Goal: Transaction & Acquisition: Purchase product/service

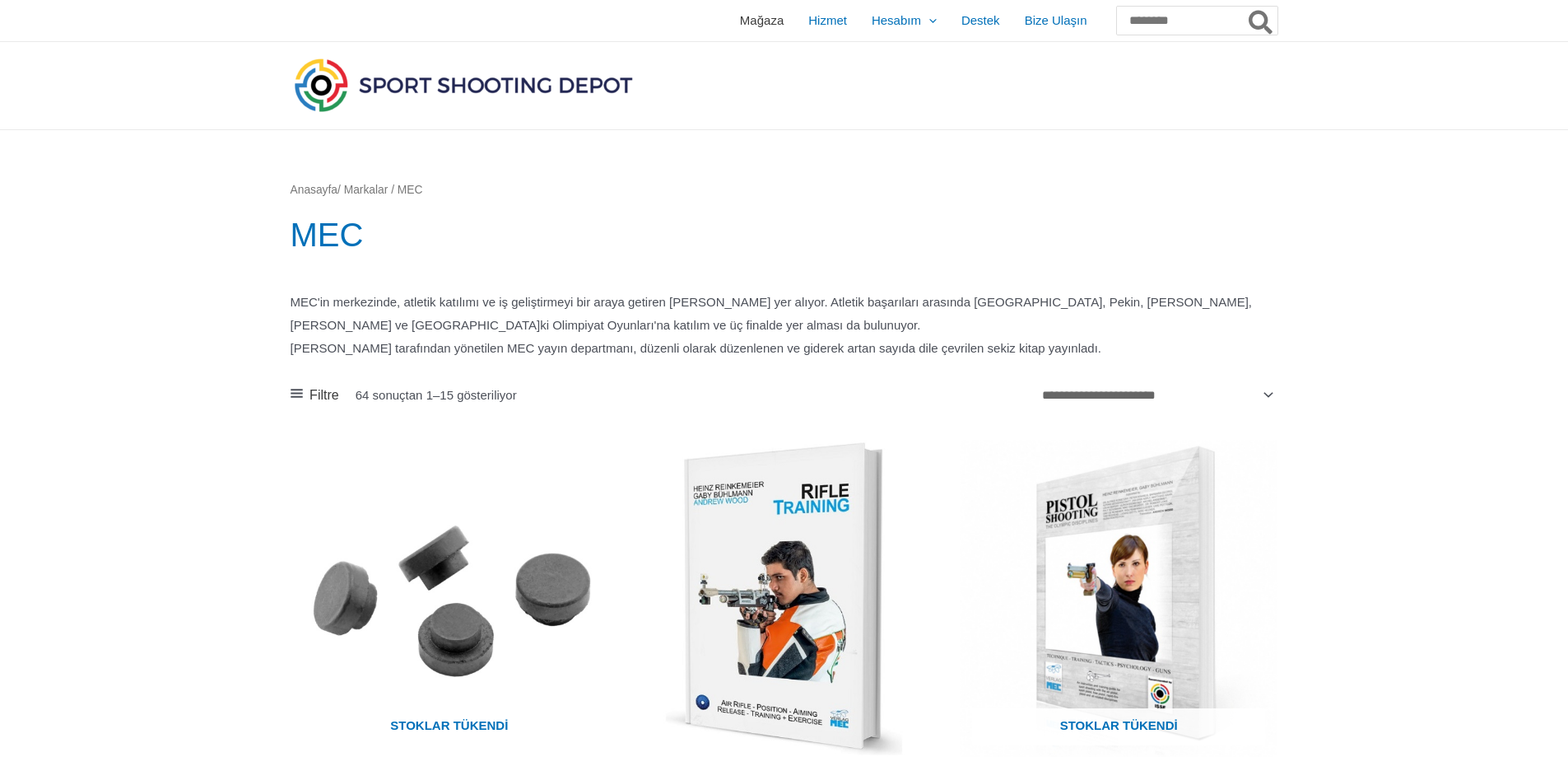
click at [740, 24] on font "Mağaza" at bounding box center [762, 20] width 44 height 14
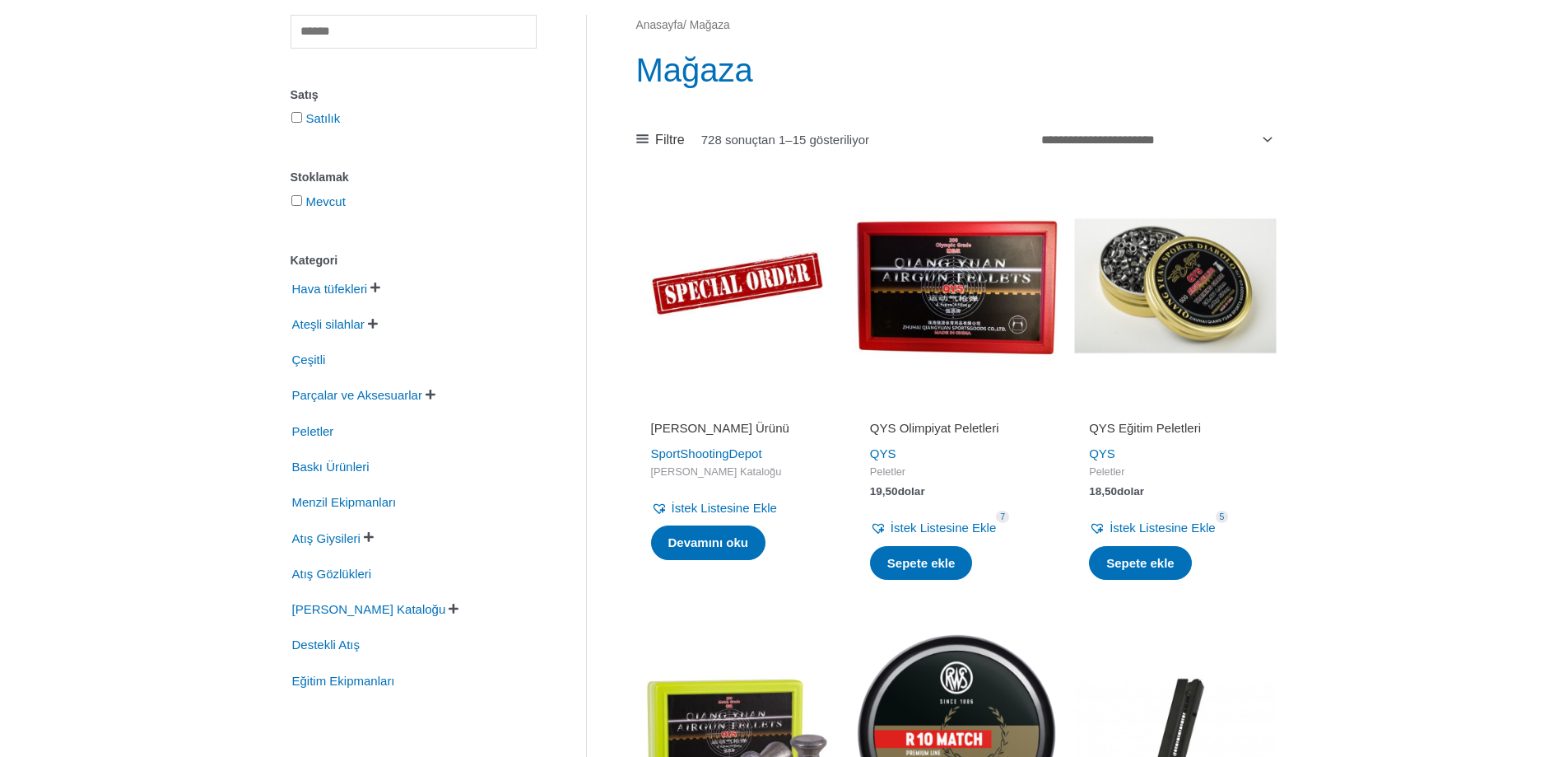
scroll to position [247, 0]
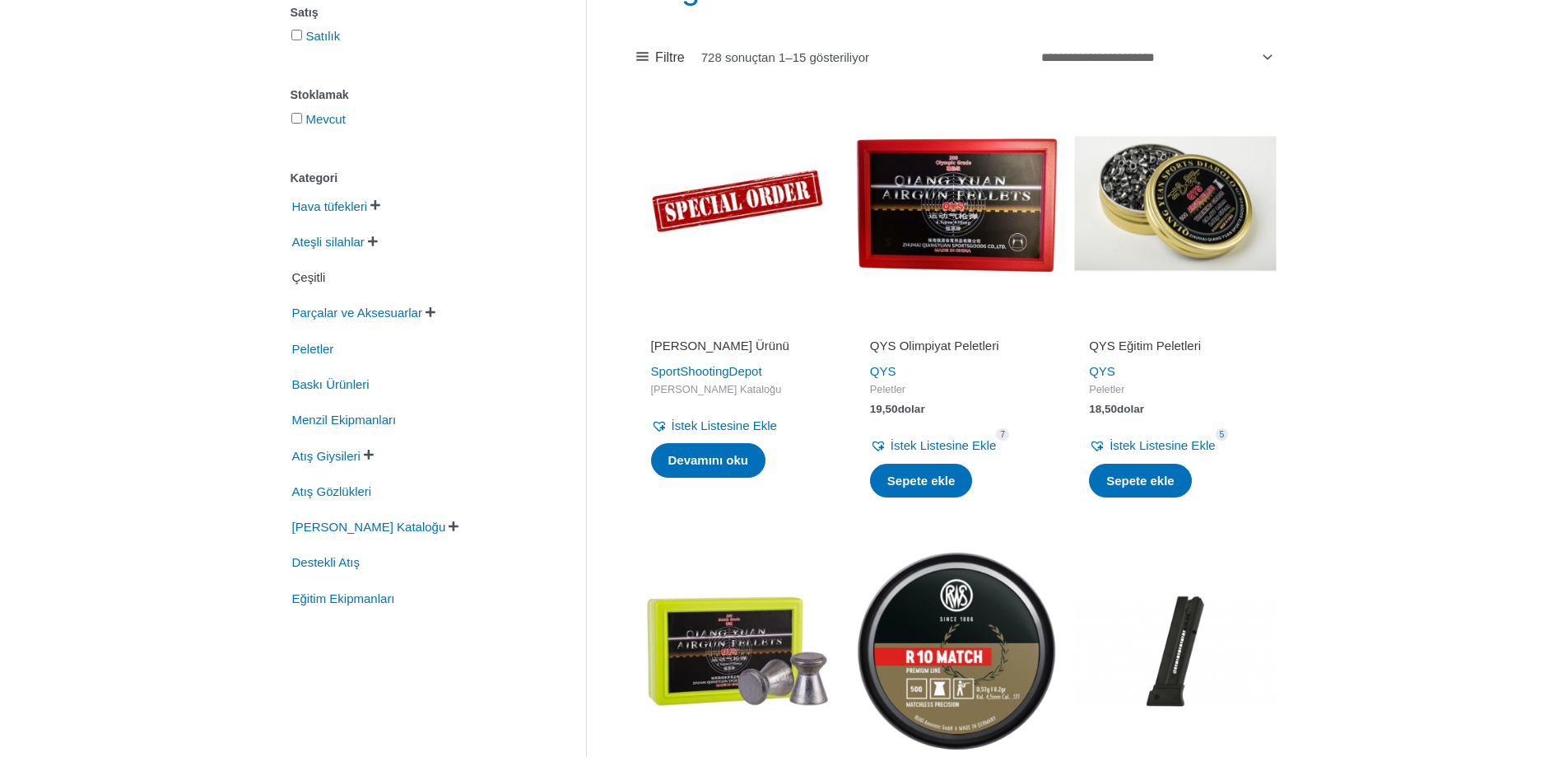
click at [316, 282] on font "Çeşitli" at bounding box center [309, 277] width 34 height 14
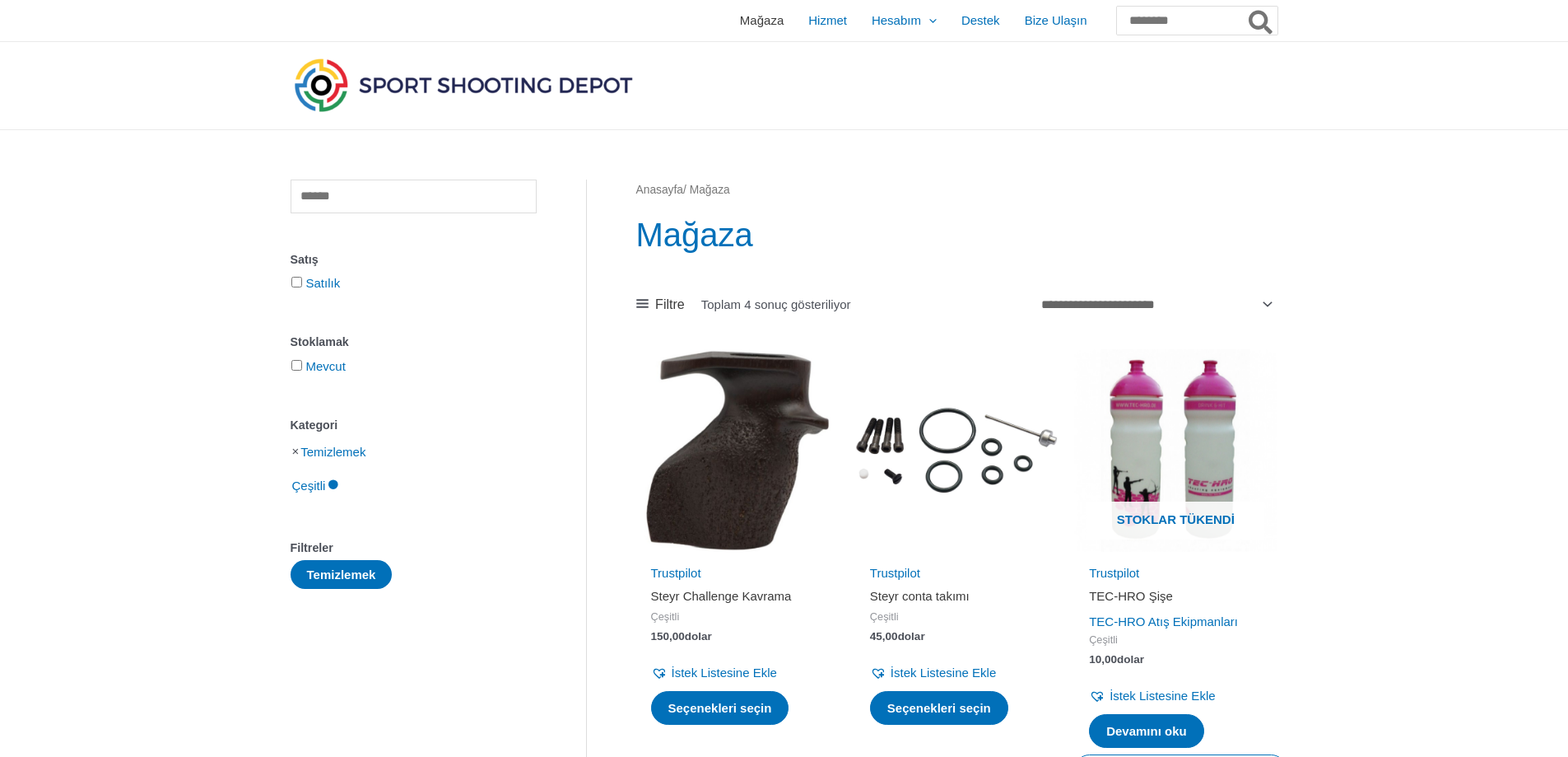
click at [740, 20] on font "Mağaza" at bounding box center [762, 20] width 44 height 14
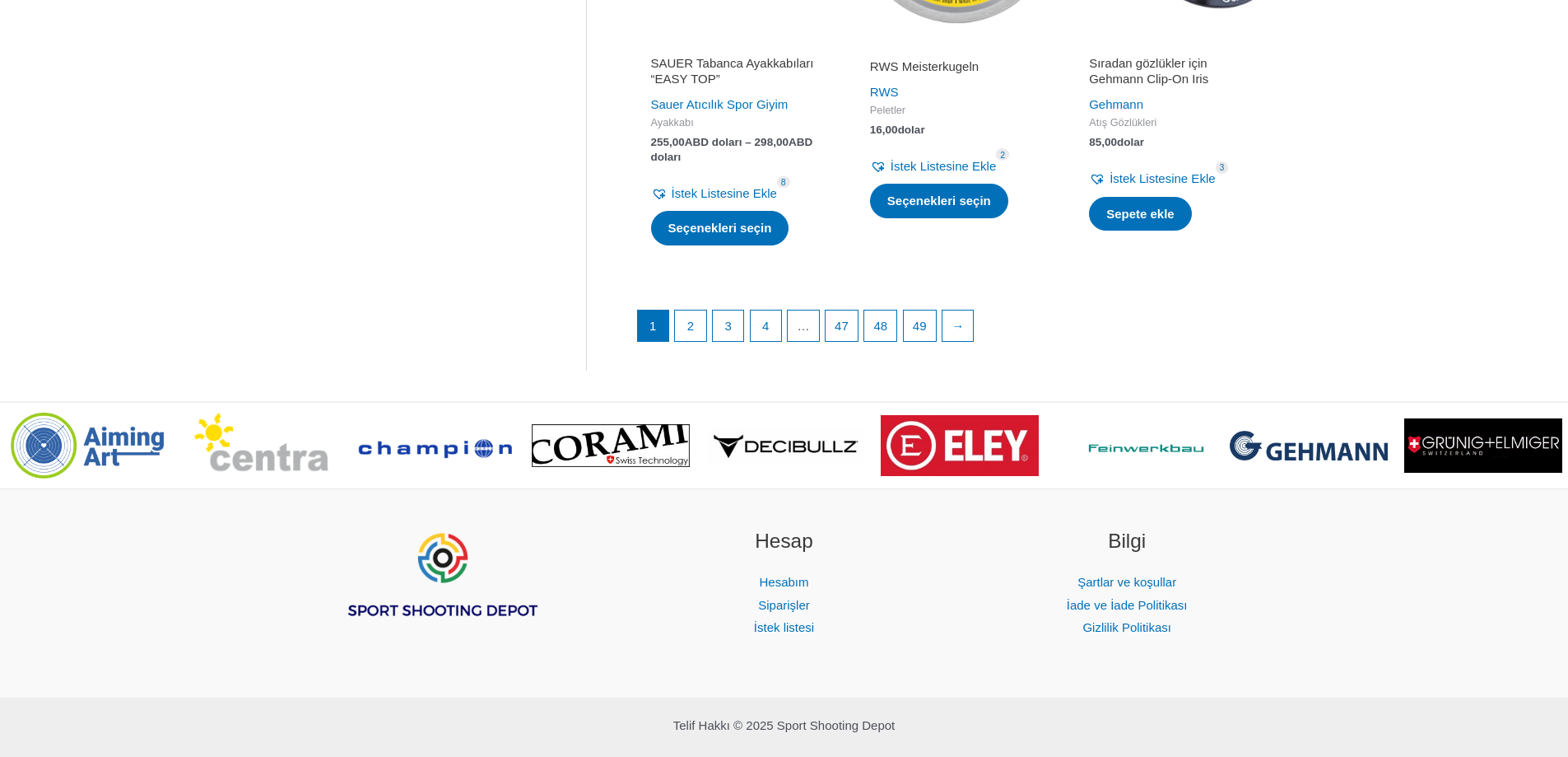
scroll to position [2400, 0]
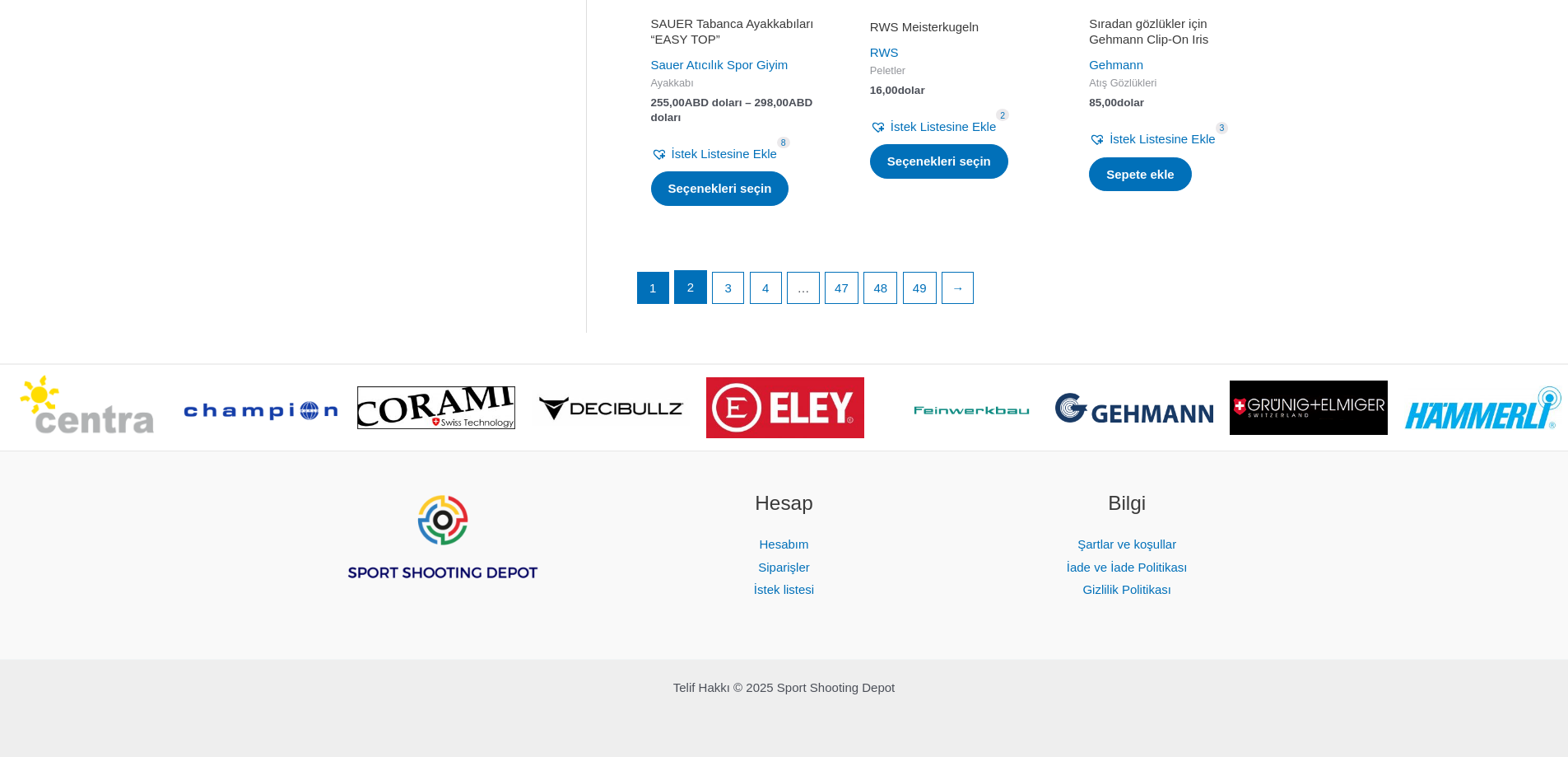
click at [700, 281] on link "2" at bounding box center [691, 287] width 31 height 33
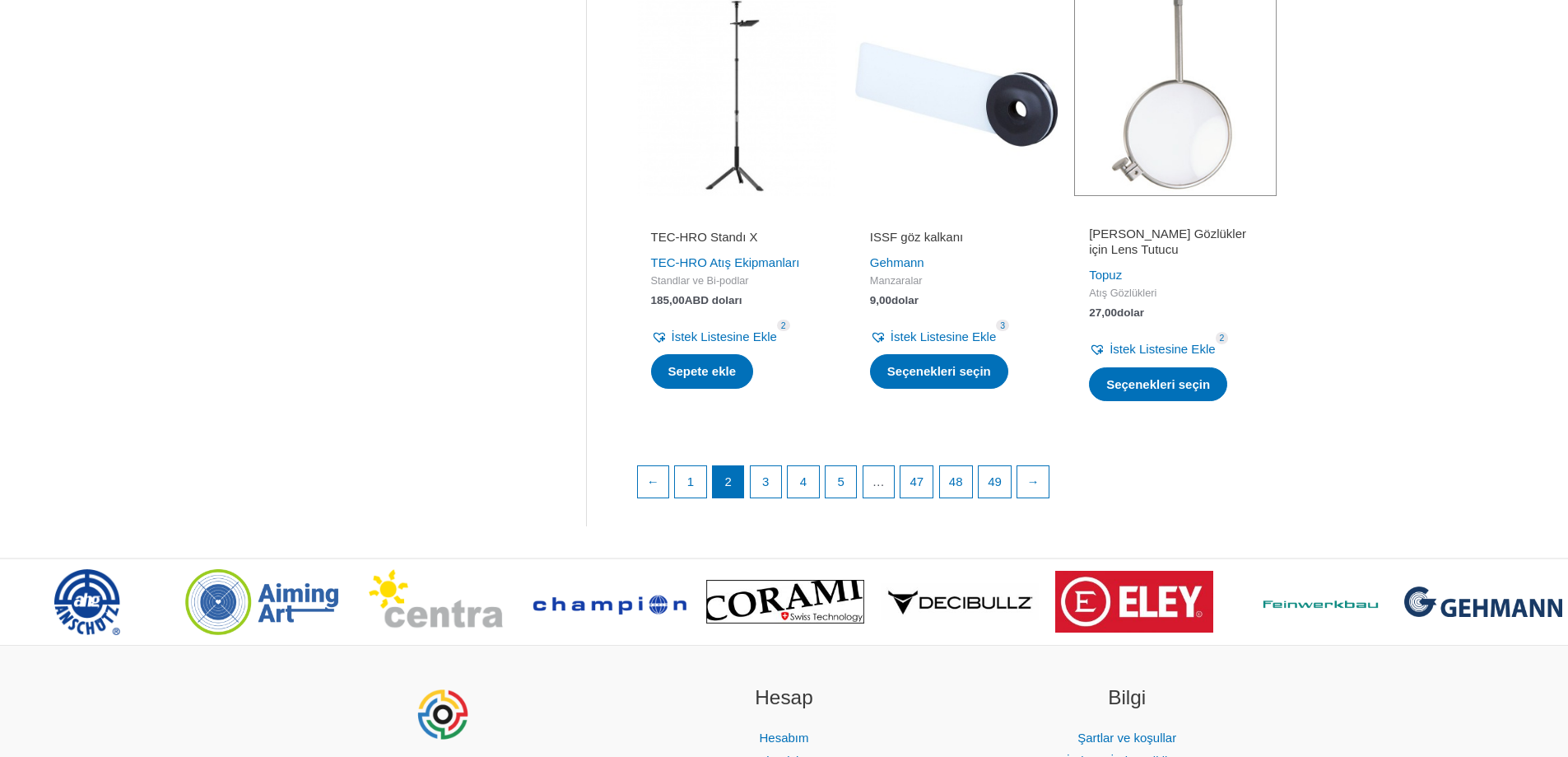
scroll to position [2306, 0]
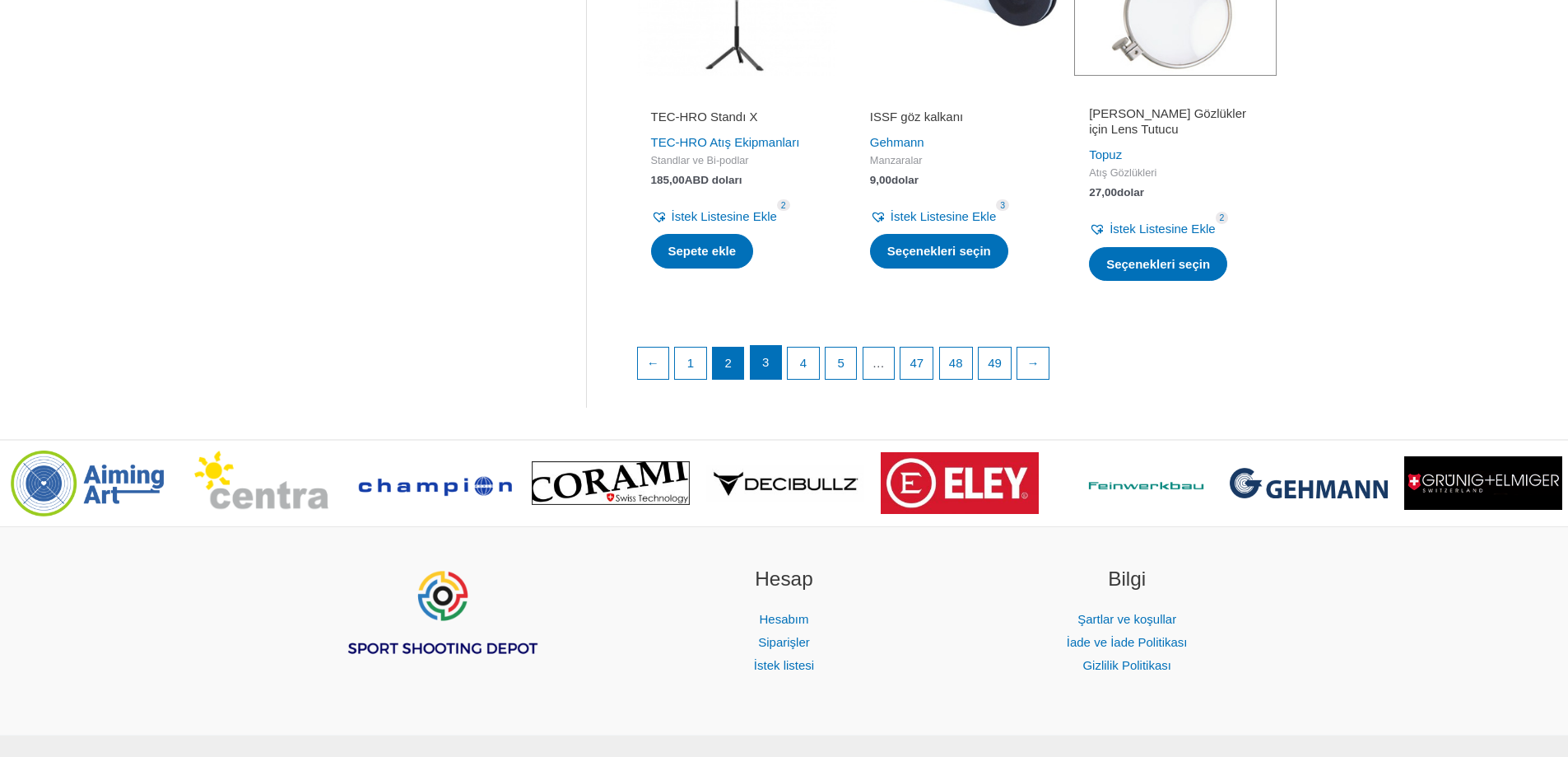
click at [773, 379] on link "3" at bounding box center [766, 362] width 31 height 33
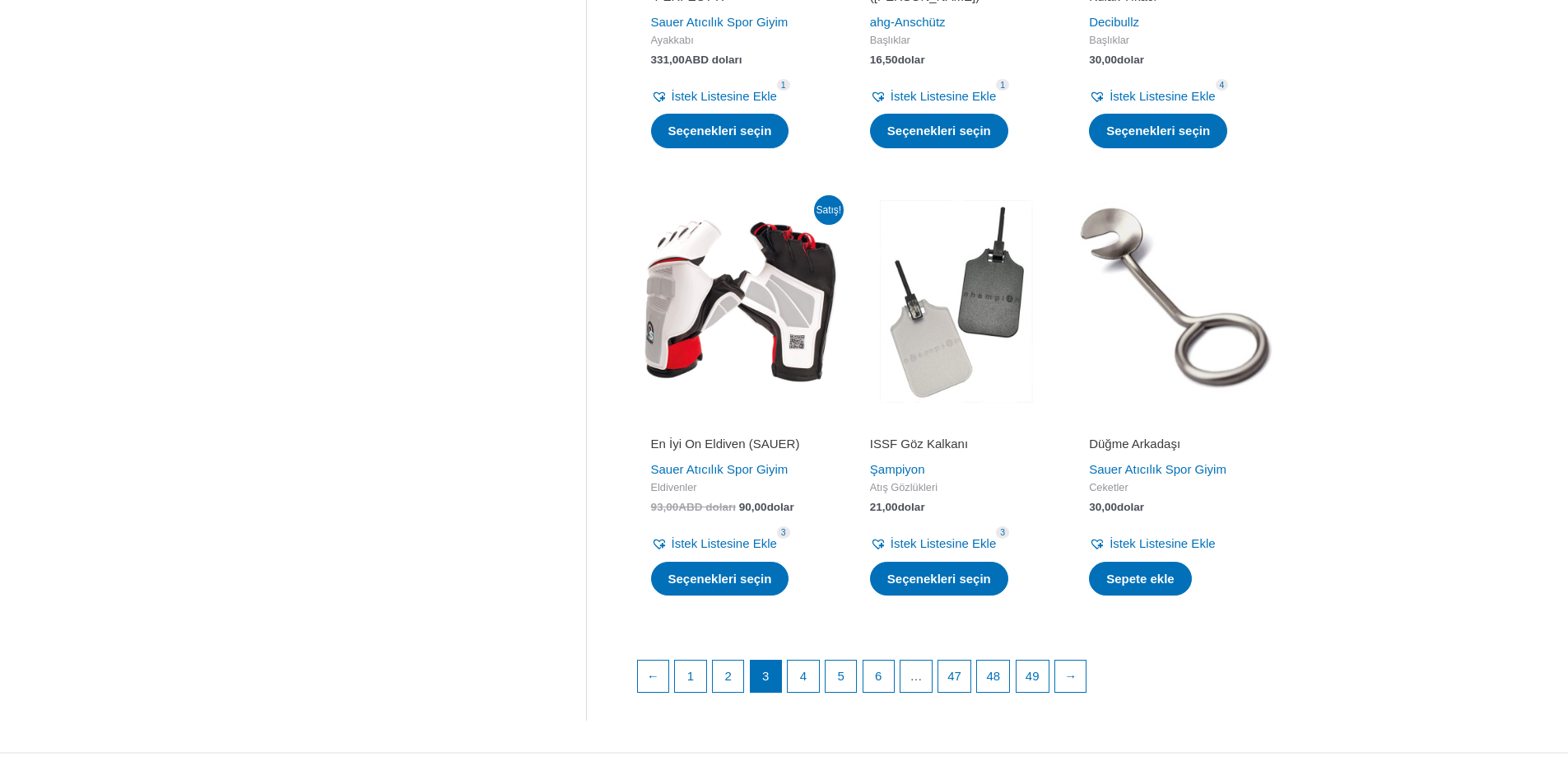
scroll to position [2306, 0]
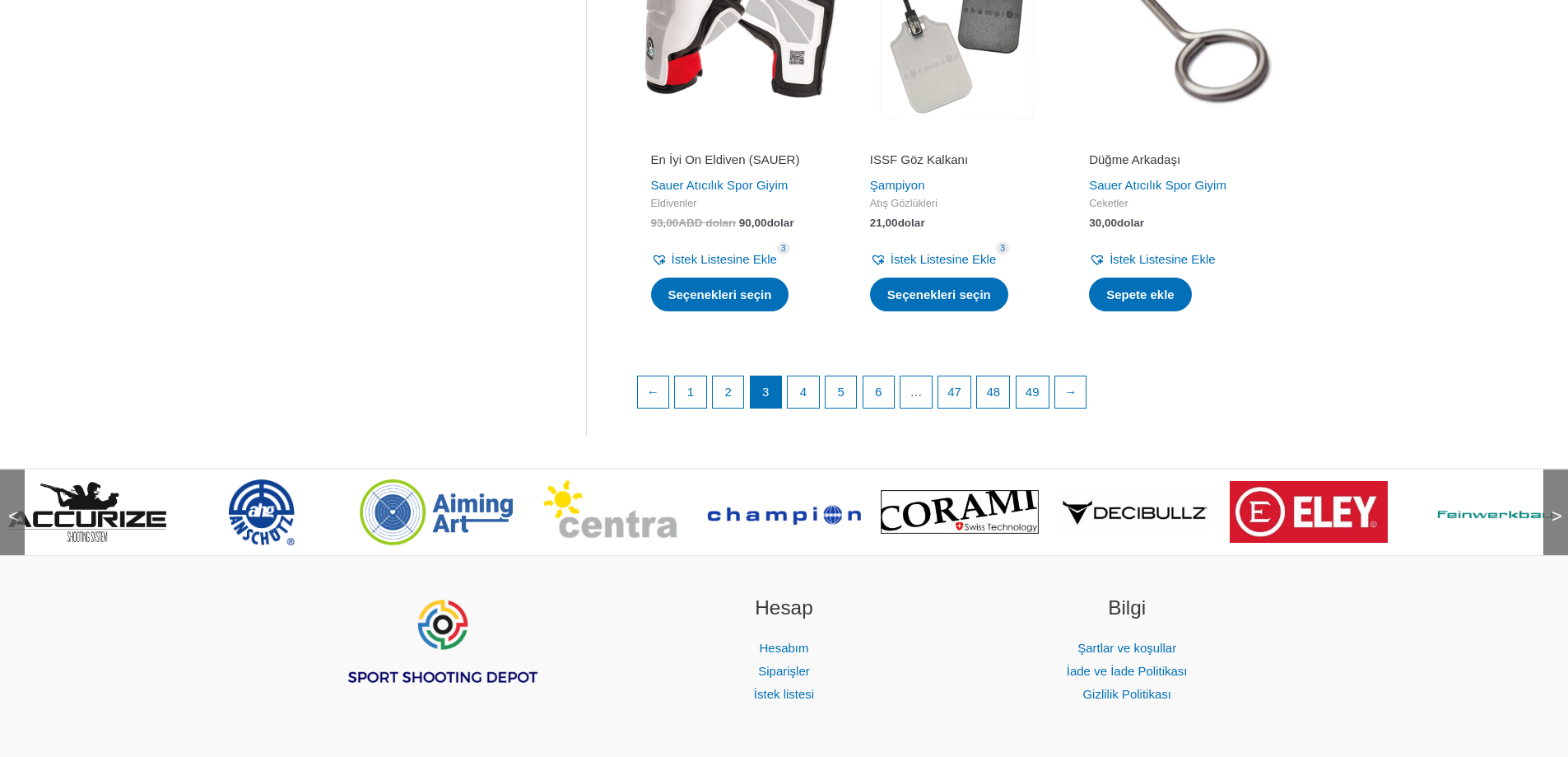
click at [260, 542] on img at bounding box center [262, 512] width 66 height 66
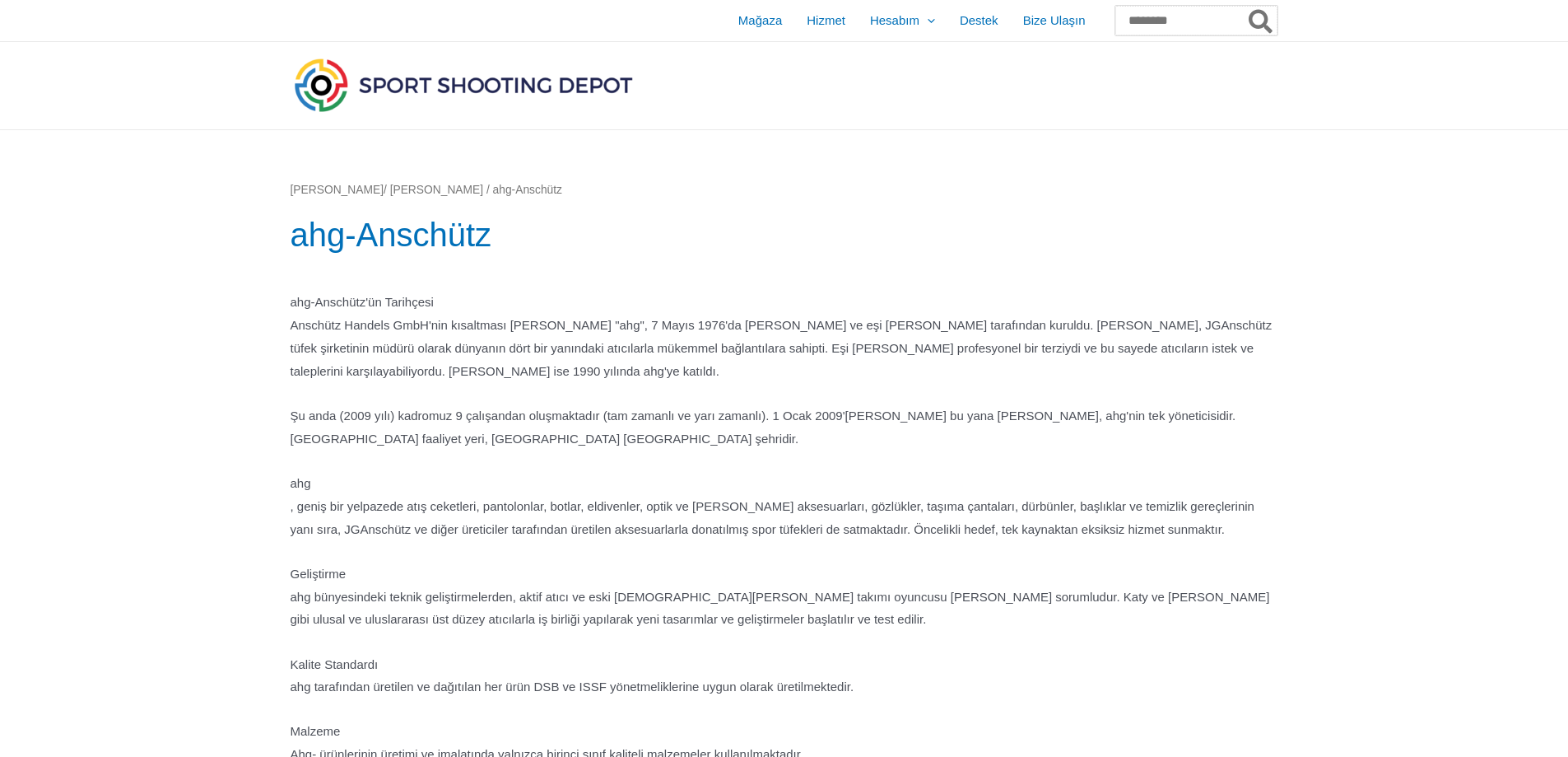
click at [1115, 14] on input "Ara:" at bounding box center [1196, 20] width 163 height 29
paste input "*******"
type input "*******"
click at [1253, 19] on icon "Aramak" at bounding box center [1260, 21] width 24 height 26
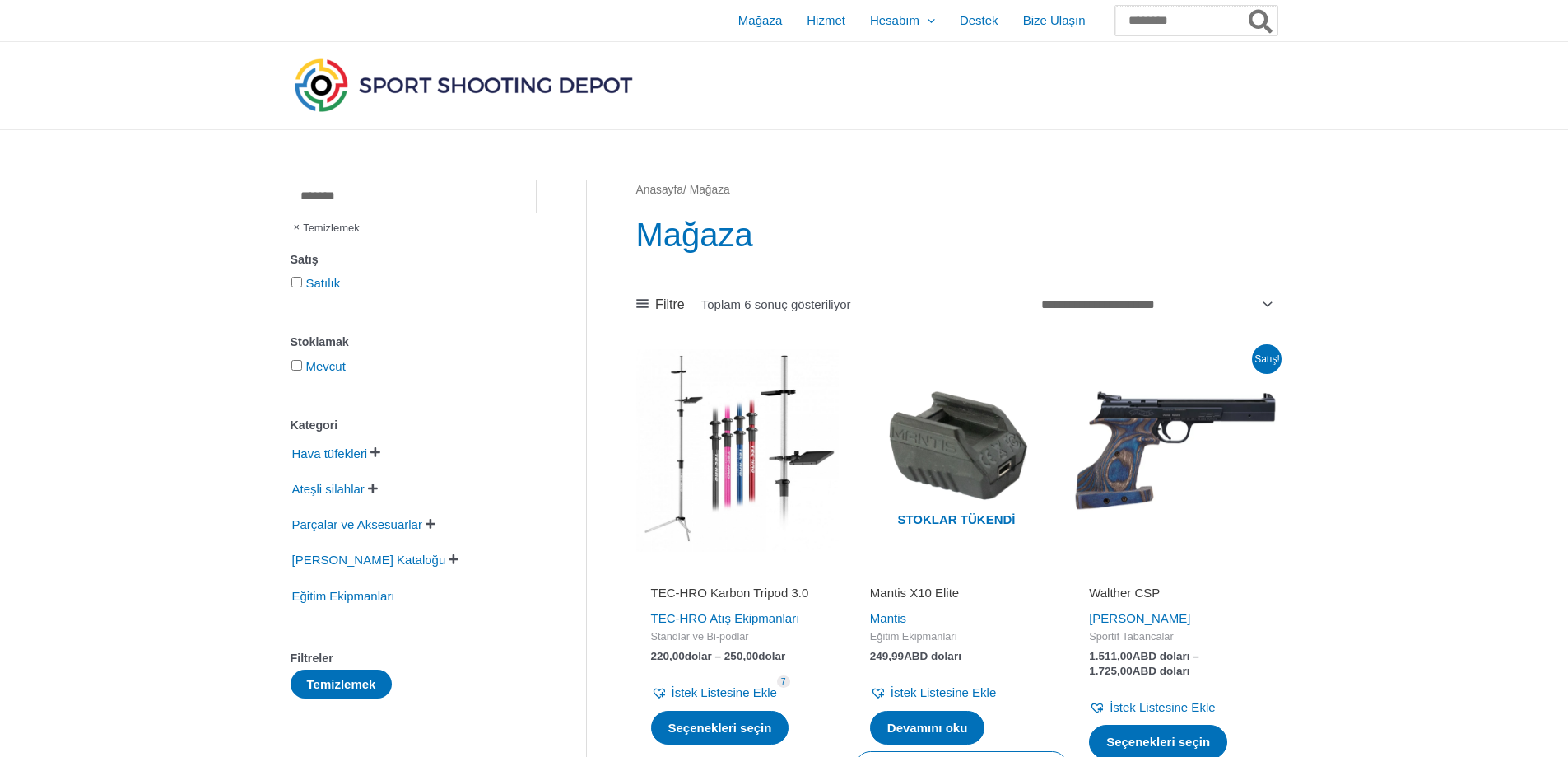
click at [1159, 24] on input "Ara:" at bounding box center [1196, 20] width 163 height 29
type input "******"
click at [1246, 6] on button "Aramak" at bounding box center [1261, 20] width 32 height 29
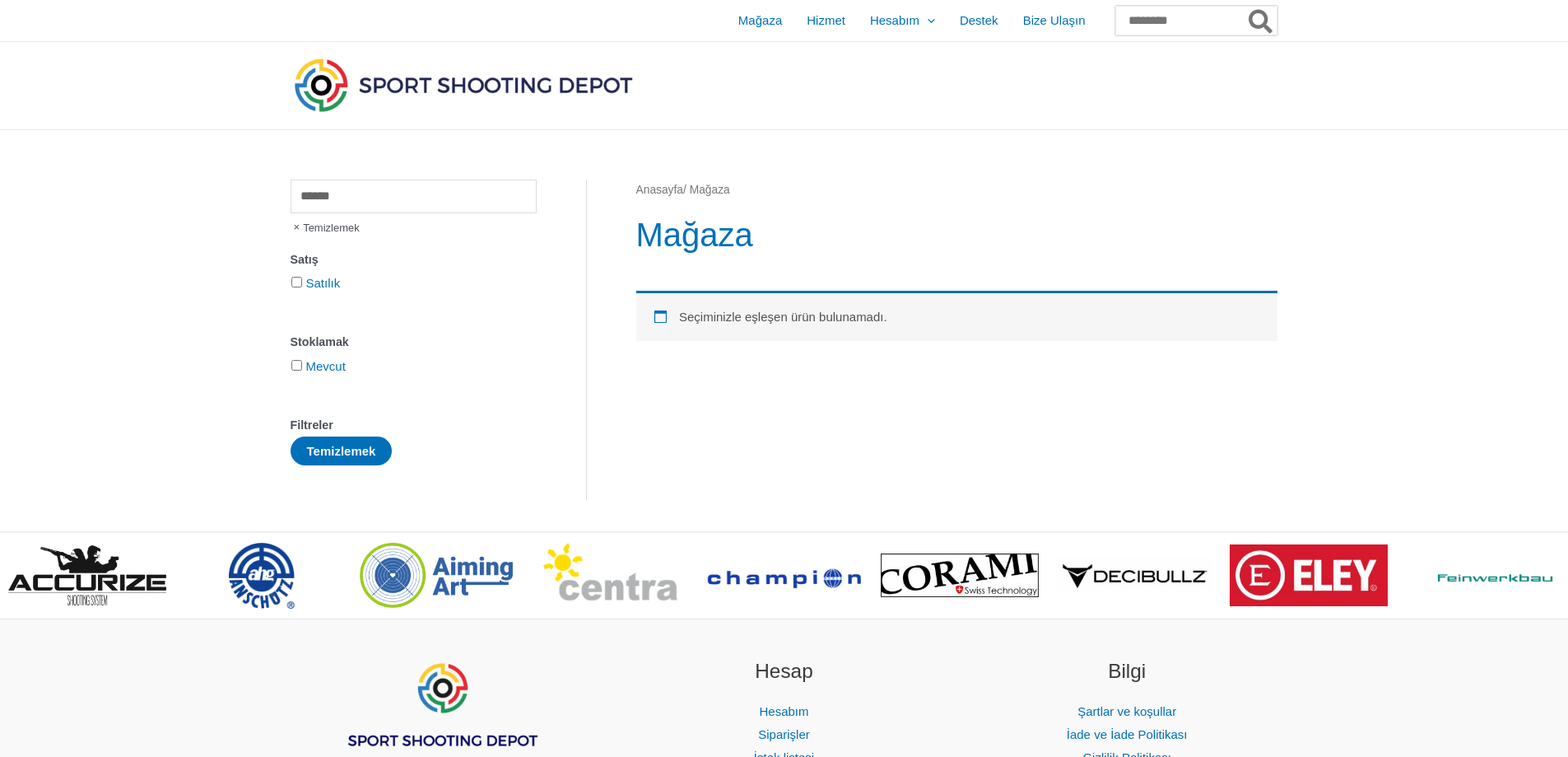
click at [1143, 19] on input "Ara:" at bounding box center [1196, 20] width 163 height 29
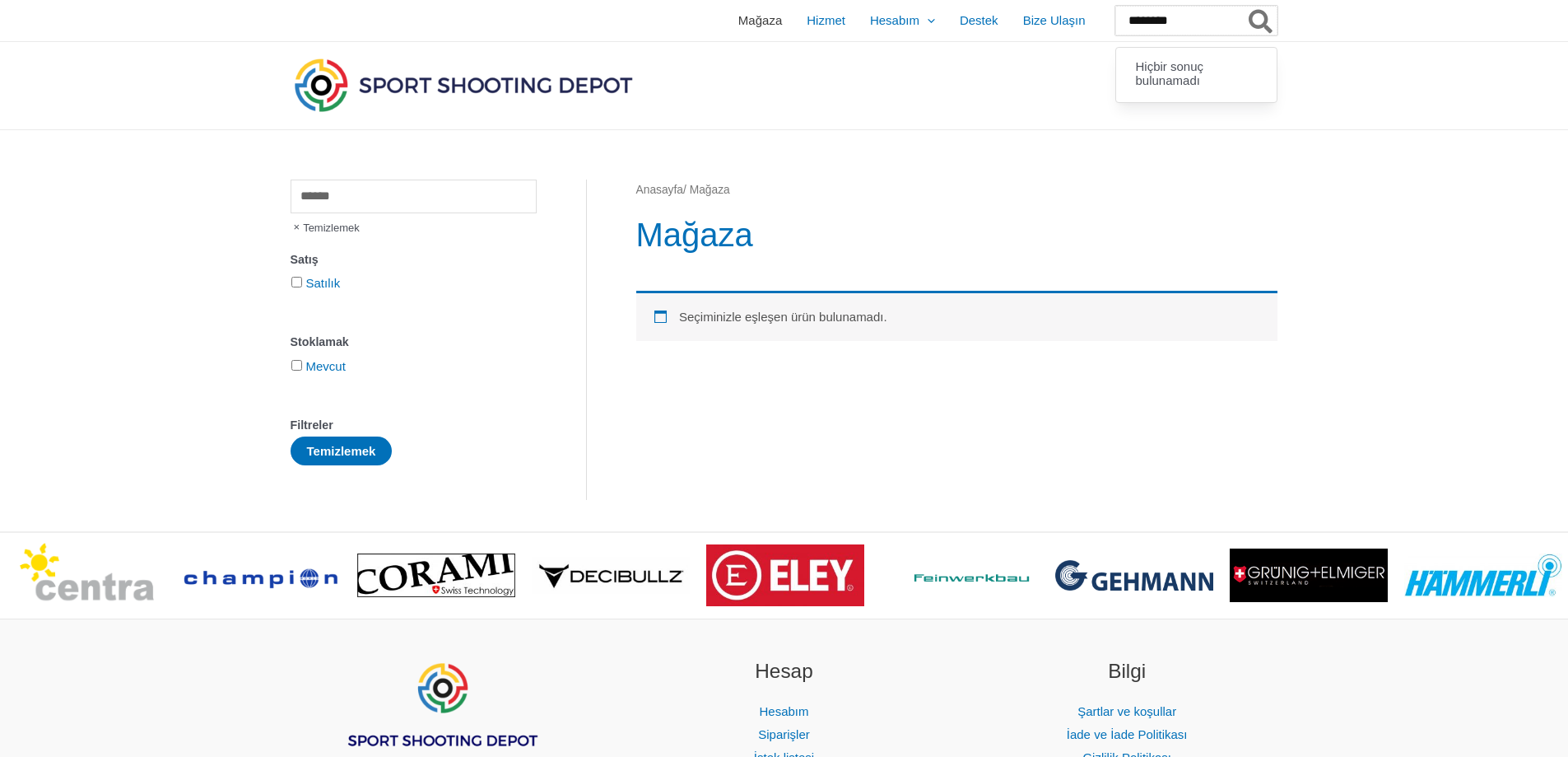
type input "********"
click at [740, 19] on font "Mağaza" at bounding box center [762, 20] width 44 height 14
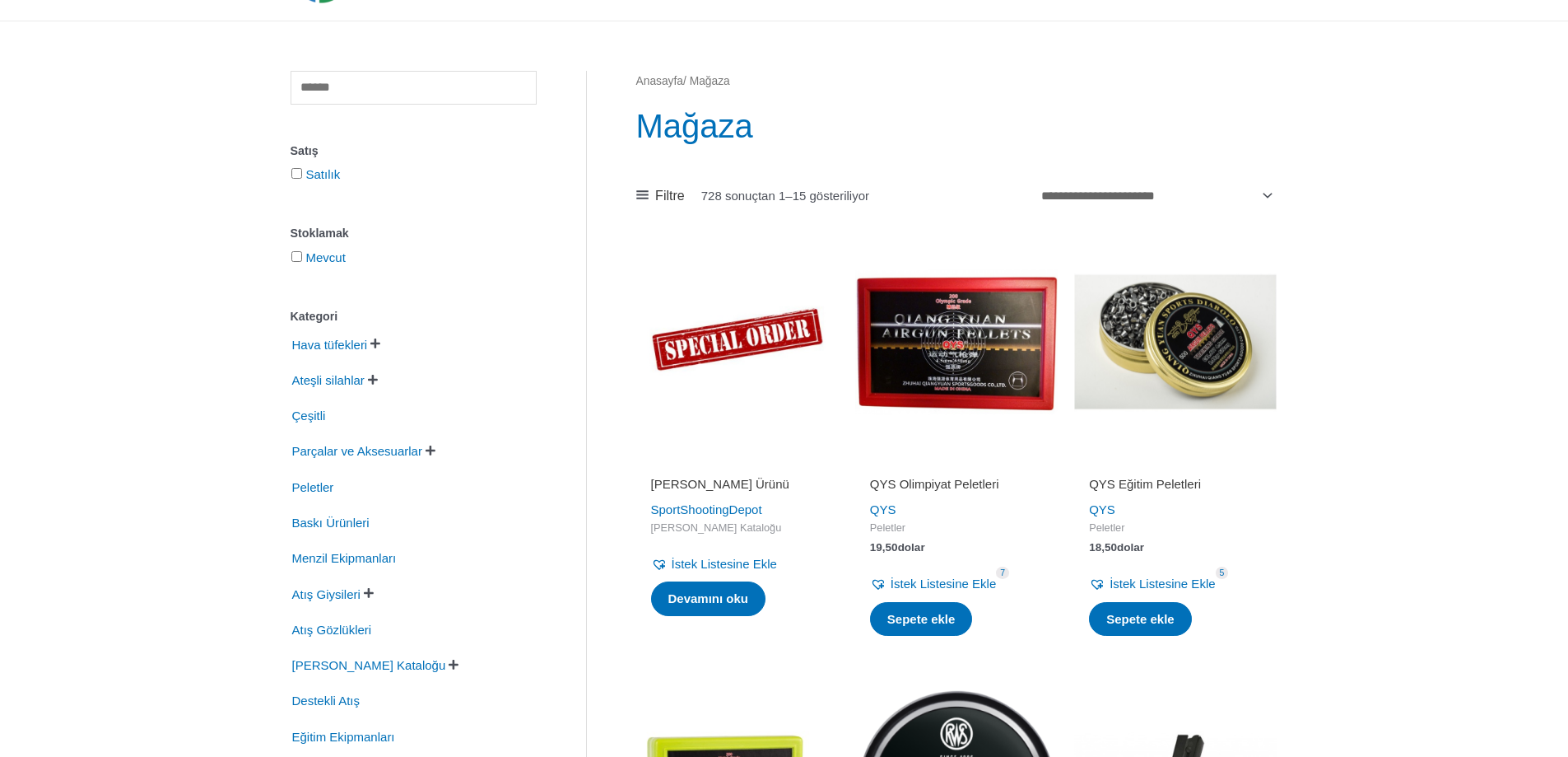
scroll to position [165, 0]
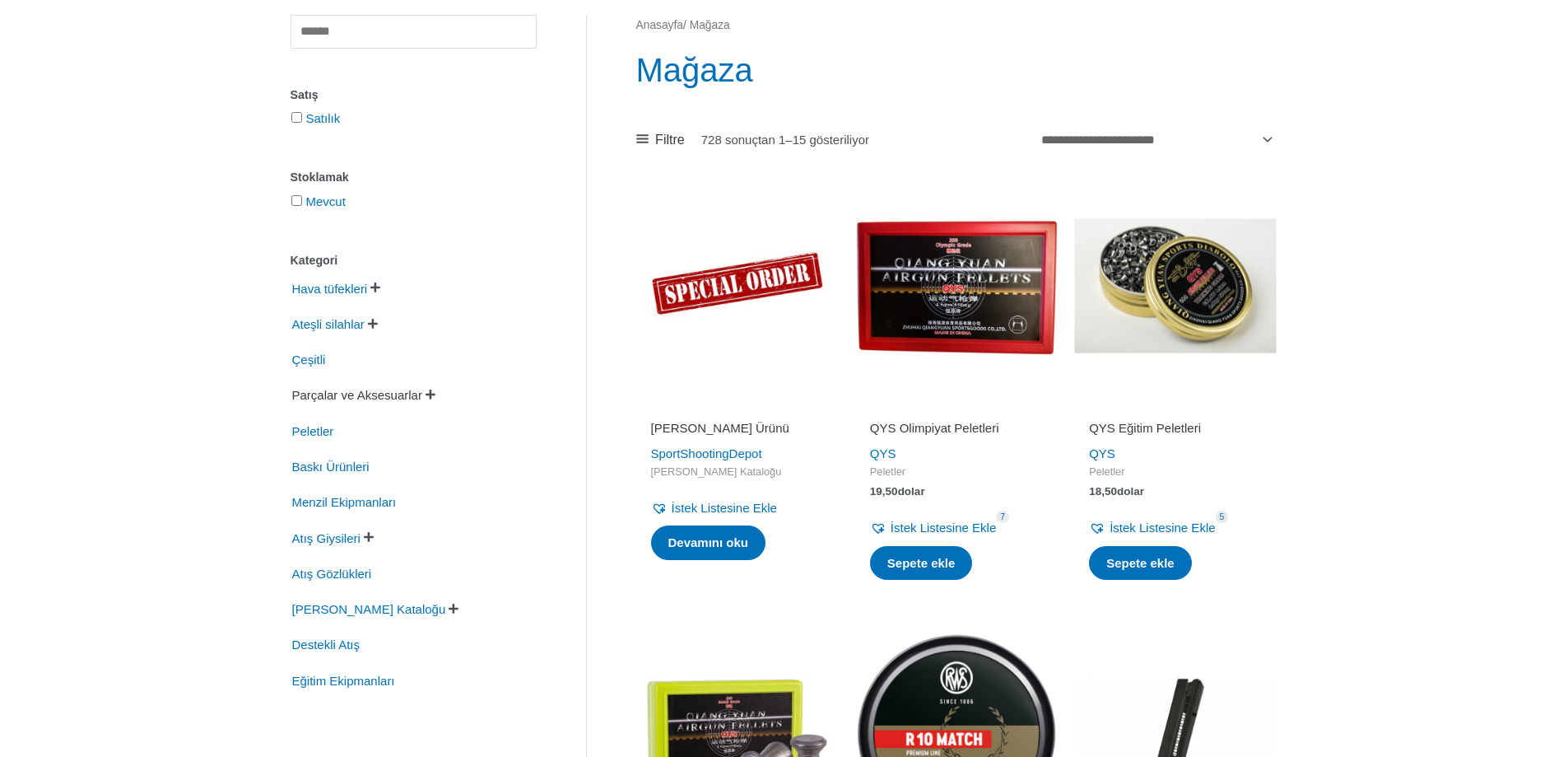
click at [381, 399] on font "Parçalar ve Aksesuarlar" at bounding box center [357, 395] width 131 height 14
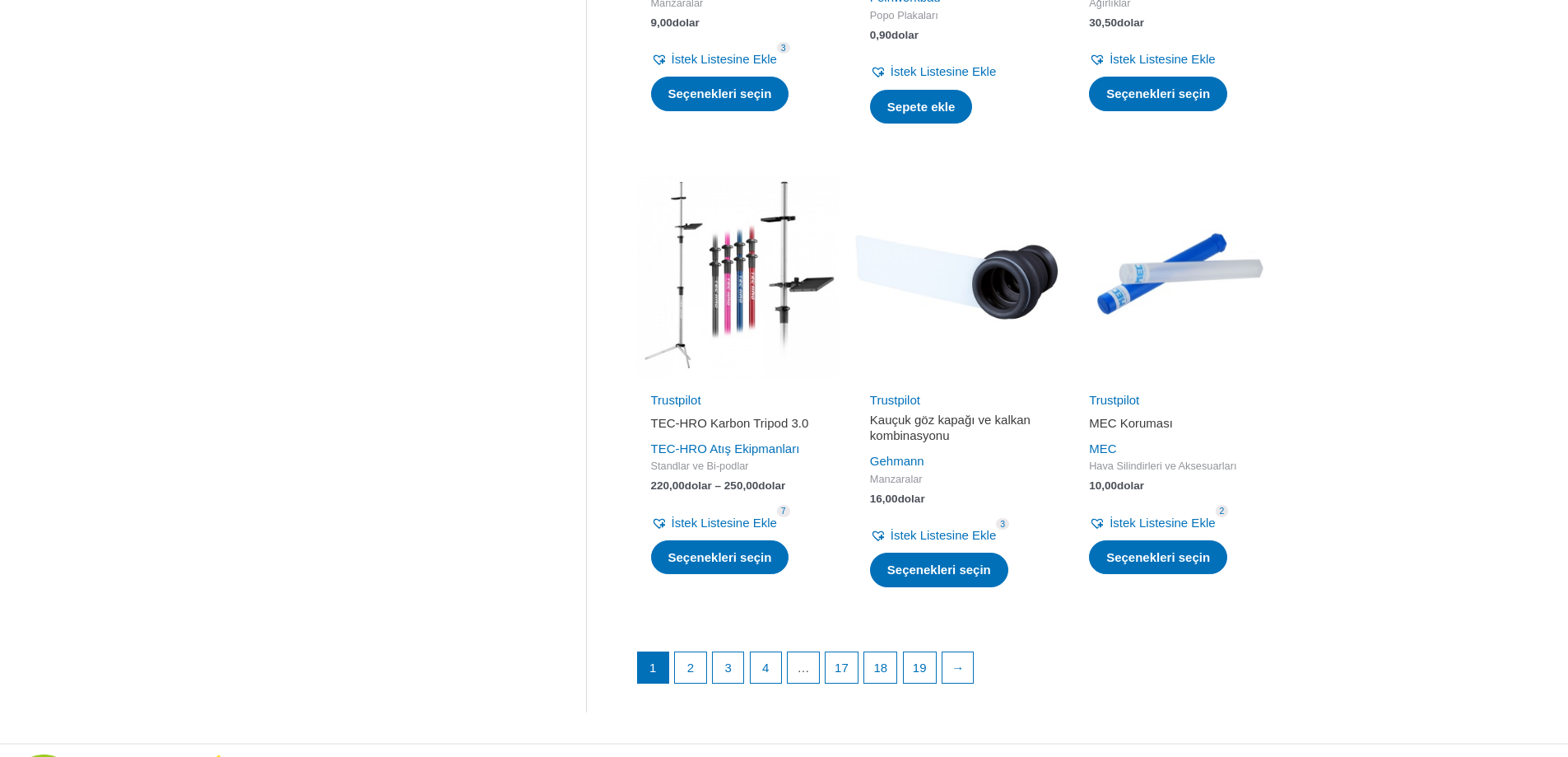
scroll to position [2457, 0]
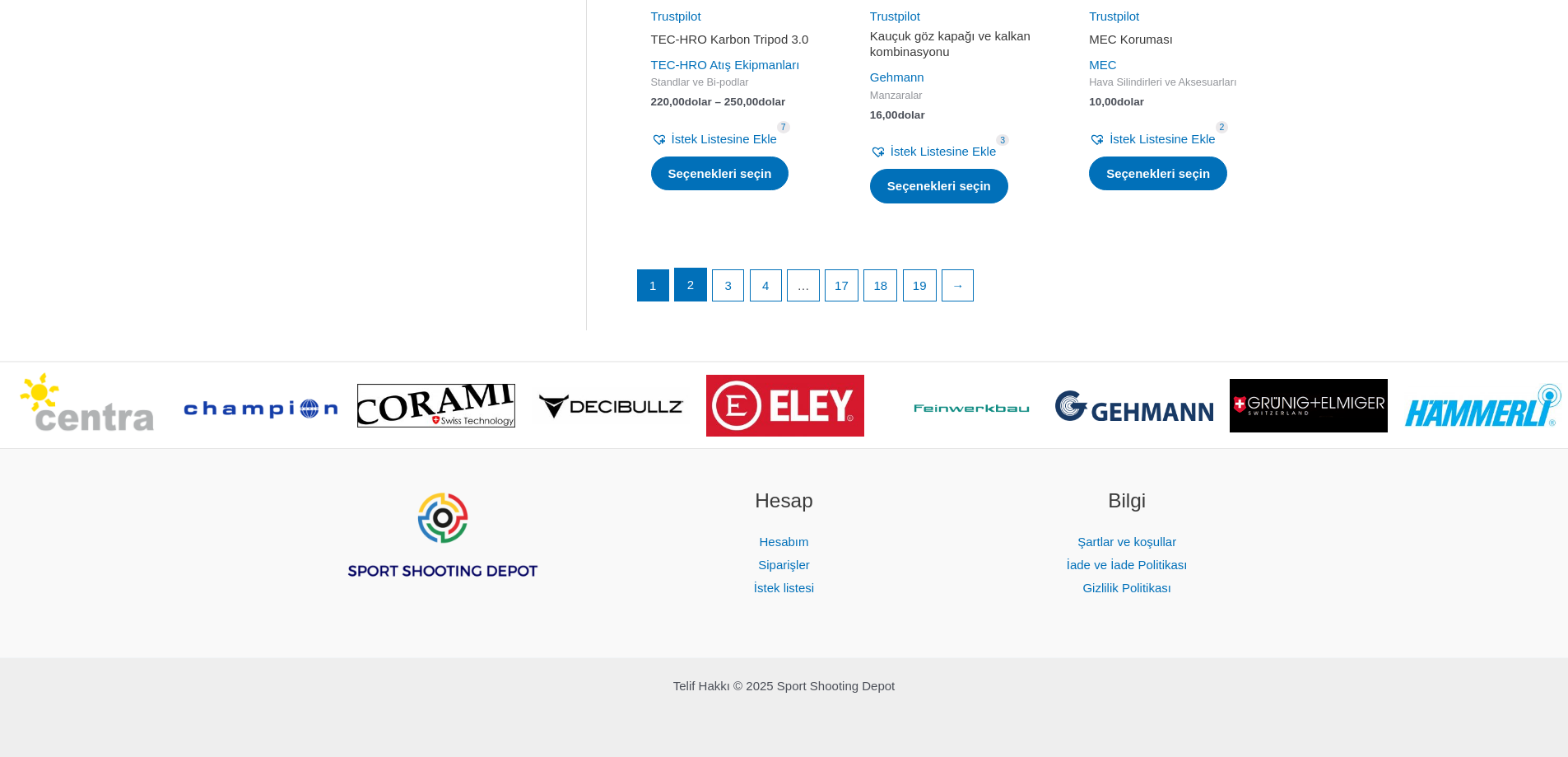
click at [691, 286] on font "2" at bounding box center [691, 284] width 7 height 14
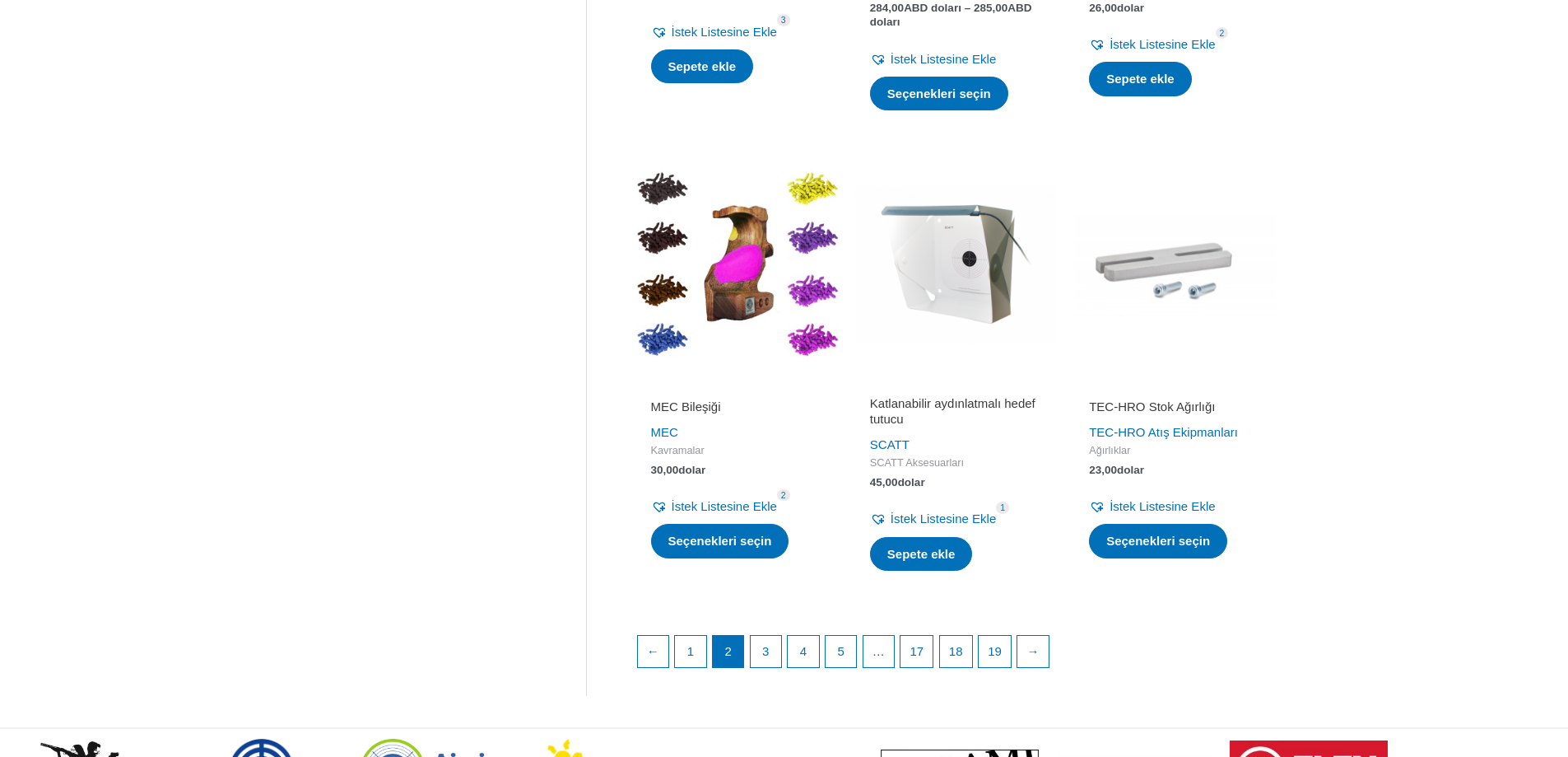
scroll to position [2306, 0]
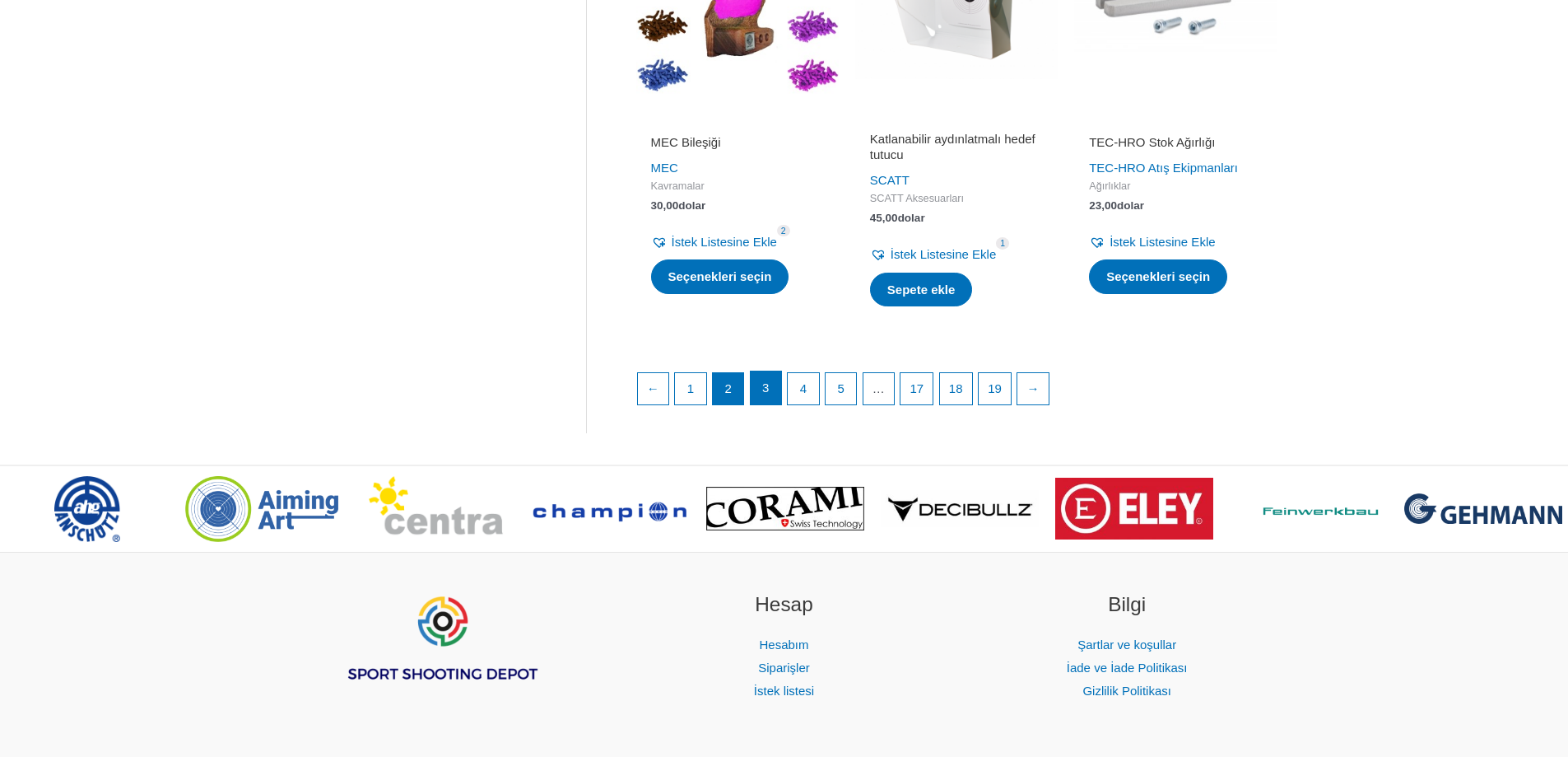
click at [773, 392] on link "3" at bounding box center [766, 388] width 31 height 33
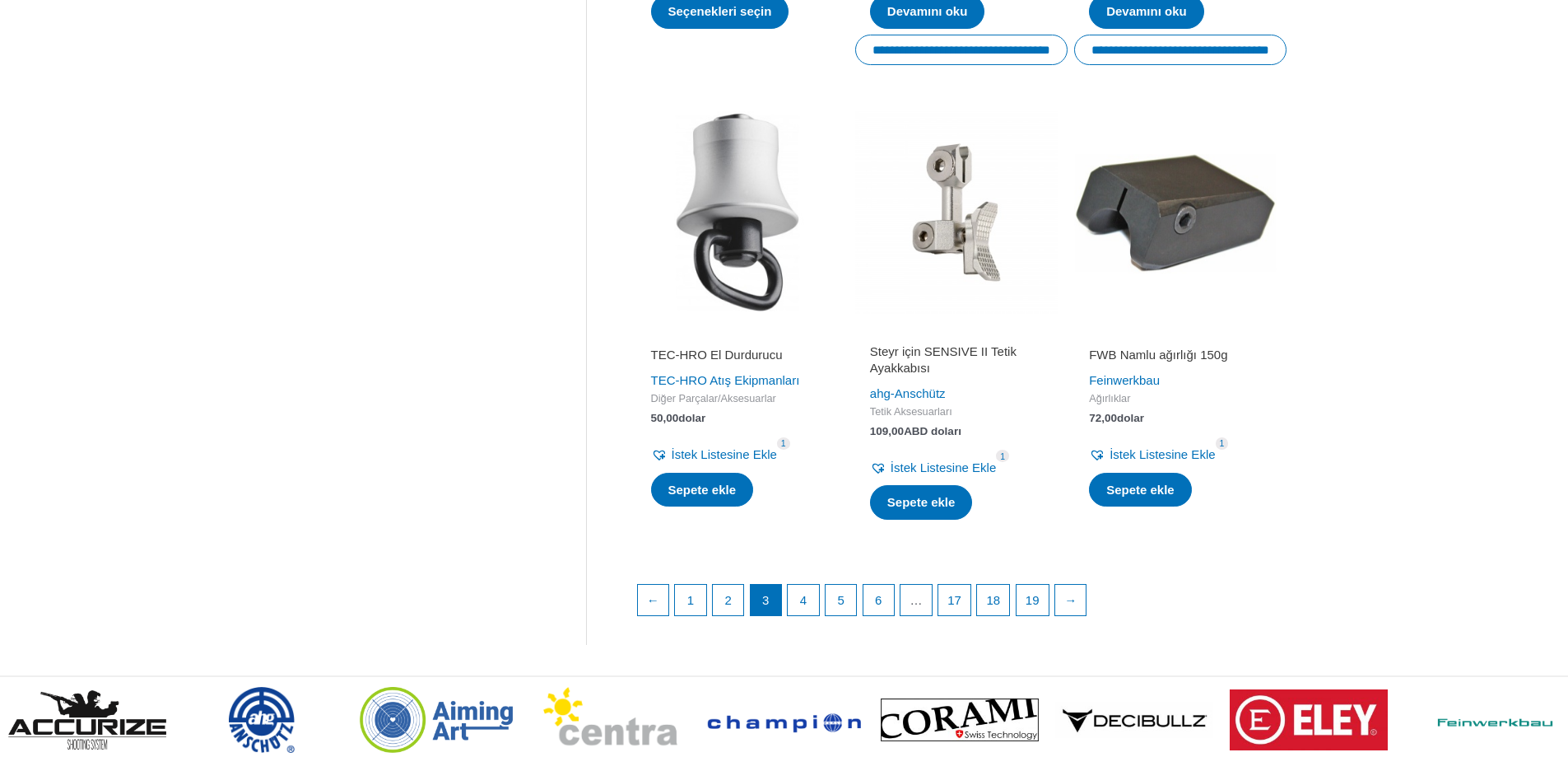
scroll to position [2306, 0]
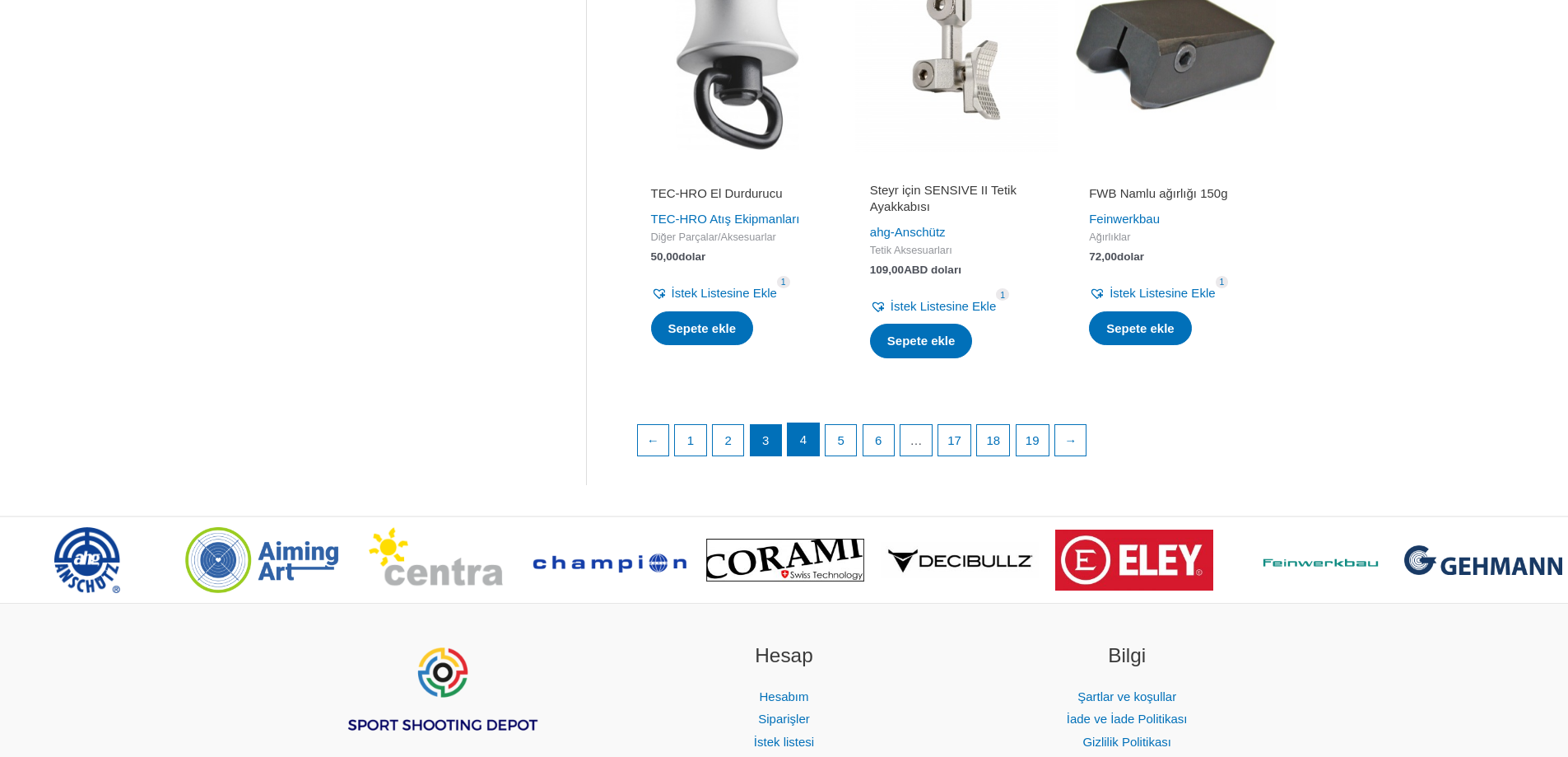
click at [792, 430] on link "4" at bounding box center [803, 440] width 31 height 33
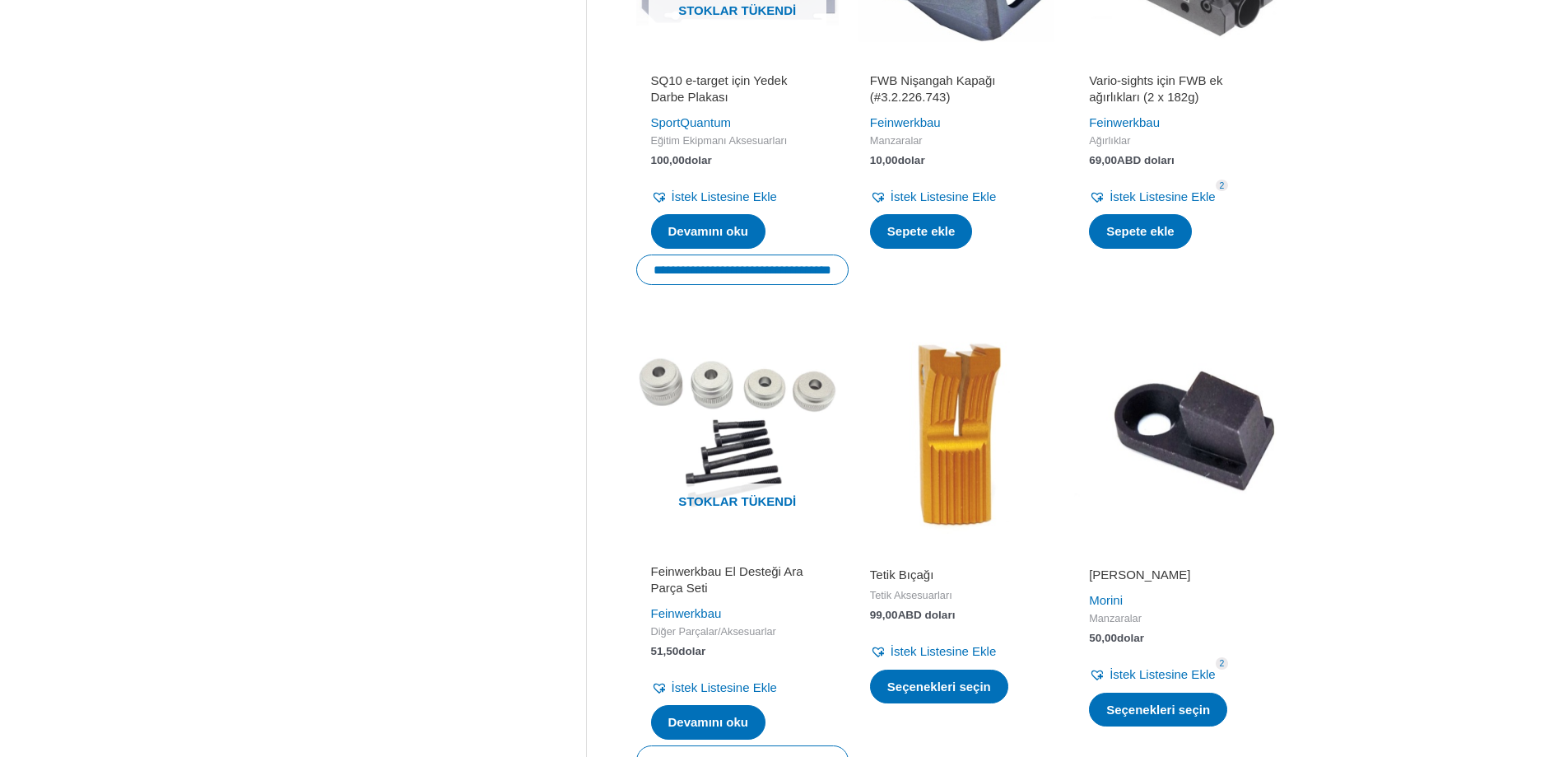
scroll to position [2306, 0]
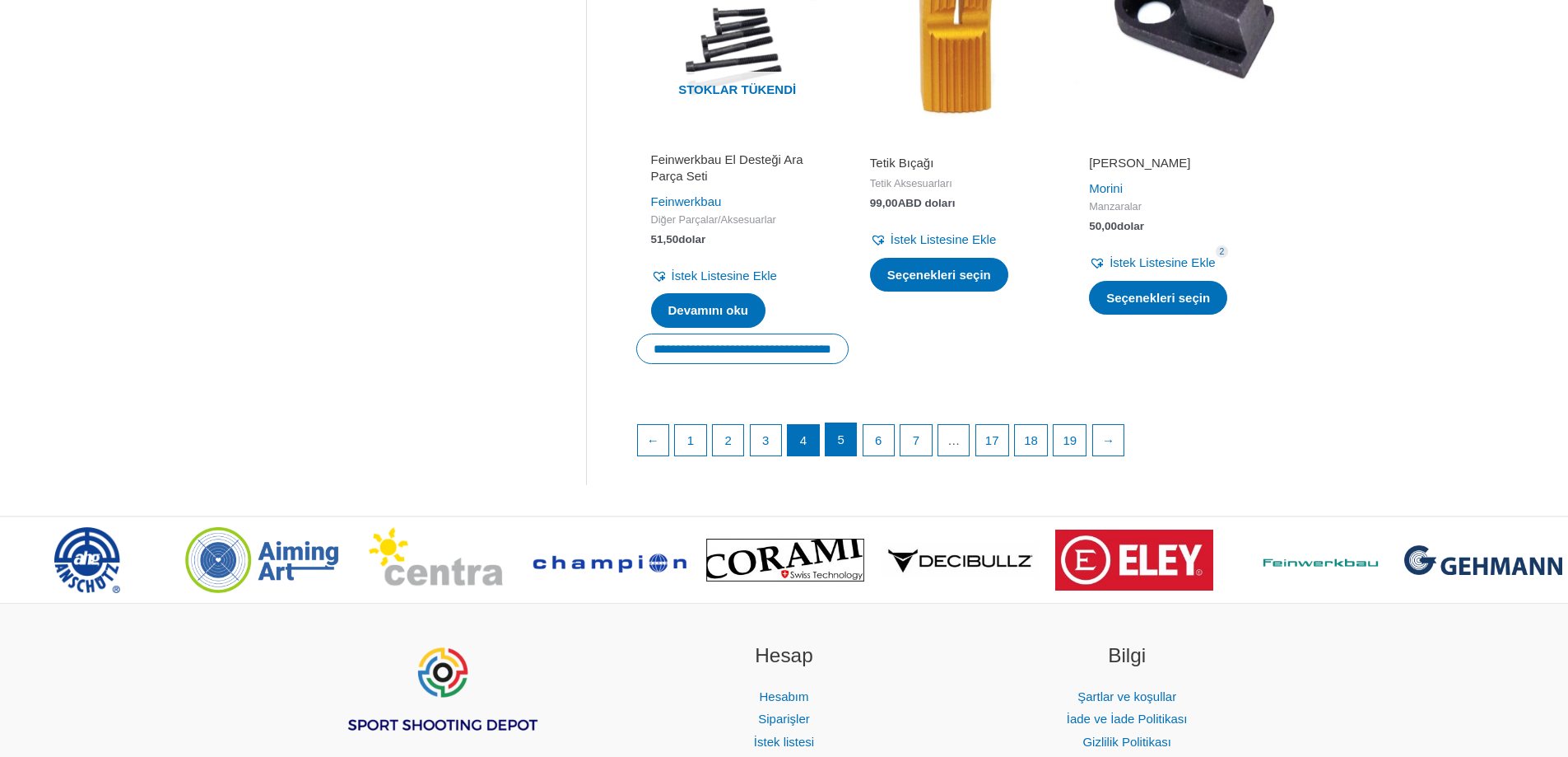
click at [857, 432] on link "5" at bounding box center [841, 440] width 31 height 33
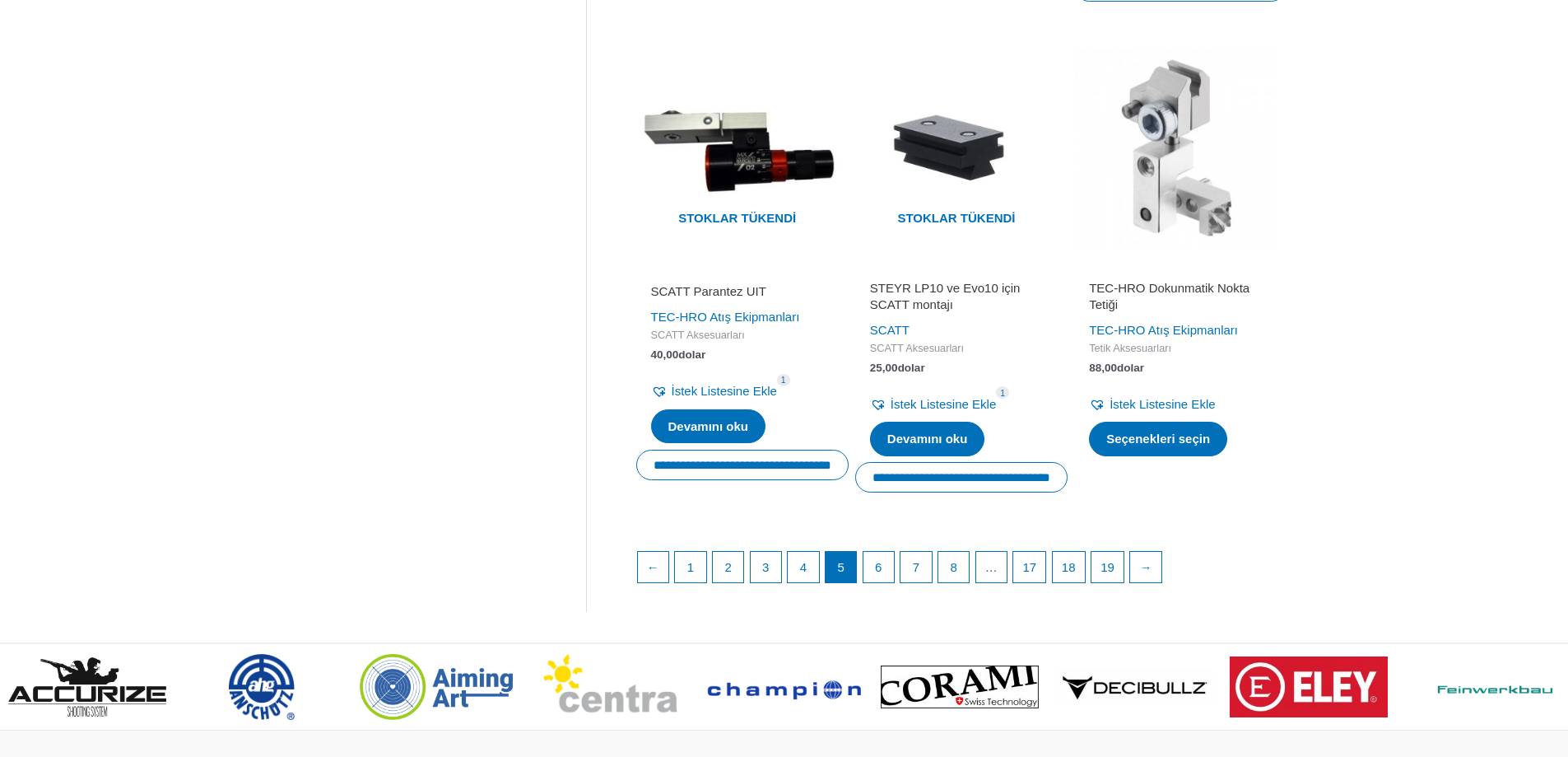
scroll to position [2389, 0]
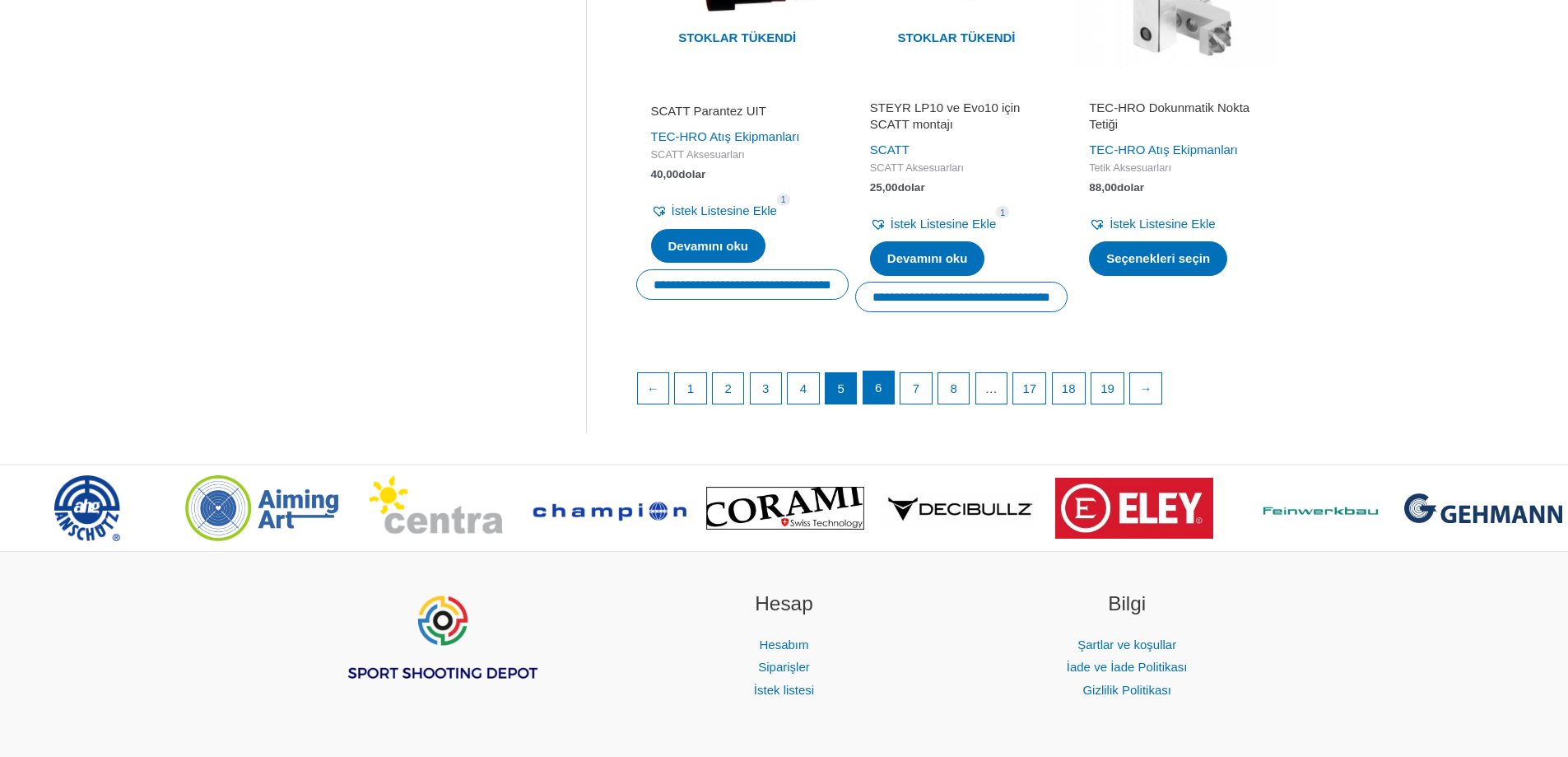
click at [895, 403] on link "6" at bounding box center [879, 388] width 31 height 33
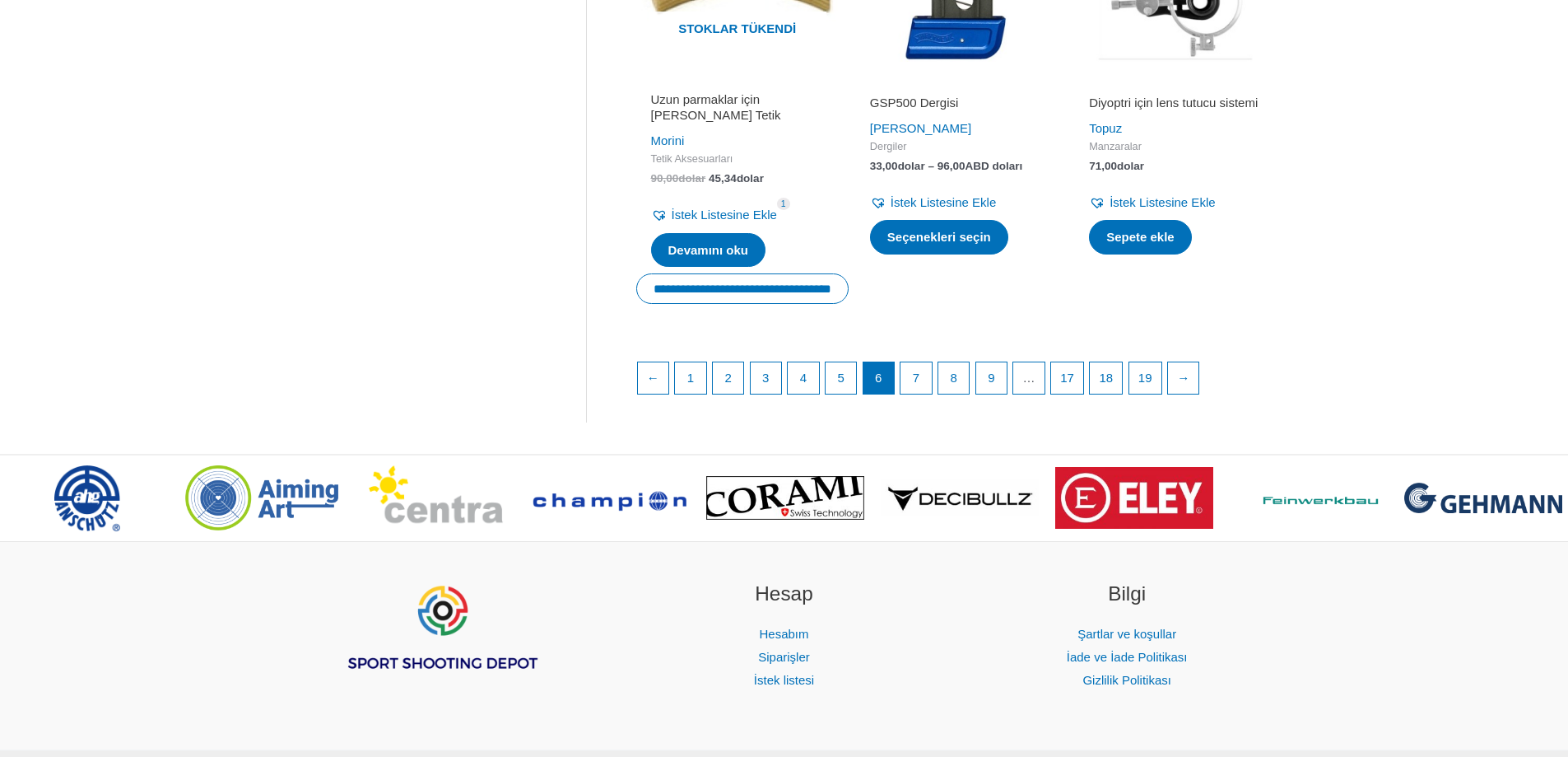
scroll to position [2471, 0]
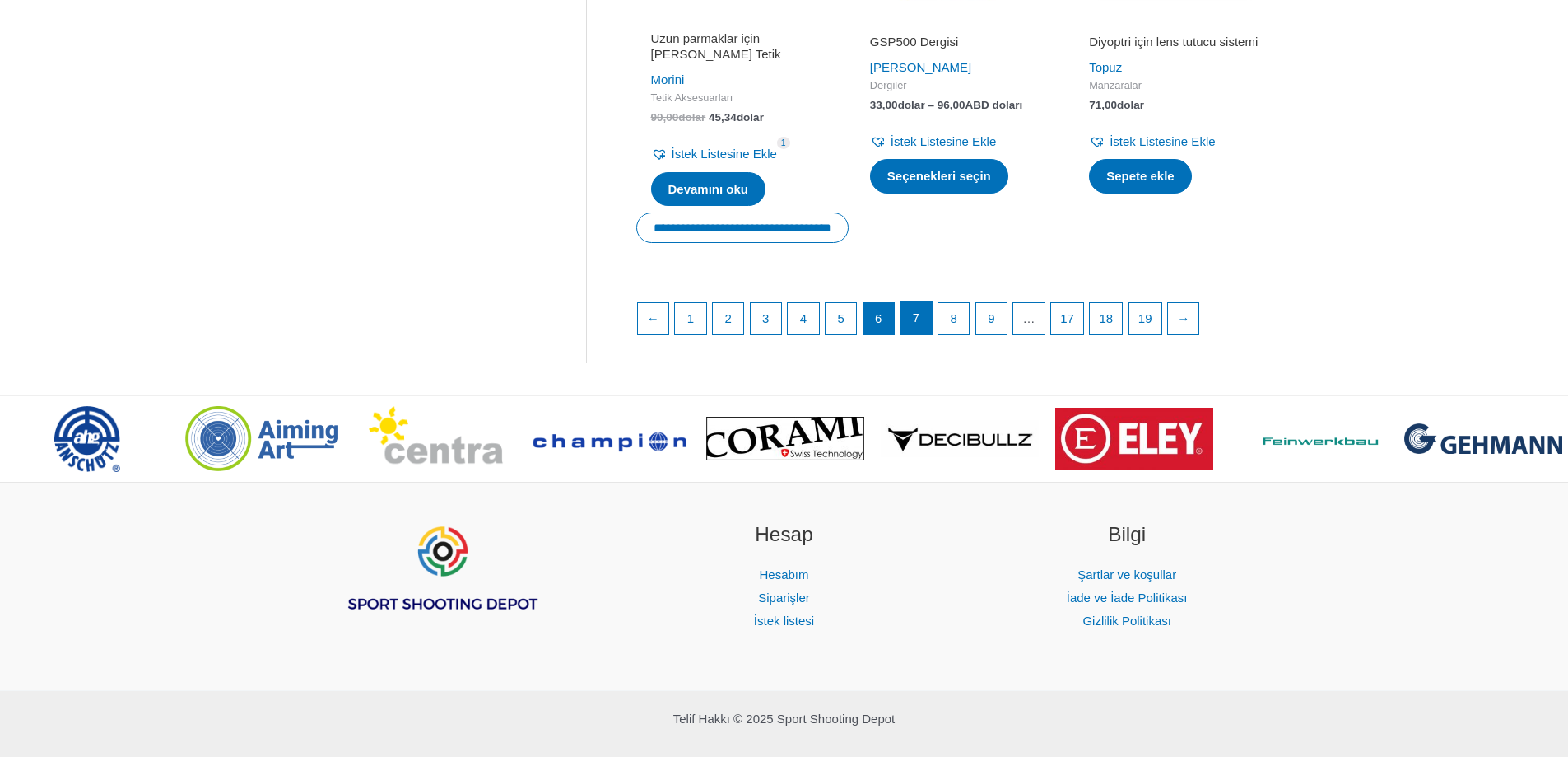
click at [918, 316] on font "7" at bounding box center [916, 318] width 7 height 14
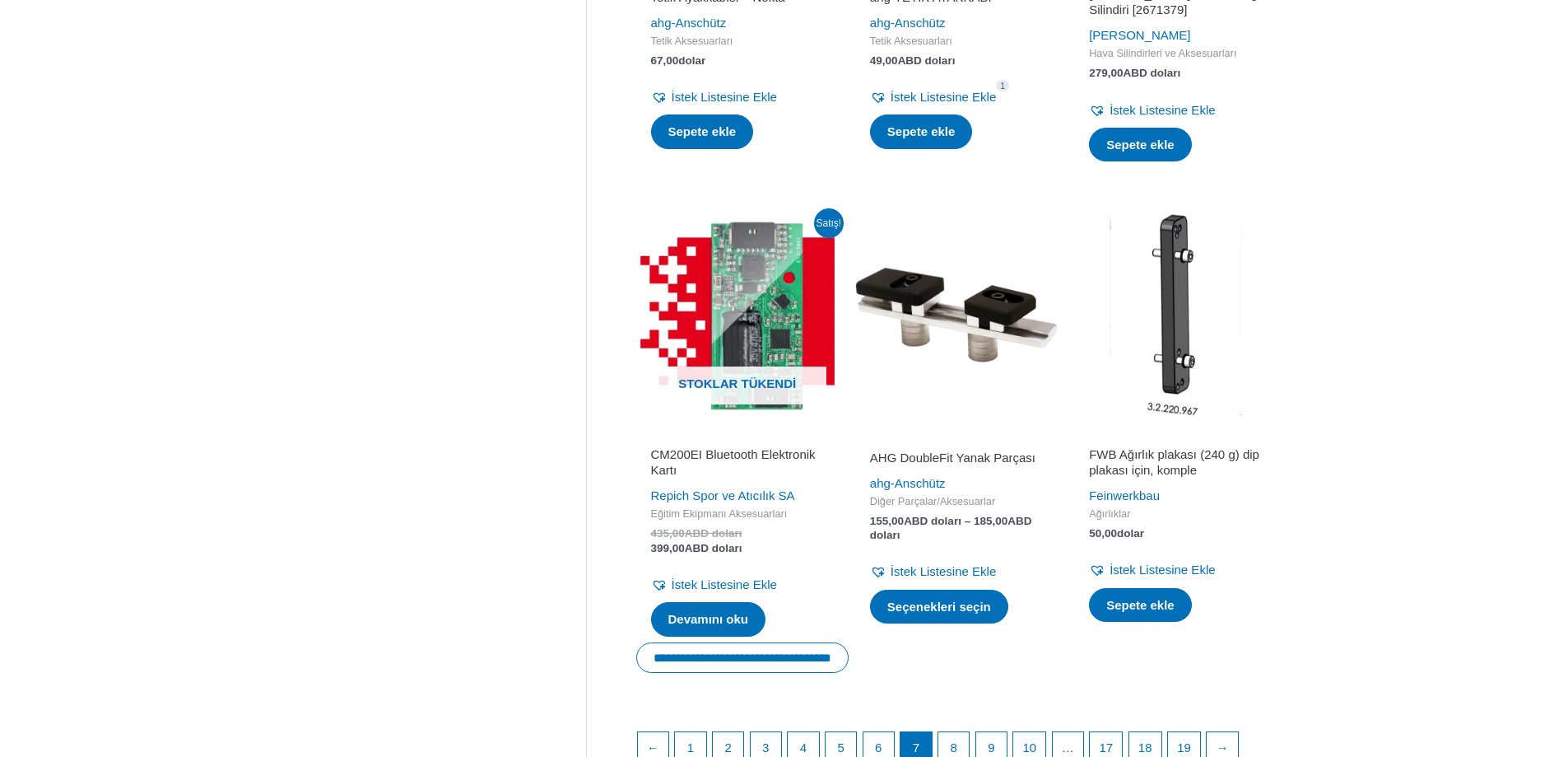
scroll to position [2306, 0]
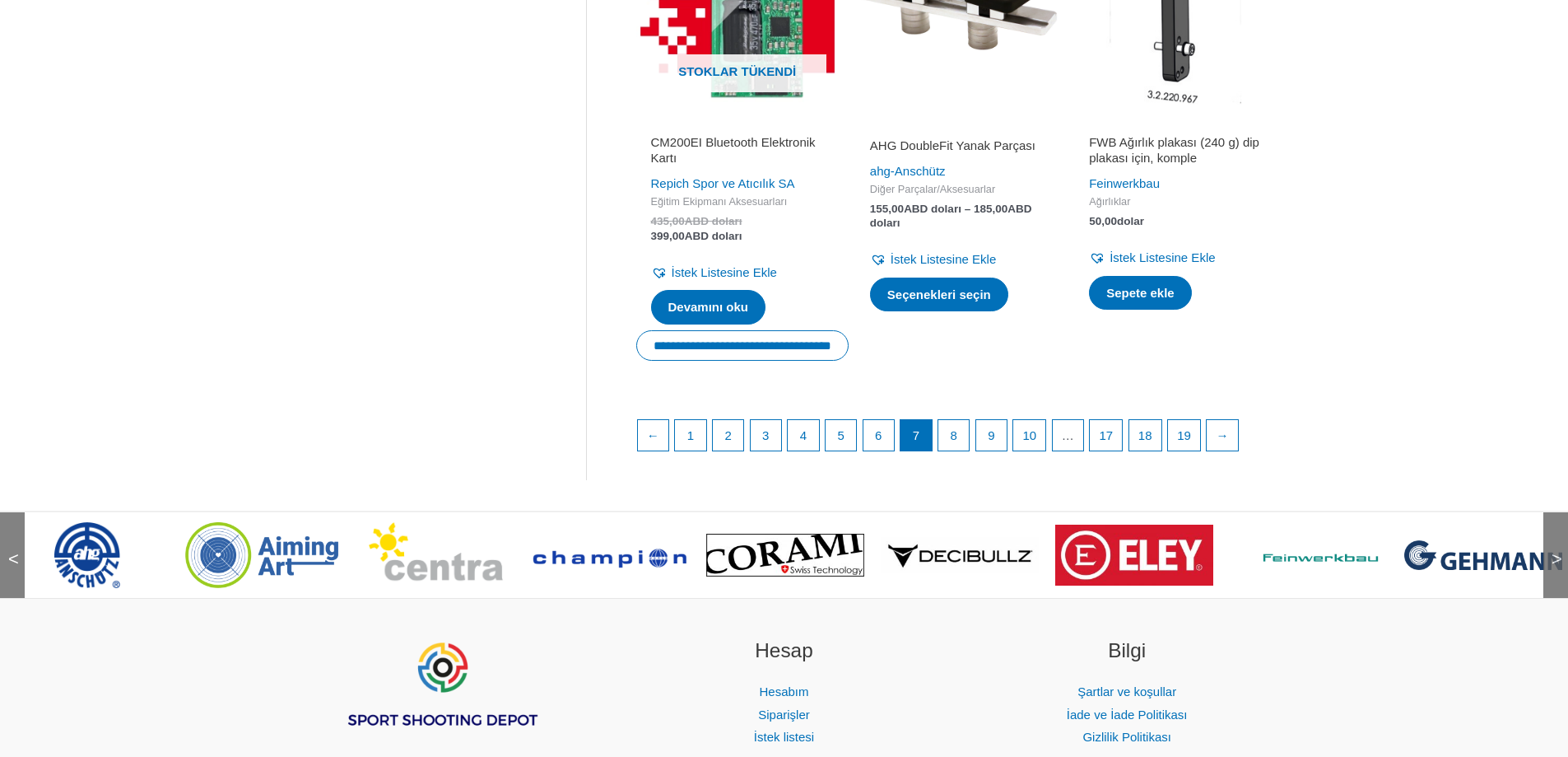
click at [1552, 569] on font ">" at bounding box center [1557, 558] width 11 height 20
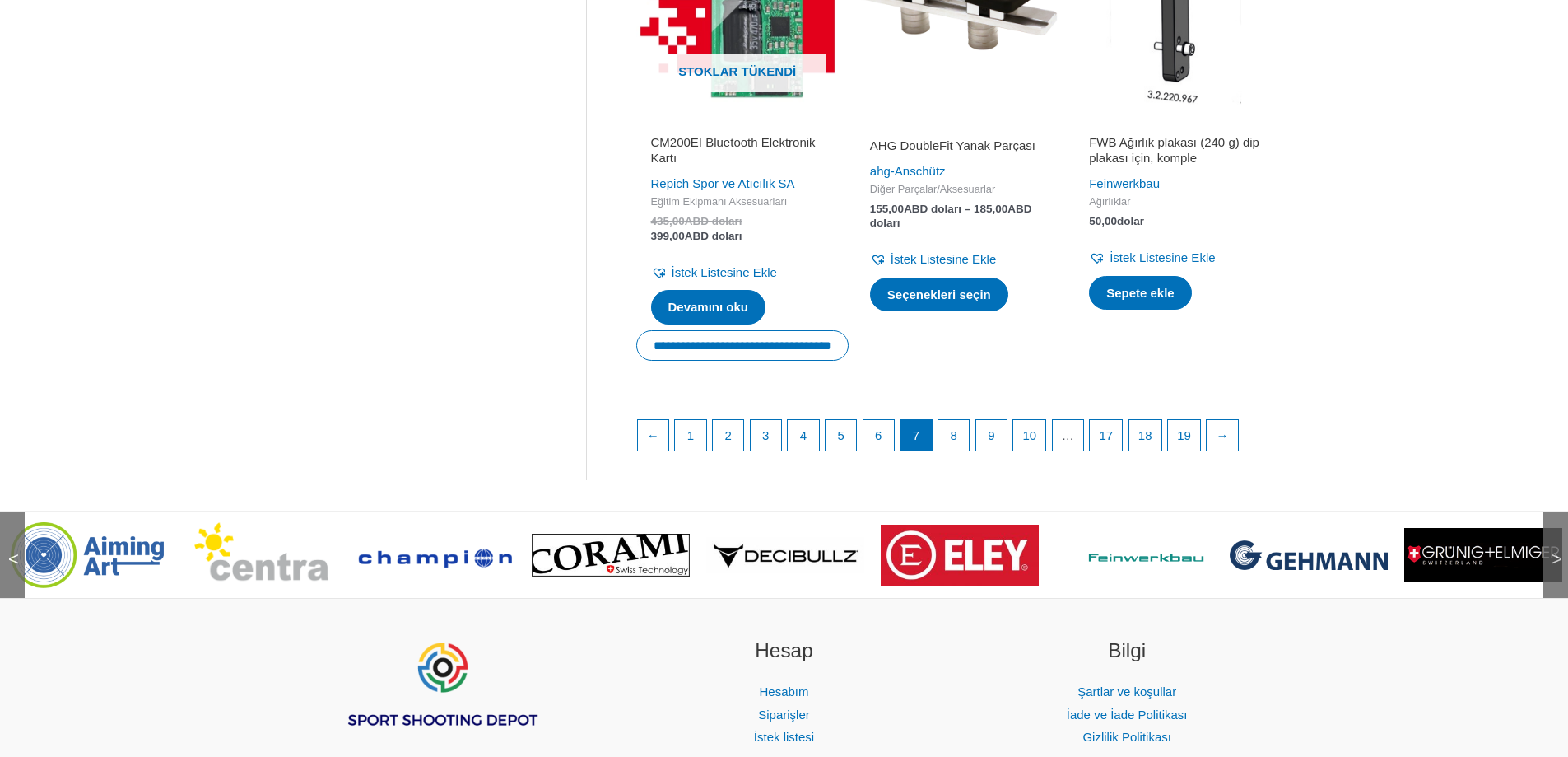
click at [1552, 569] on font ">" at bounding box center [1557, 558] width 11 height 20
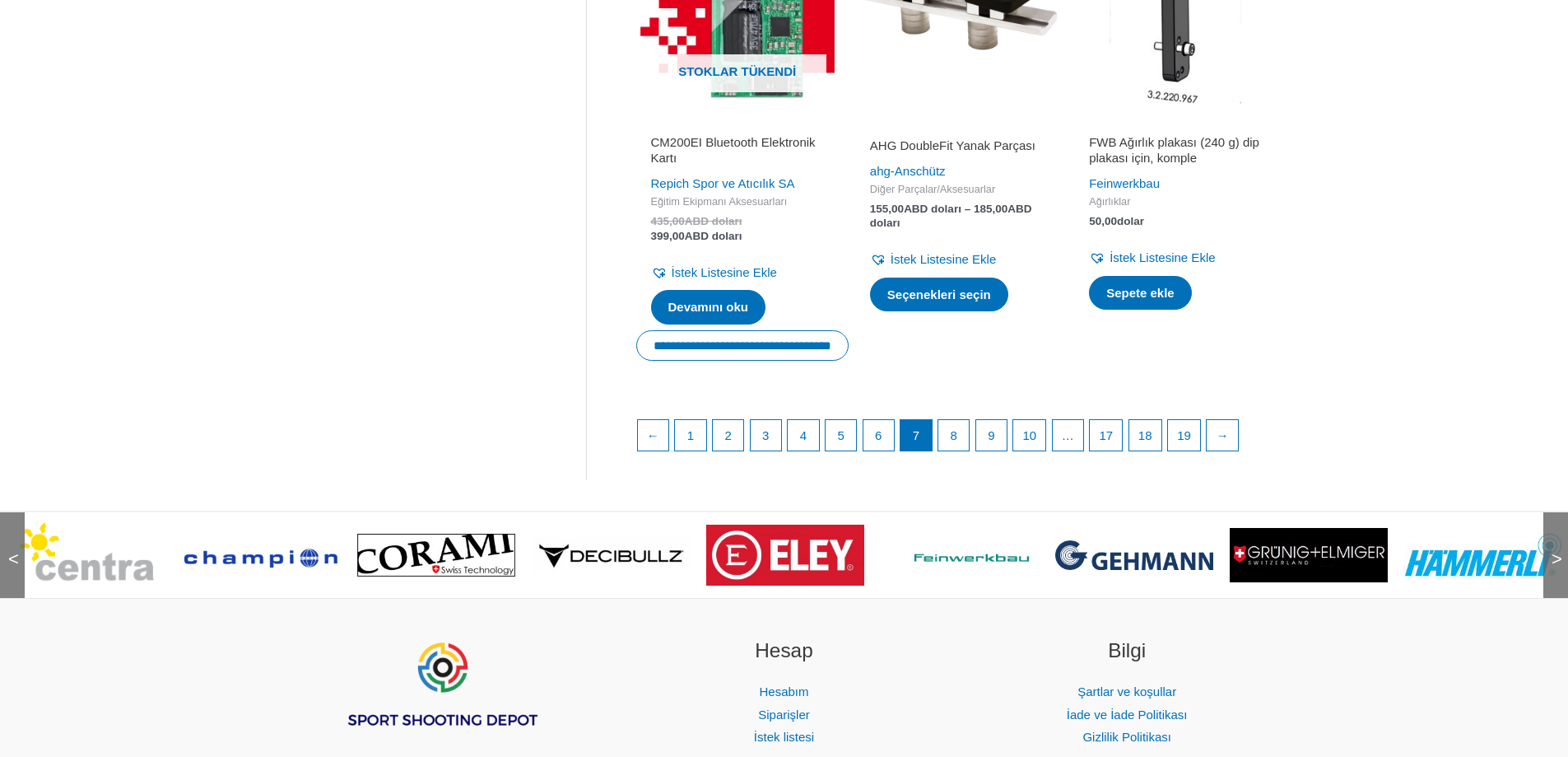
click at [1552, 569] on font ">" at bounding box center [1557, 558] width 11 height 20
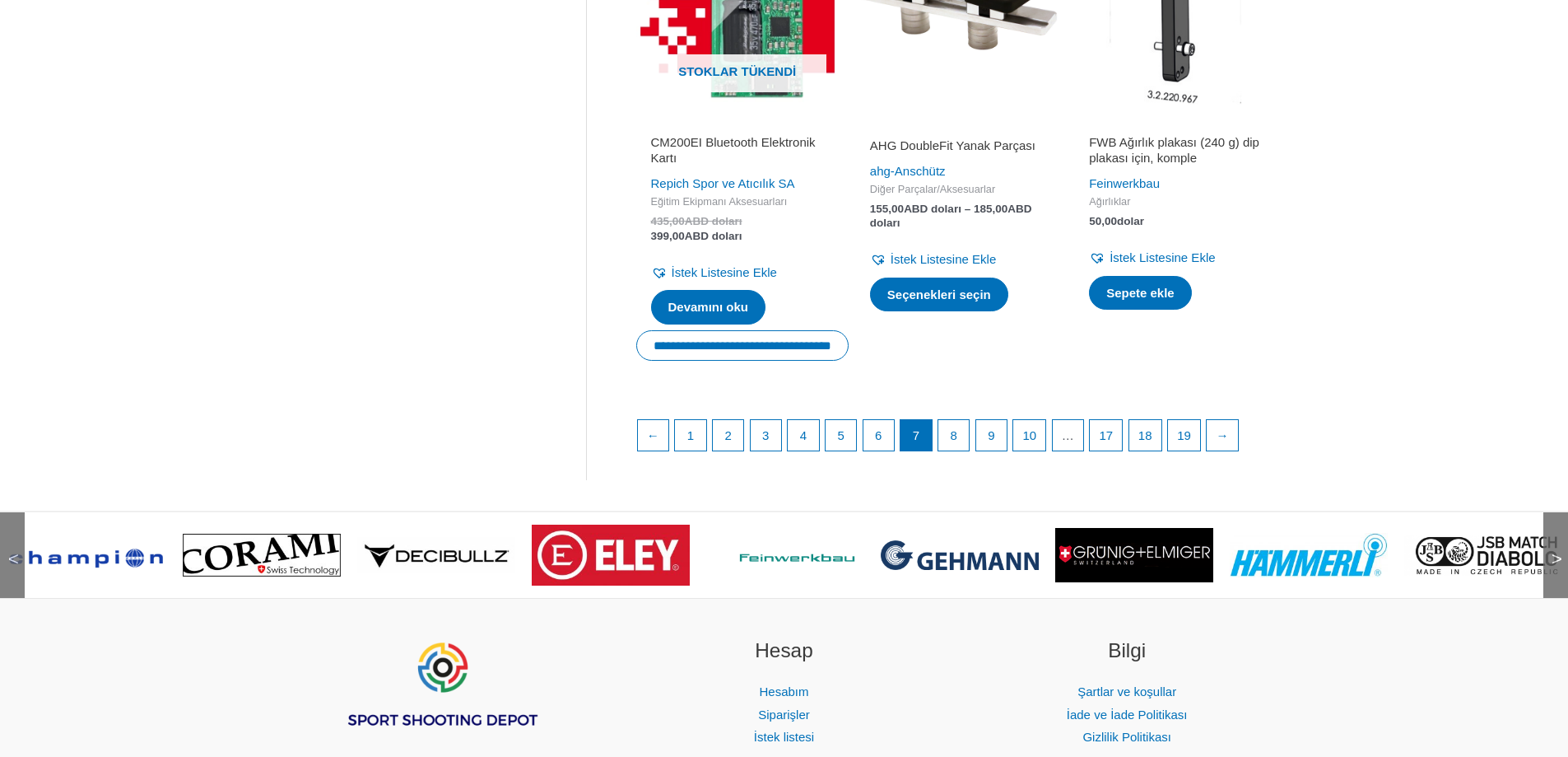
click at [1552, 569] on font ">" at bounding box center [1557, 558] width 11 height 20
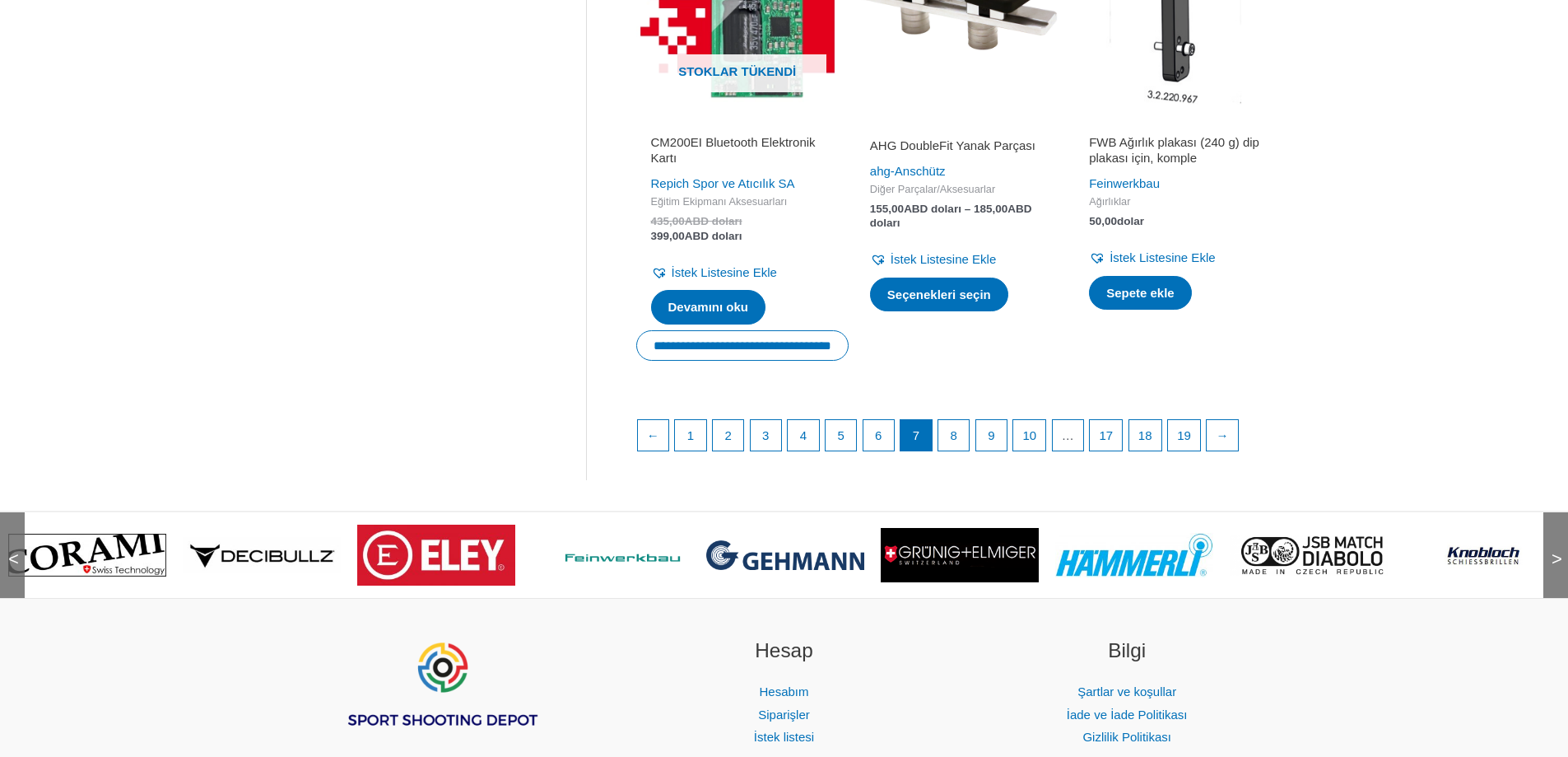
click at [1552, 569] on font ">" at bounding box center [1557, 558] width 11 height 20
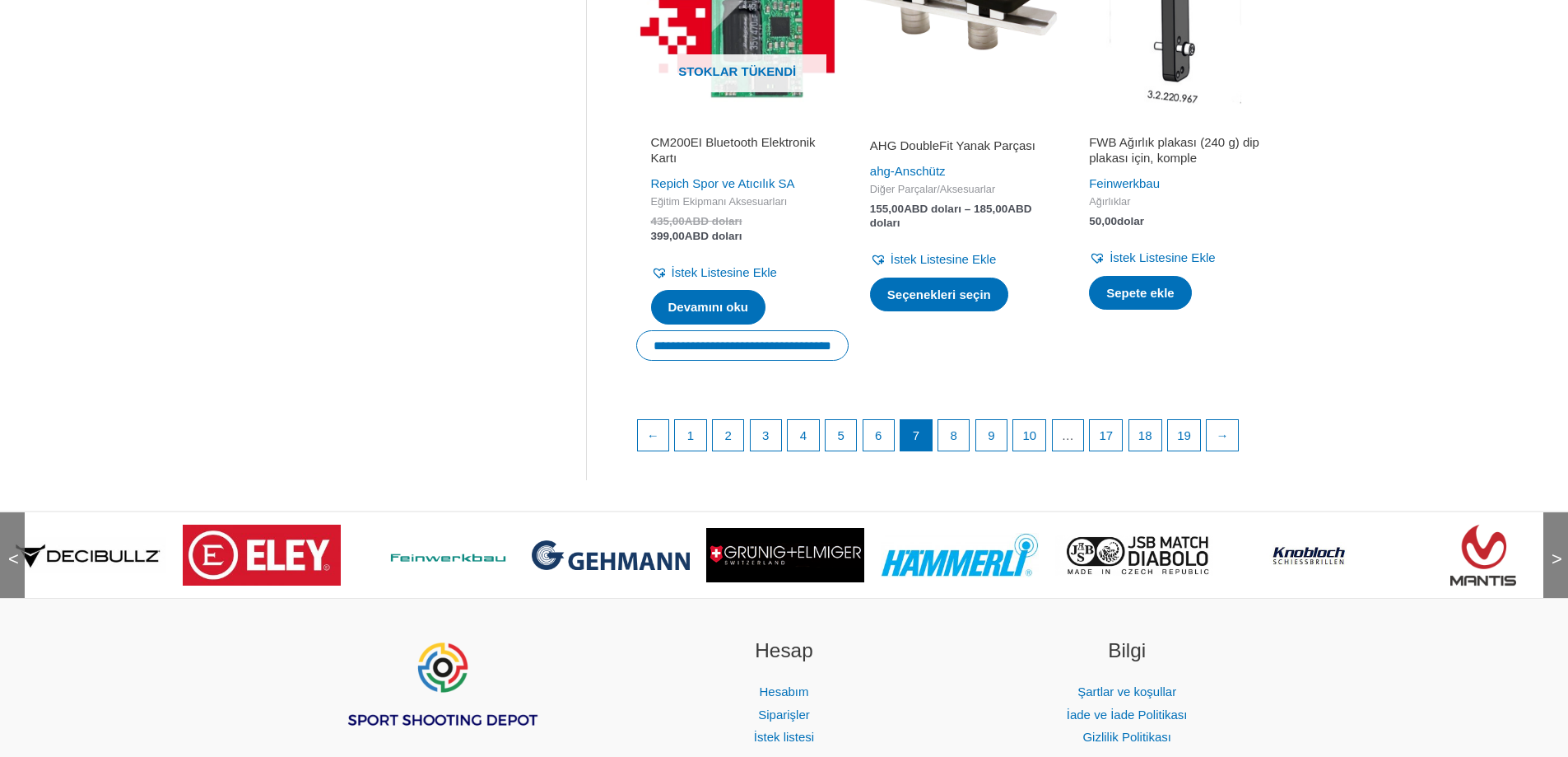
click at [1552, 569] on font ">" at bounding box center [1557, 558] width 11 height 20
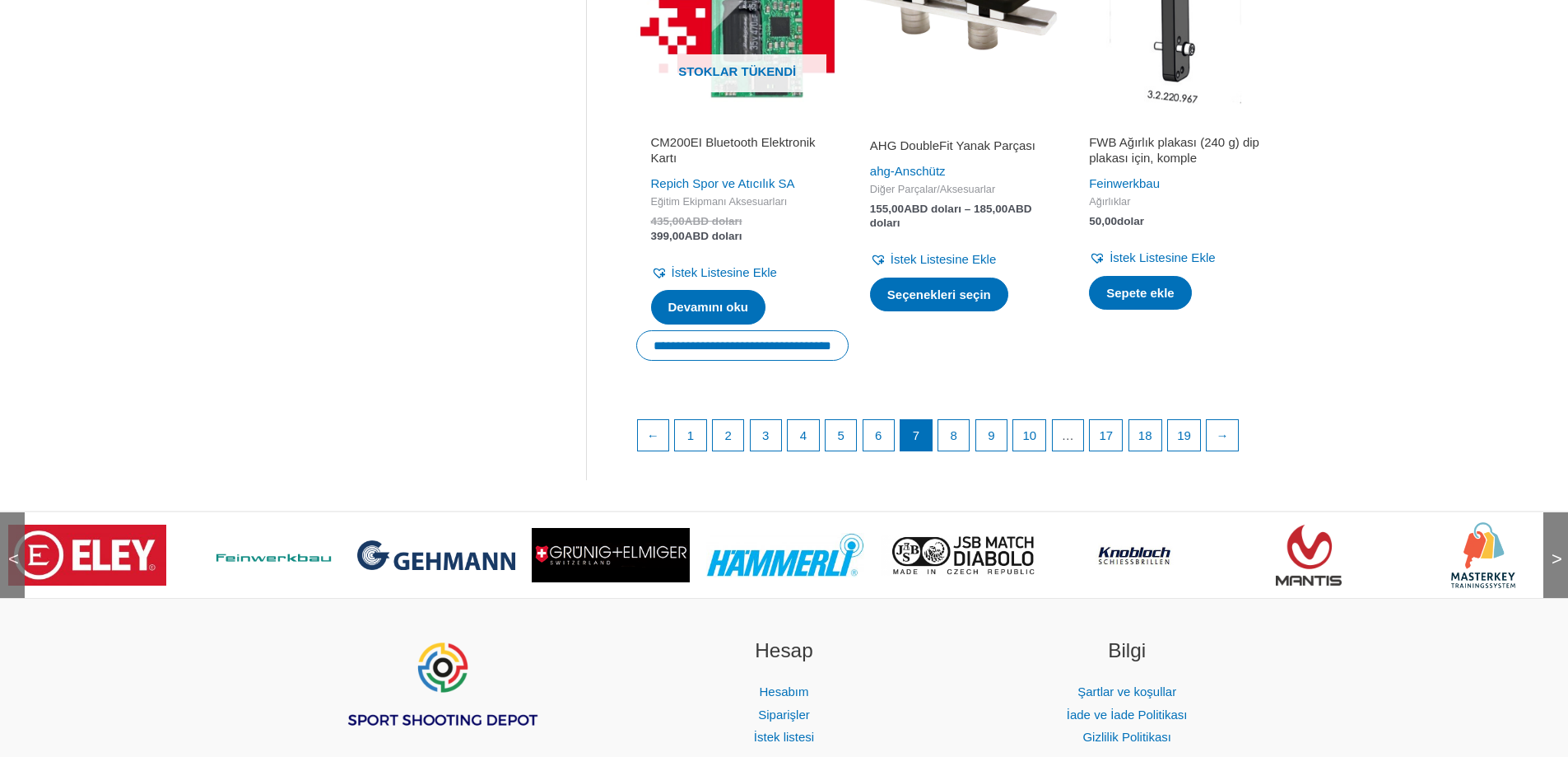
click at [1552, 569] on font ">" at bounding box center [1557, 558] width 11 height 20
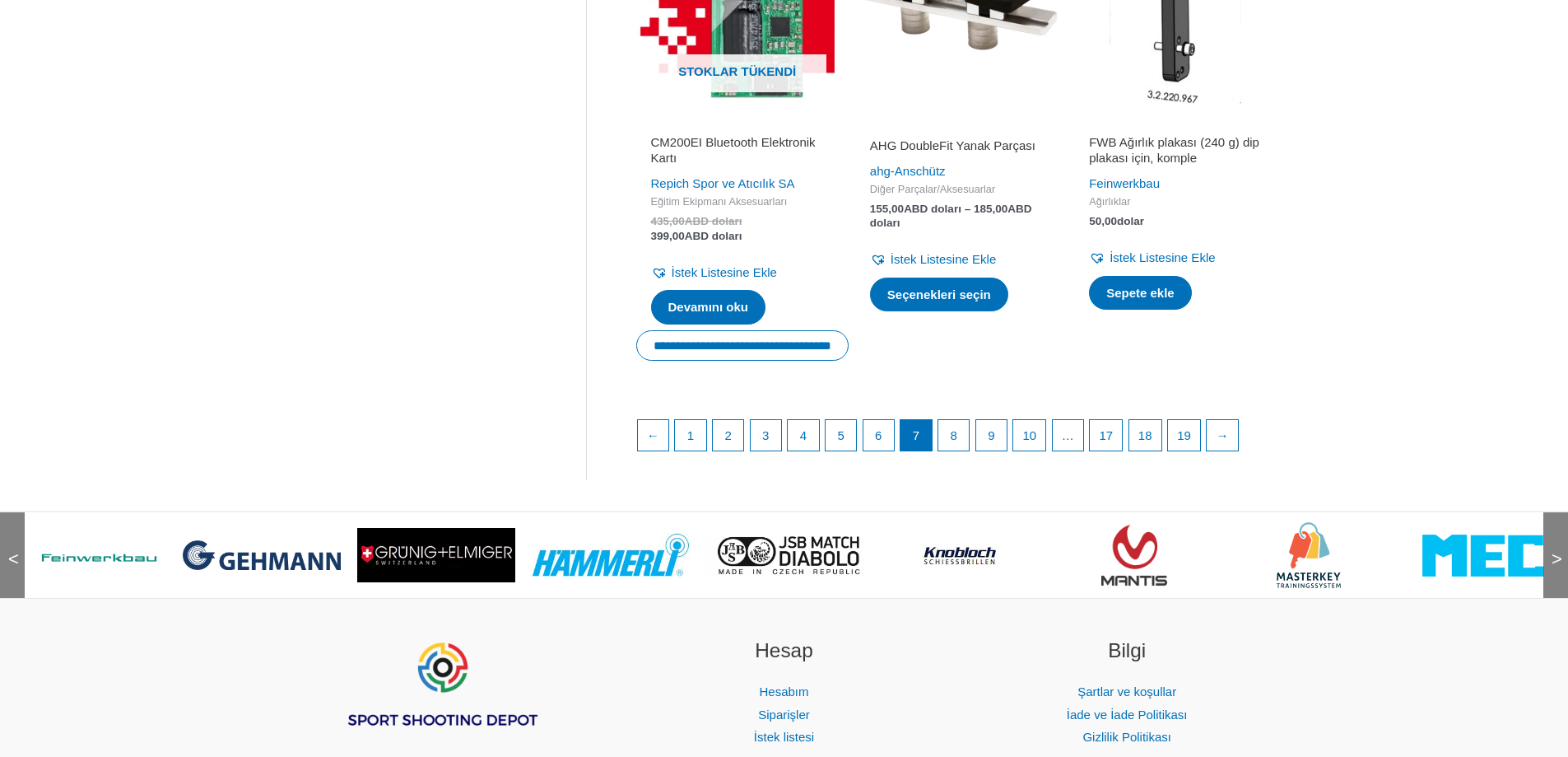
click at [1552, 569] on font ">" at bounding box center [1557, 558] width 11 height 20
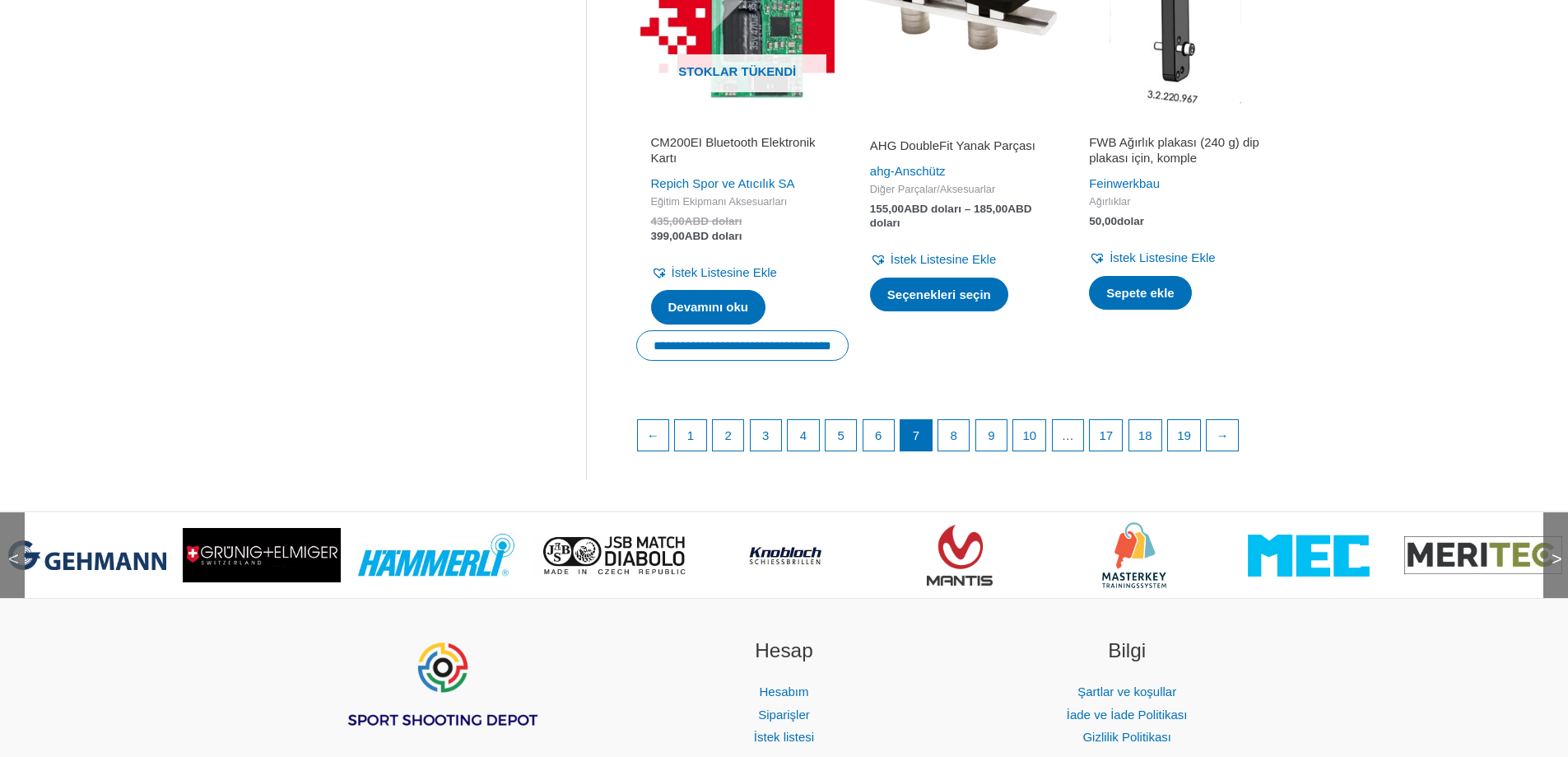
click at [1552, 569] on font ">" at bounding box center [1557, 558] width 11 height 20
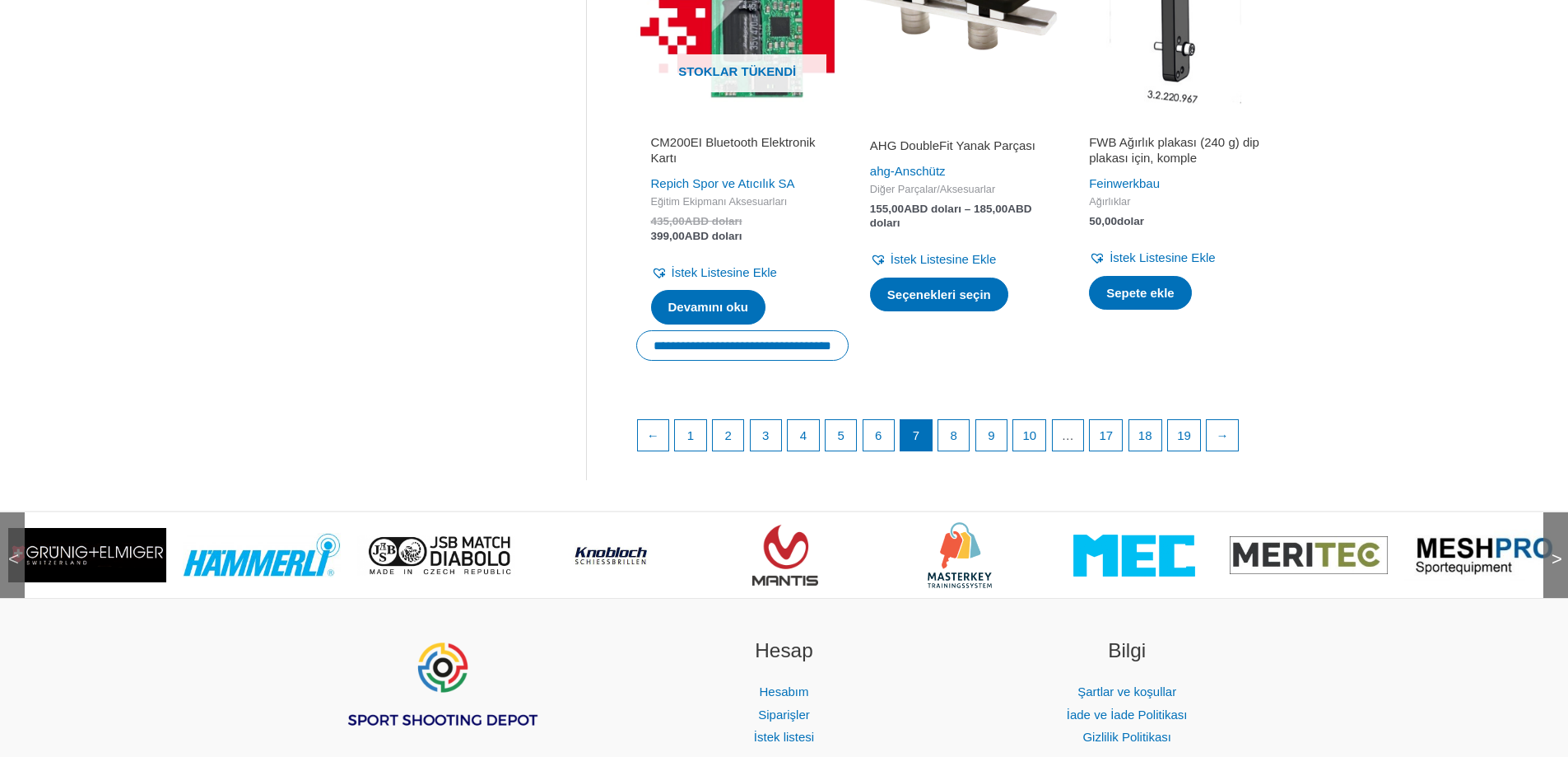
click at [1552, 569] on font ">" at bounding box center [1557, 558] width 11 height 20
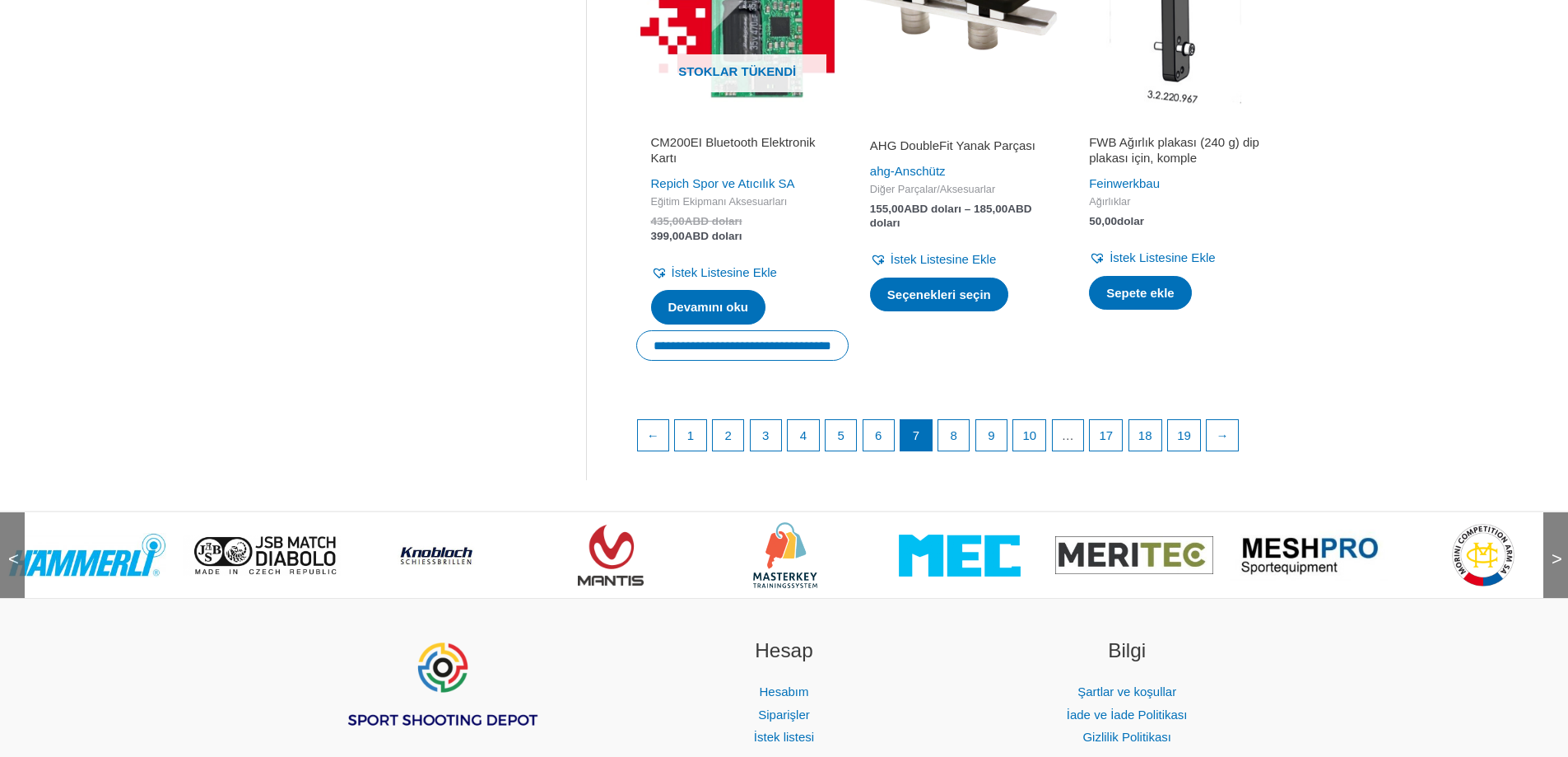
click at [1552, 569] on font ">" at bounding box center [1557, 558] width 11 height 20
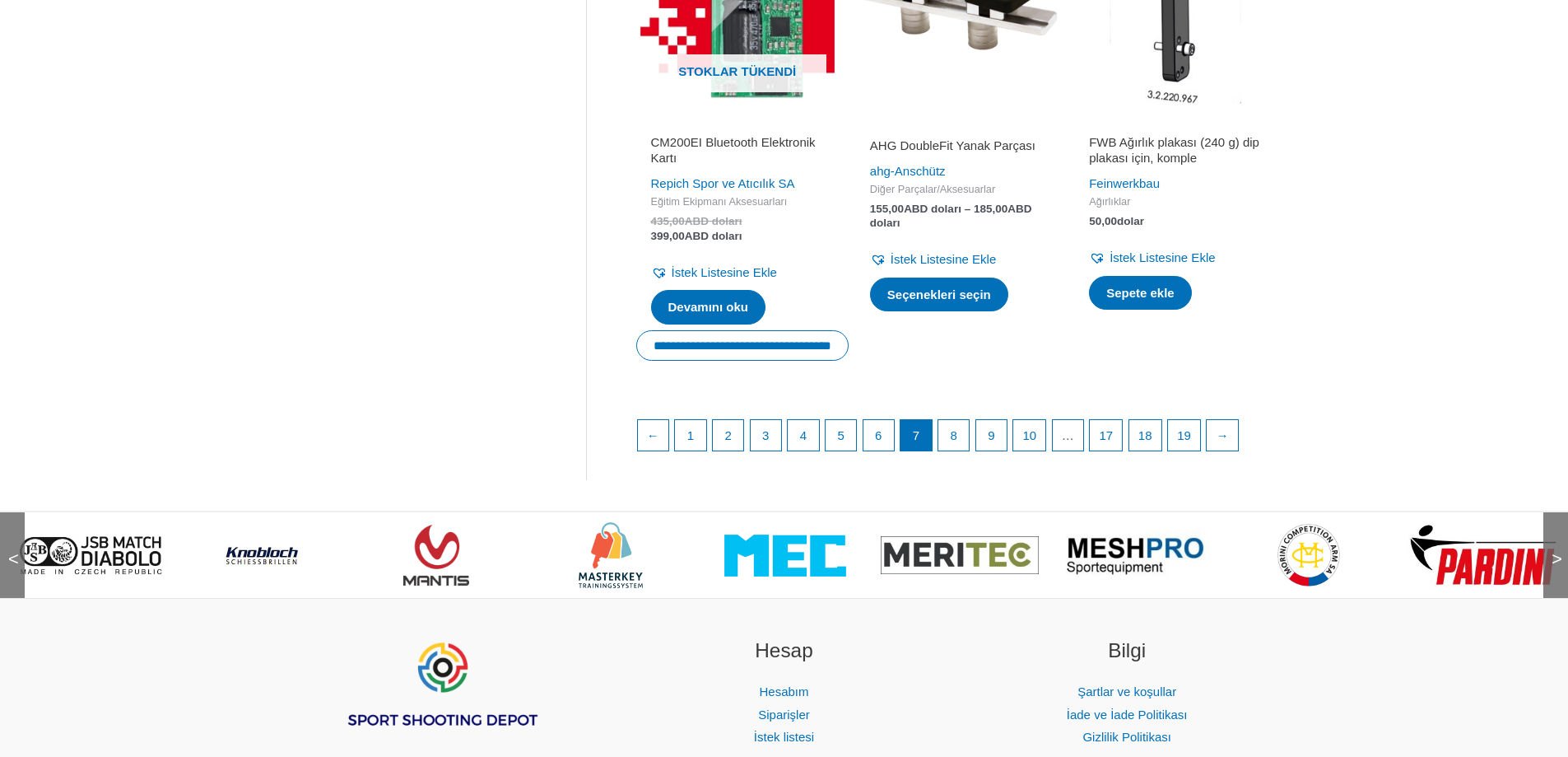
click at [1552, 569] on font ">" at bounding box center [1557, 558] width 11 height 20
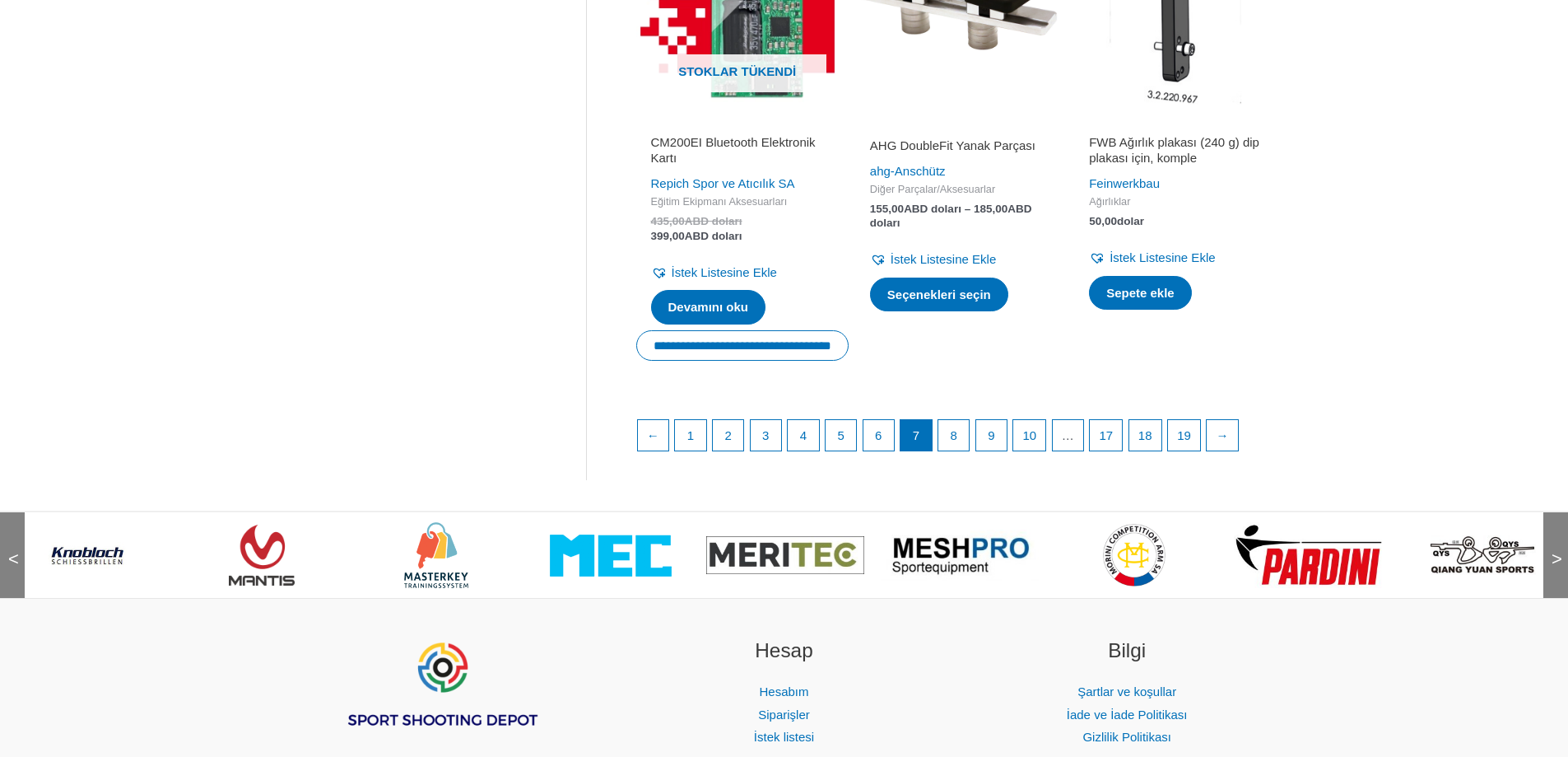
click at [1552, 569] on font ">" at bounding box center [1557, 558] width 11 height 20
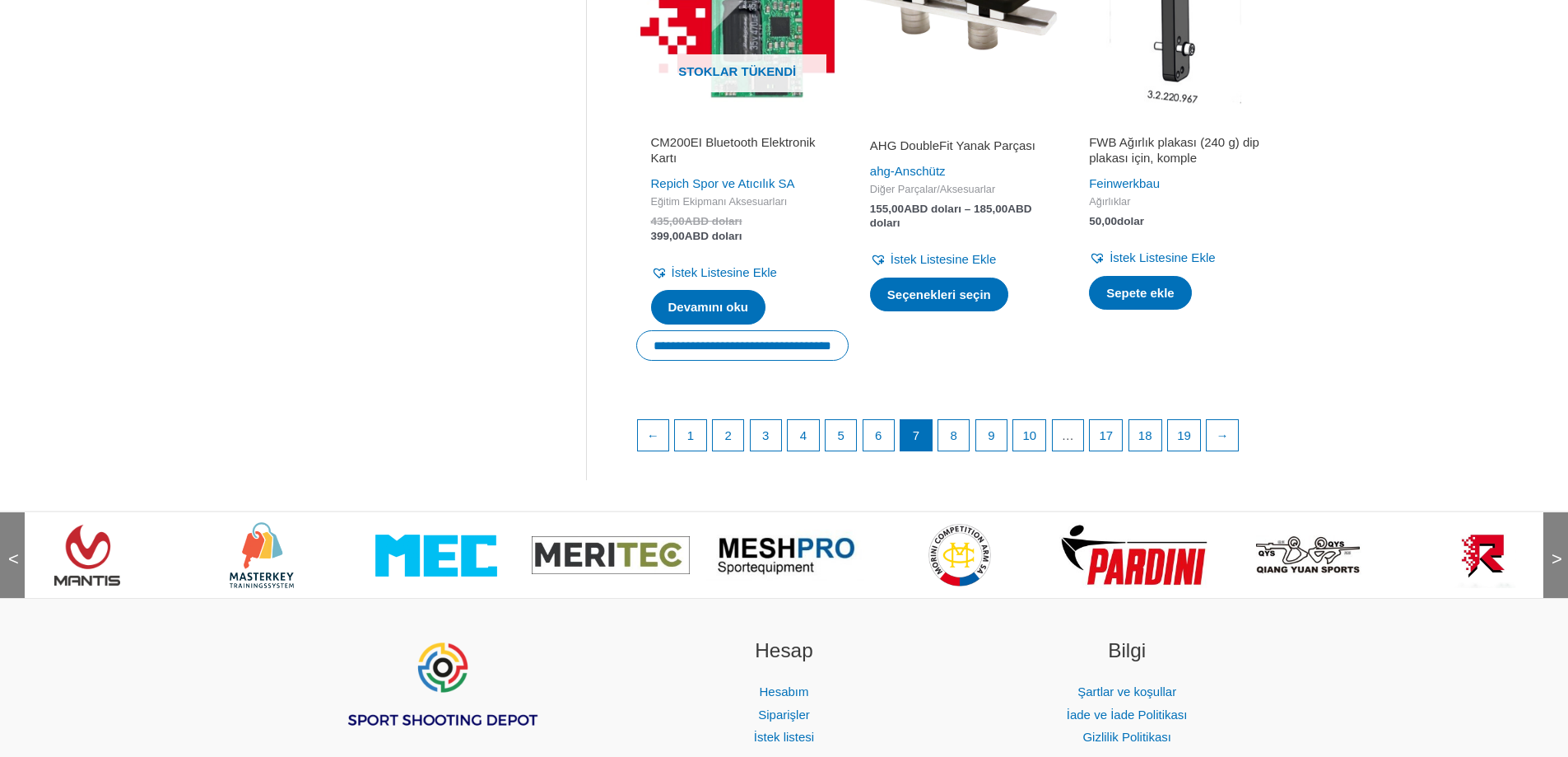
click at [1552, 569] on font ">" at bounding box center [1557, 558] width 11 height 20
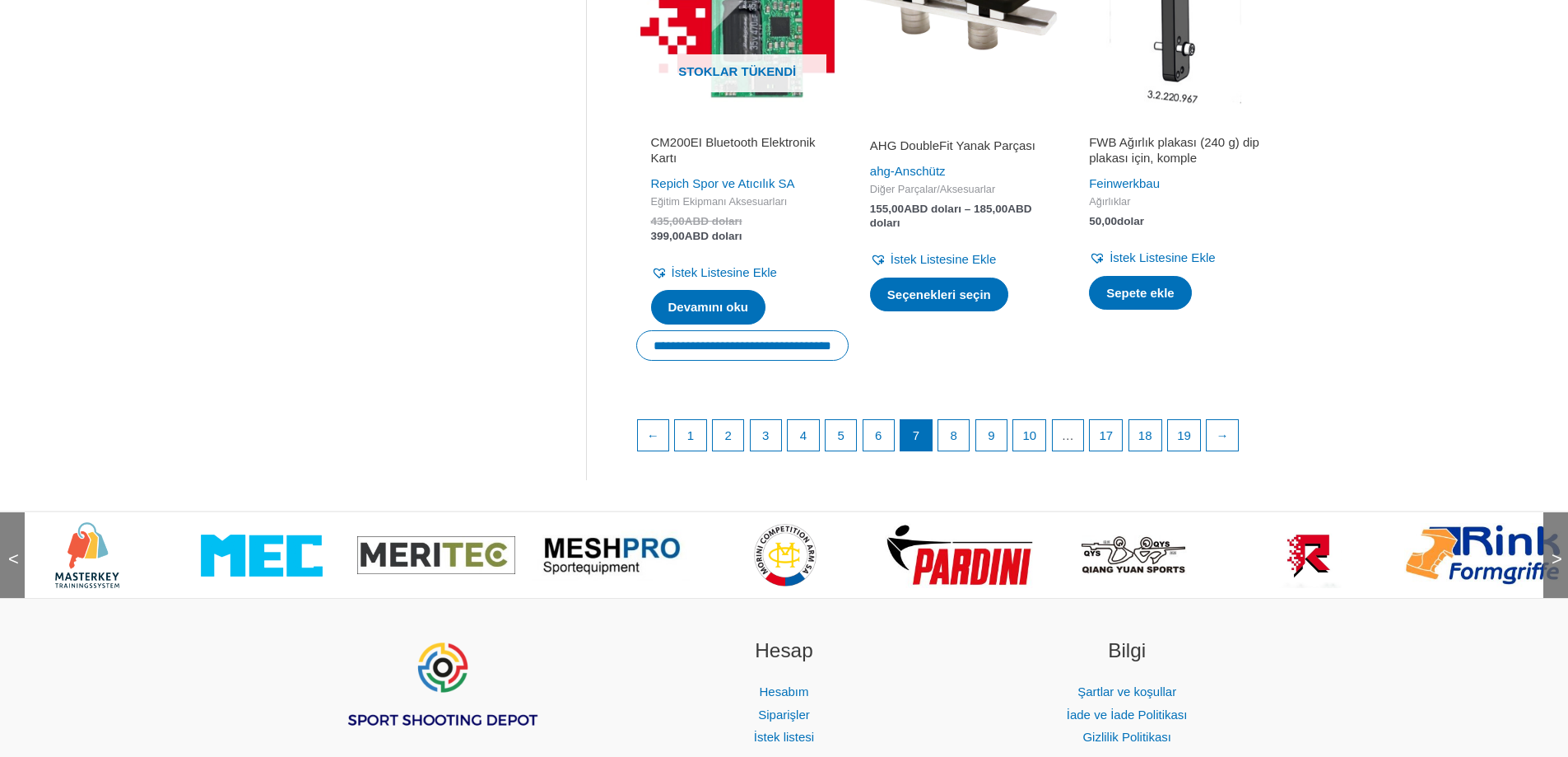
click at [1552, 569] on font ">" at bounding box center [1557, 558] width 11 height 20
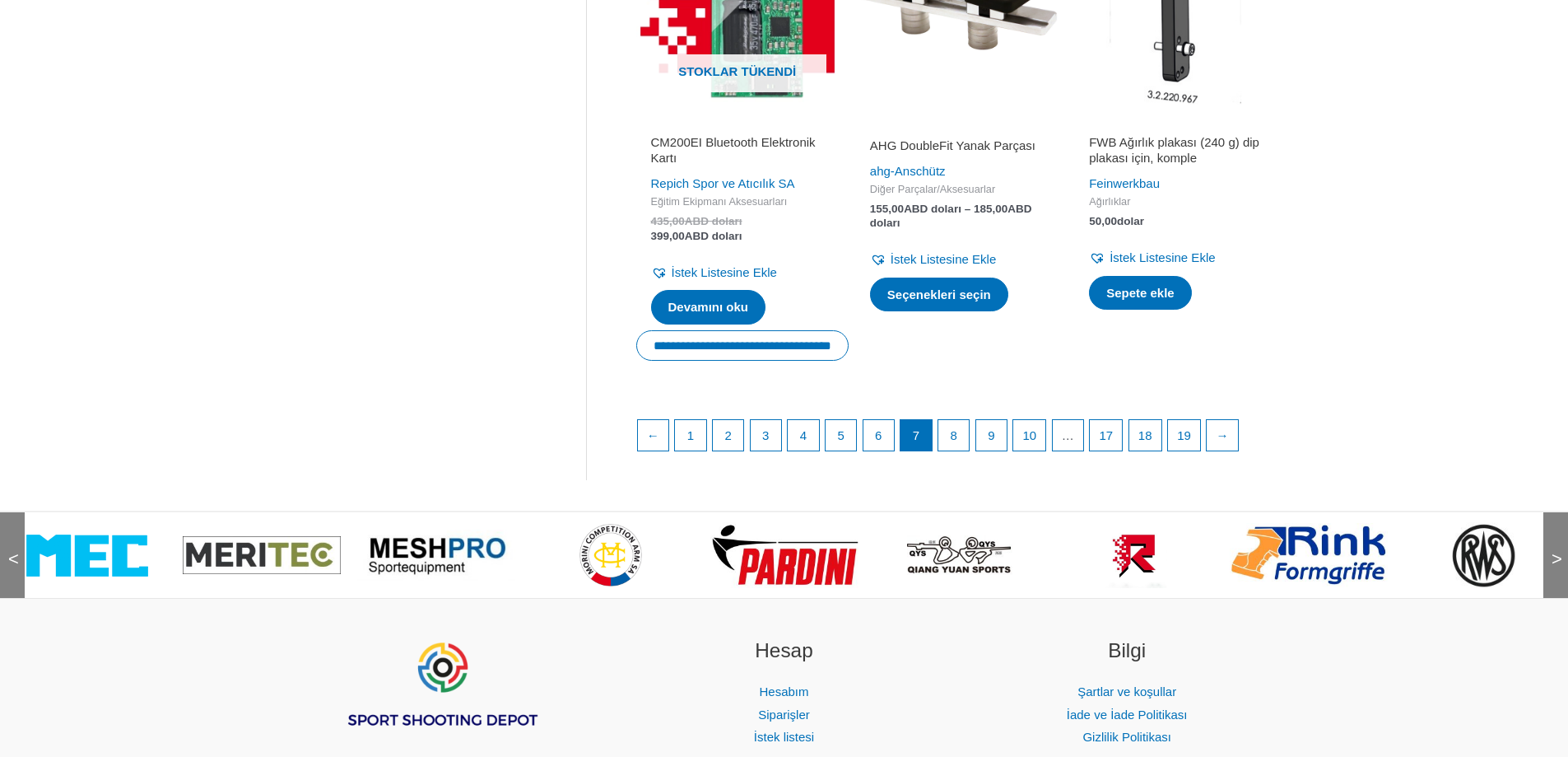
click at [1552, 569] on font ">" at bounding box center [1557, 558] width 11 height 20
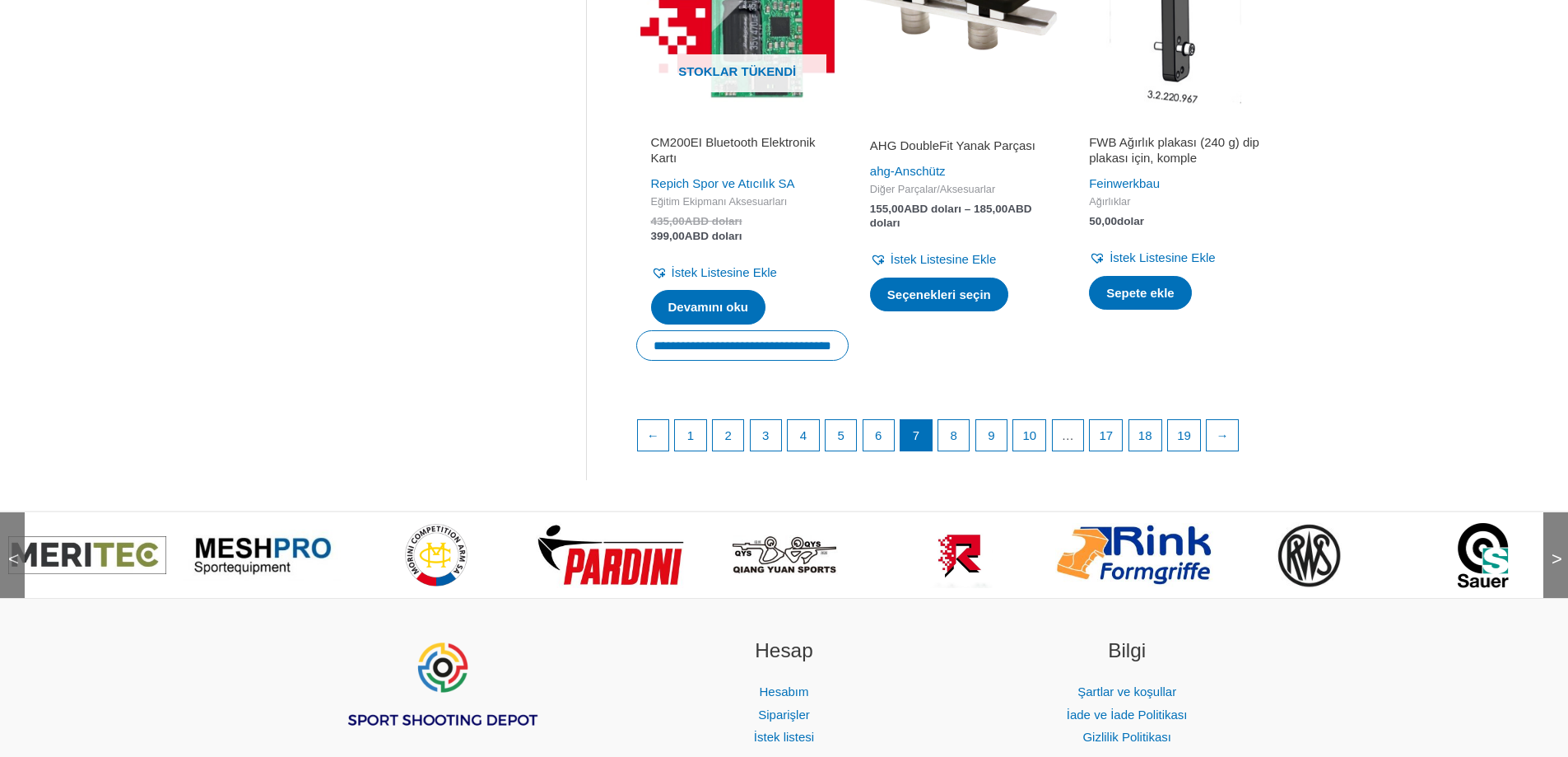
click at [1552, 569] on font ">" at bounding box center [1557, 558] width 11 height 20
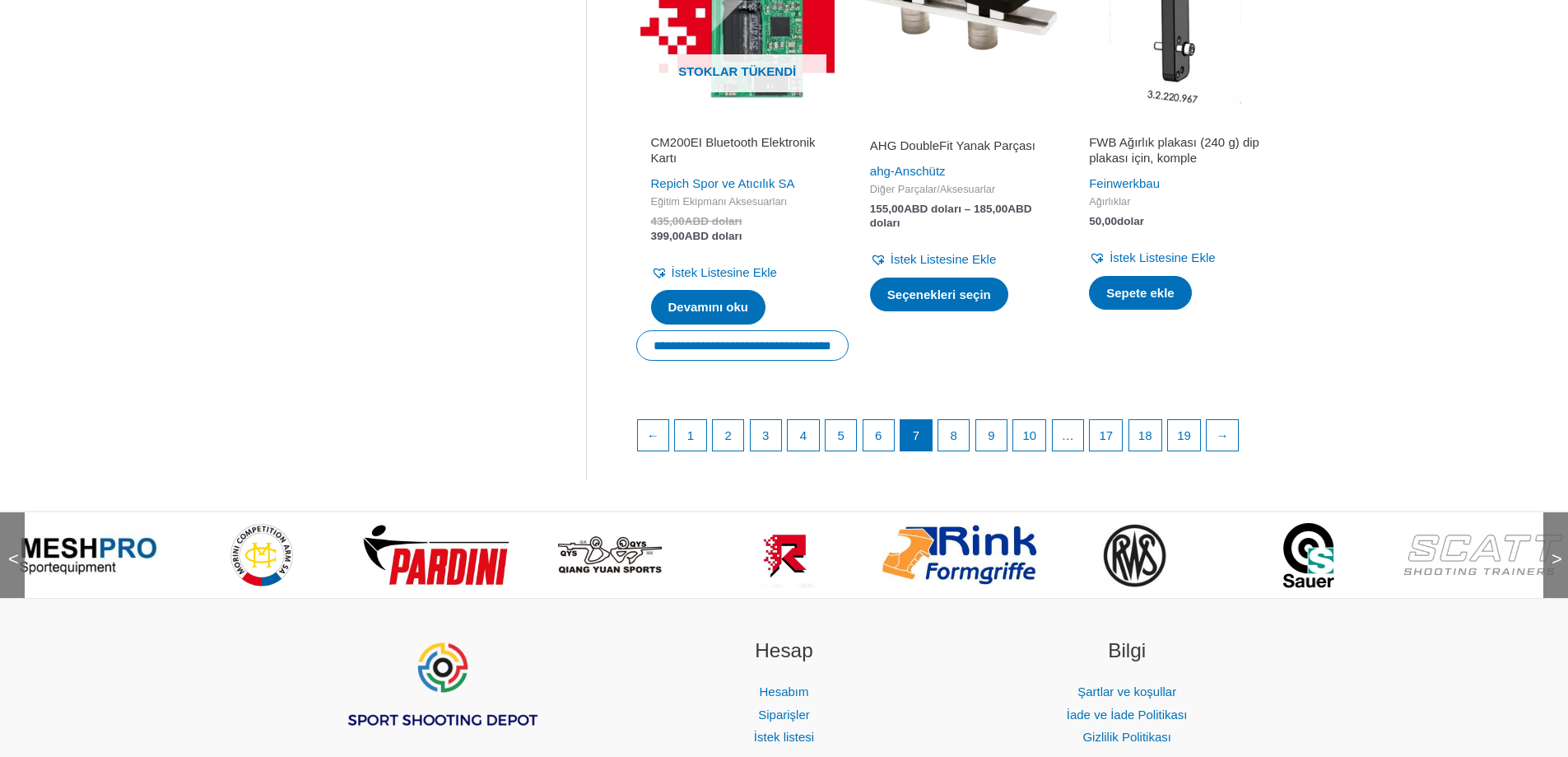
click at [1552, 569] on font ">" at bounding box center [1557, 558] width 11 height 20
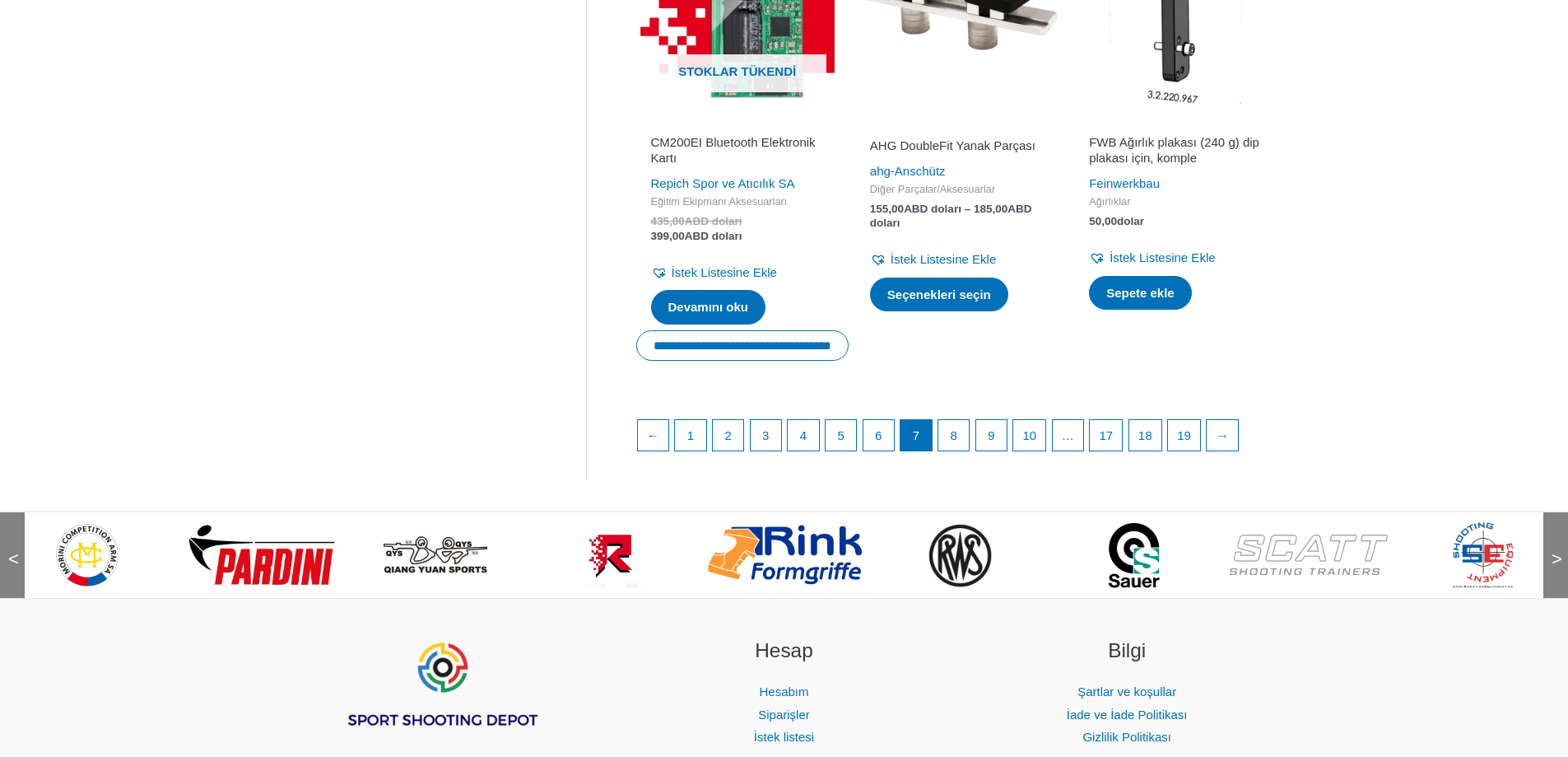
click at [1552, 569] on font ">" at bounding box center [1557, 558] width 11 height 20
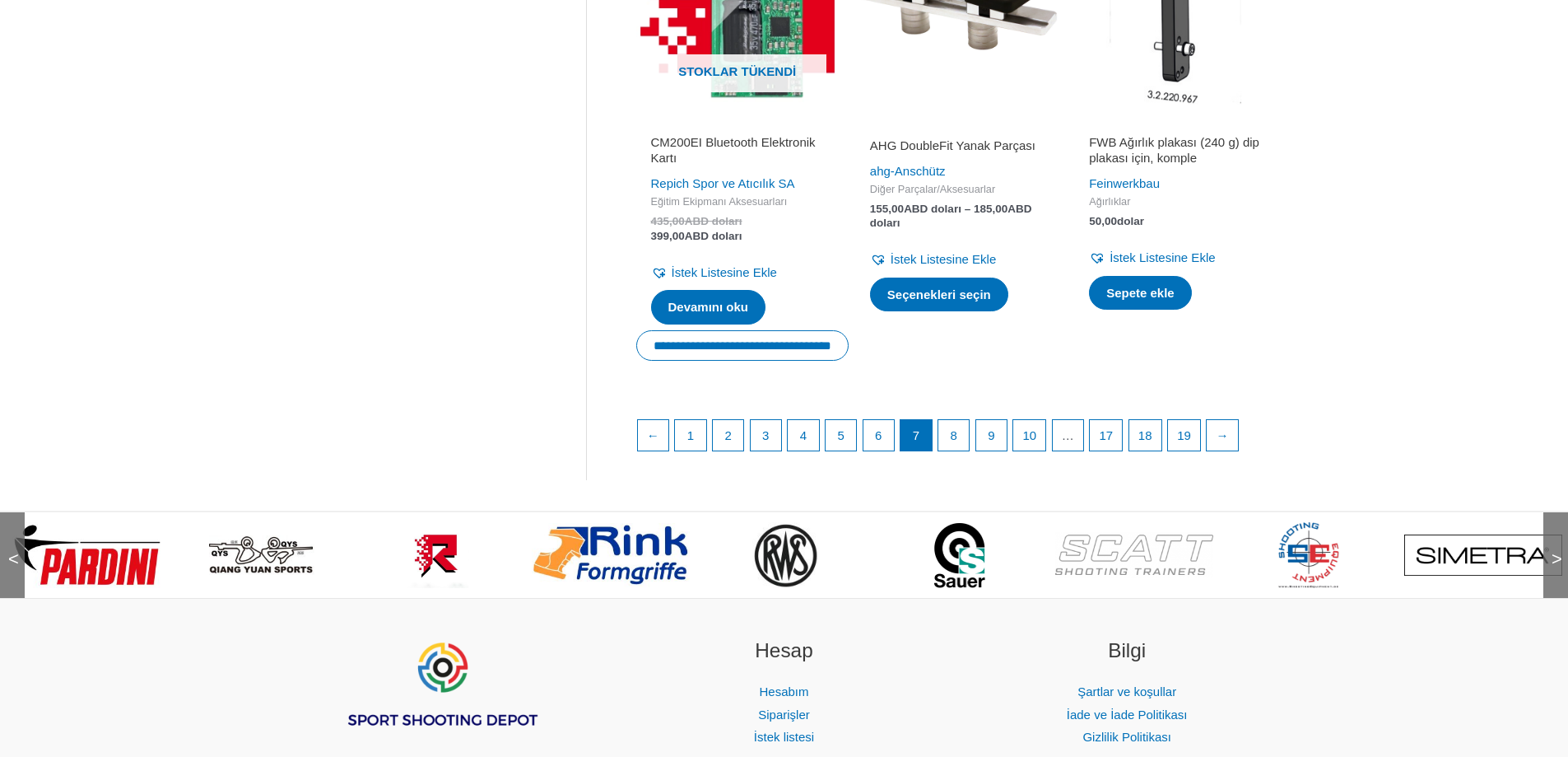
click at [1552, 569] on font ">" at bounding box center [1557, 558] width 11 height 20
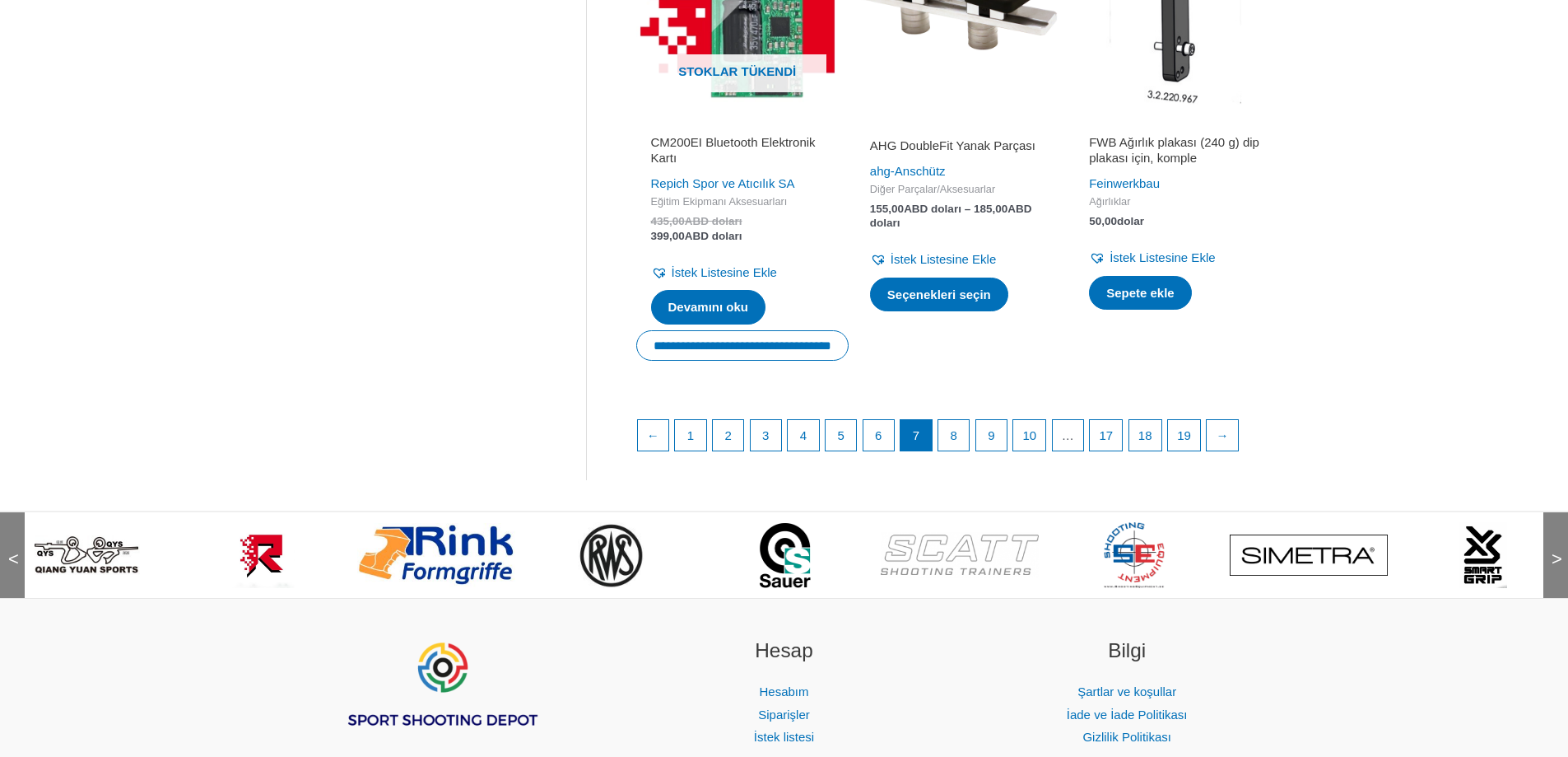
click at [1552, 569] on font ">" at bounding box center [1557, 558] width 11 height 20
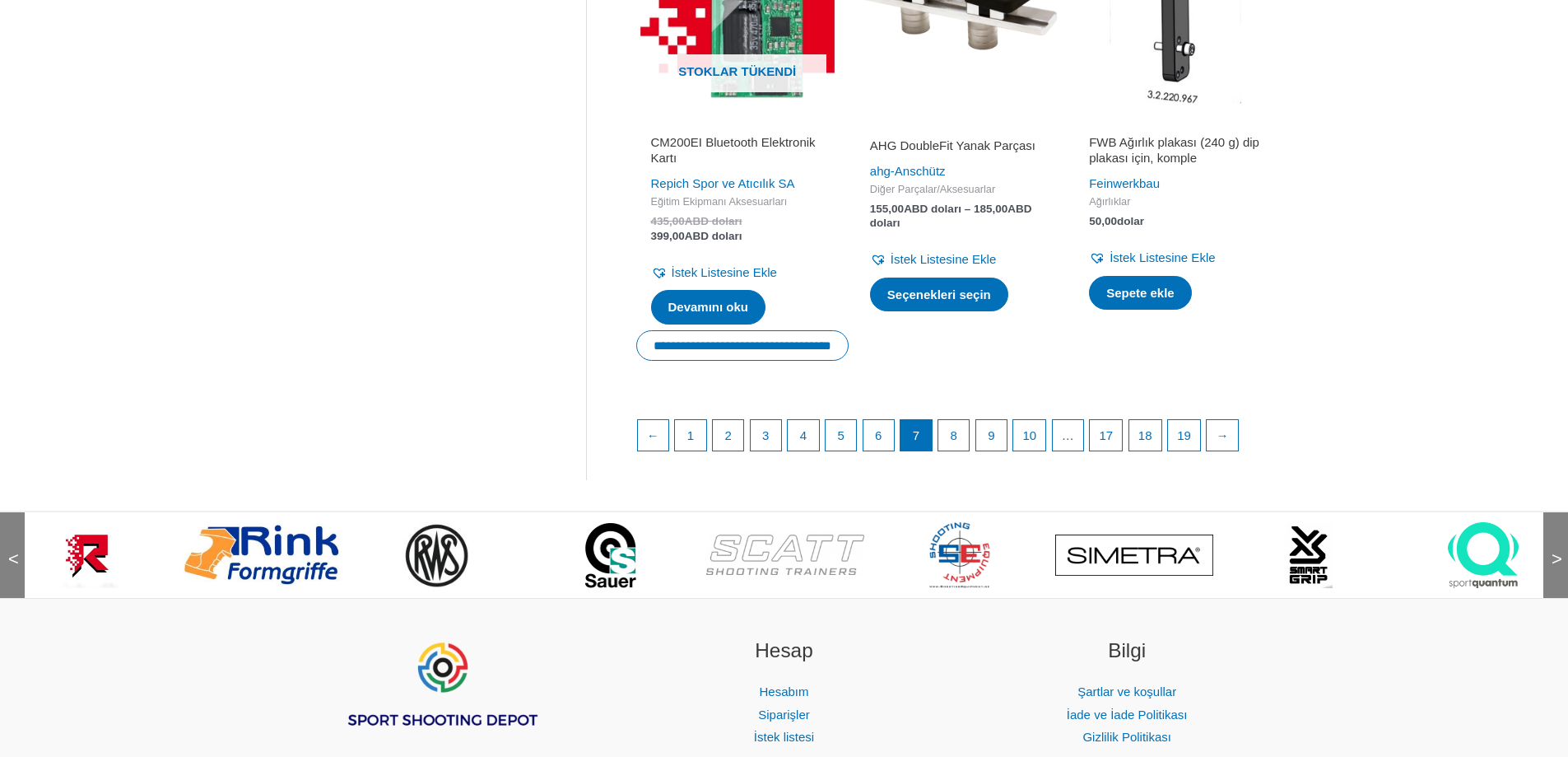
click at [1552, 569] on font ">" at bounding box center [1557, 558] width 11 height 20
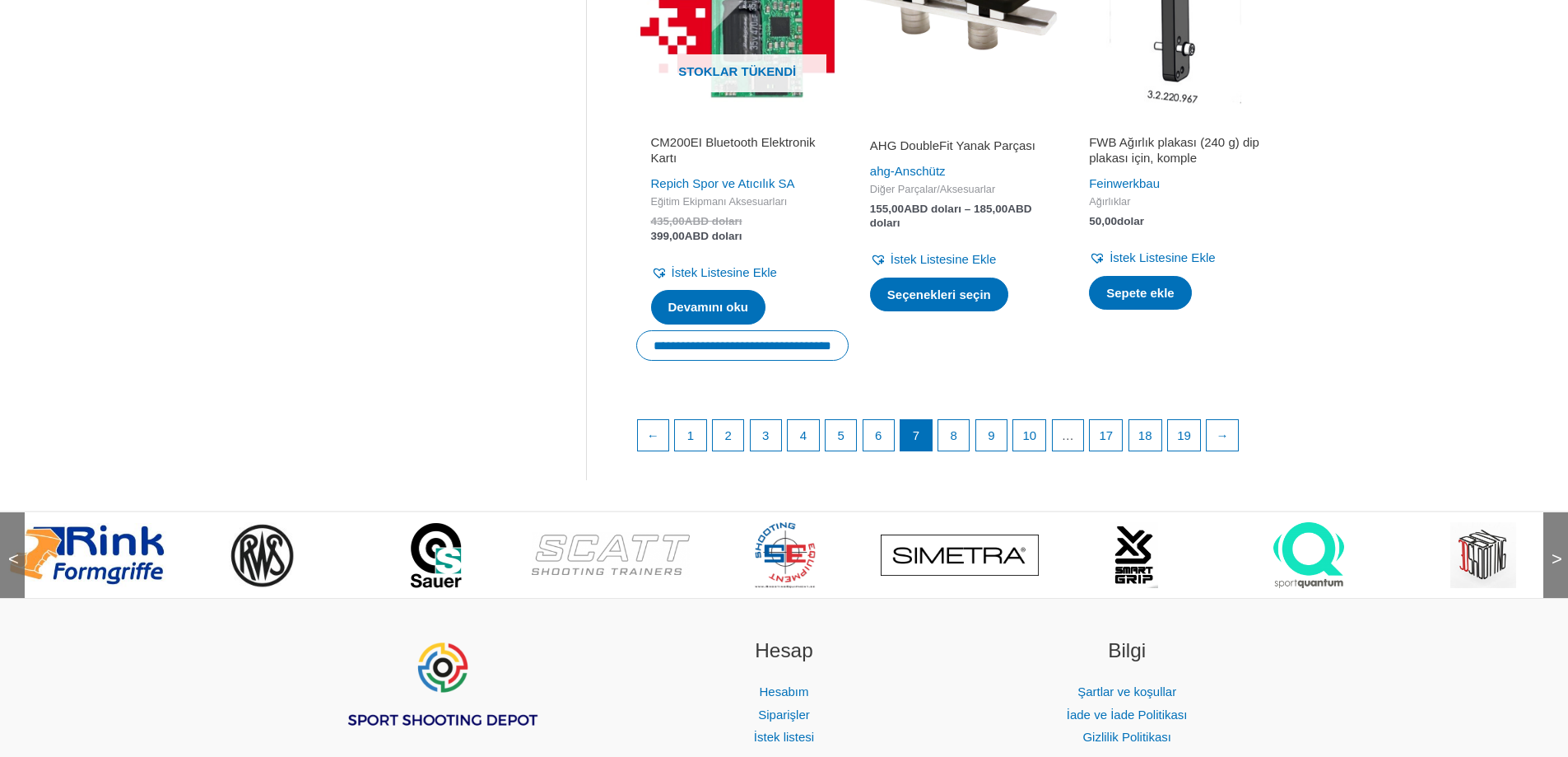
click at [1552, 569] on font ">" at bounding box center [1557, 558] width 11 height 20
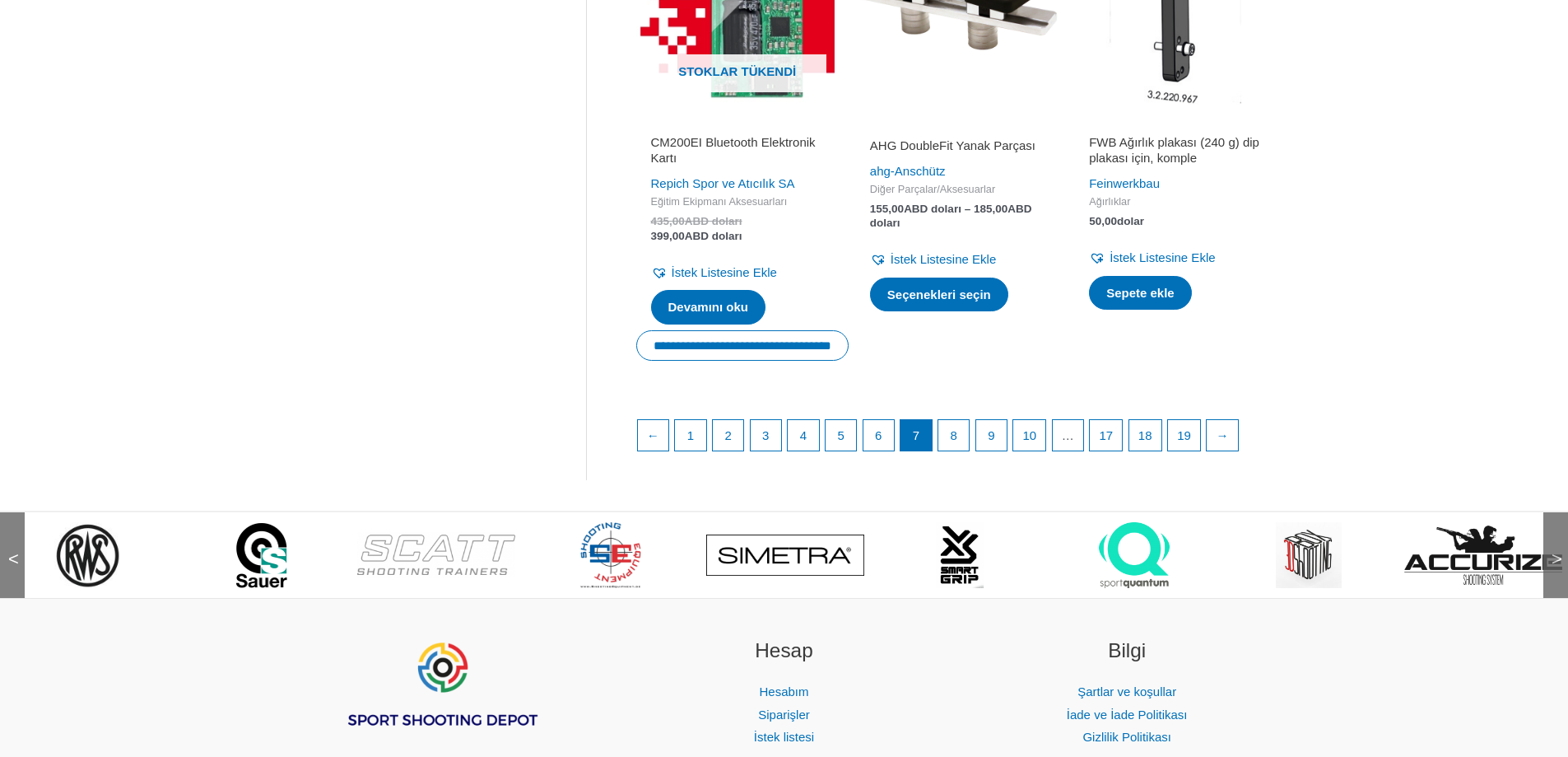
click at [1552, 569] on font ">" at bounding box center [1557, 558] width 11 height 20
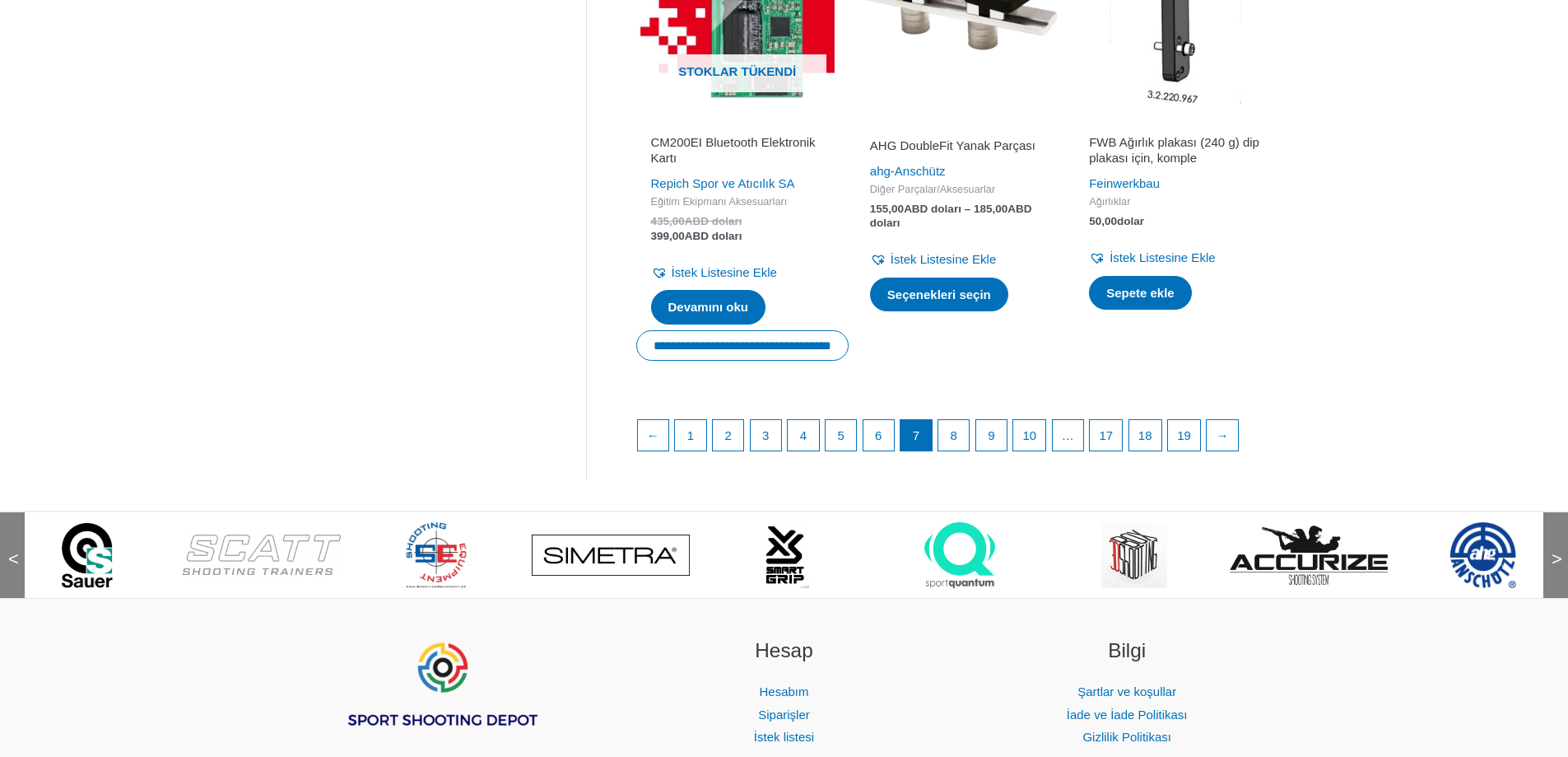
click at [1552, 569] on font ">" at bounding box center [1557, 558] width 11 height 20
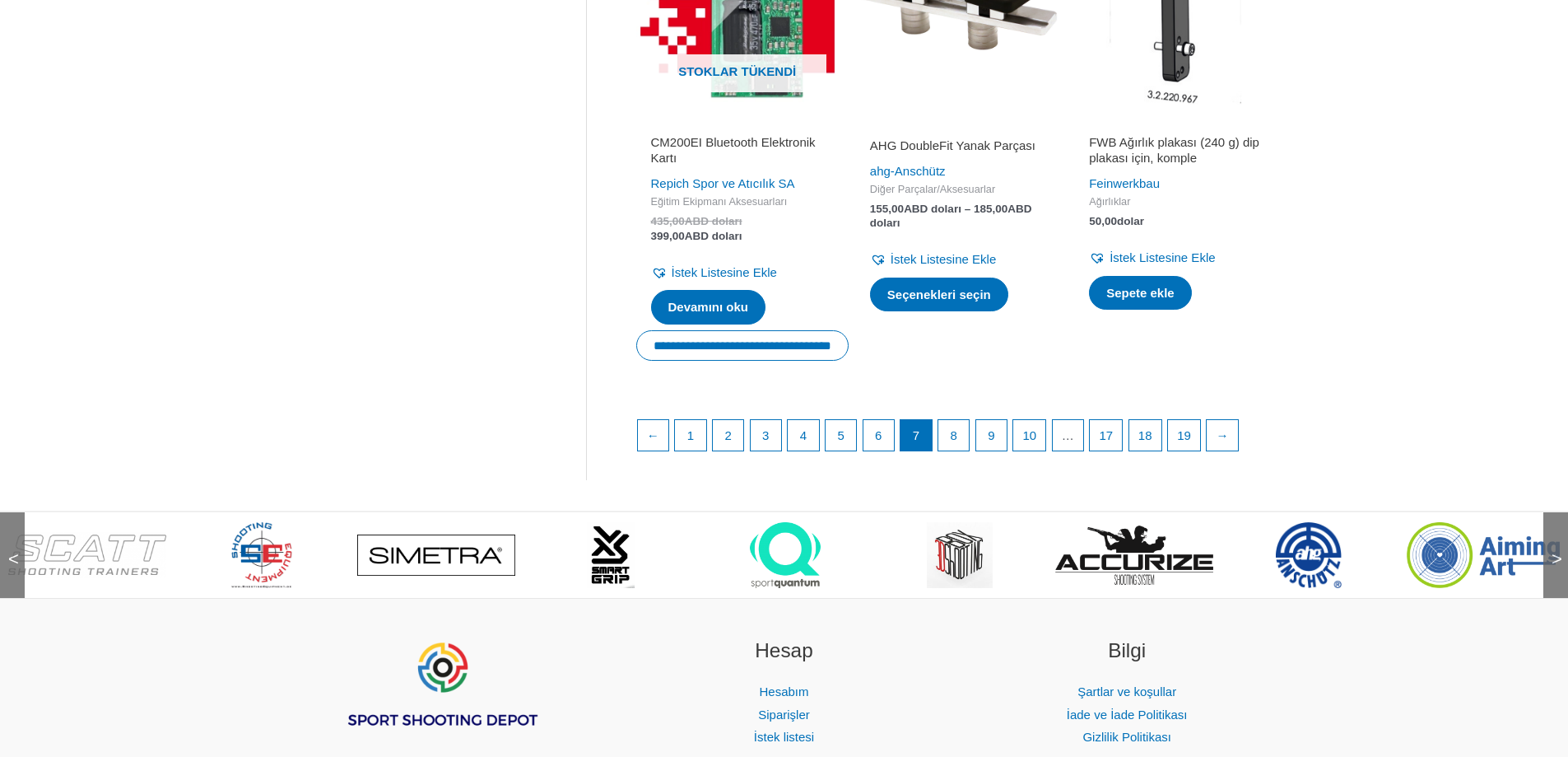
click at [1552, 569] on font ">" at bounding box center [1557, 558] width 11 height 20
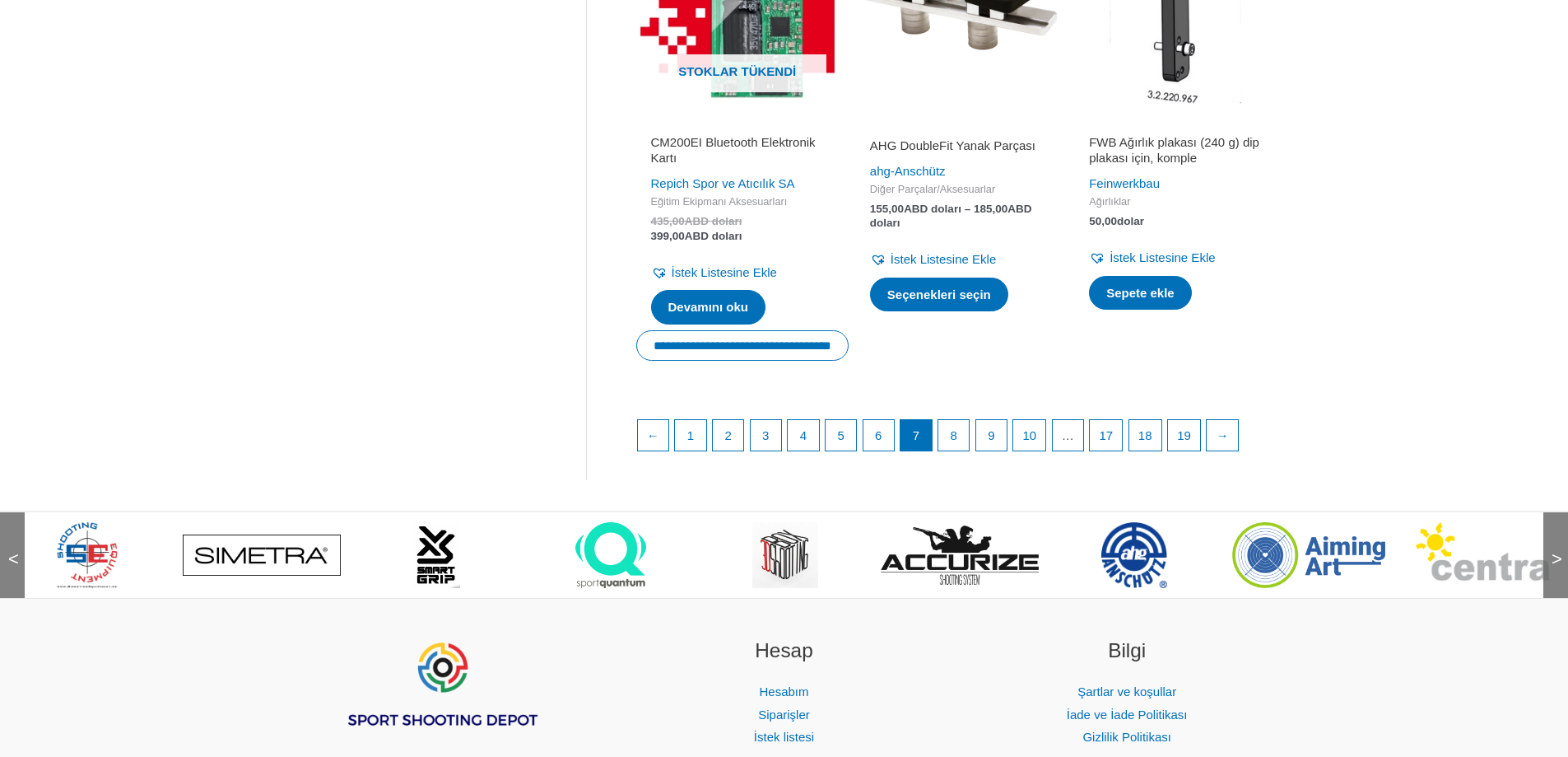
click at [1552, 569] on font ">" at bounding box center [1557, 558] width 11 height 20
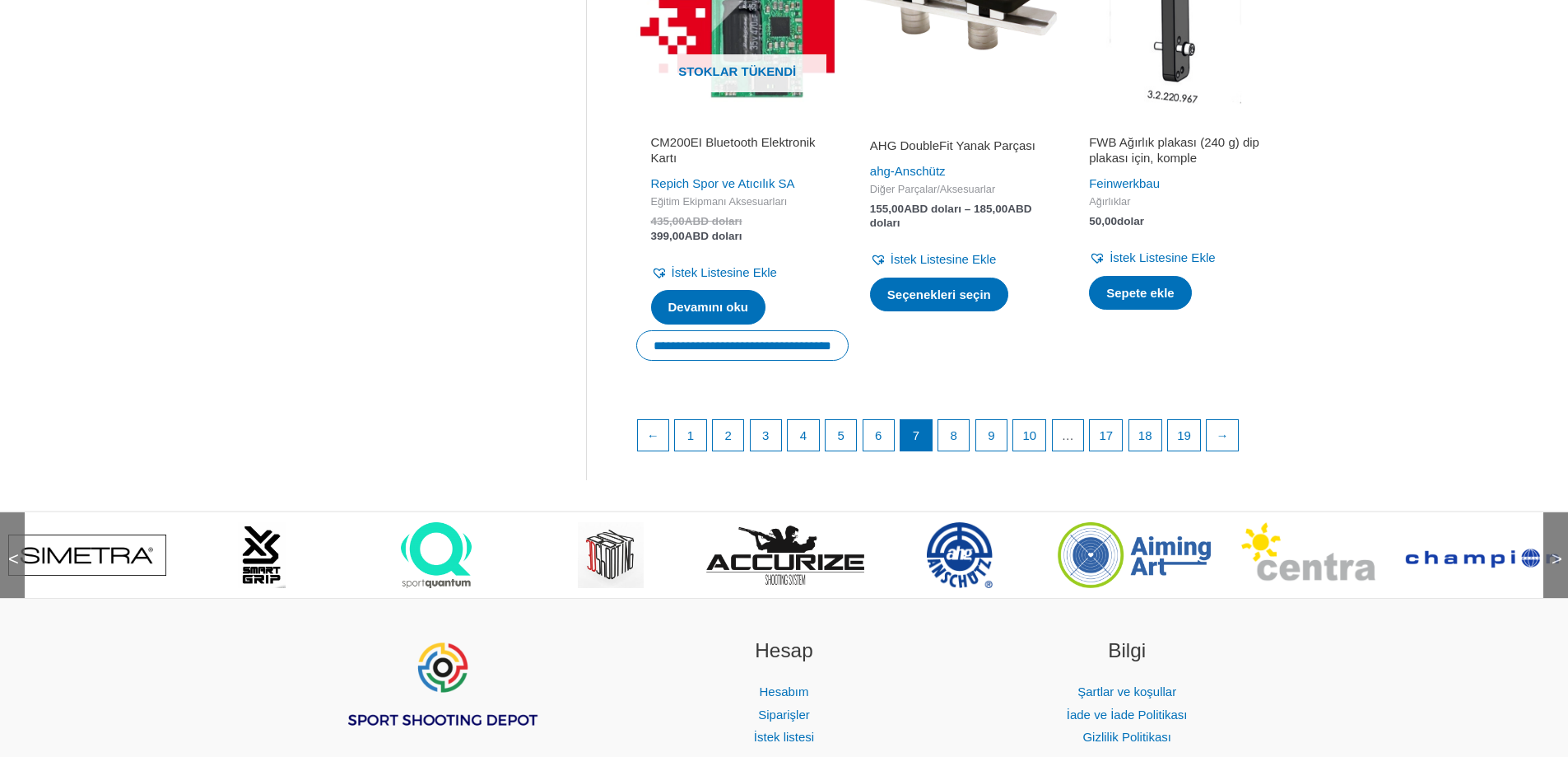
click at [1139, 581] on img at bounding box center [1134, 555] width 153 height 66
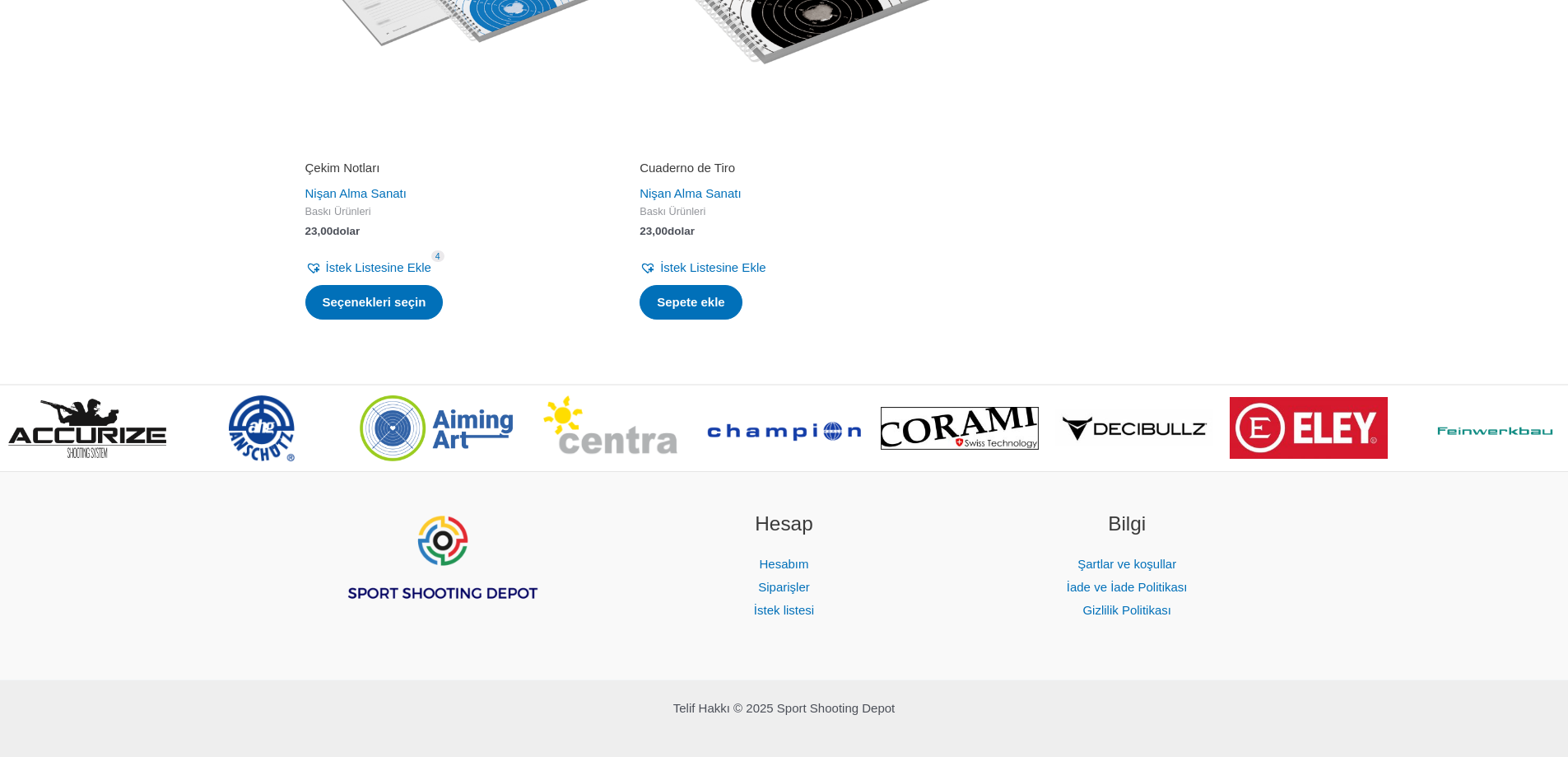
scroll to position [2136, 0]
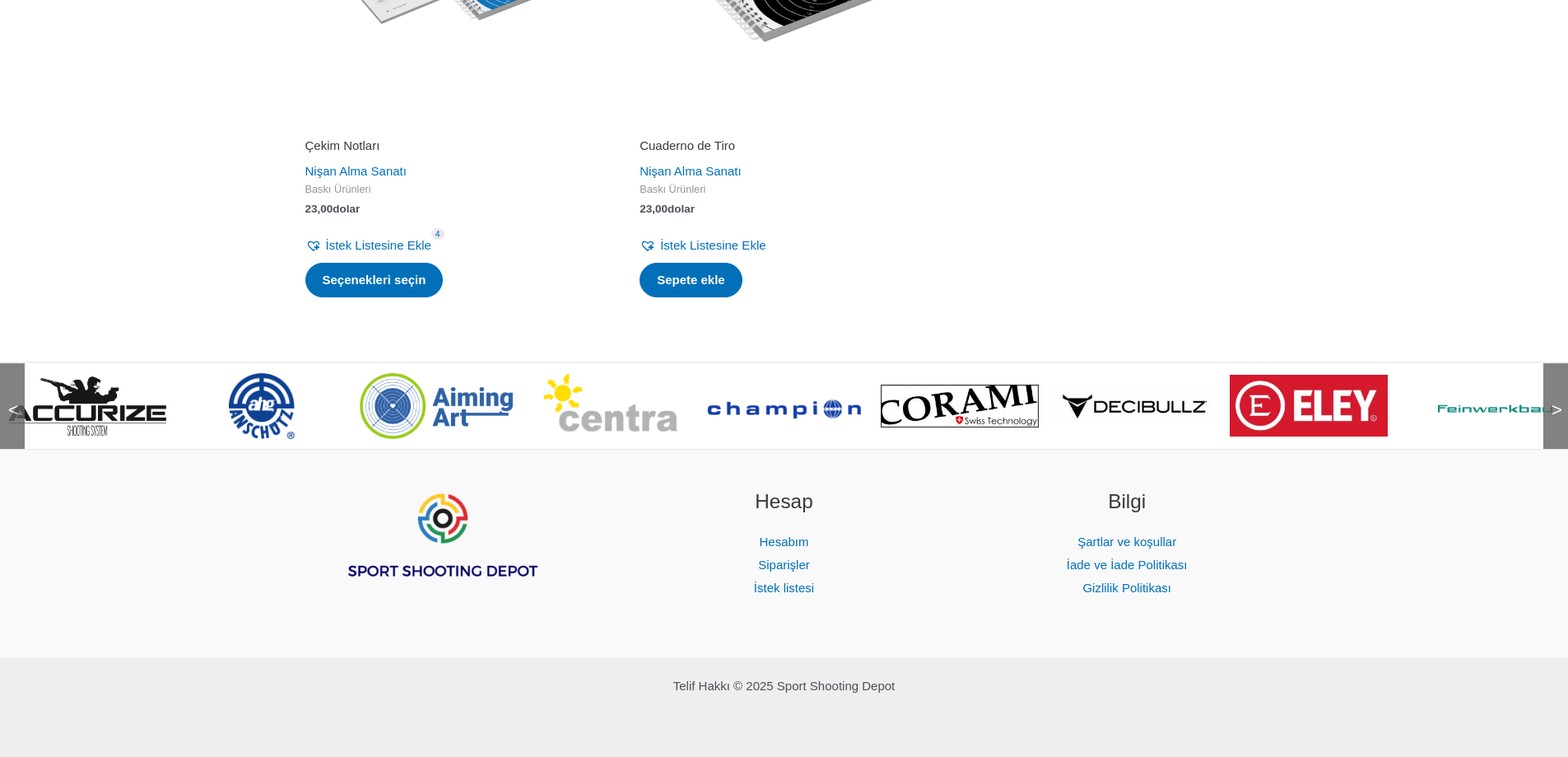
click at [1018, 405] on img at bounding box center [960, 406] width 158 height 43
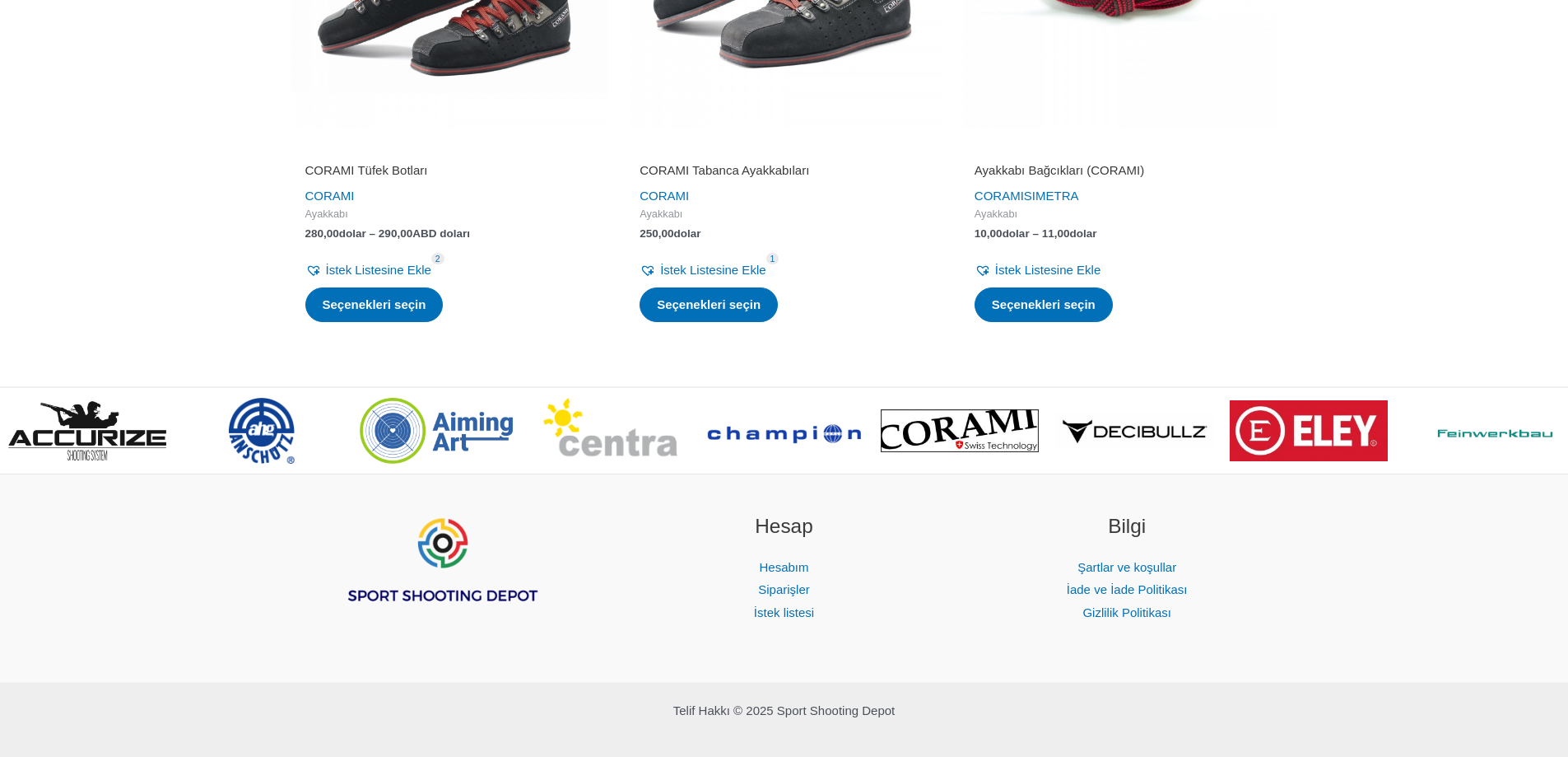
scroll to position [700, 0]
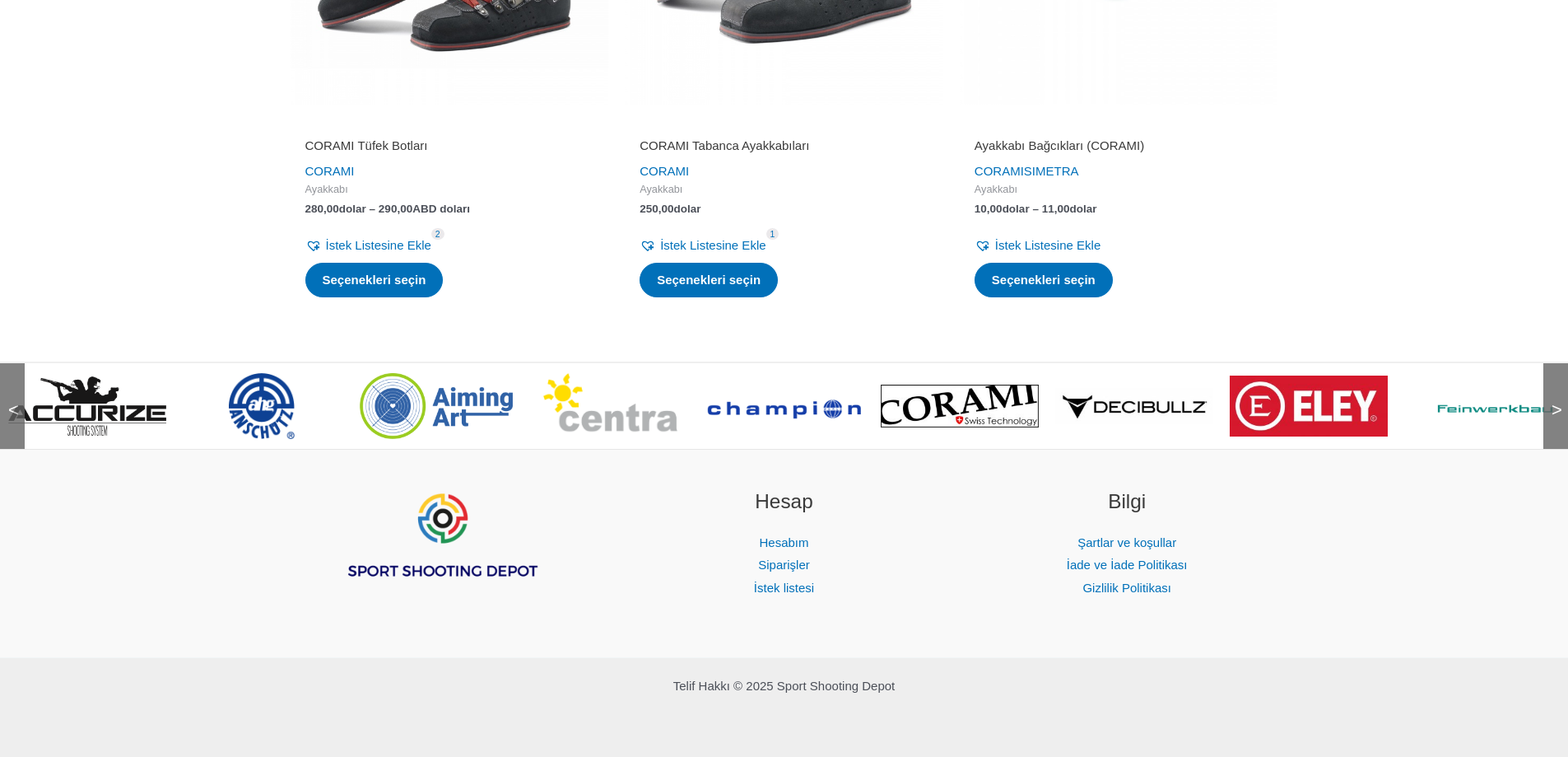
click at [1115, 407] on img at bounding box center [1135, 406] width 158 height 37
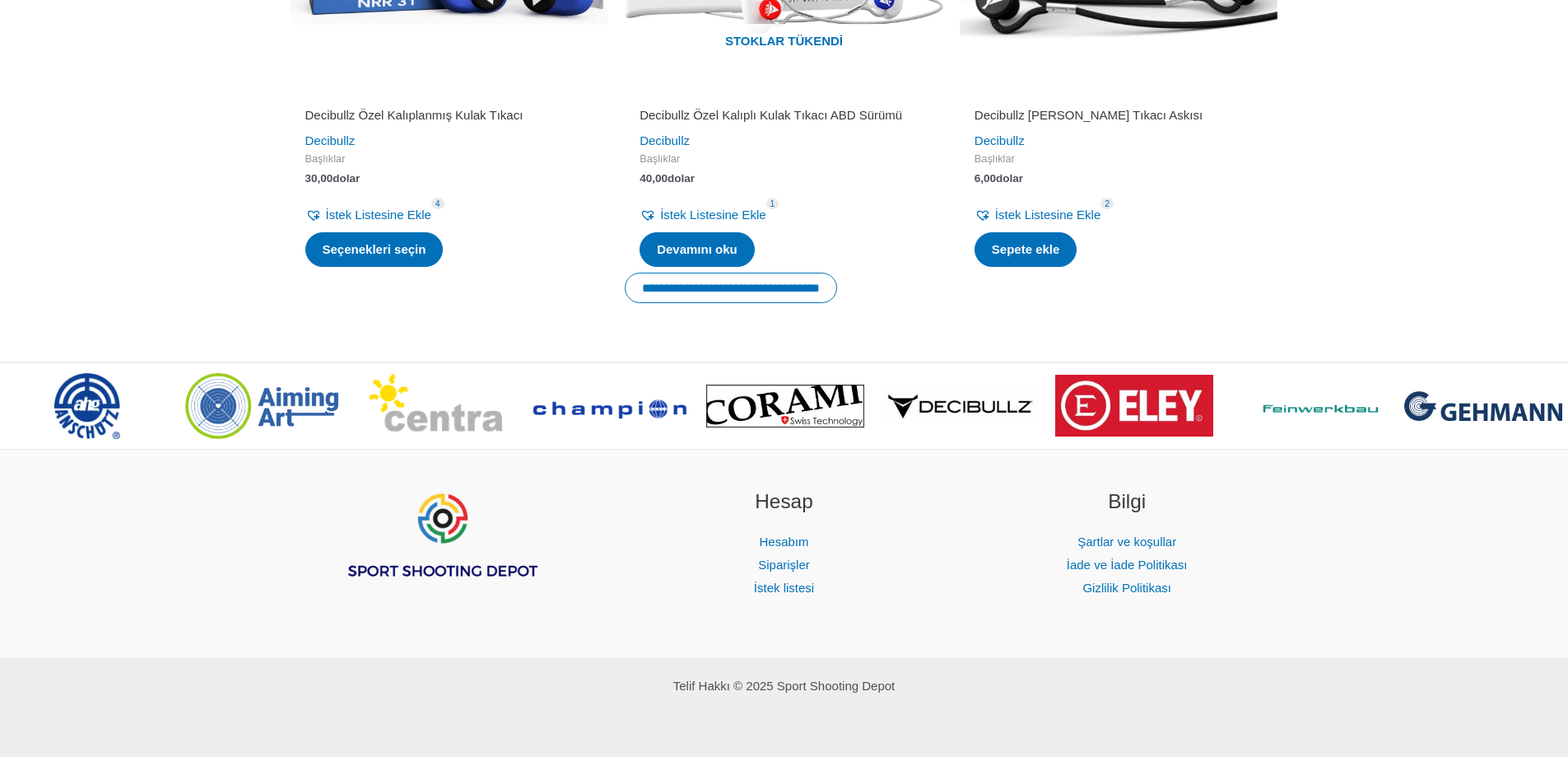
scroll to position [988, 0]
click at [1322, 407] on img at bounding box center [1309, 406] width 158 height 23
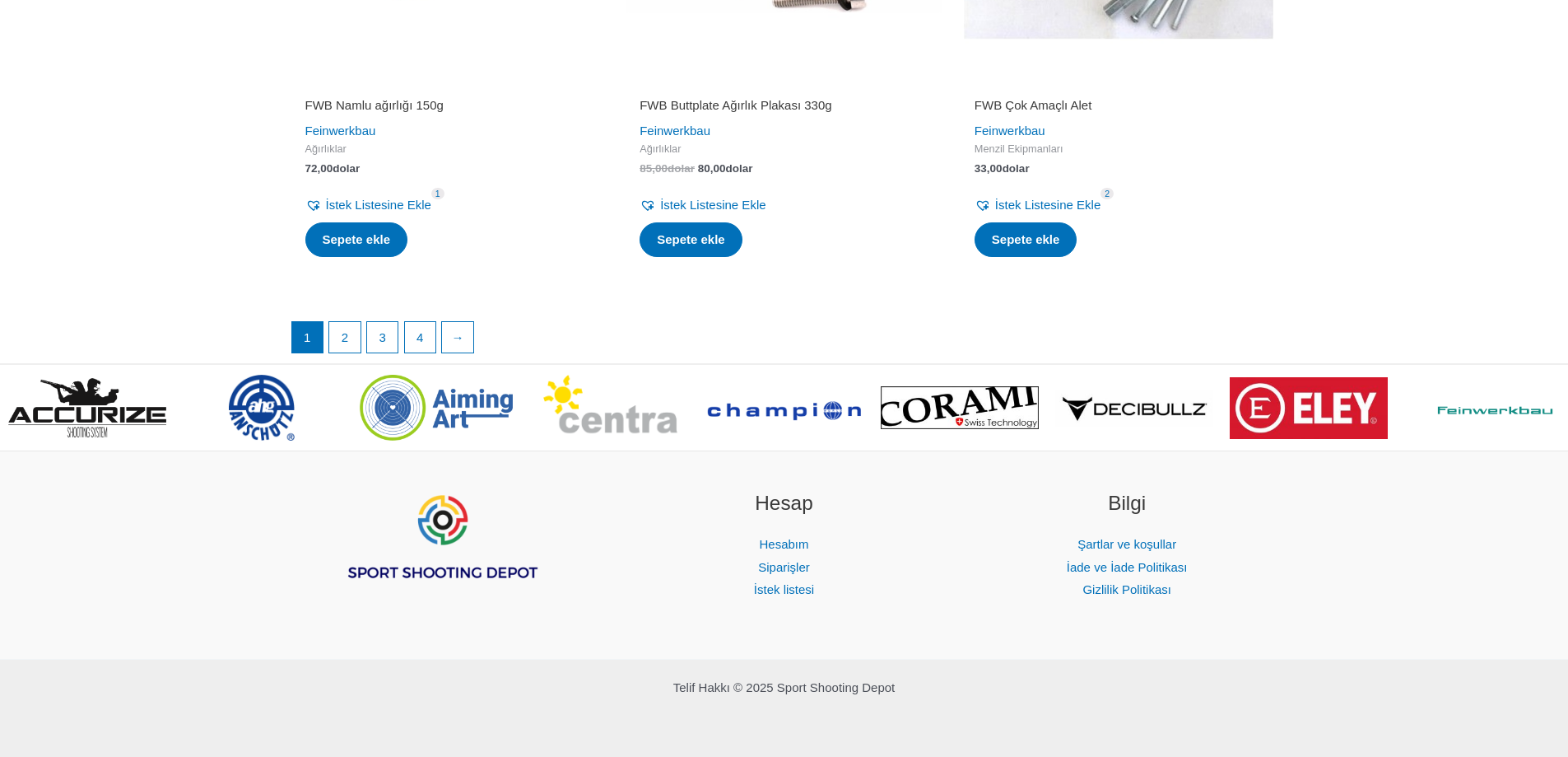
scroll to position [3310, 0]
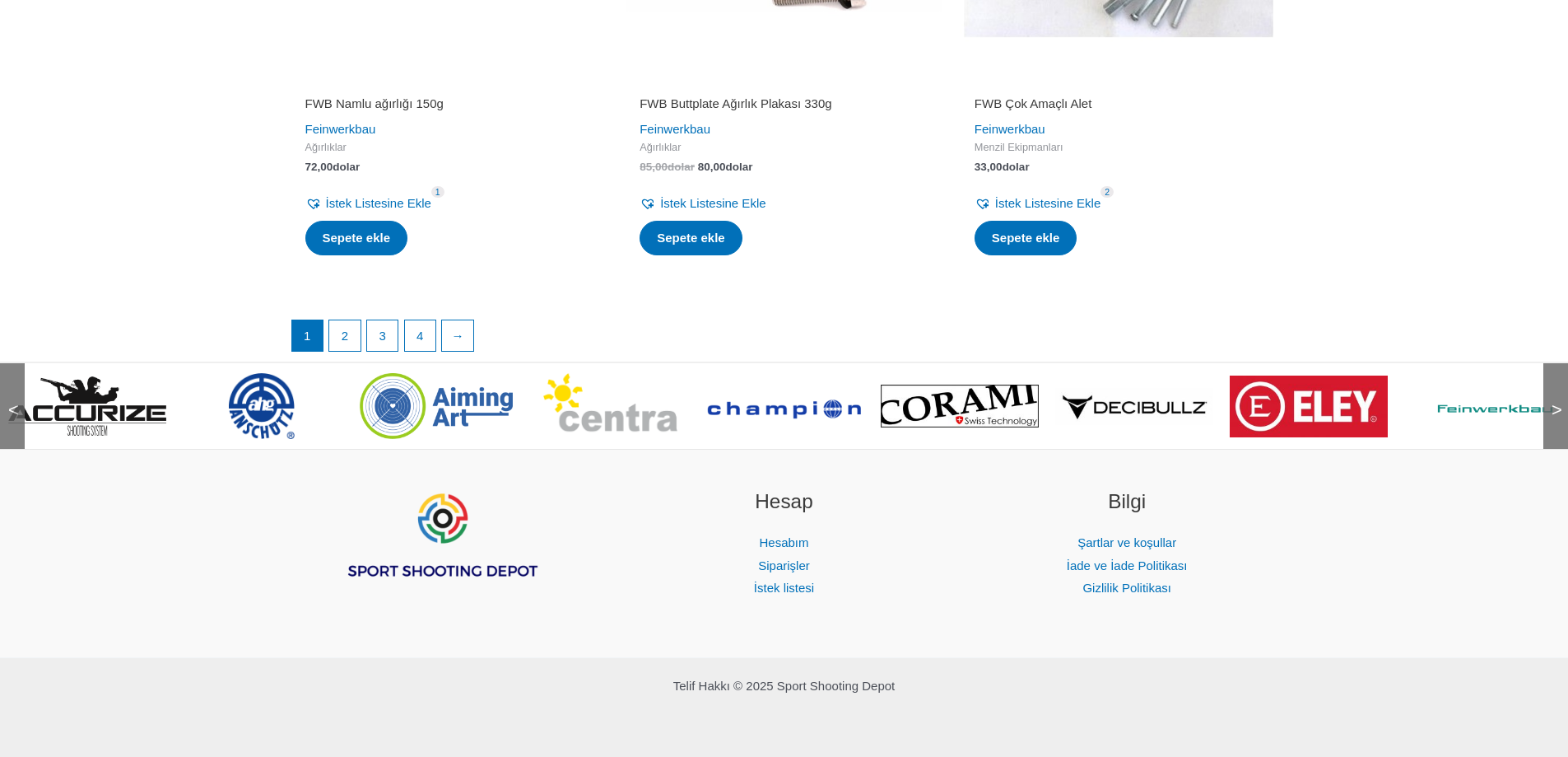
click at [1560, 397] on span ">" at bounding box center [1551, 394] width 17 height 17
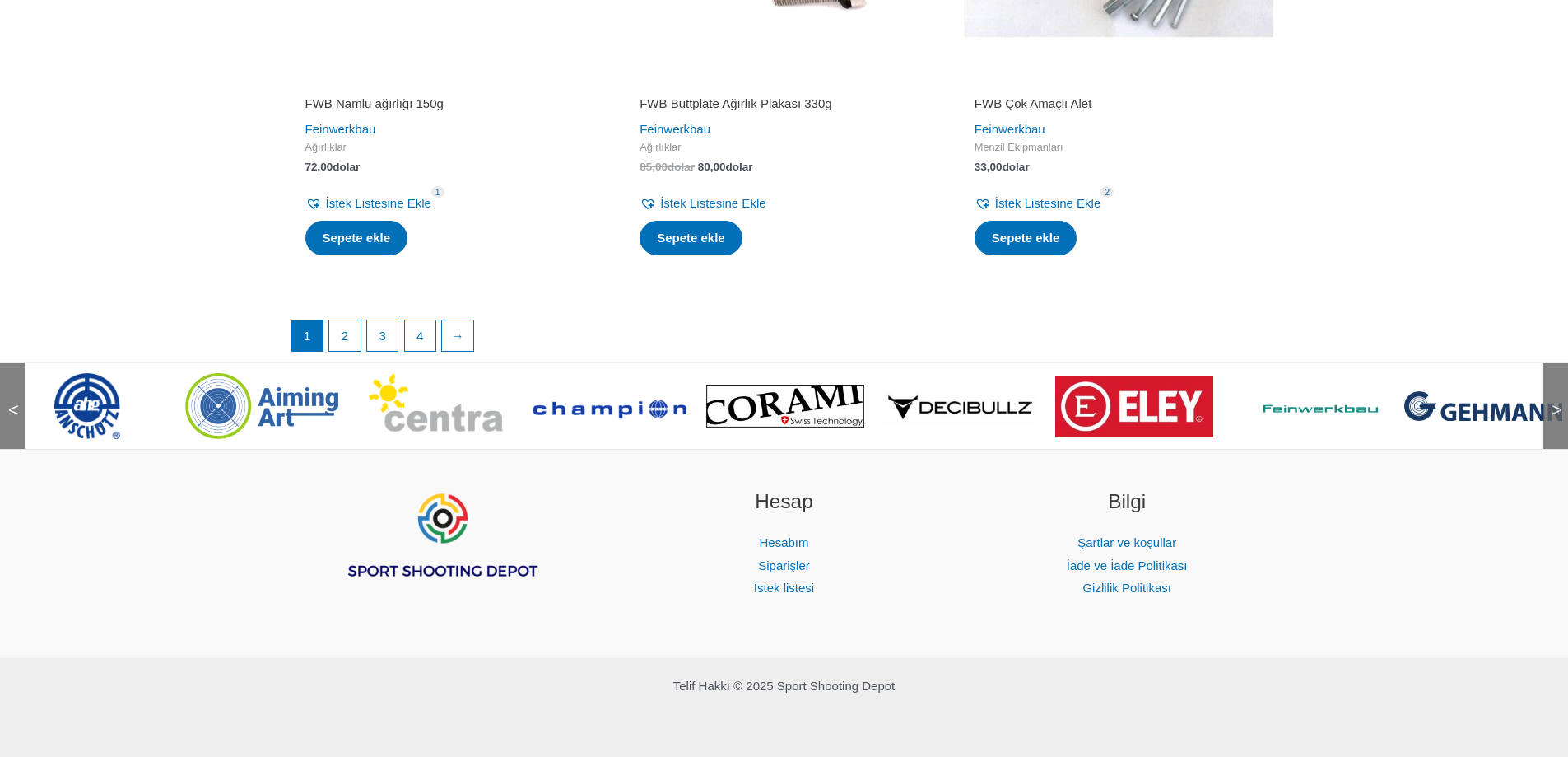
click at [1560, 397] on span ">" at bounding box center [1551, 394] width 17 height 17
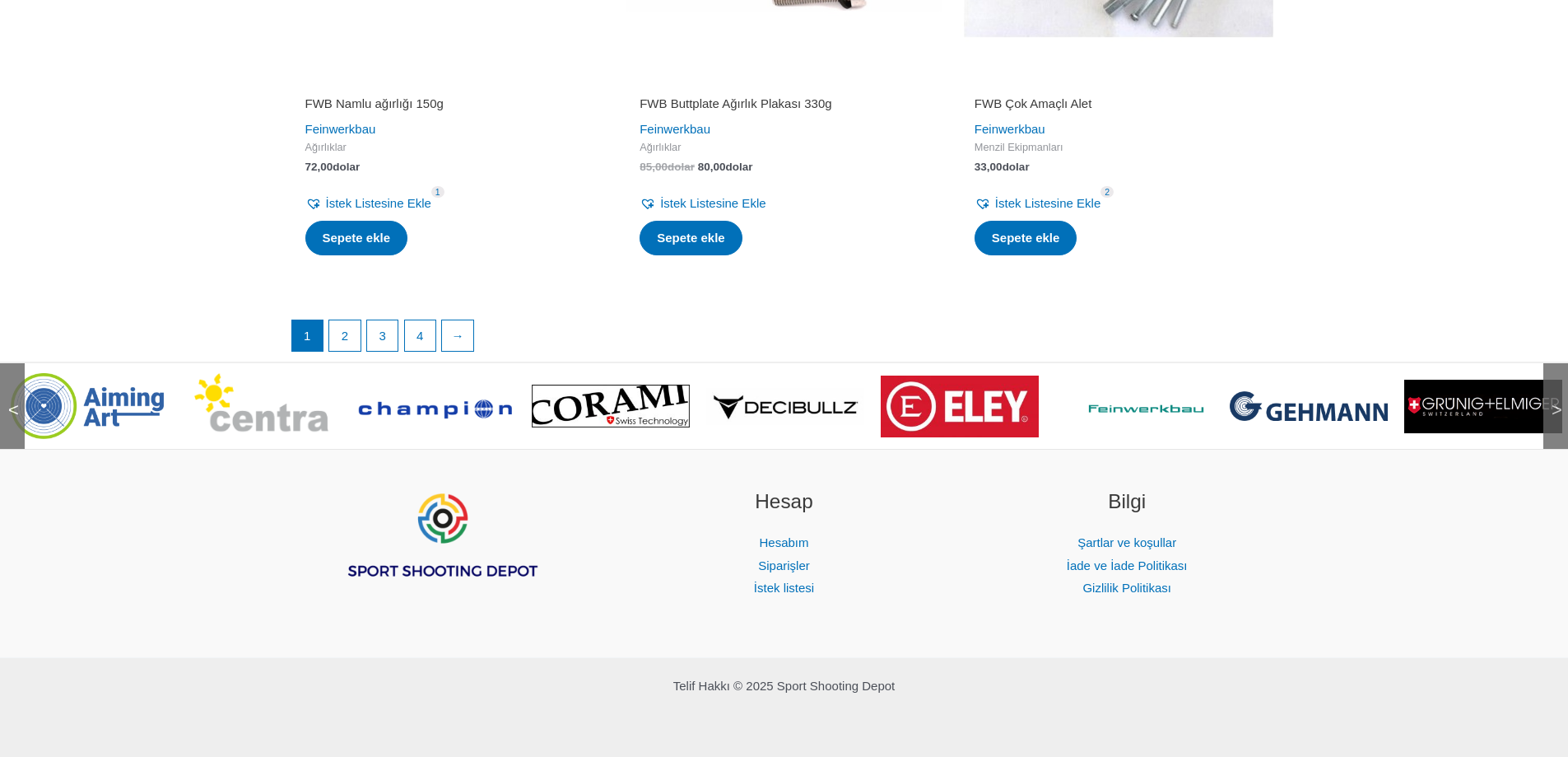
click at [1560, 397] on span ">" at bounding box center [1551, 394] width 17 height 17
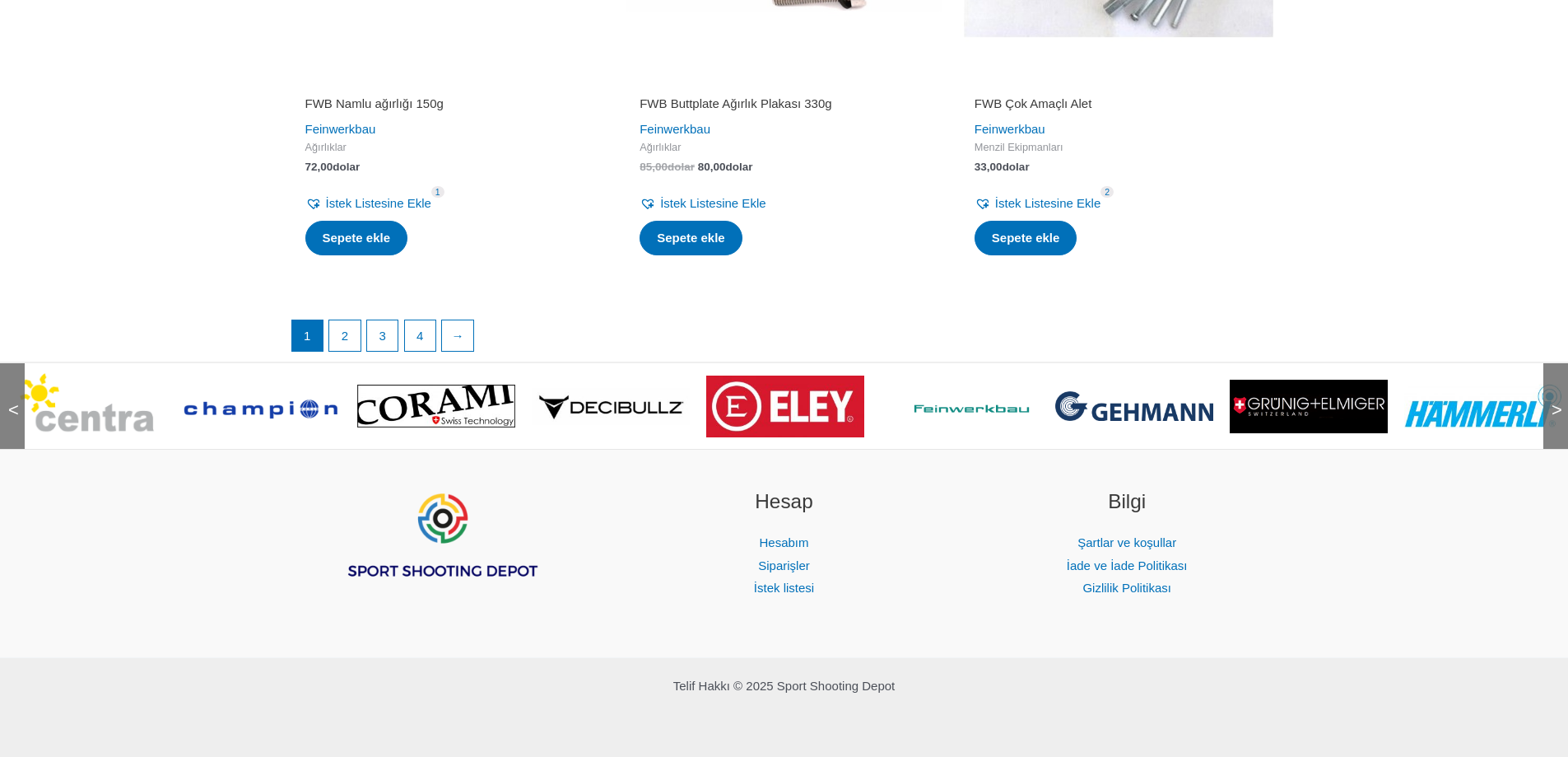
click at [1149, 416] on img at bounding box center [1135, 406] width 158 height 29
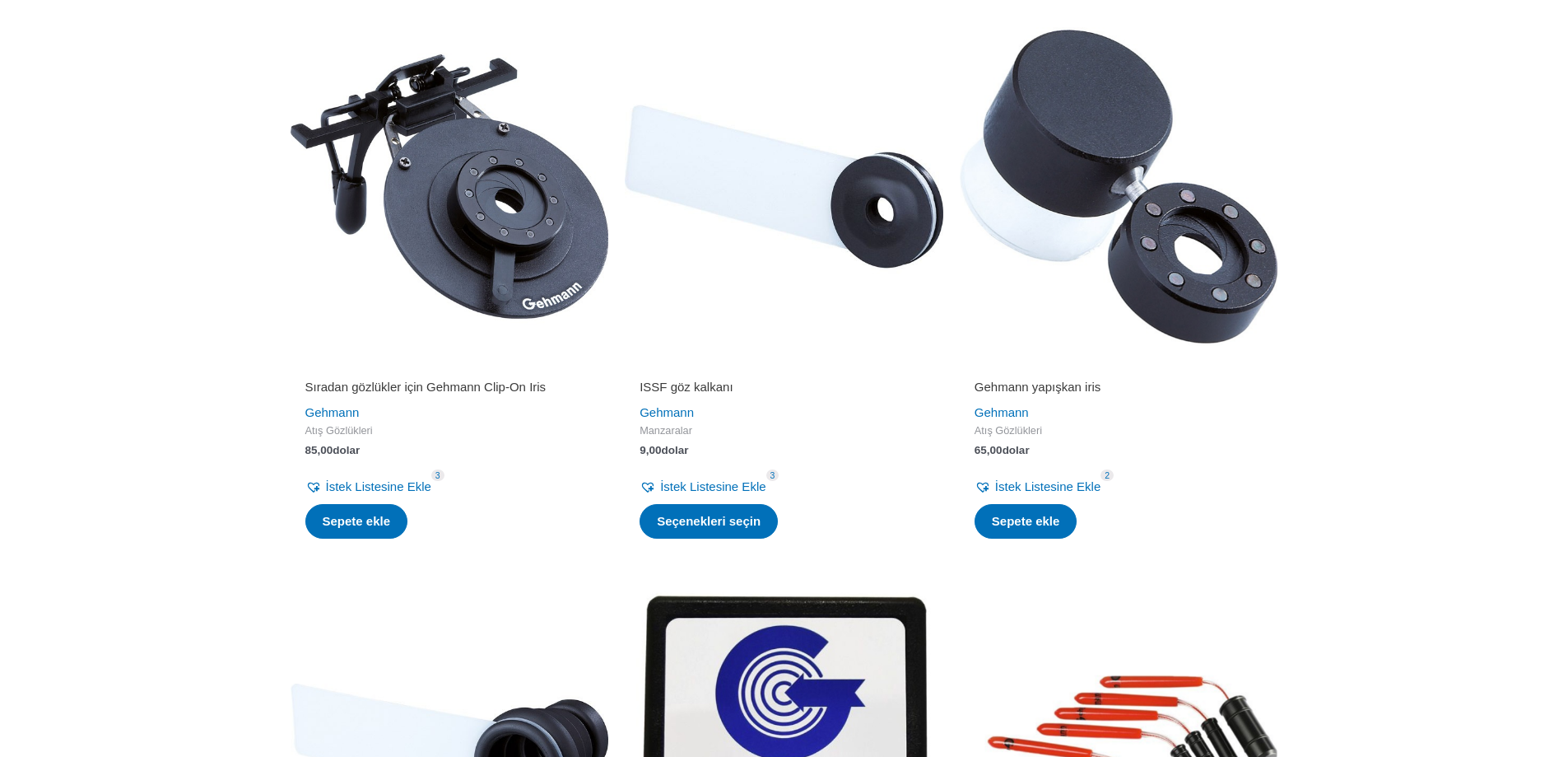
scroll to position [906, 0]
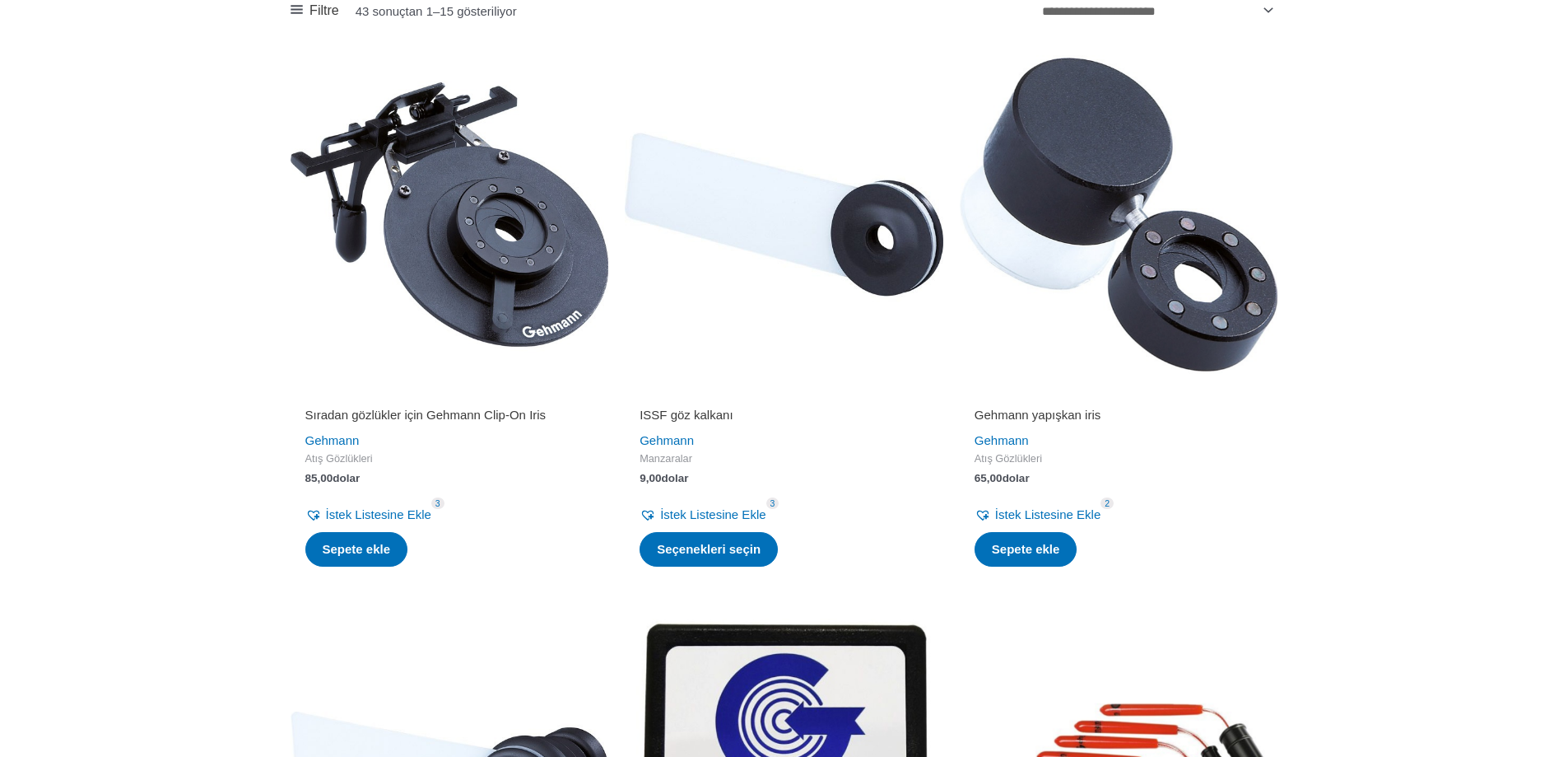
click at [432, 254] on img at bounding box center [449, 214] width 318 height 319
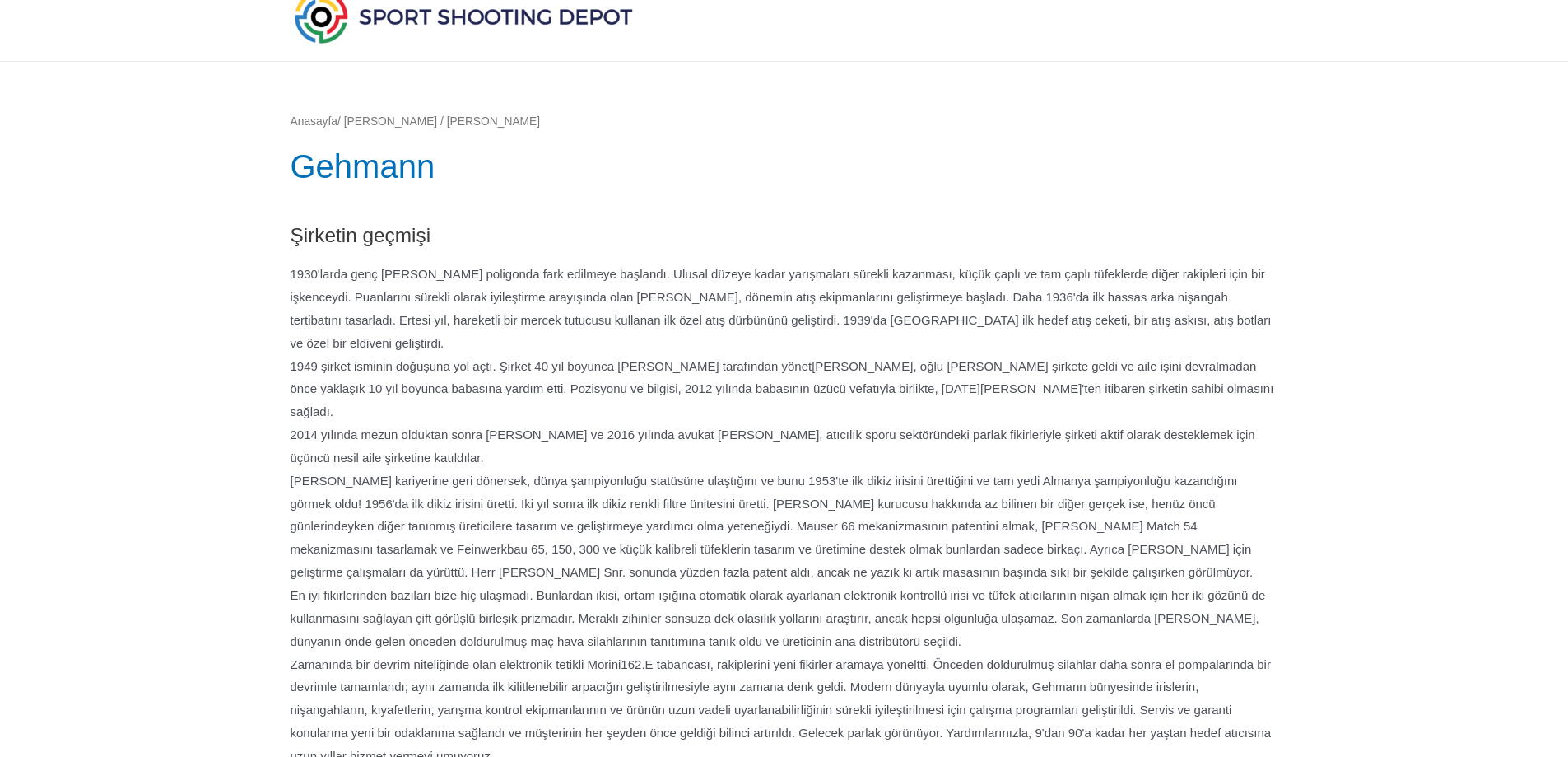
scroll to position [0, 0]
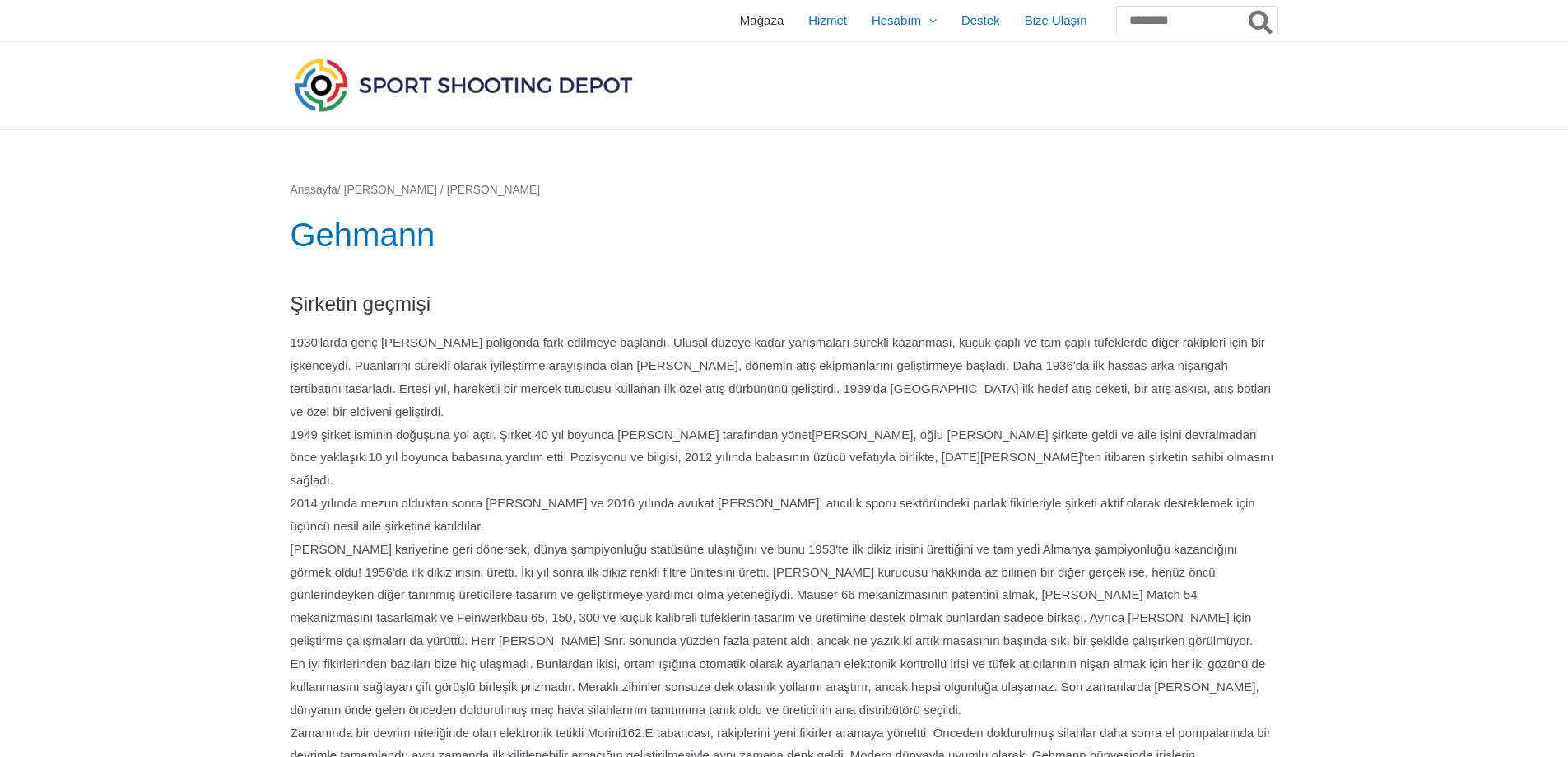
click at [740, 20] on font "Mağaza" at bounding box center [762, 20] width 44 height 14
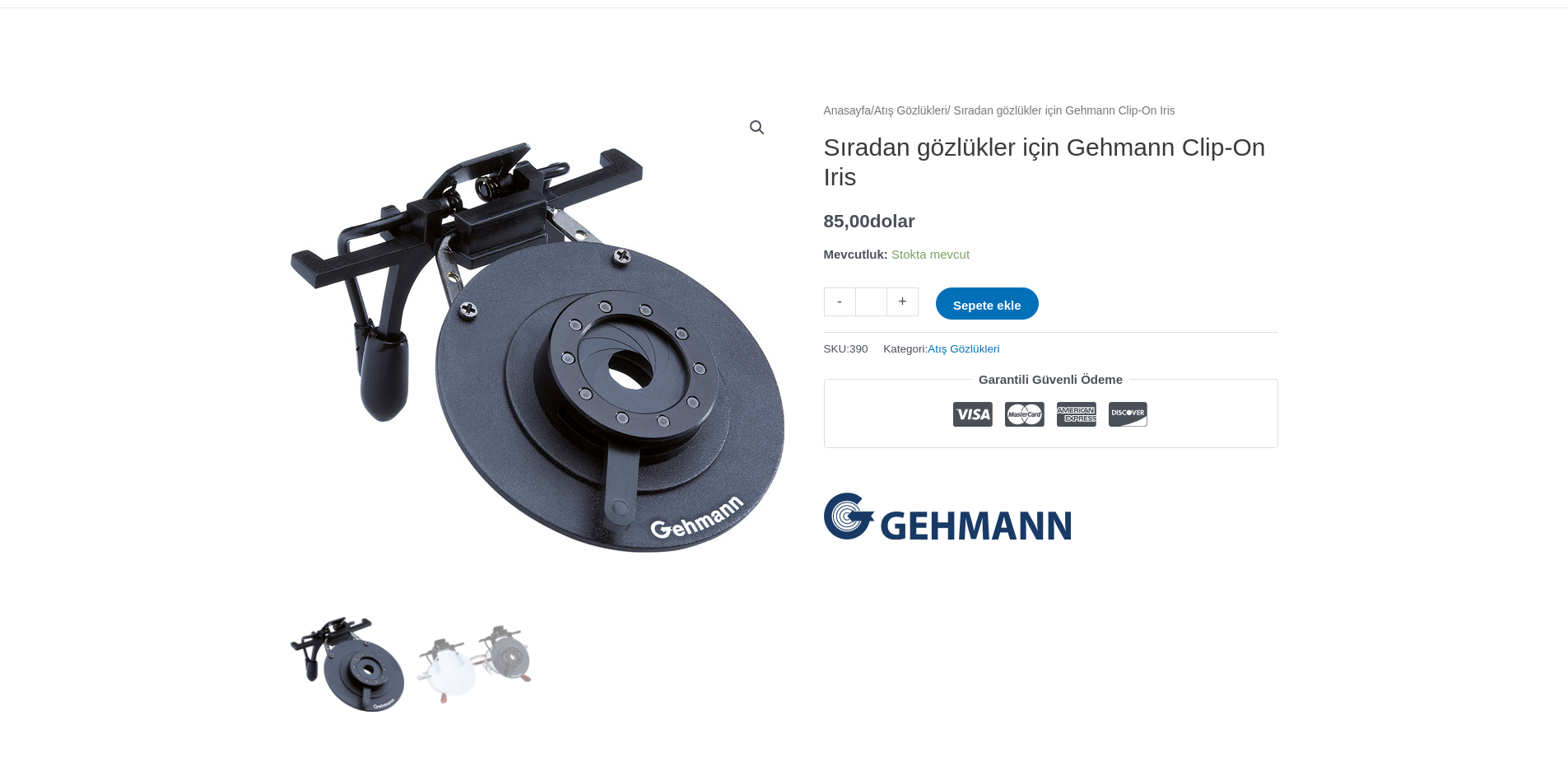
scroll to position [247, 0]
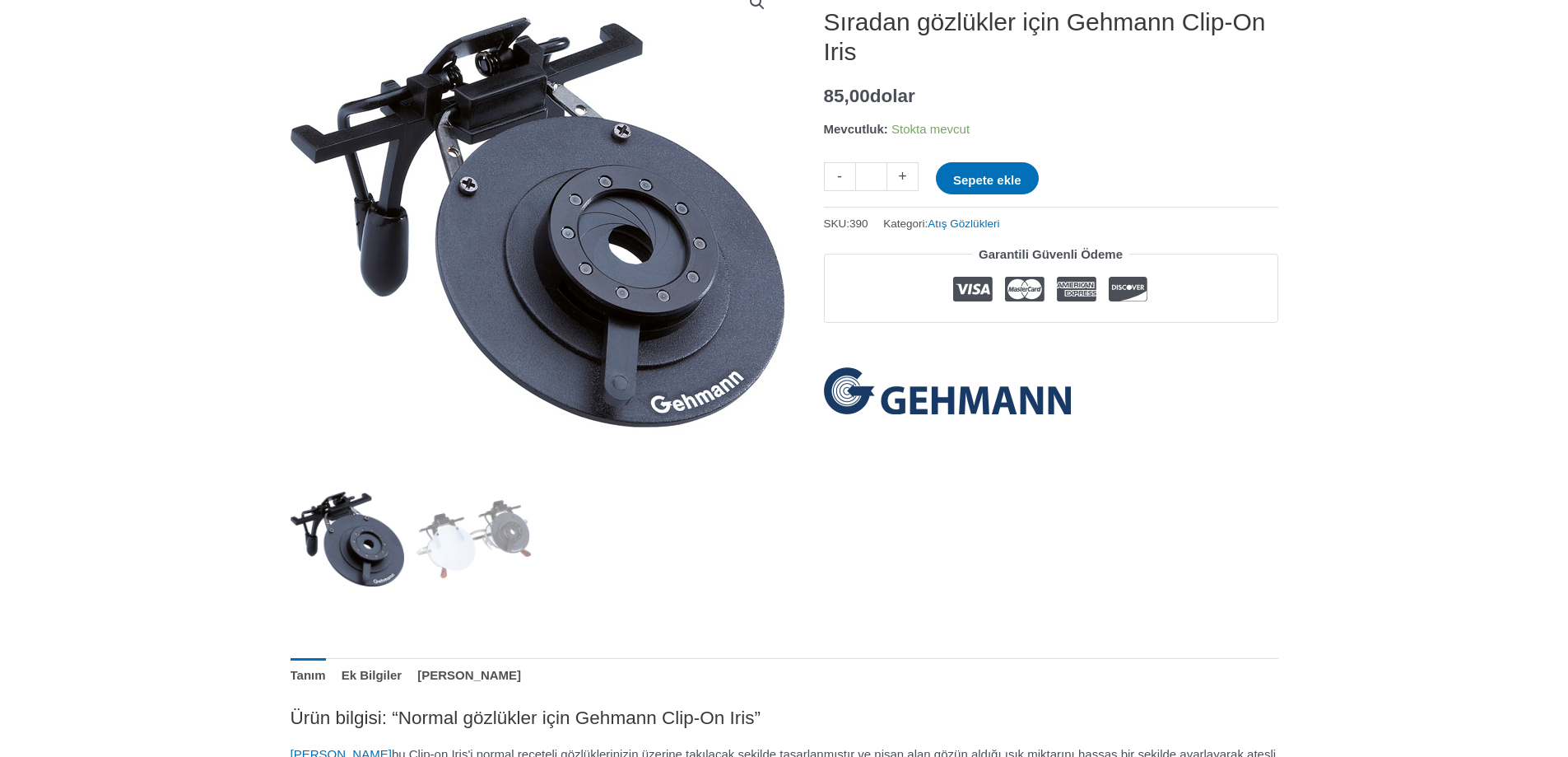
click at [629, 336] on img at bounding box center [537, 222] width 494 height 494
click at [468, 518] on img at bounding box center [474, 540] width 115 height 115
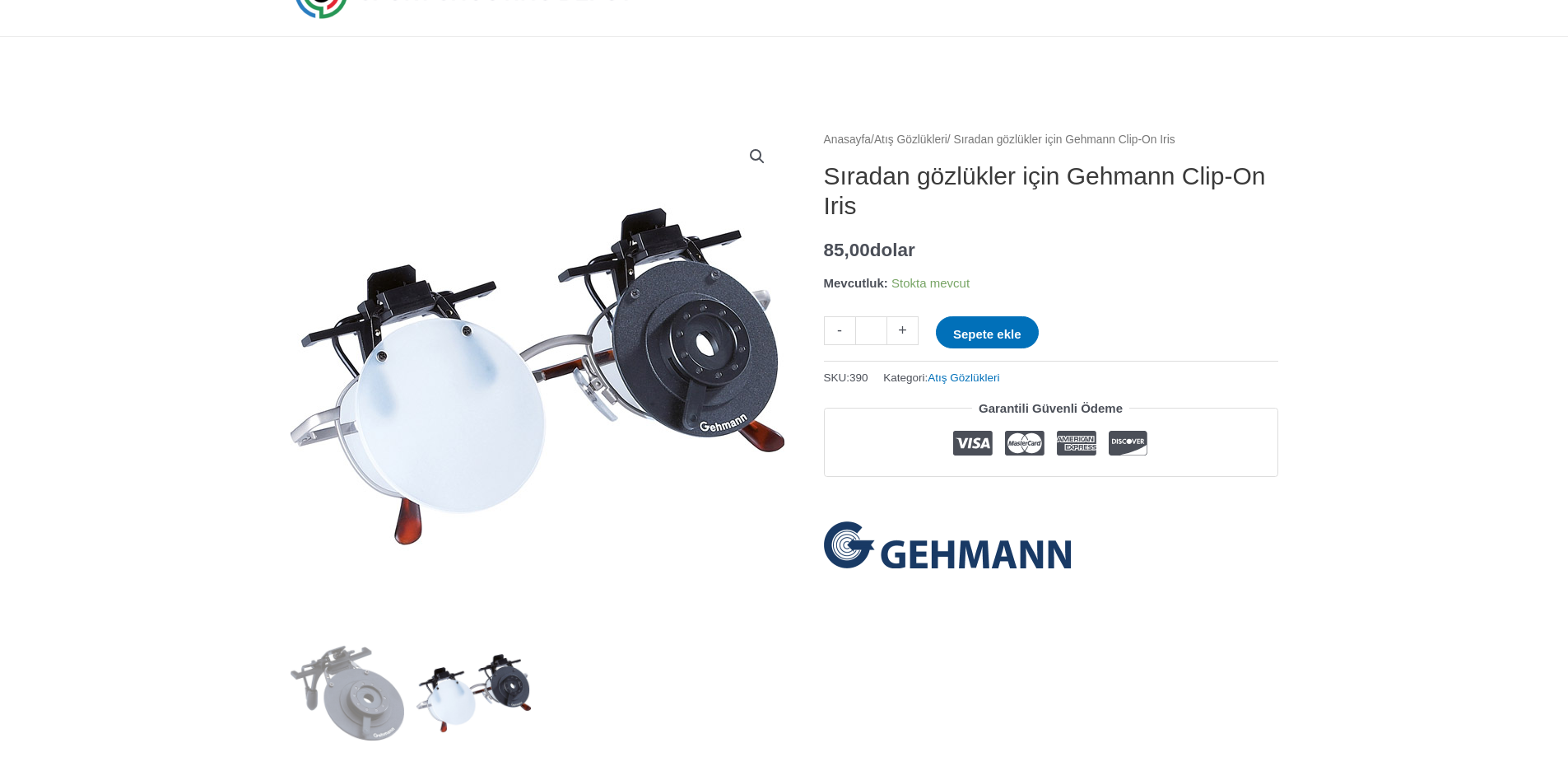
scroll to position [83, 0]
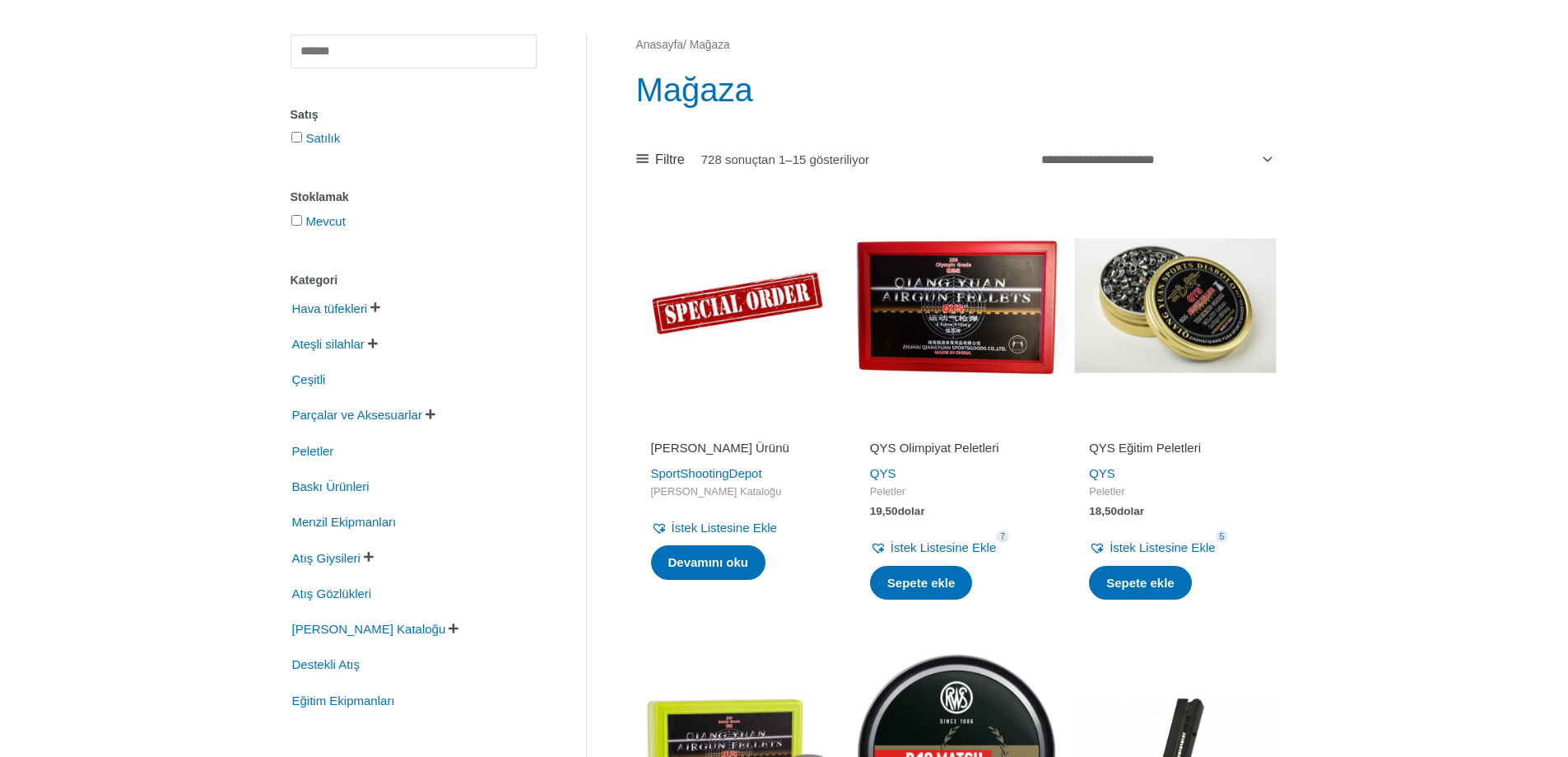
scroll to position [165, 0]
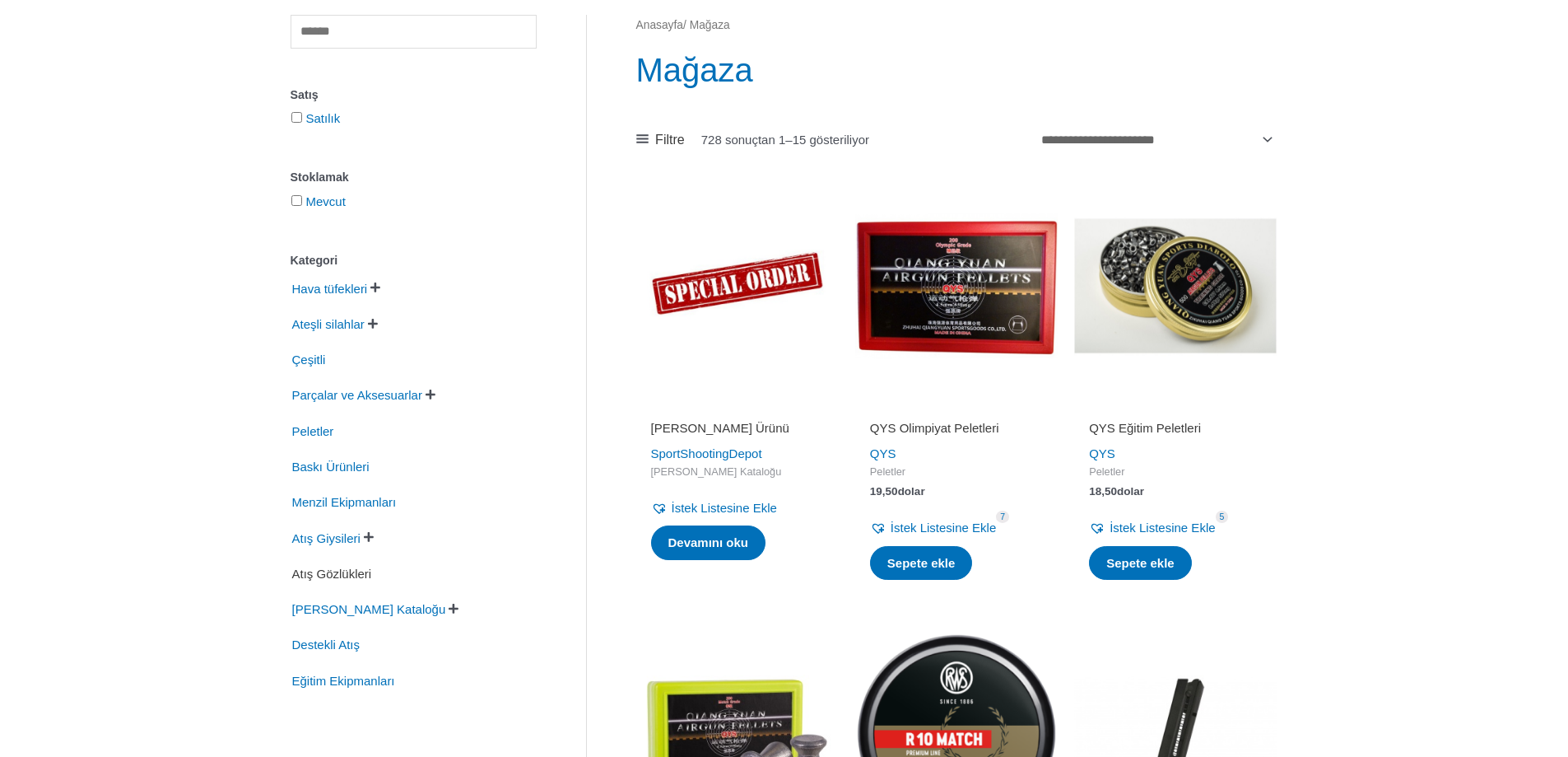
click at [349, 581] on font "Atış Gözlükleri" at bounding box center [332, 574] width 80 height 14
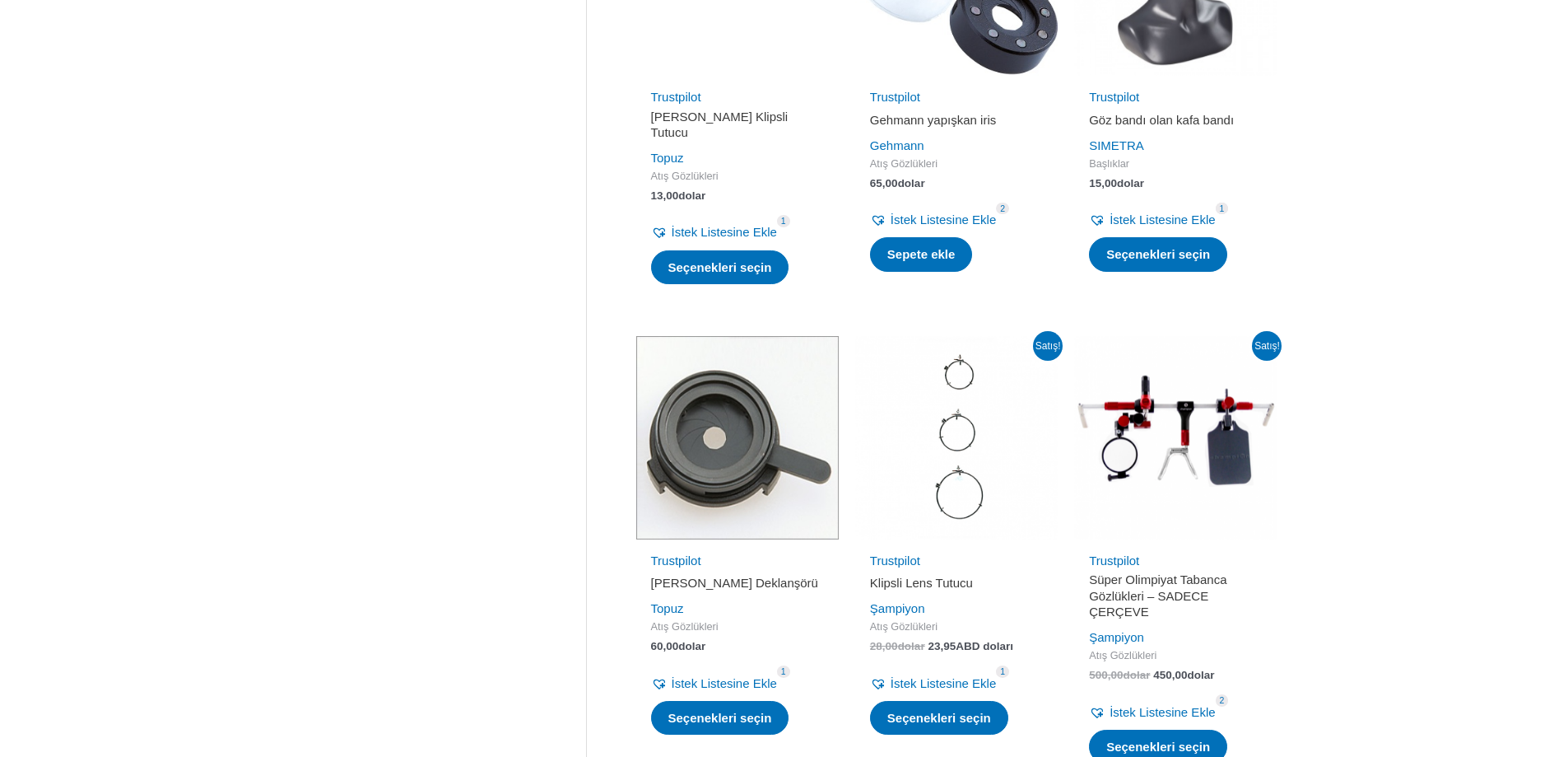
scroll to position [1894, 0]
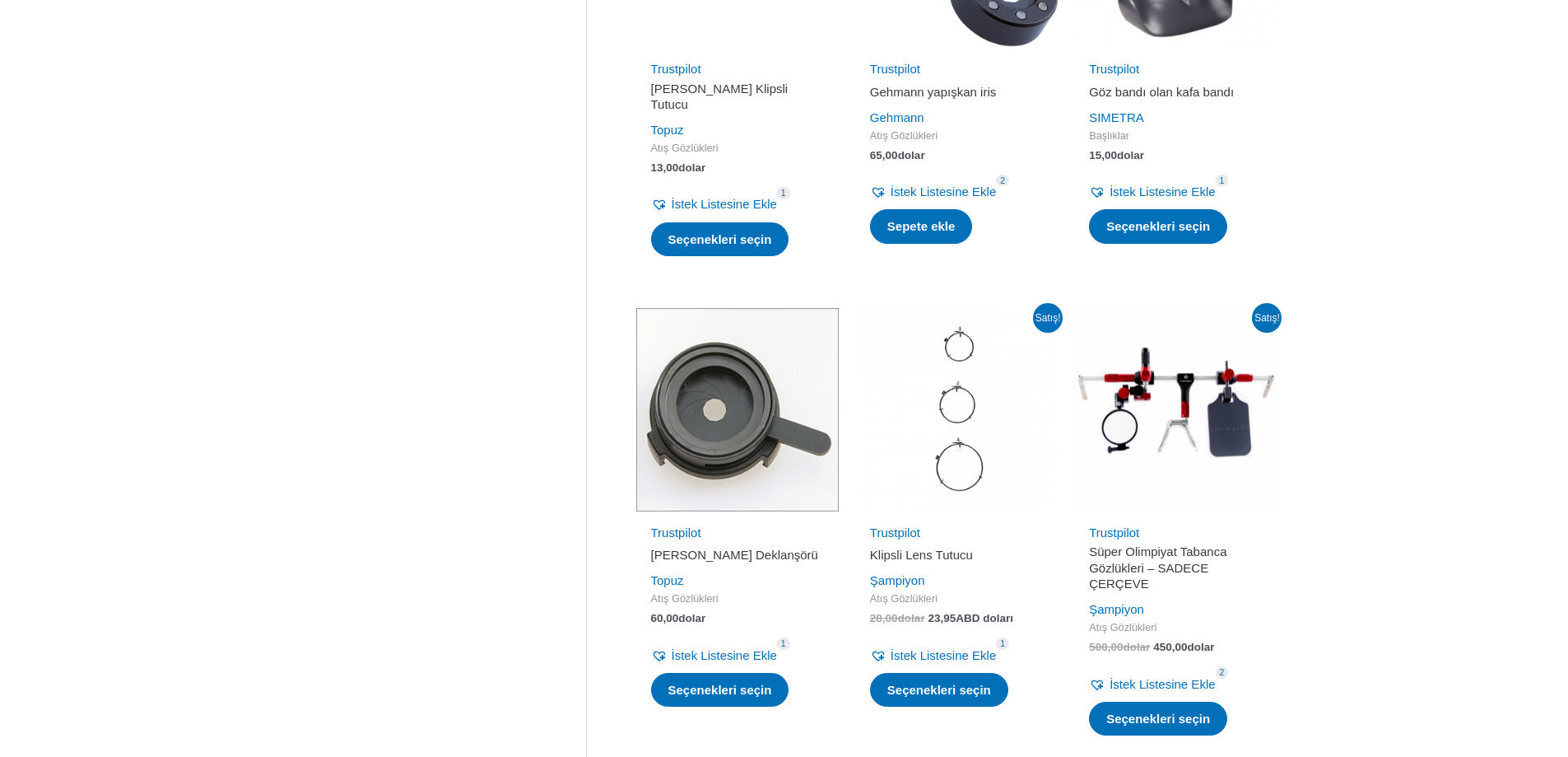
click at [741, 409] on img at bounding box center [737, 409] width 203 height 203
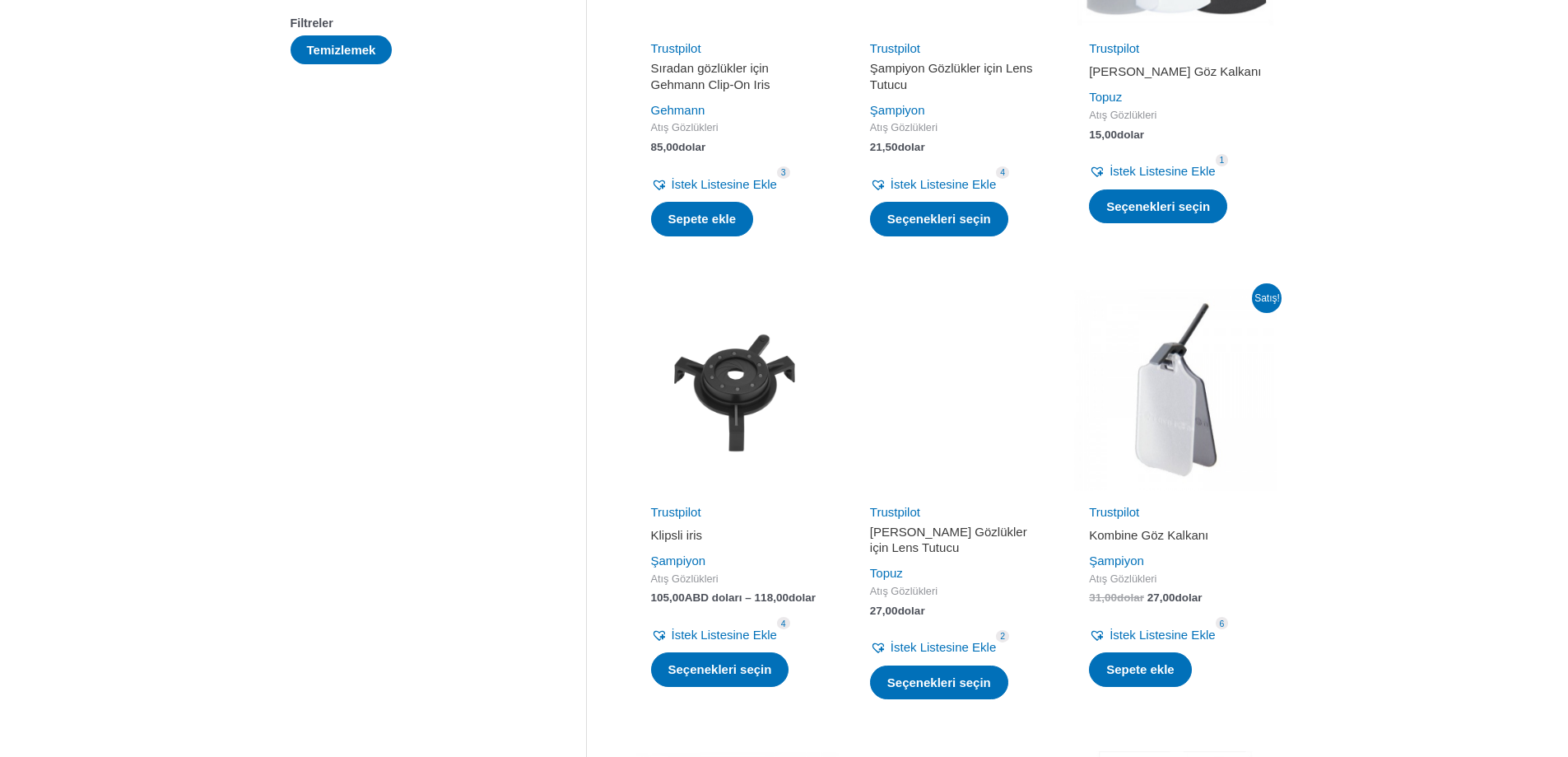
scroll to position [494, 0]
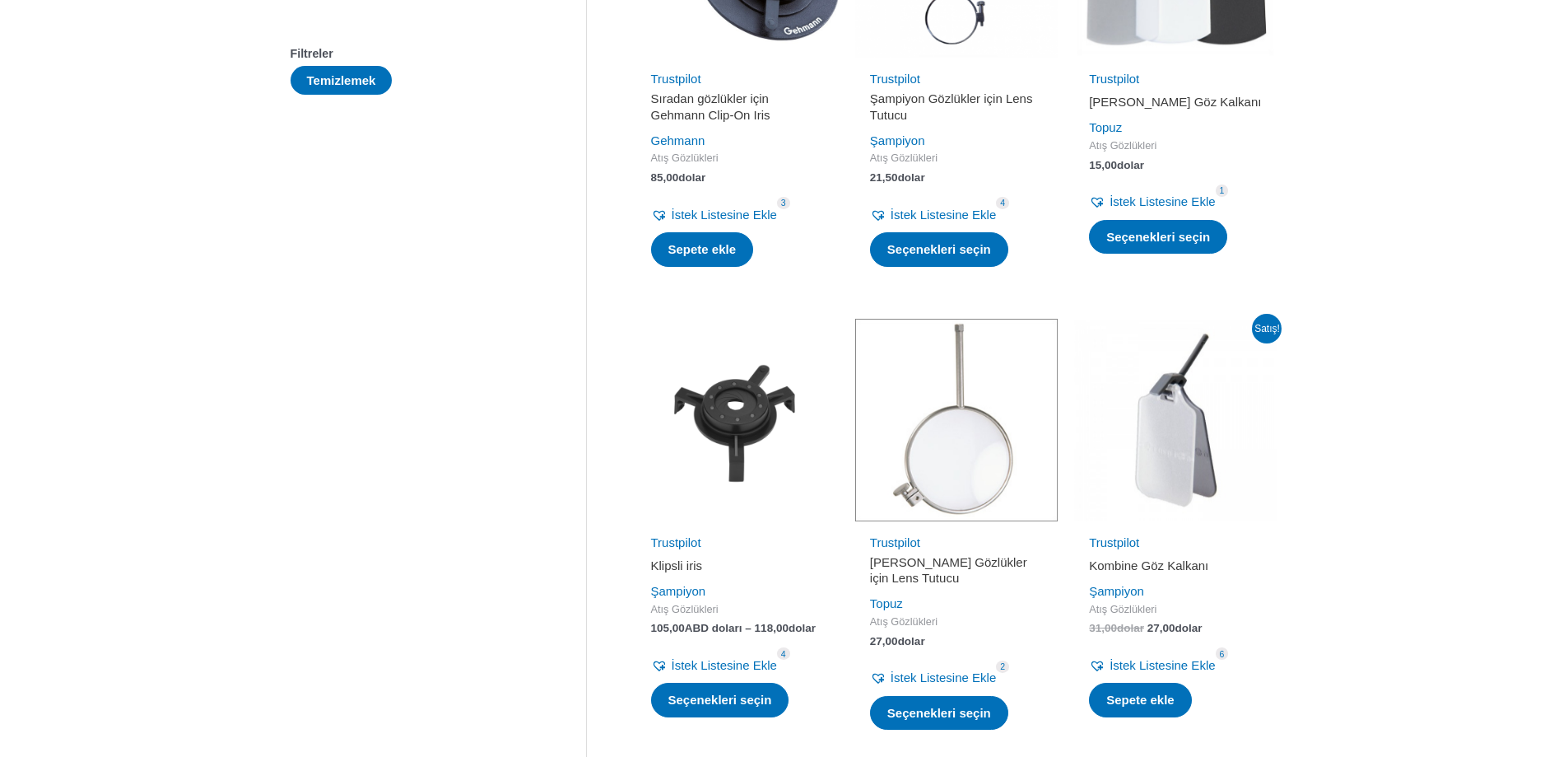
click at [751, 415] on img at bounding box center [737, 420] width 203 height 203
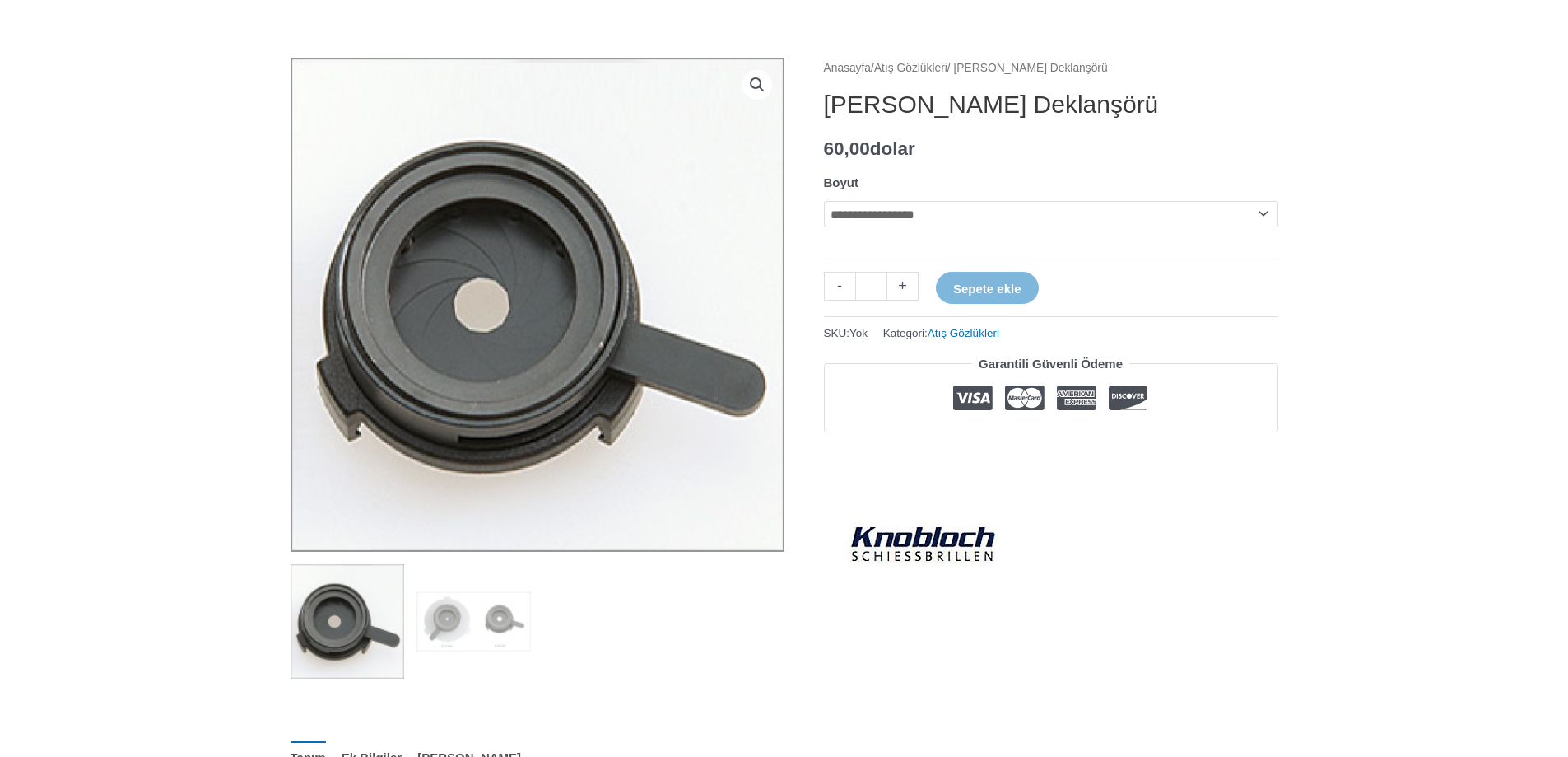
scroll to position [494, 0]
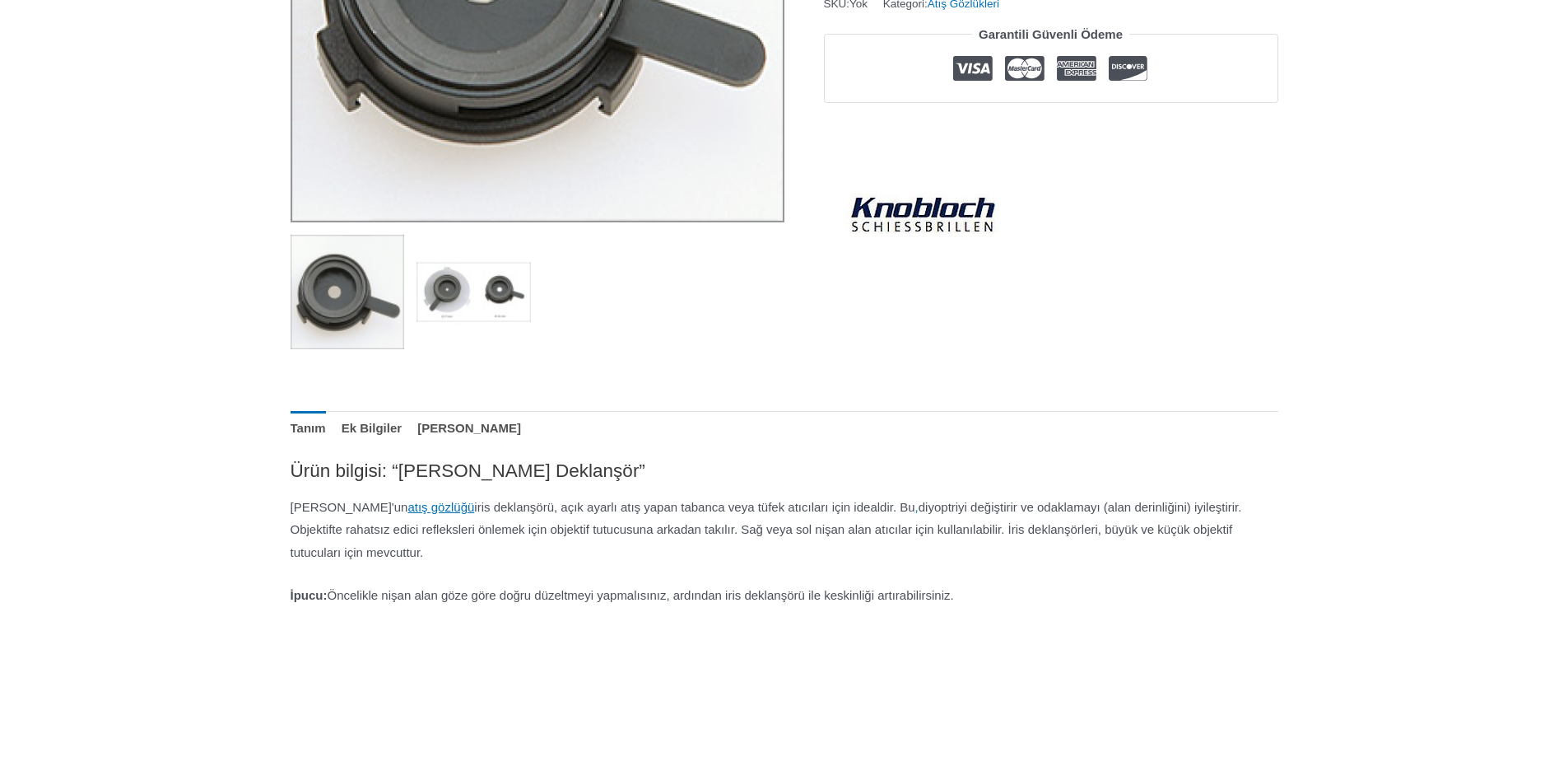
click at [437, 300] on img at bounding box center [474, 292] width 115 height 115
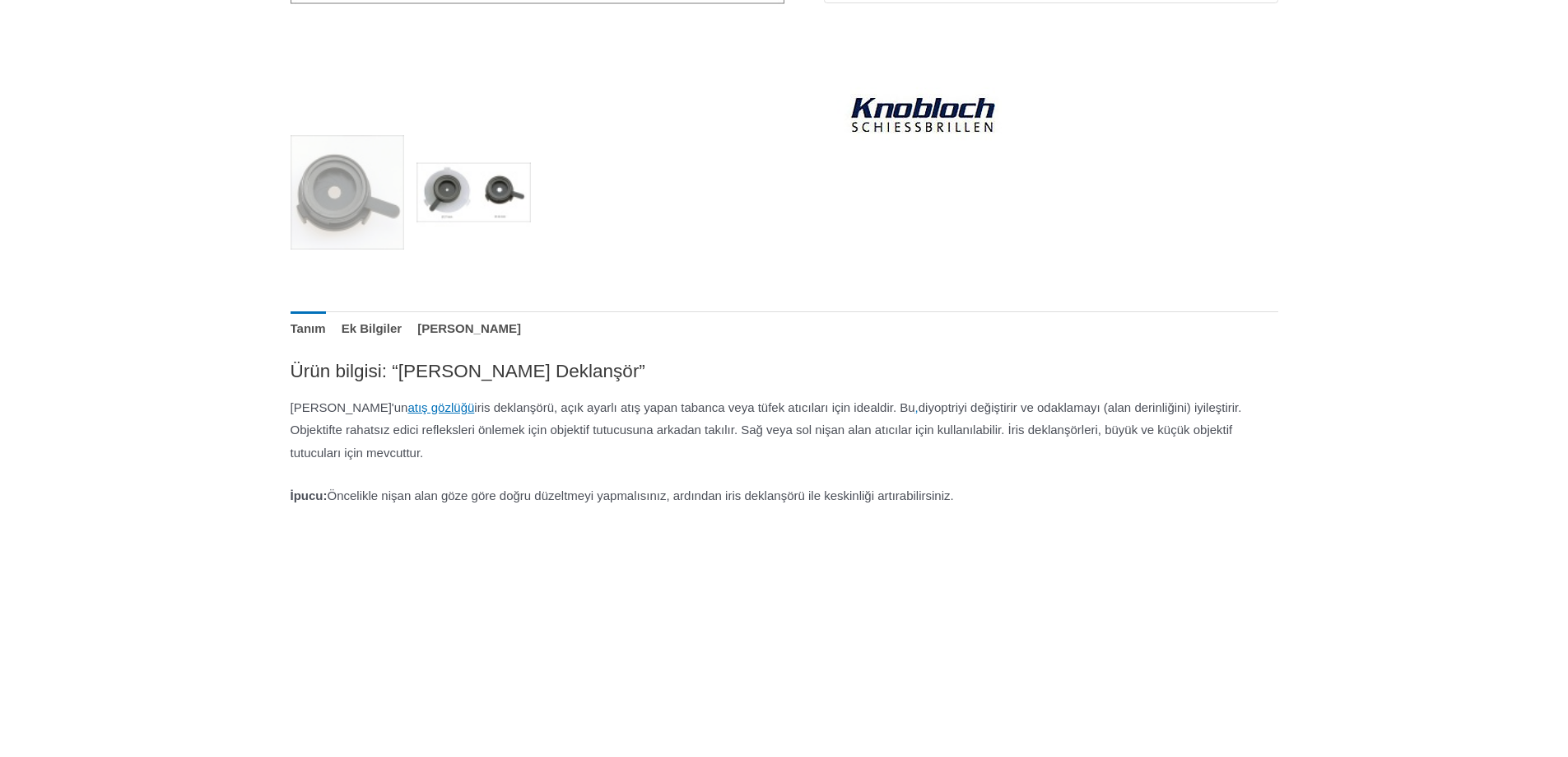
scroll to position [741, 0]
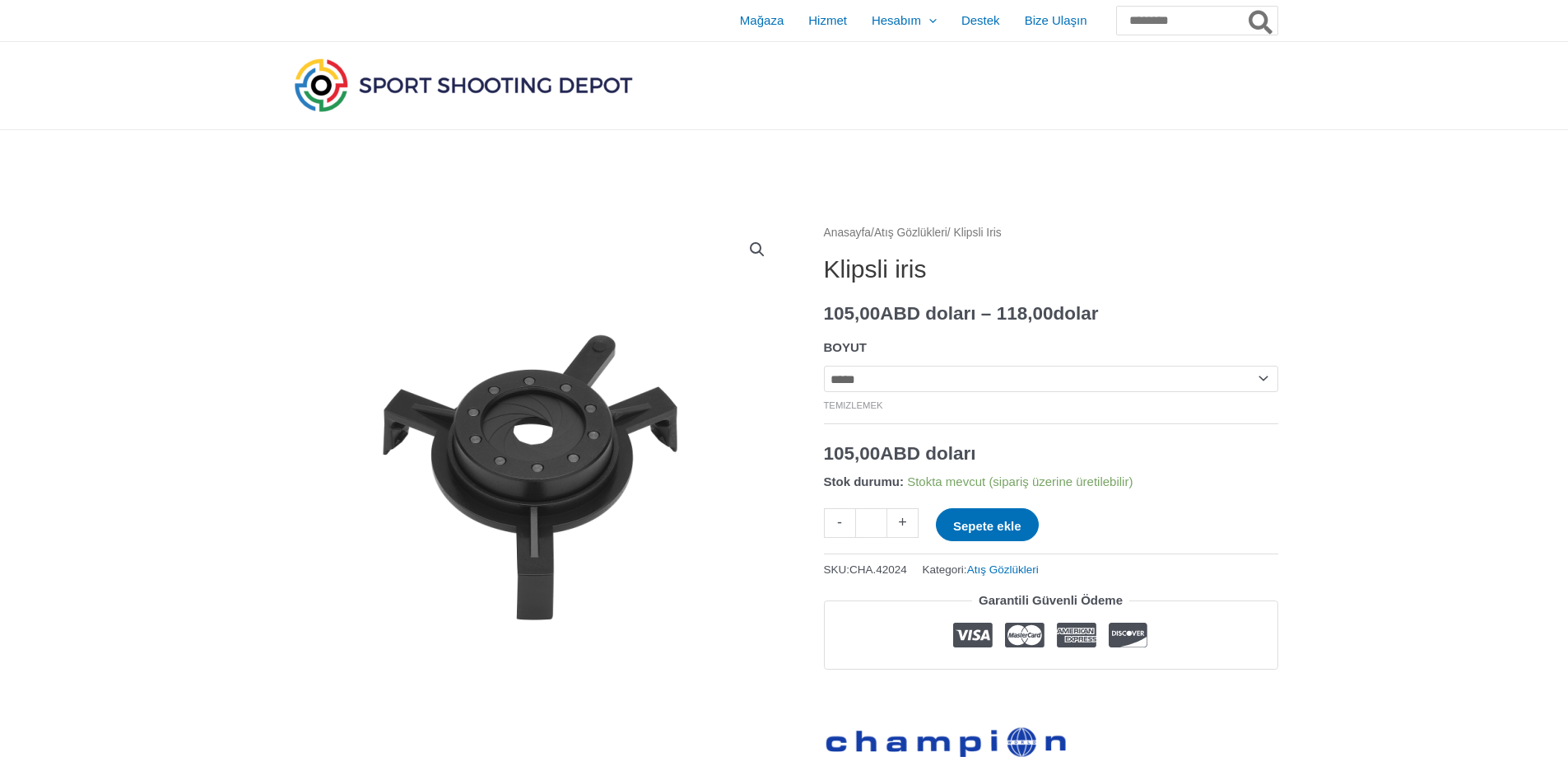
click at [1260, 380] on select "**********" at bounding box center [1051, 378] width 455 height 26
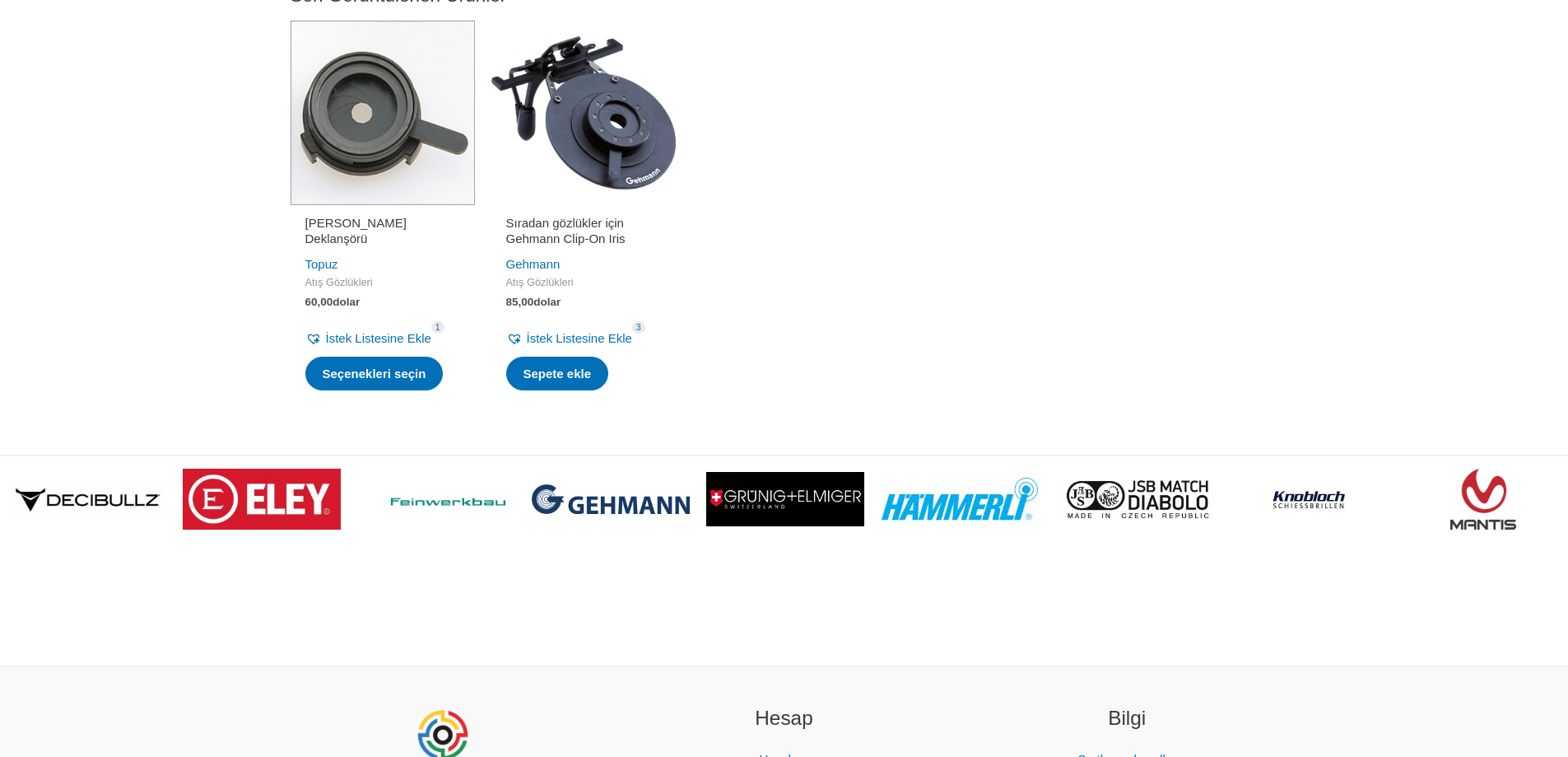
scroll to position [2389, 0]
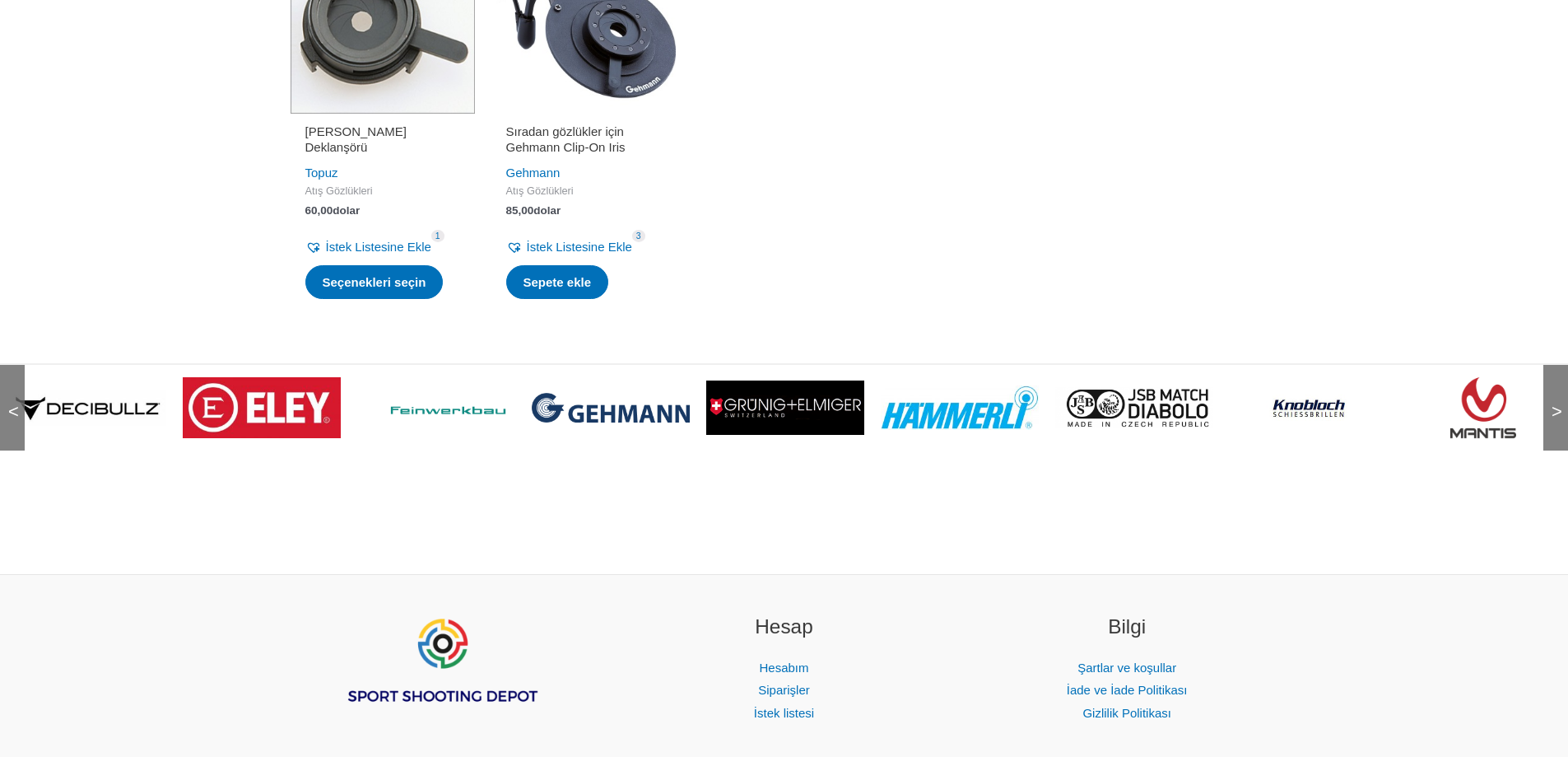
click at [1467, 440] on img at bounding box center [1484, 408] width 66 height 66
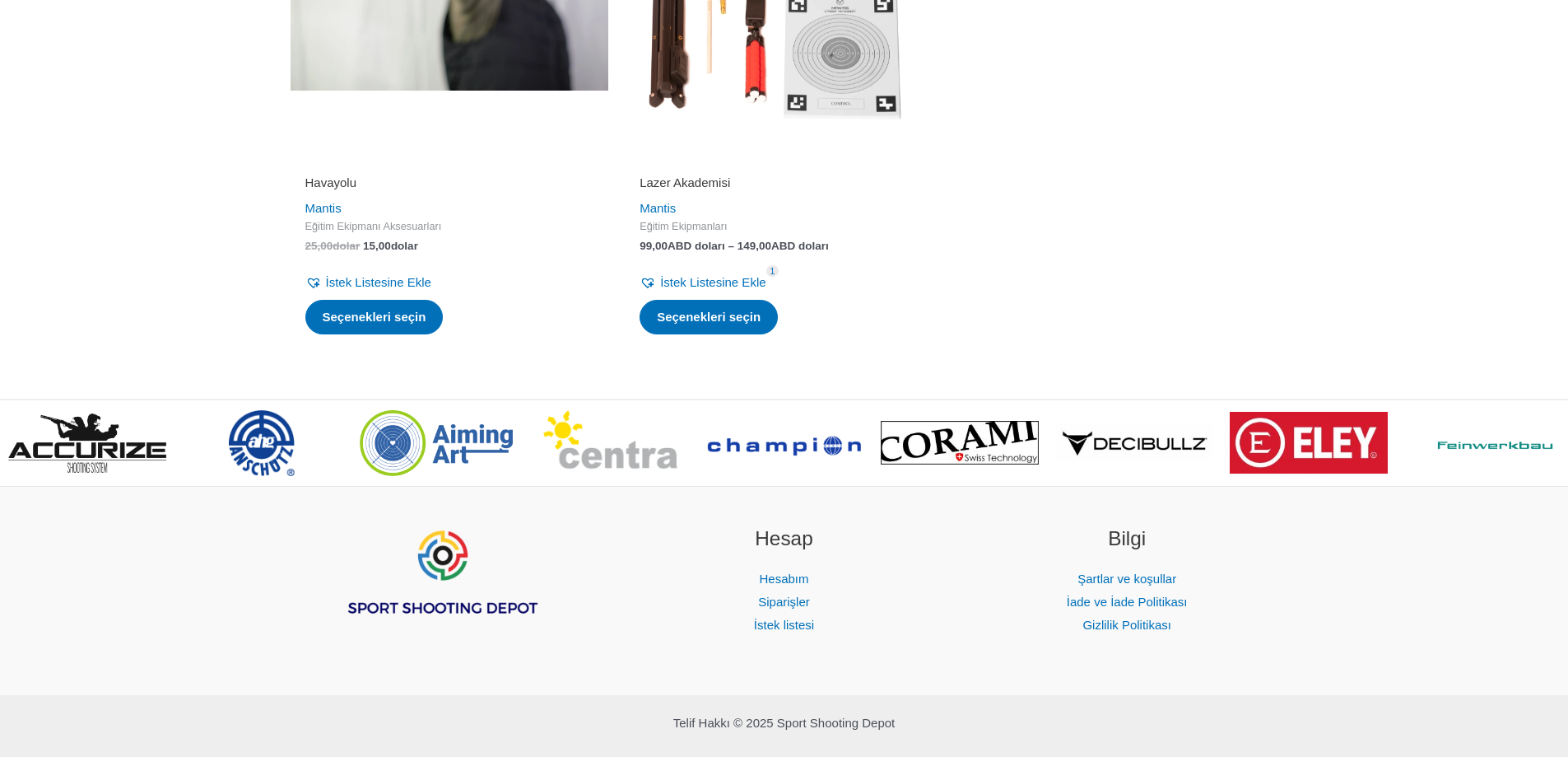
scroll to position [1853, 0]
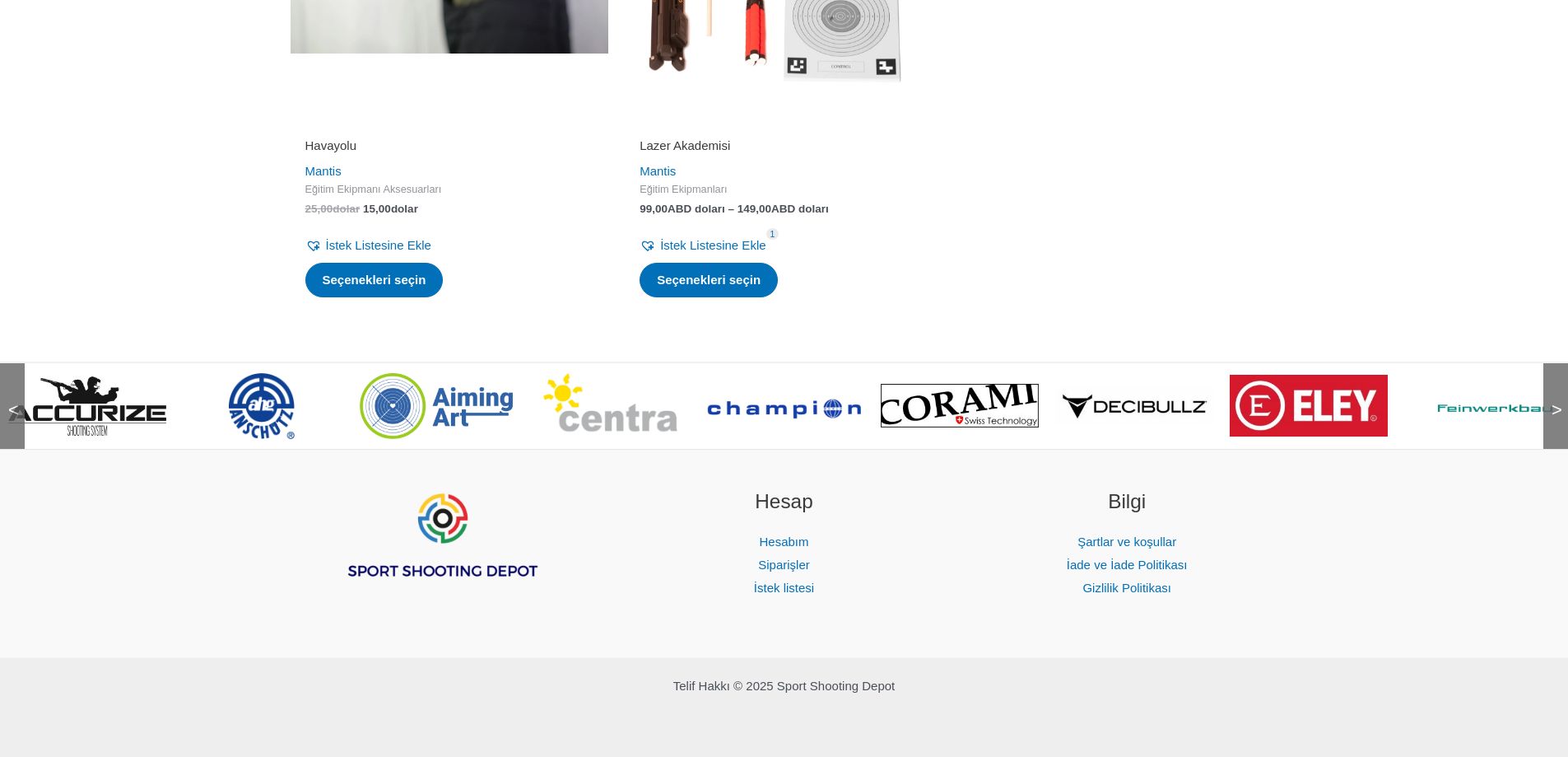
click at [1552, 397] on span ">" at bounding box center [1551, 394] width 17 height 17
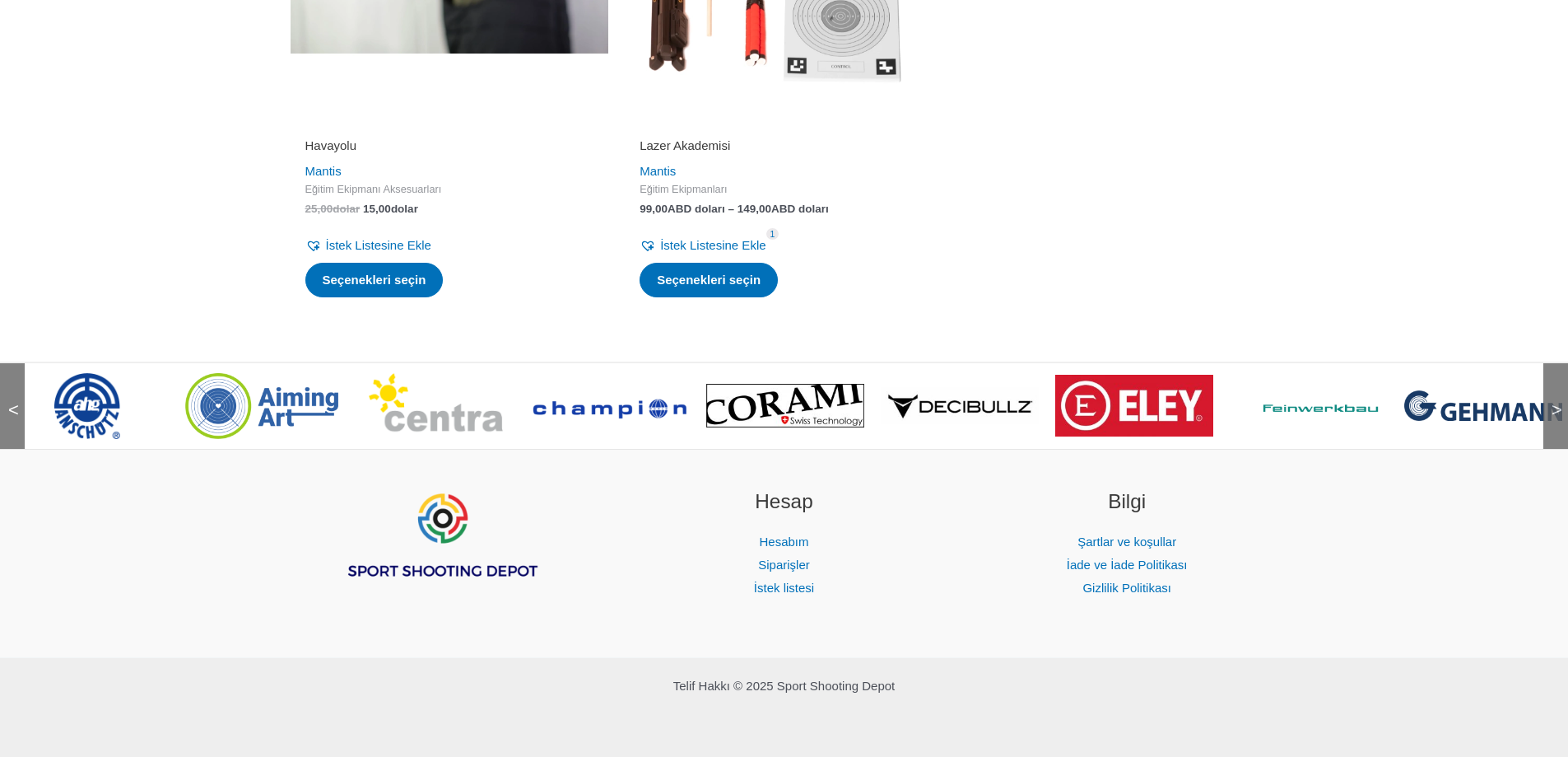
click at [1552, 397] on span ">" at bounding box center [1551, 394] width 17 height 17
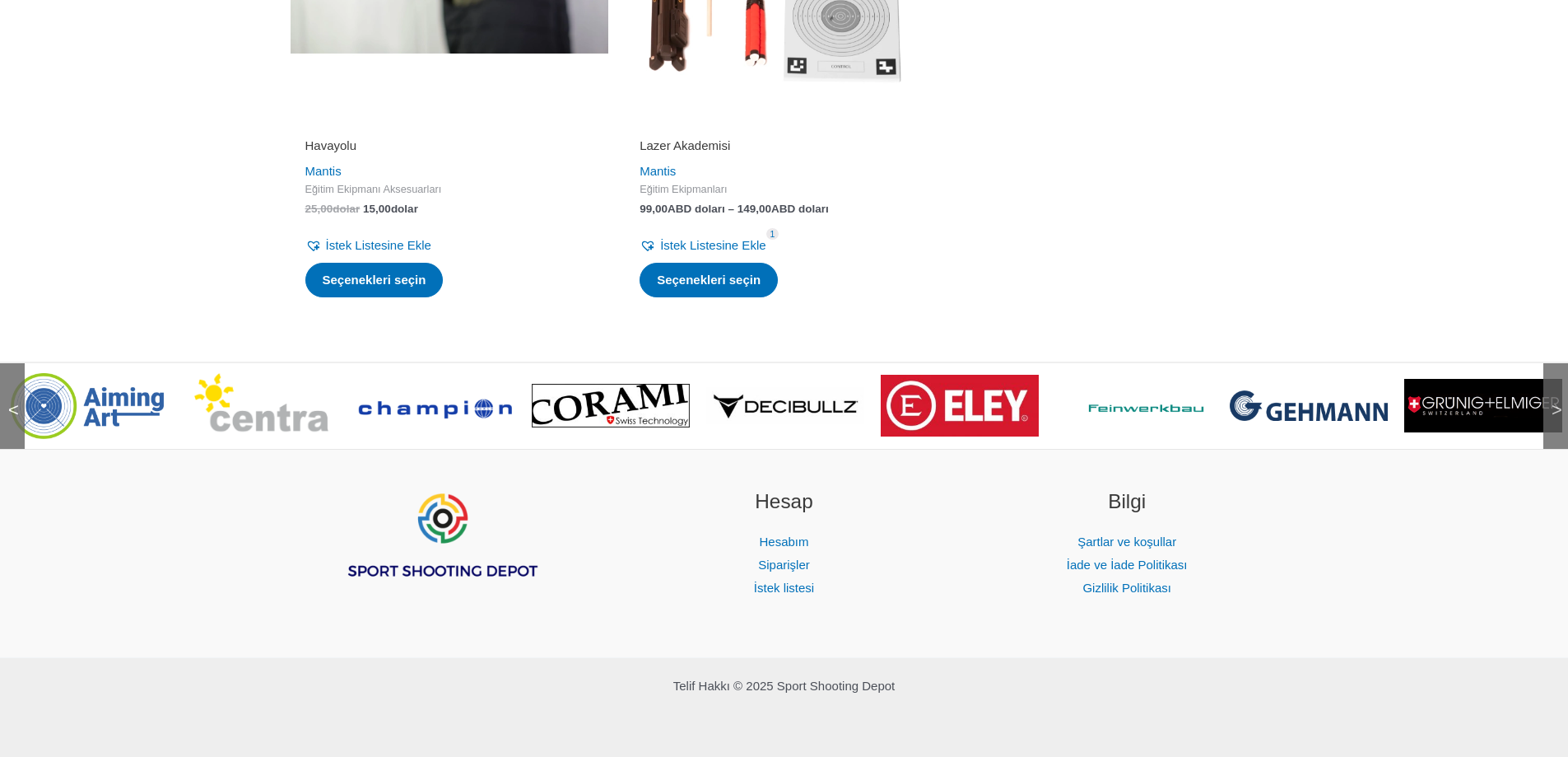
click at [1552, 397] on span ">" at bounding box center [1551, 394] width 17 height 17
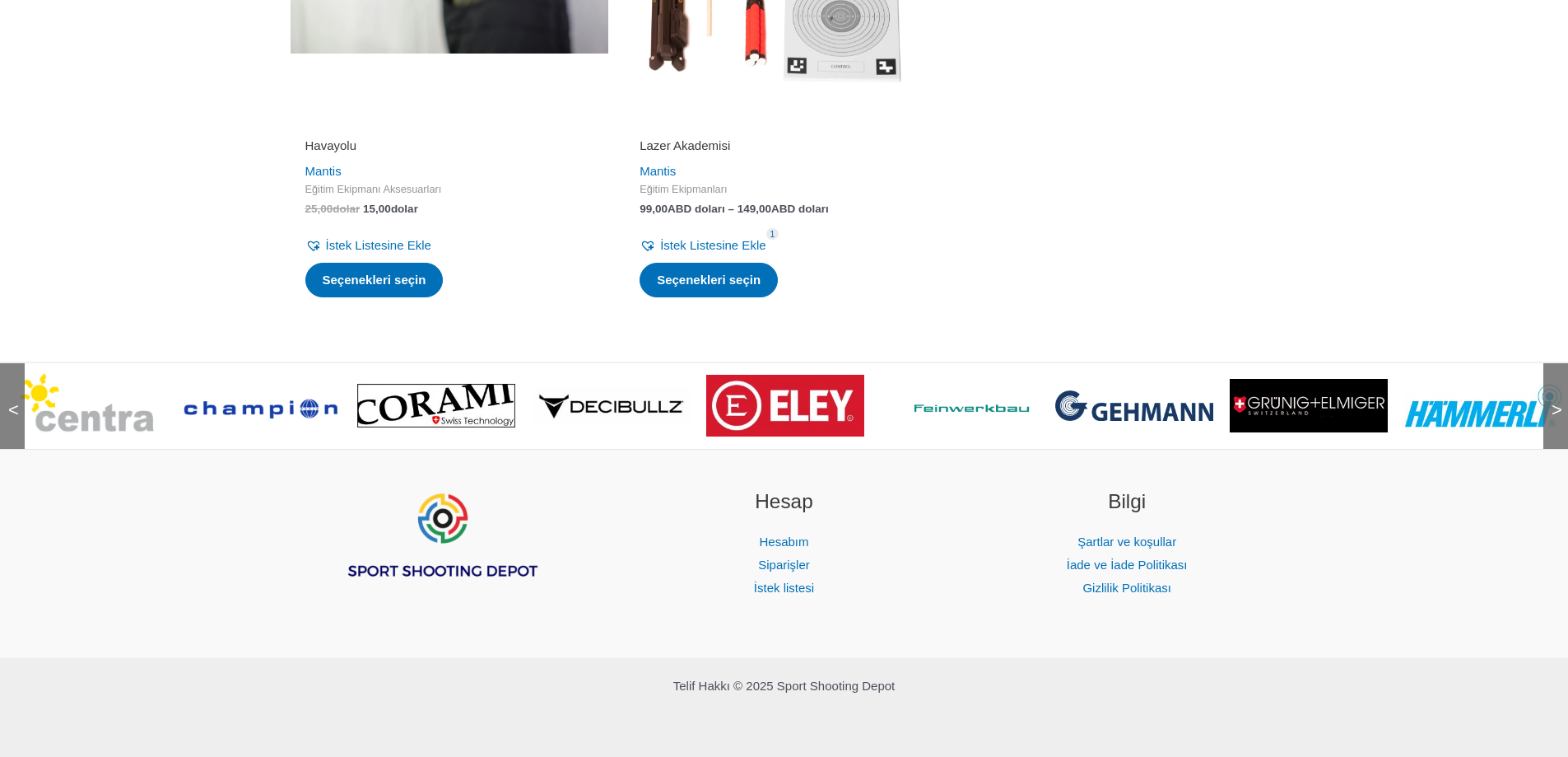
click at [1552, 397] on span ">" at bounding box center [1551, 394] width 17 height 17
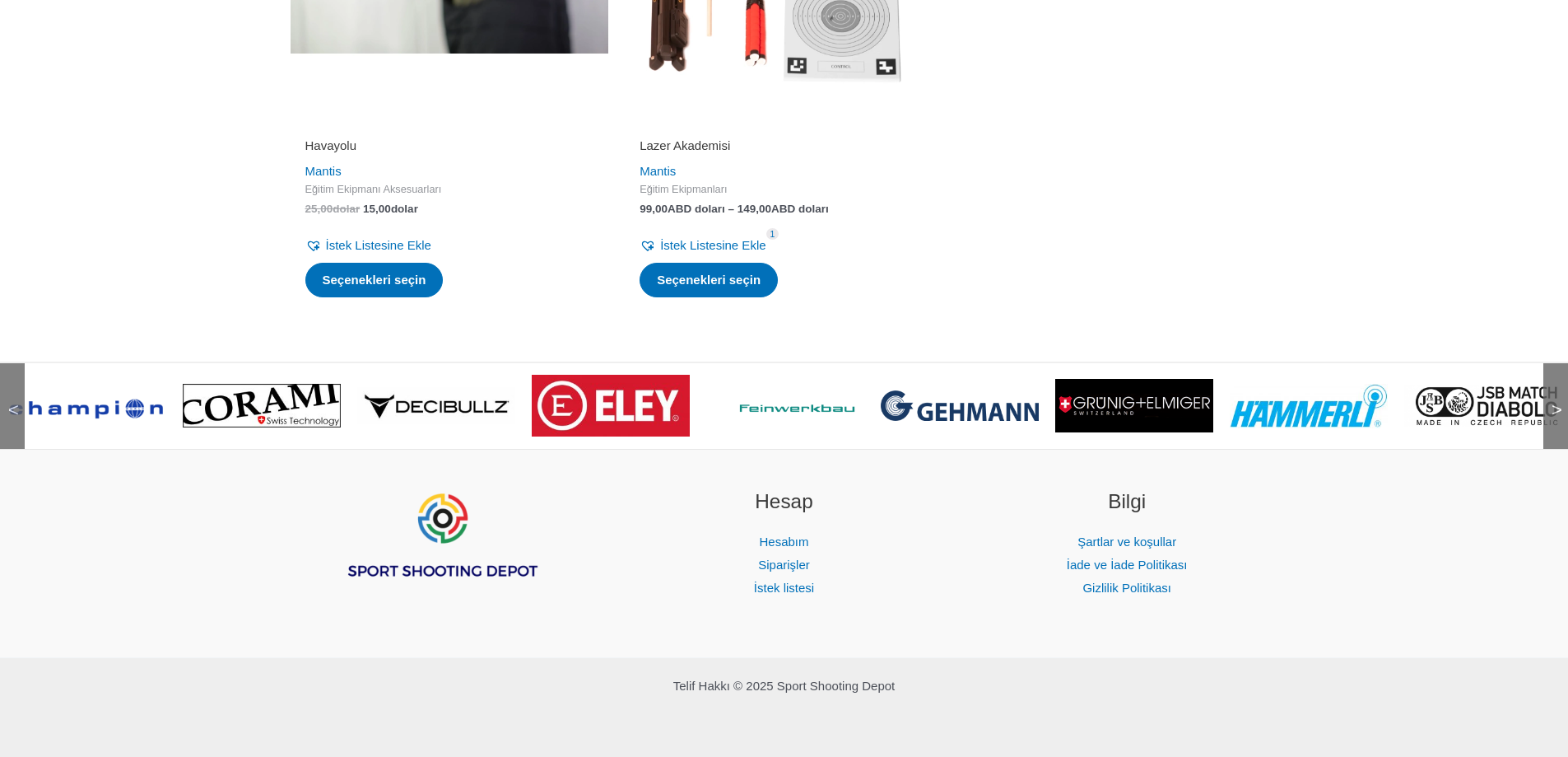
click at [1552, 397] on span ">" at bounding box center [1551, 394] width 17 height 17
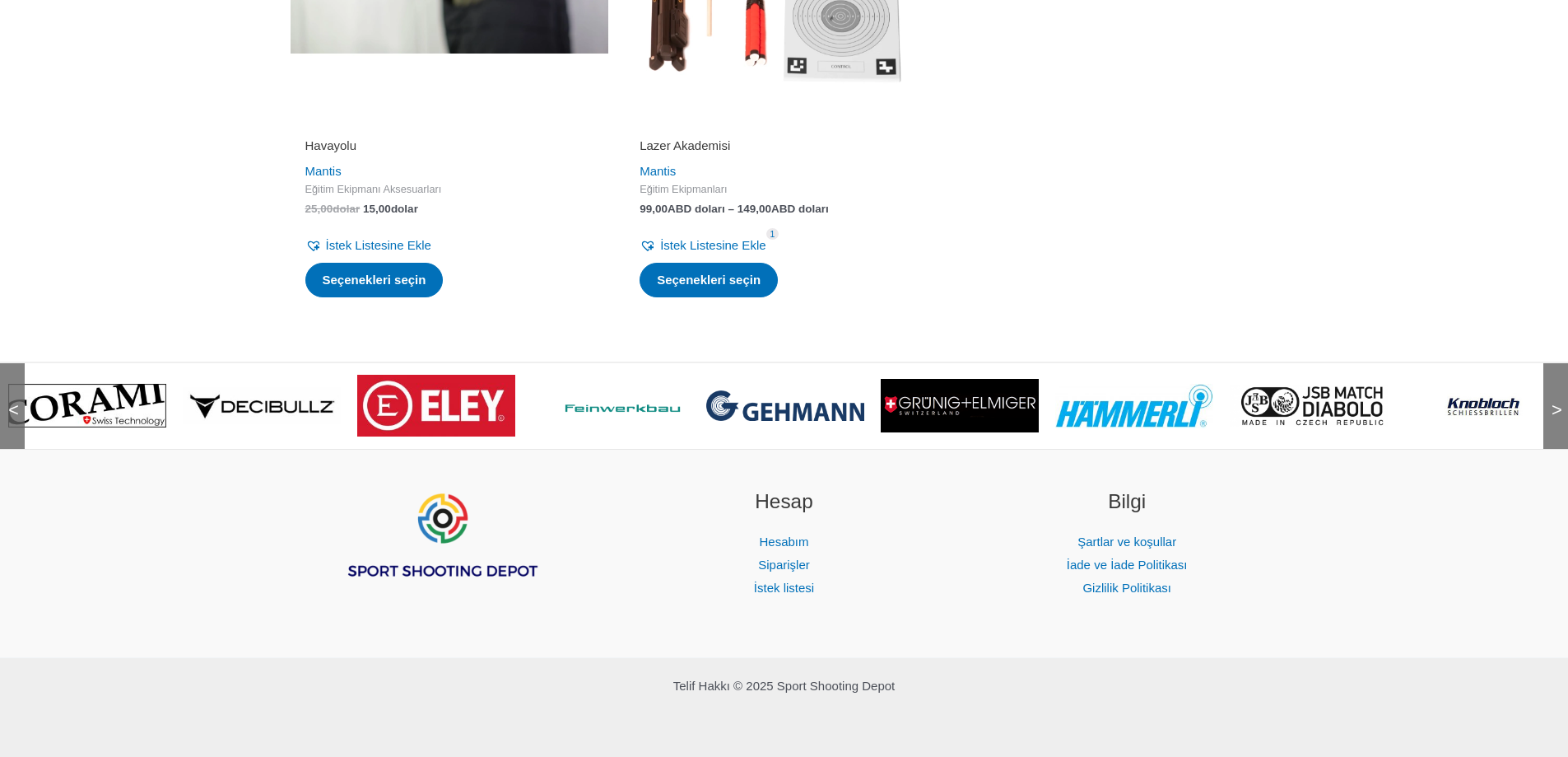
click at [1348, 407] on img at bounding box center [1309, 405] width 158 height 42
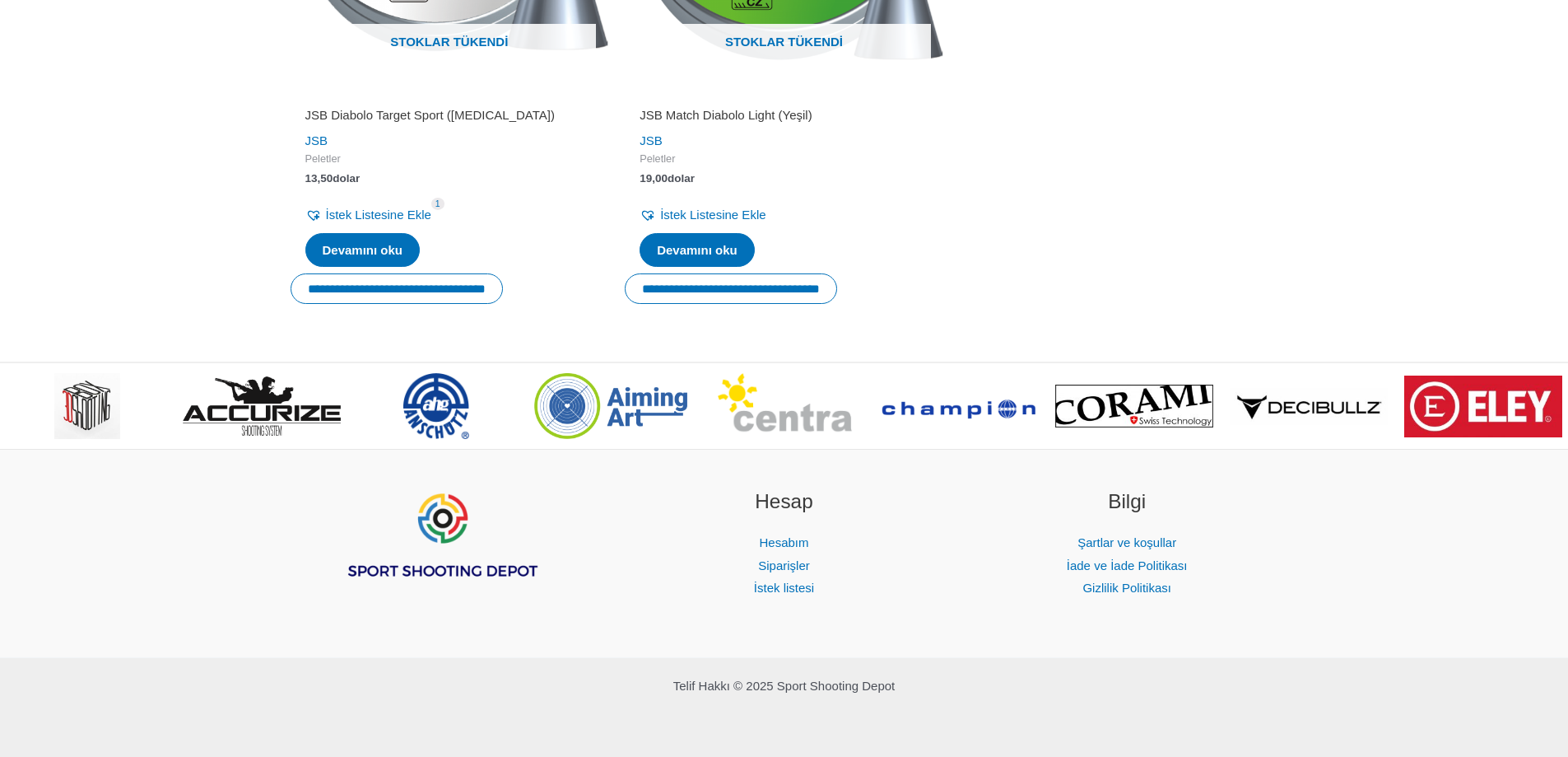
scroll to position [1520, 0]
click at [265, 402] on img at bounding box center [262, 405] width 158 height 59
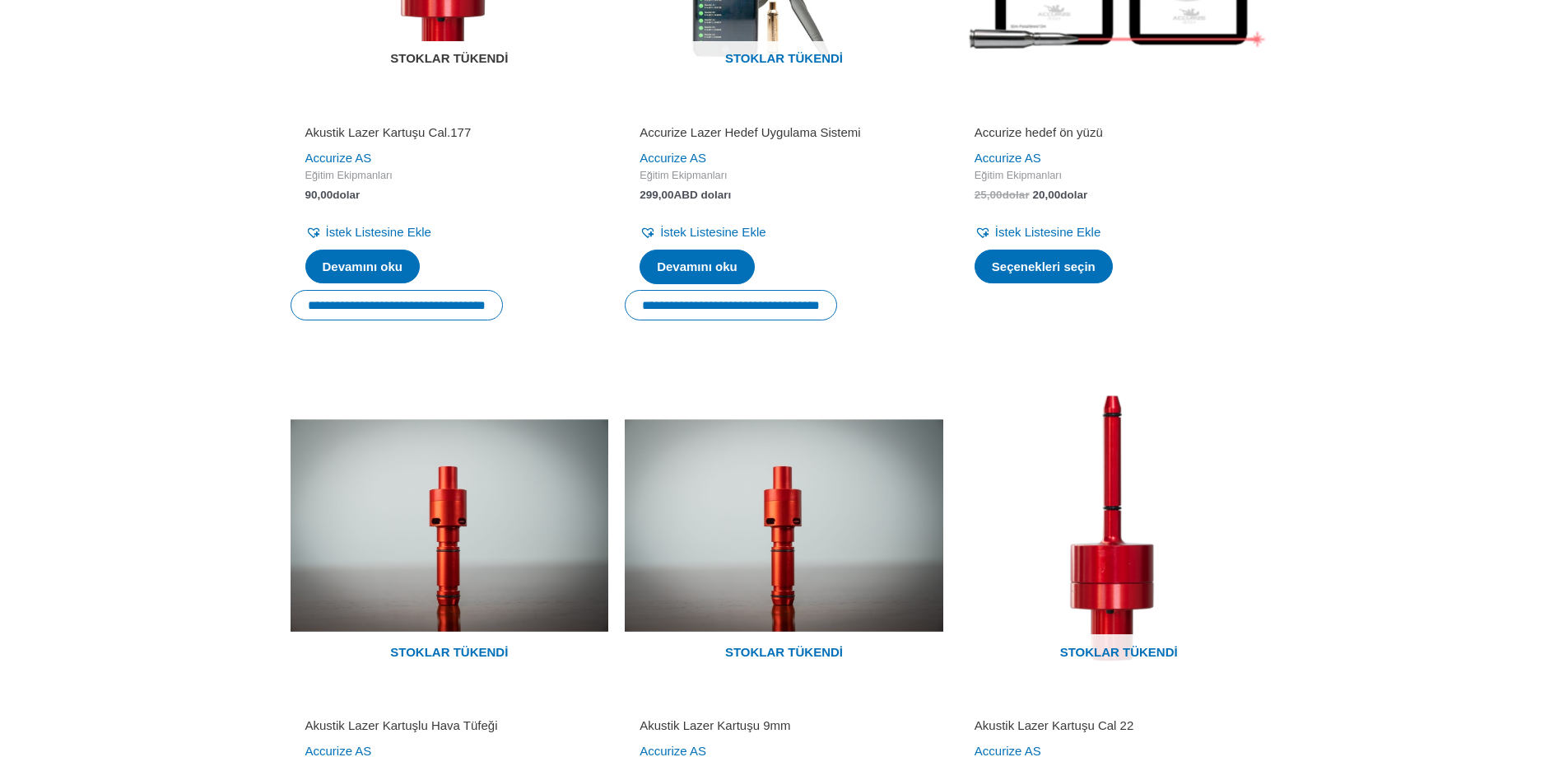
scroll to position [1071, 0]
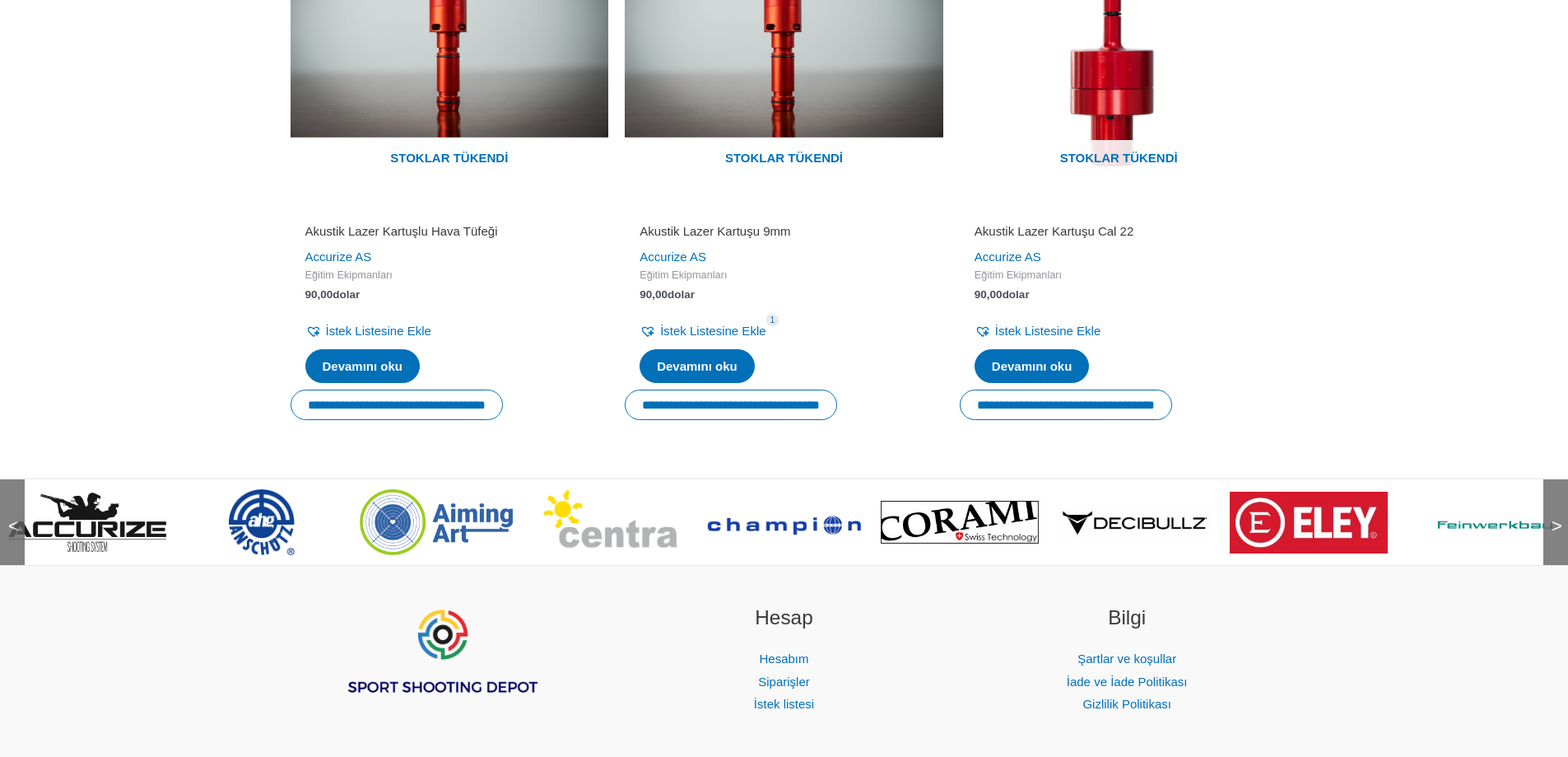
click at [11, 542] on div "<" at bounding box center [12, 522] width 24 height 86
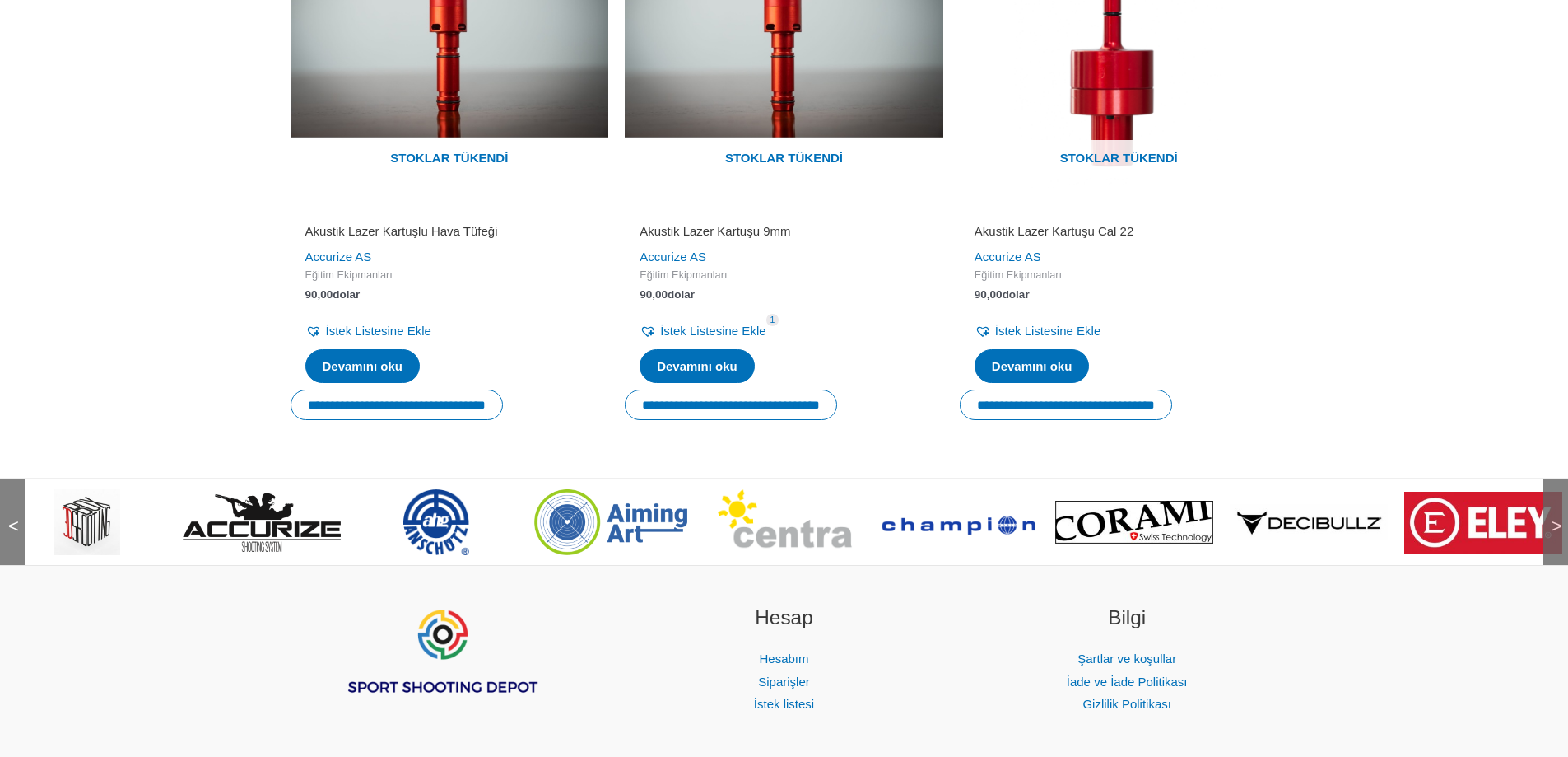
click at [74, 519] on img at bounding box center [88, 522] width 66 height 66
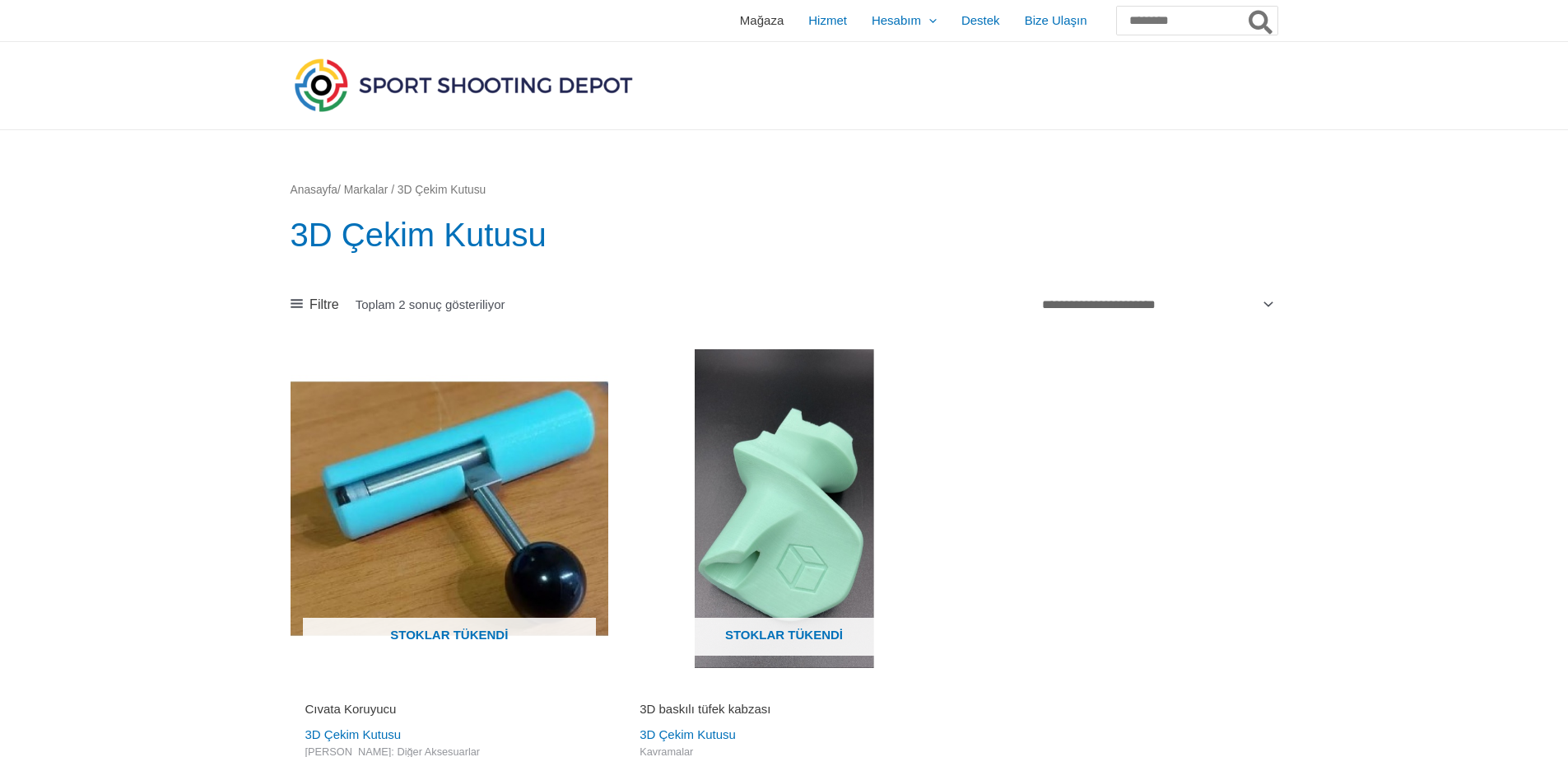
click at [740, 21] on font "Mağaza" at bounding box center [762, 20] width 44 height 14
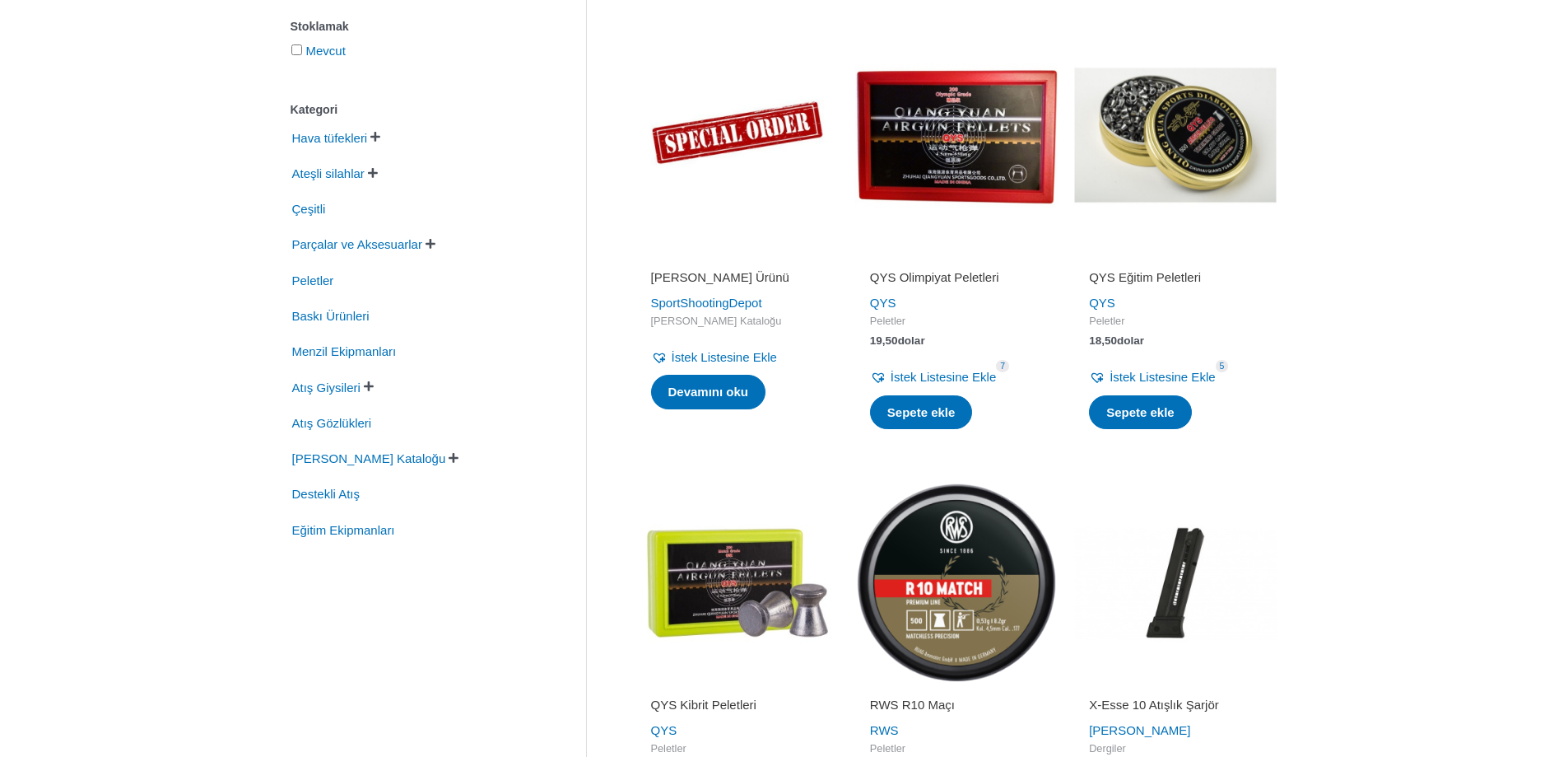
scroll to position [329, 0]
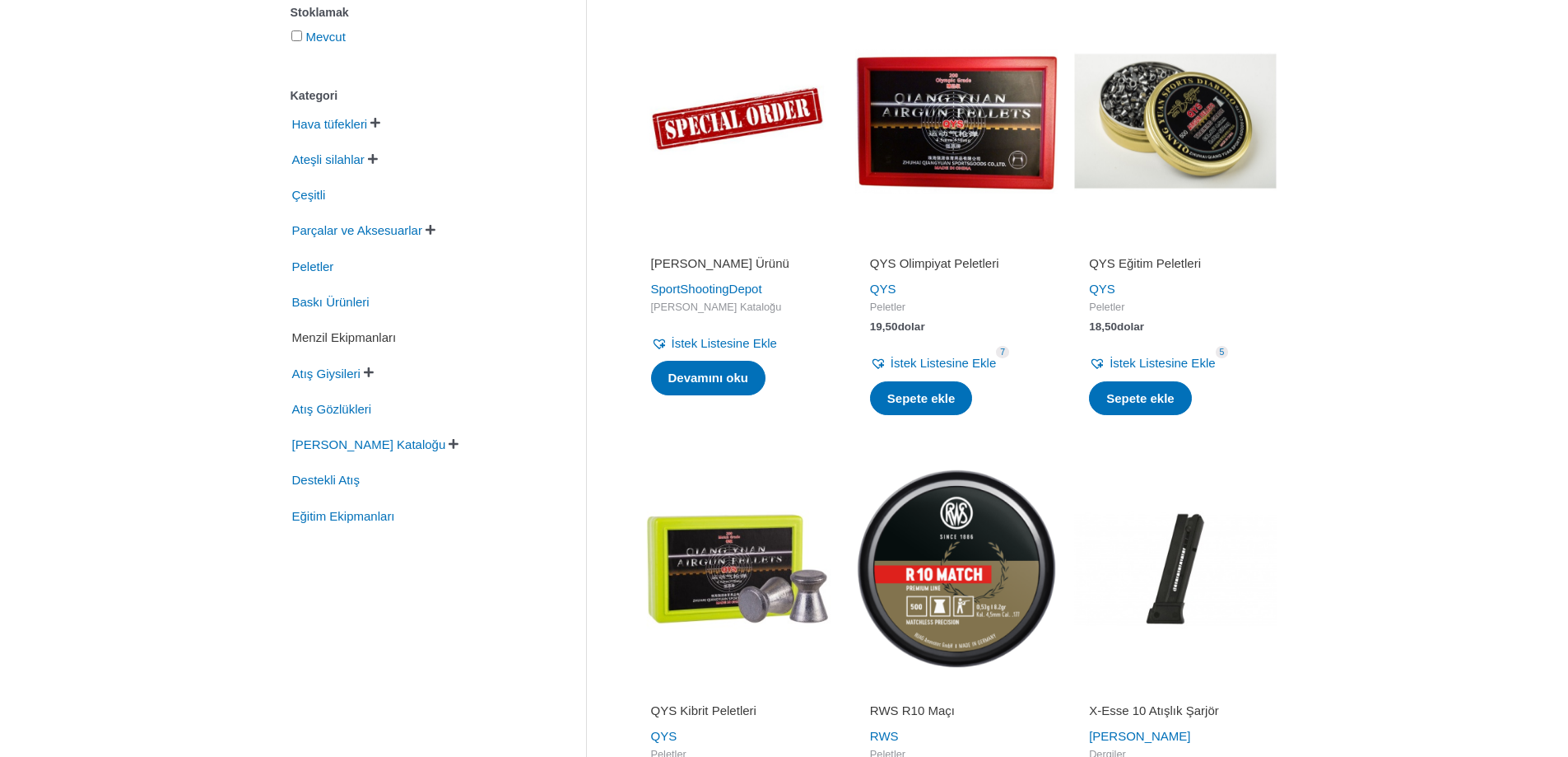
click at [349, 344] on font "Menzil Ekipmanları" at bounding box center [344, 337] width 104 height 14
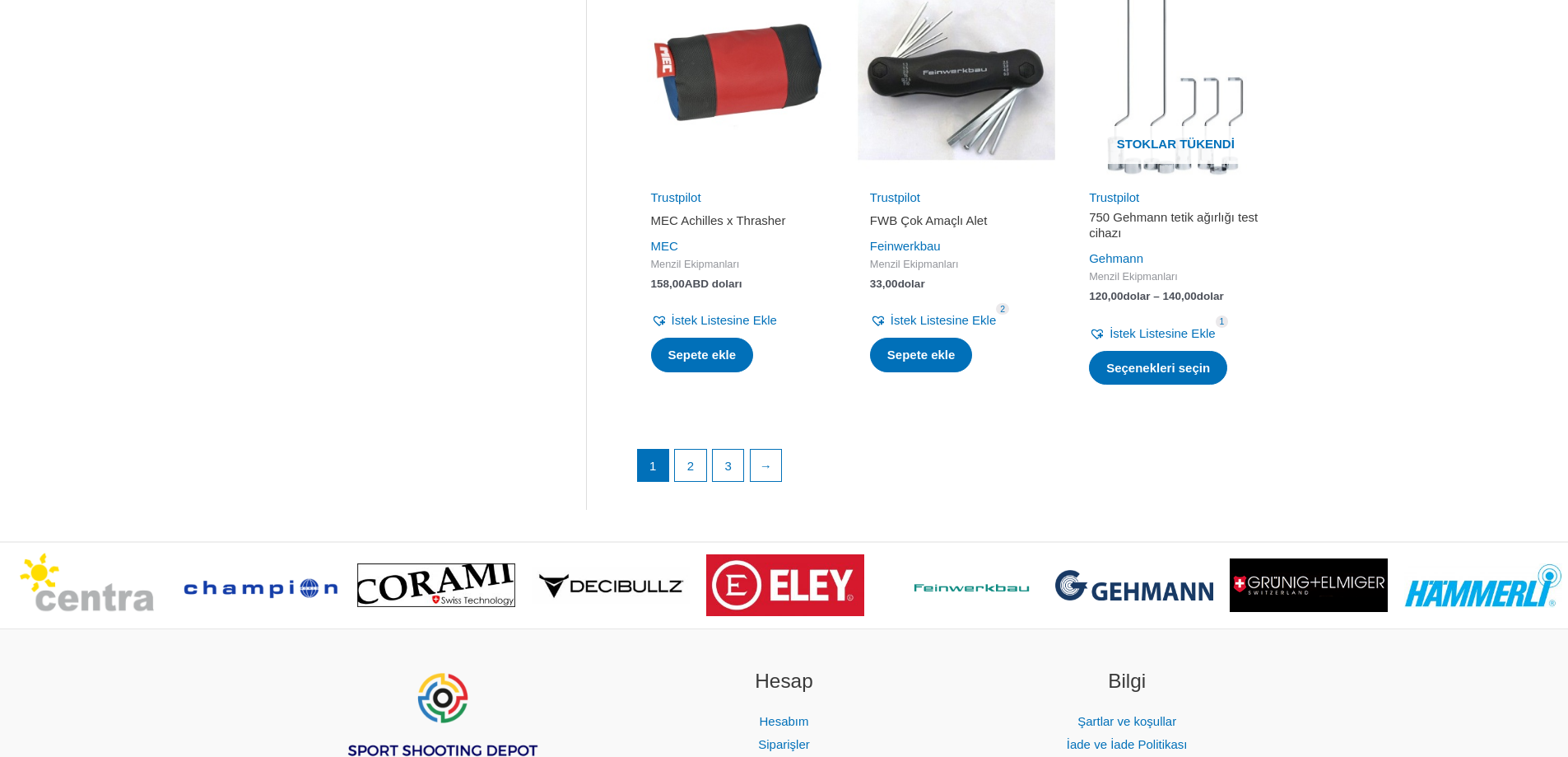
scroll to position [2306, 0]
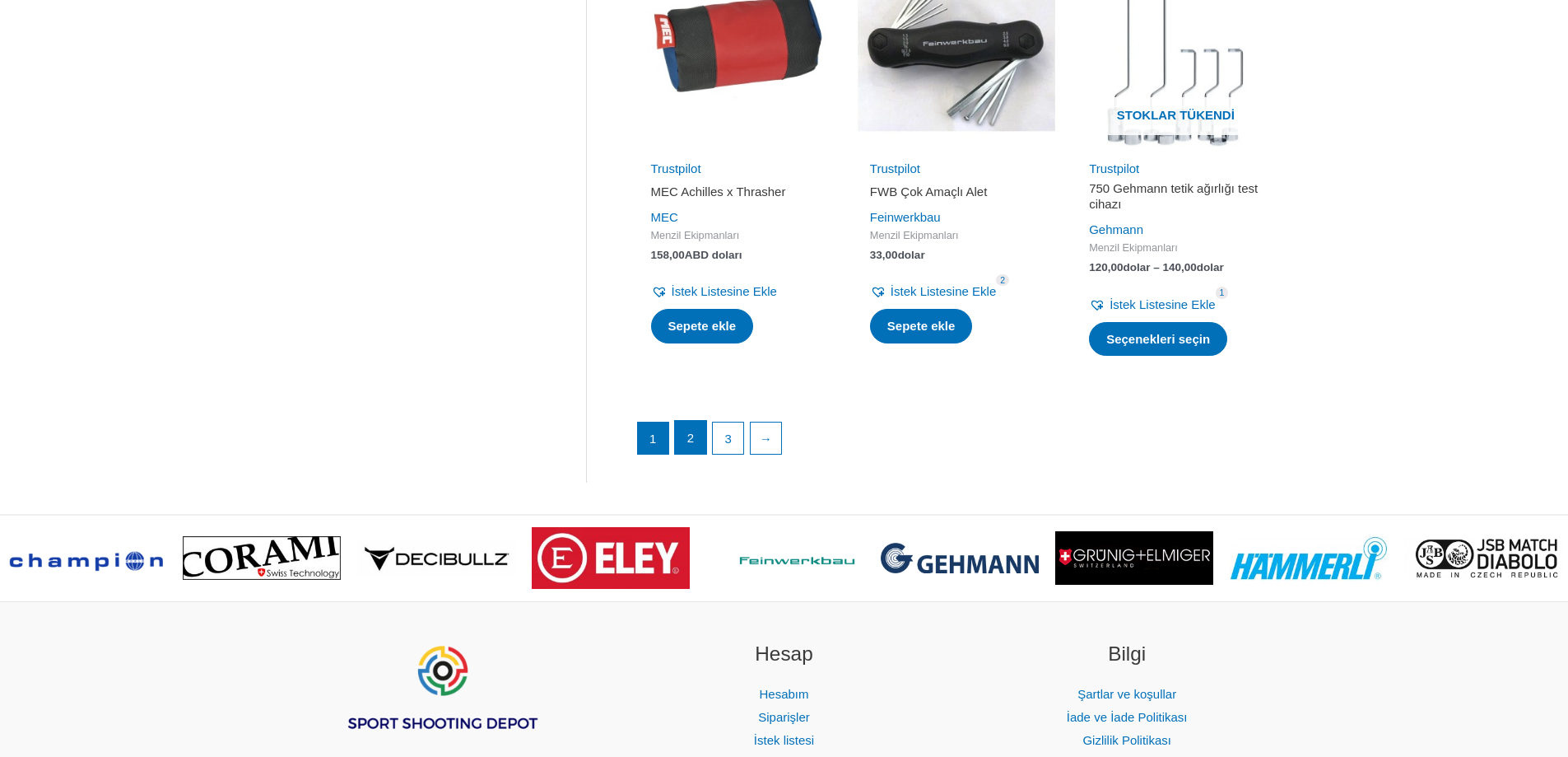
click at [683, 452] on link "2" at bounding box center [691, 437] width 31 height 33
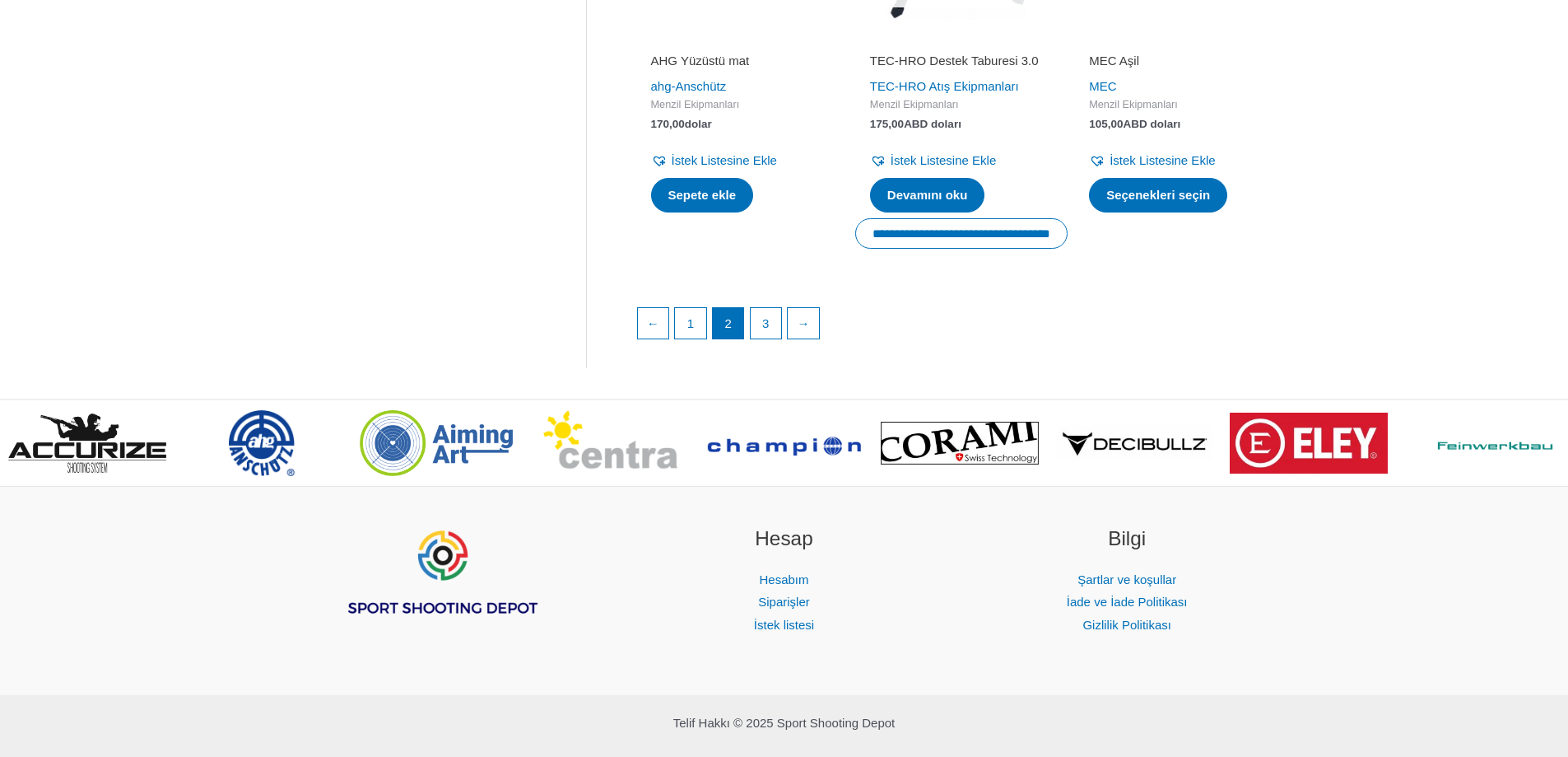
scroll to position [2471, 0]
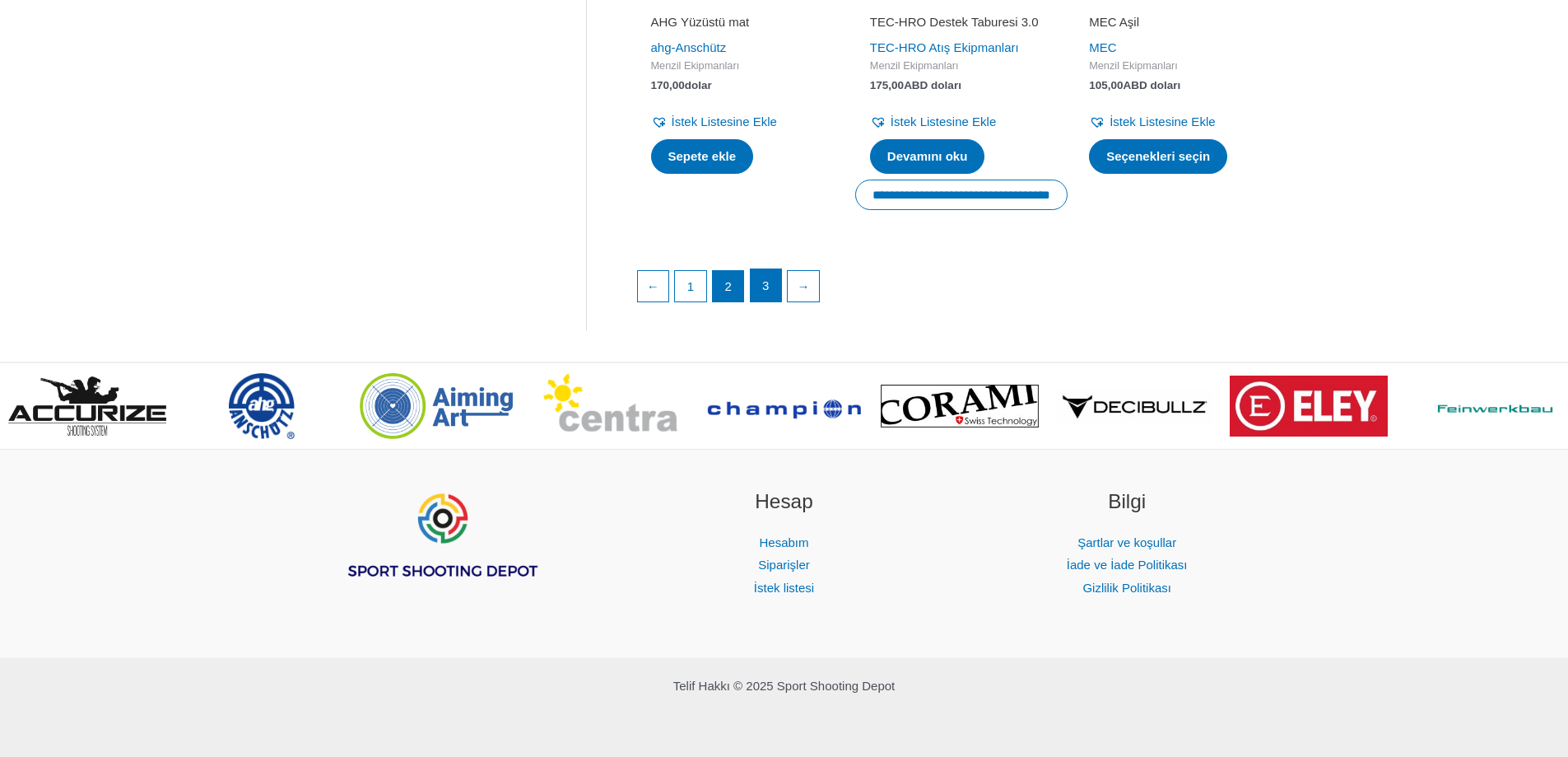
click at [759, 302] on link "3" at bounding box center [766, 285] width 31 height 33
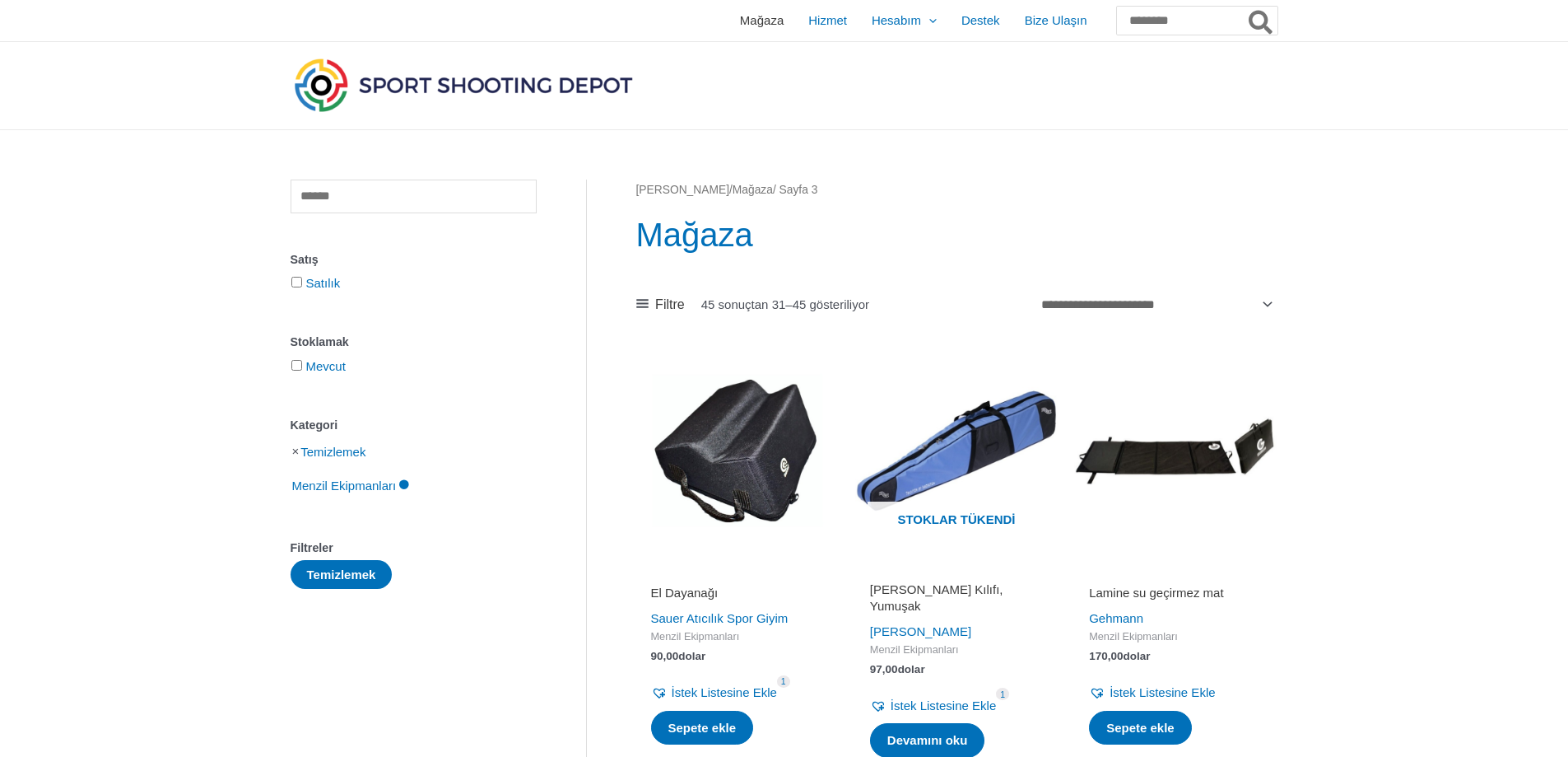
click at [740, 22] on font "Mağaza" at bounding box center [762, 20] width 44 height 14
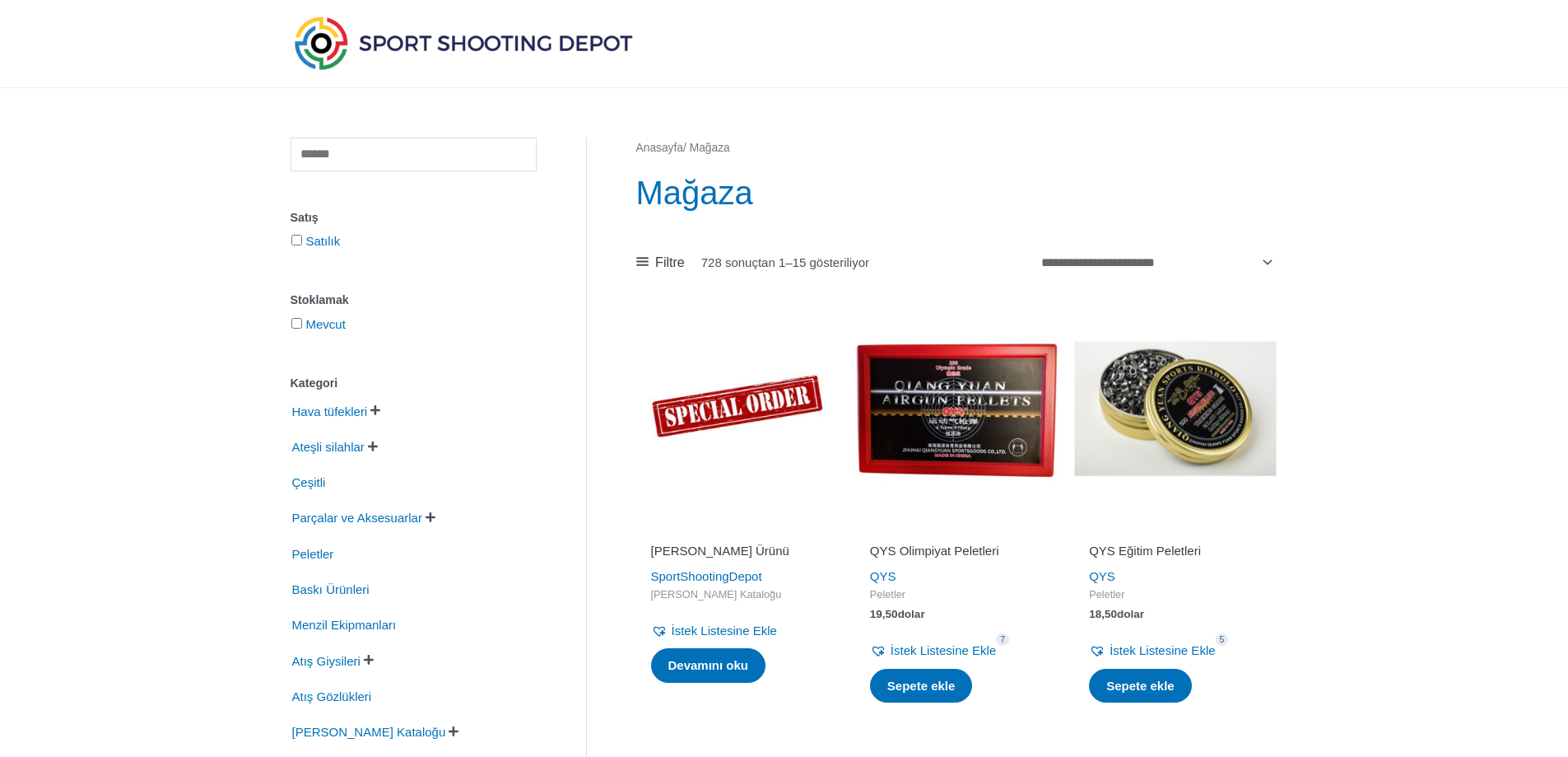
scroll to position [83, 0]
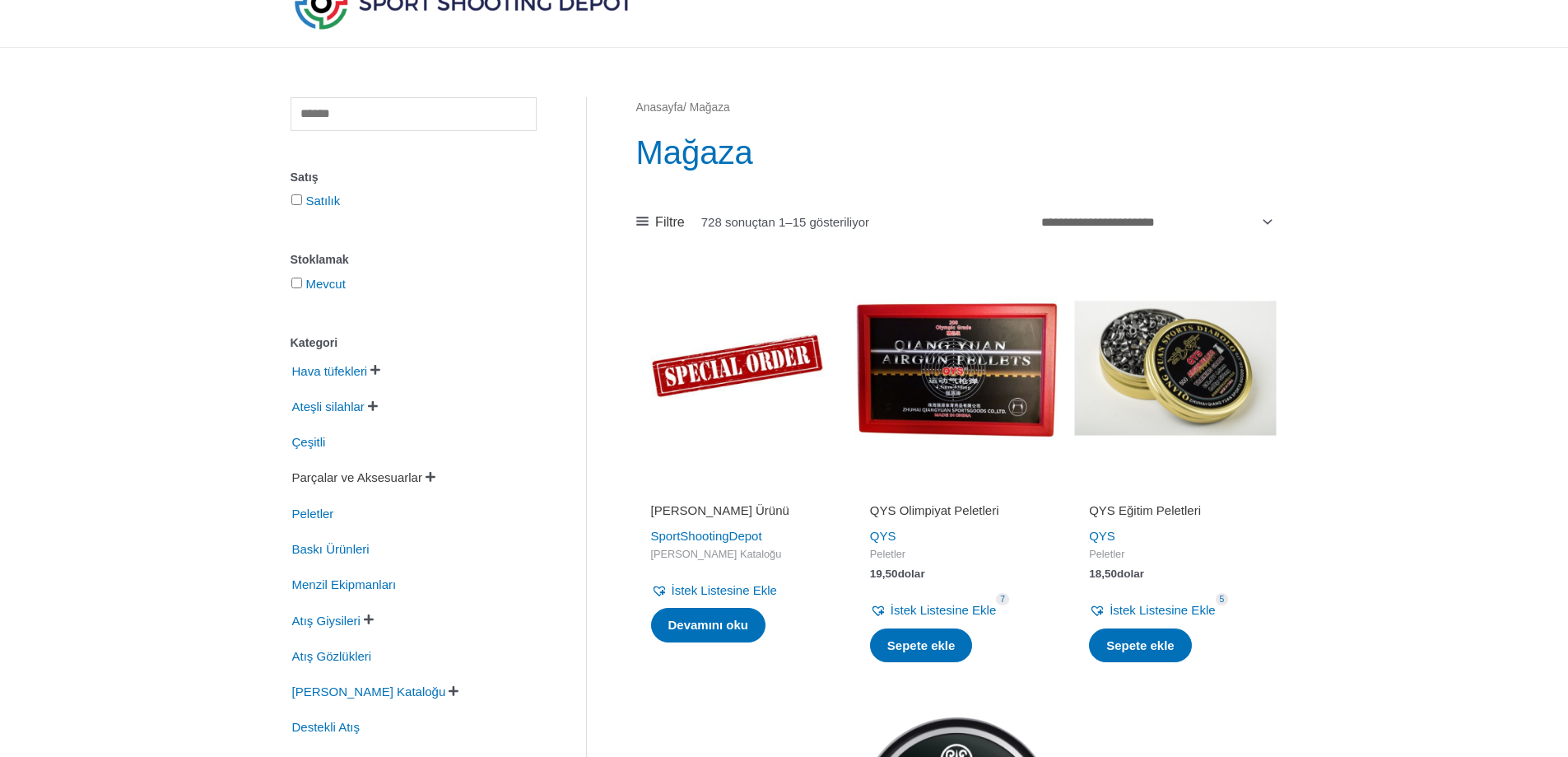
click at [387, 484] on font "Parçalar ve Aksesuarlar" at bounding box center [357, 477] width 131 height 14
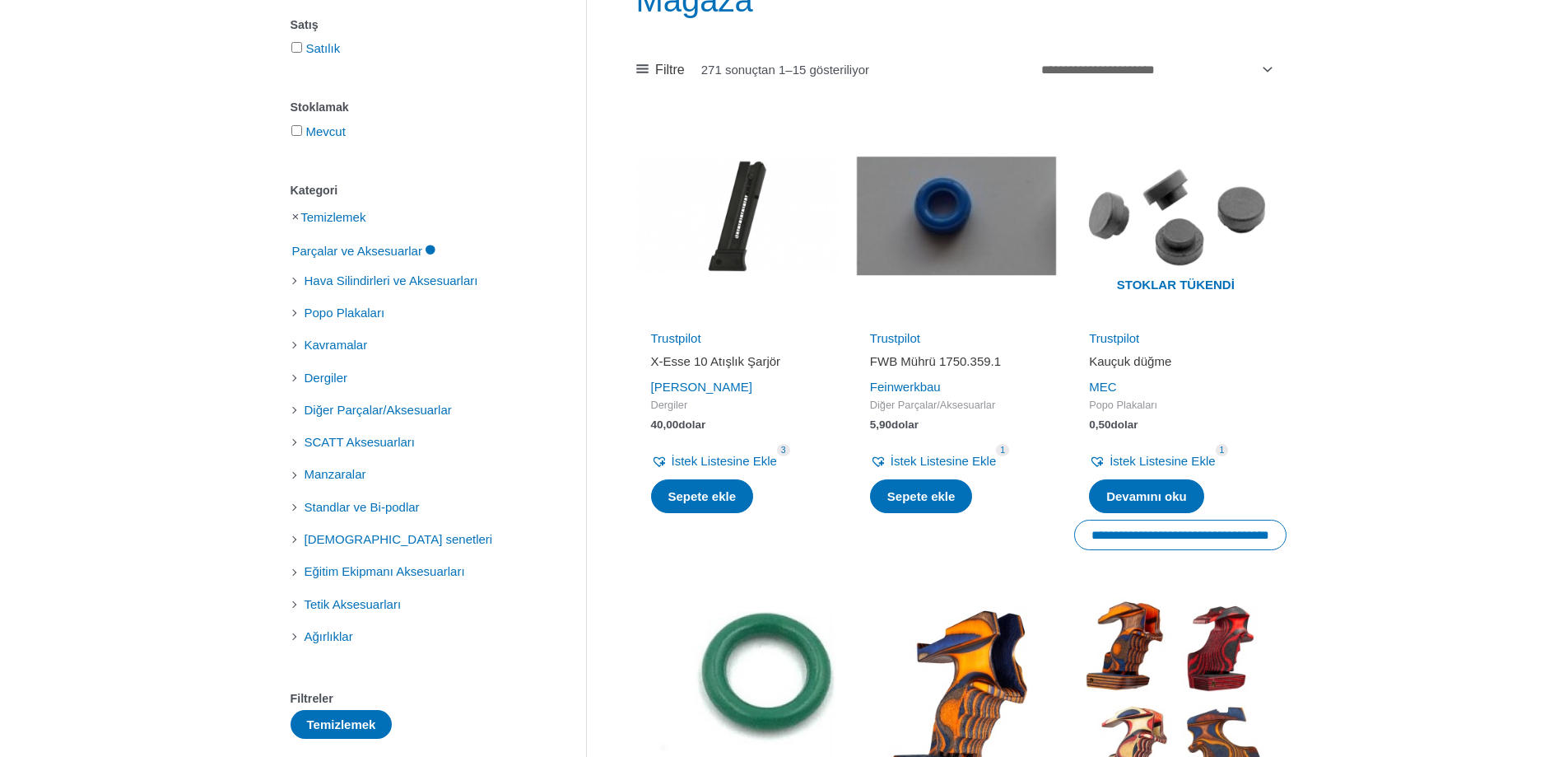
scroll to position [247, 0]
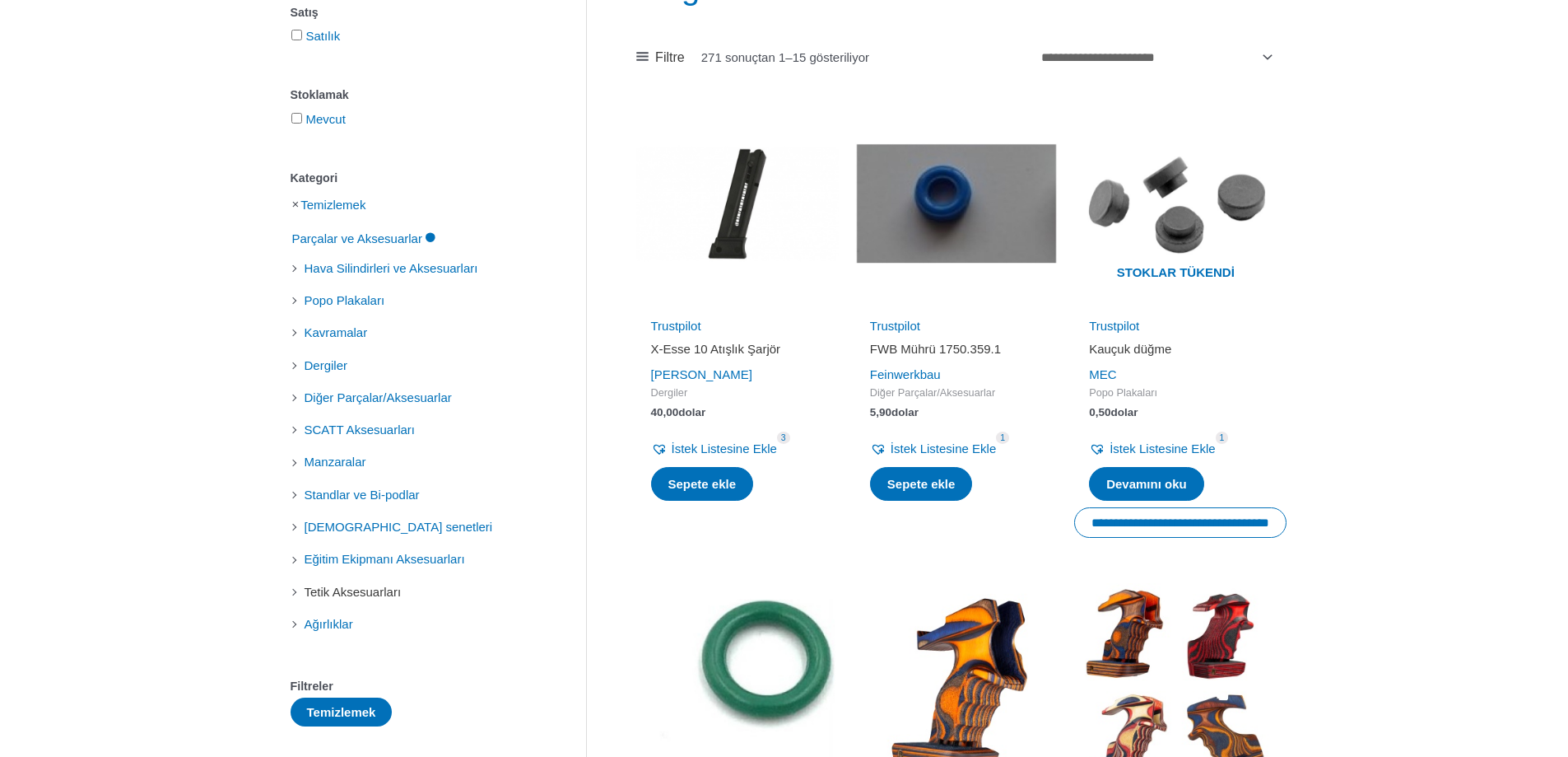
click at [388, 599] on font "Tetik Aksesuarları" at bounding box center [354, 591] width 97 height 14
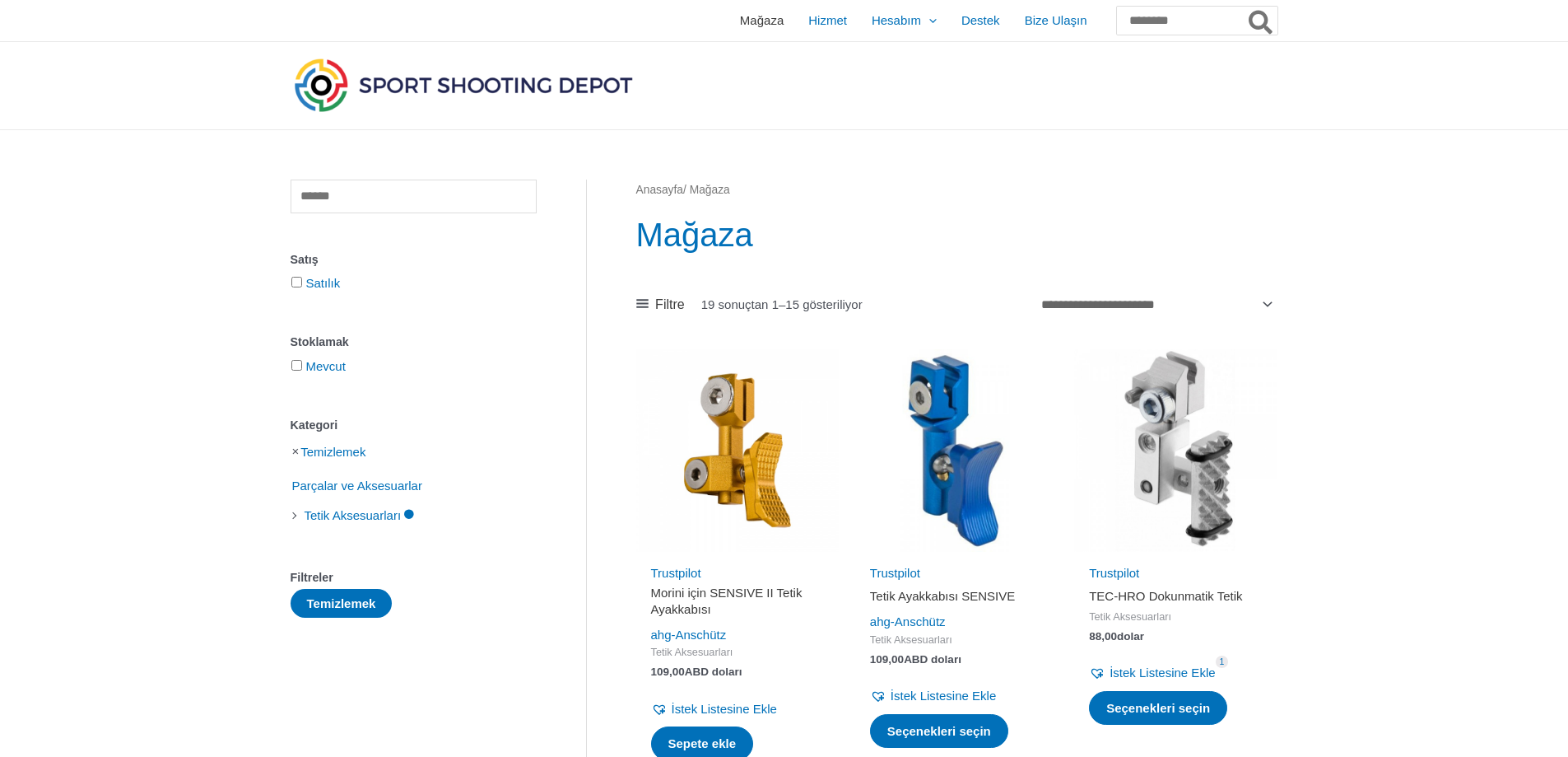
click at [740, 14] on font "Mağaza" at bounding box center [762, 20] width 44 height 14
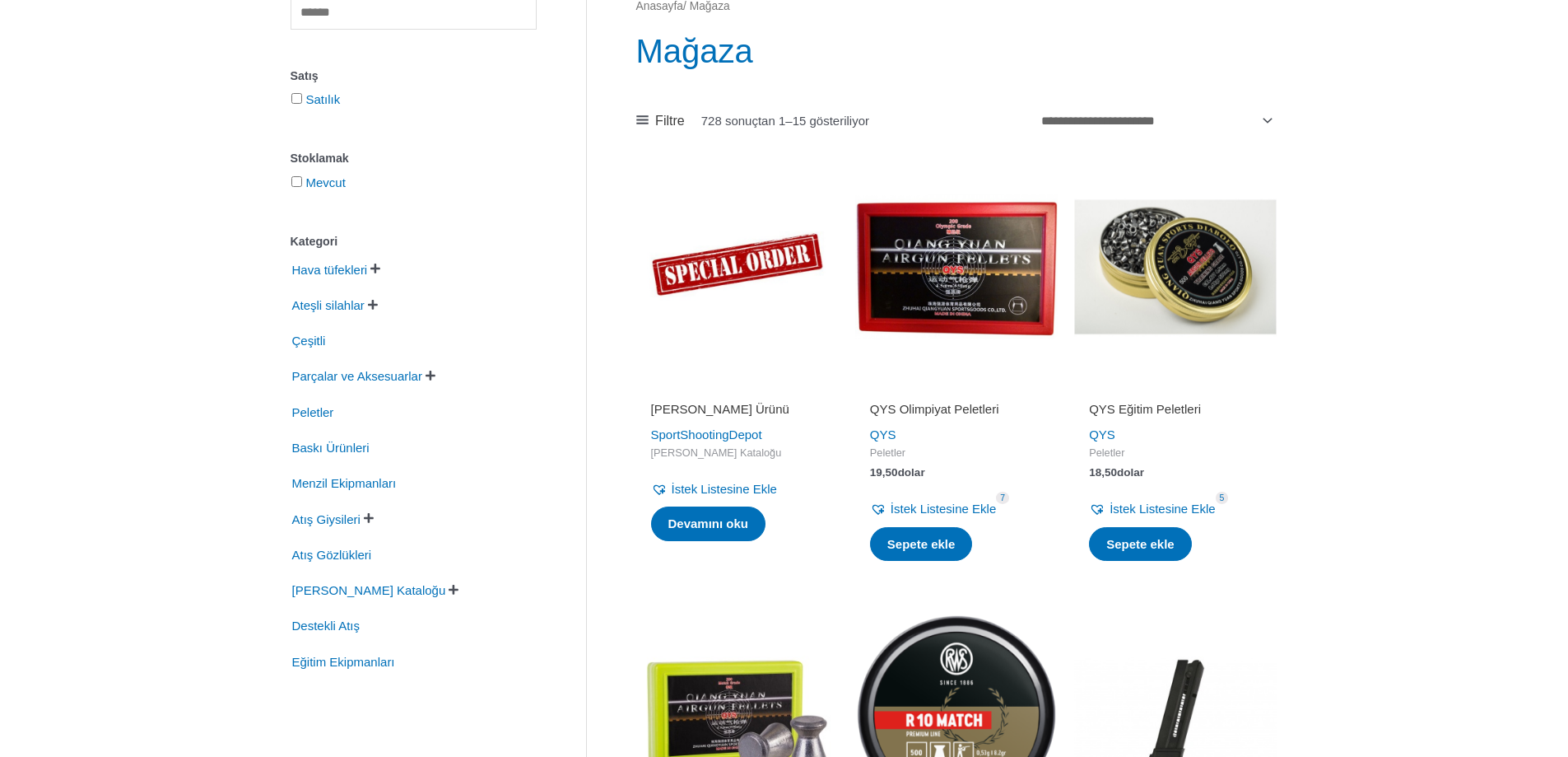
scroll to position [412, 0]
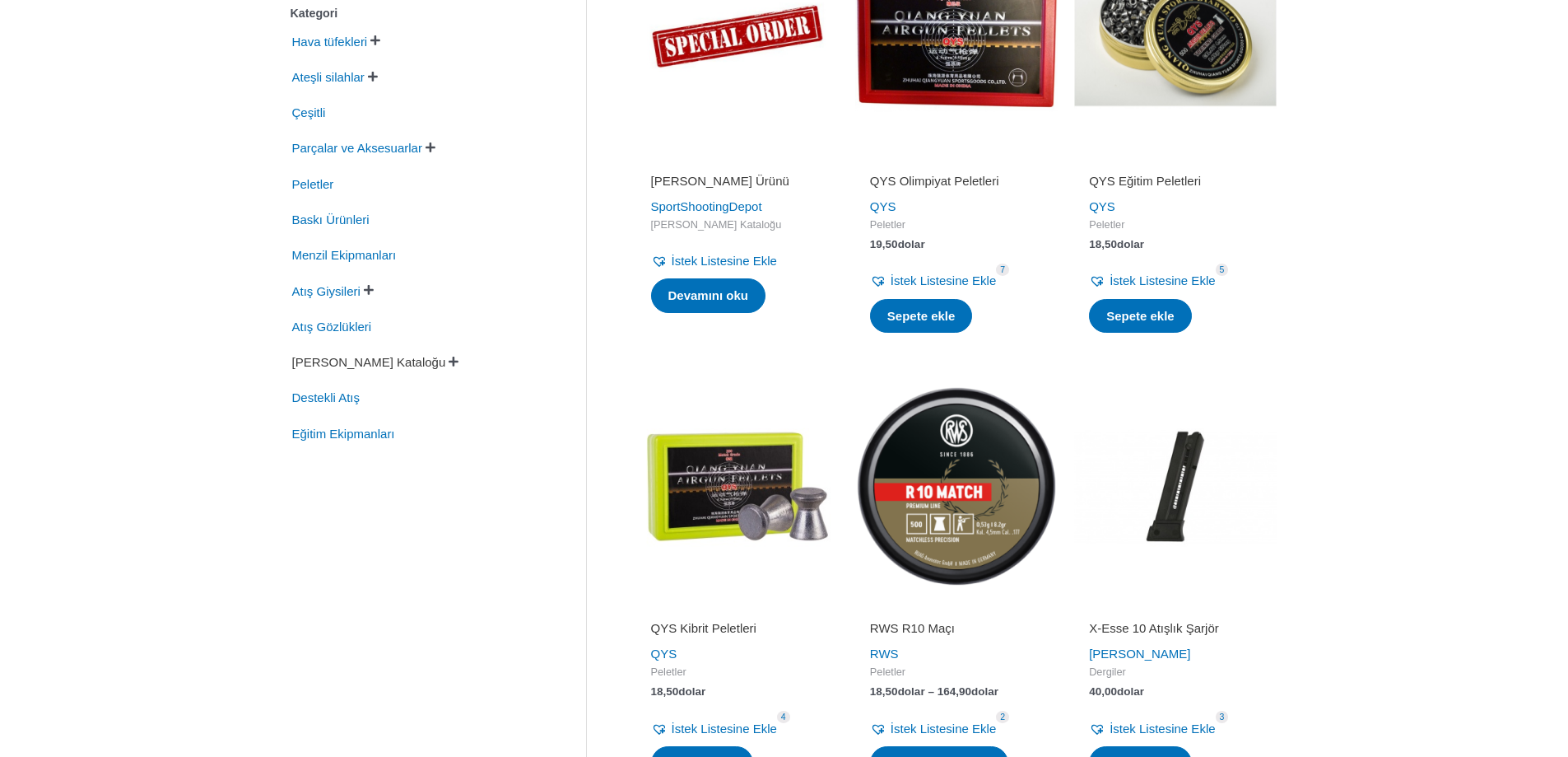
click at [393, 369] on font "[PERSON_NAME] Kataloğu" at bounding box center [369, 361] width 154 height 14
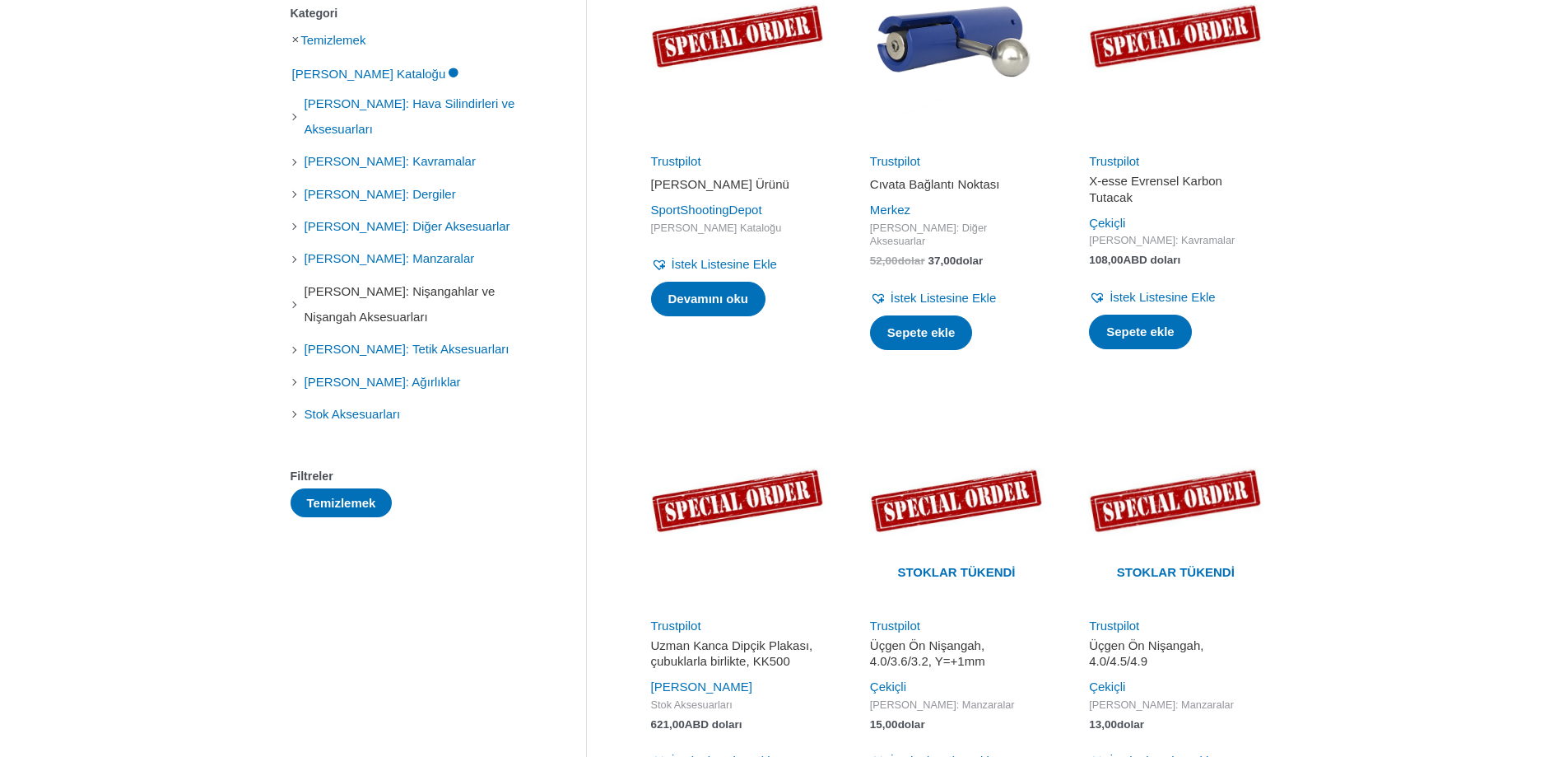
click at [496, 301] on font "[PERSON_NAME]: Nişangahlar ve Nişangah Aksesuarları" at bounding box center [400, 304] width 191 height 40
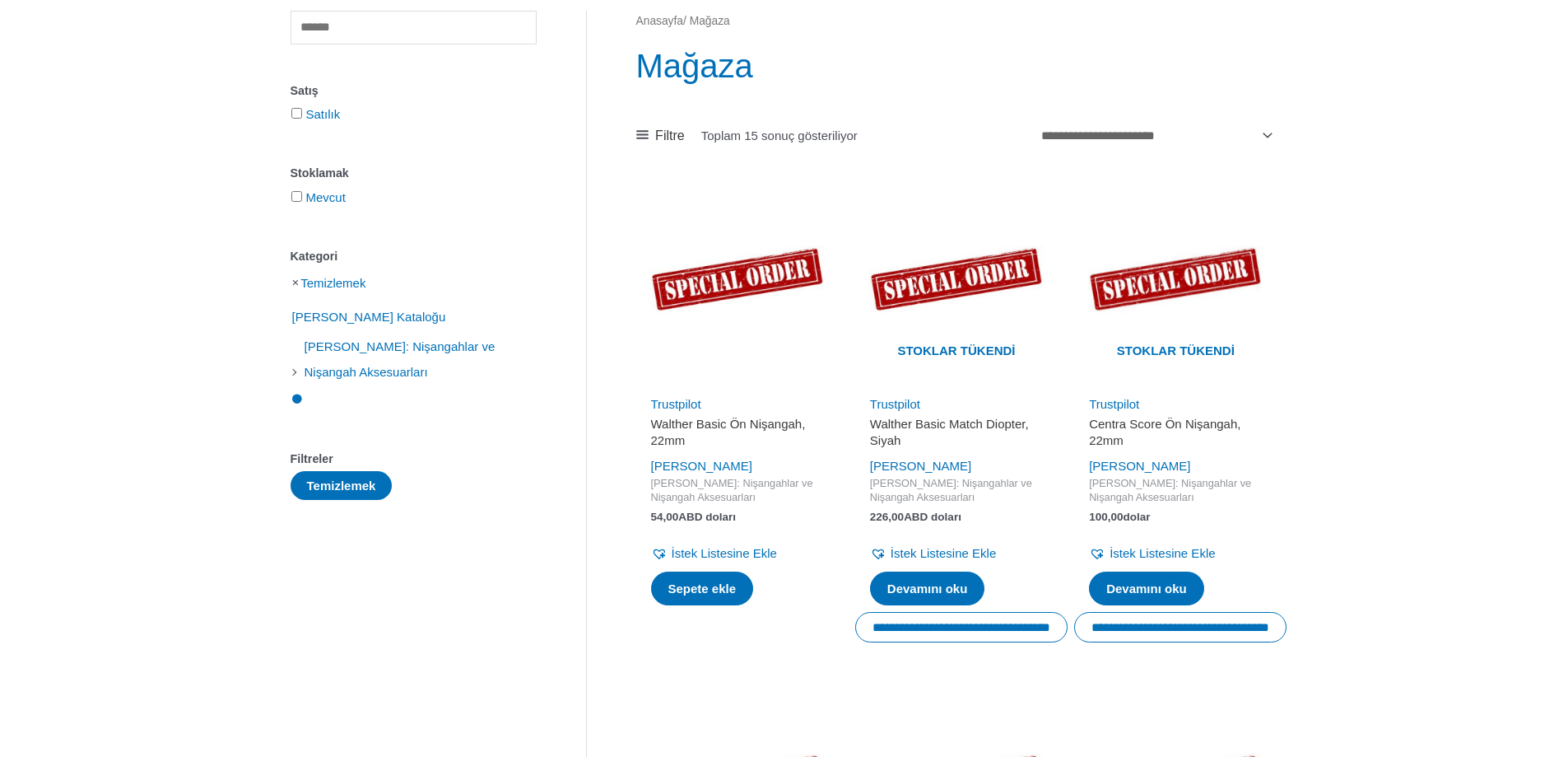
scroll to position [165, 0]
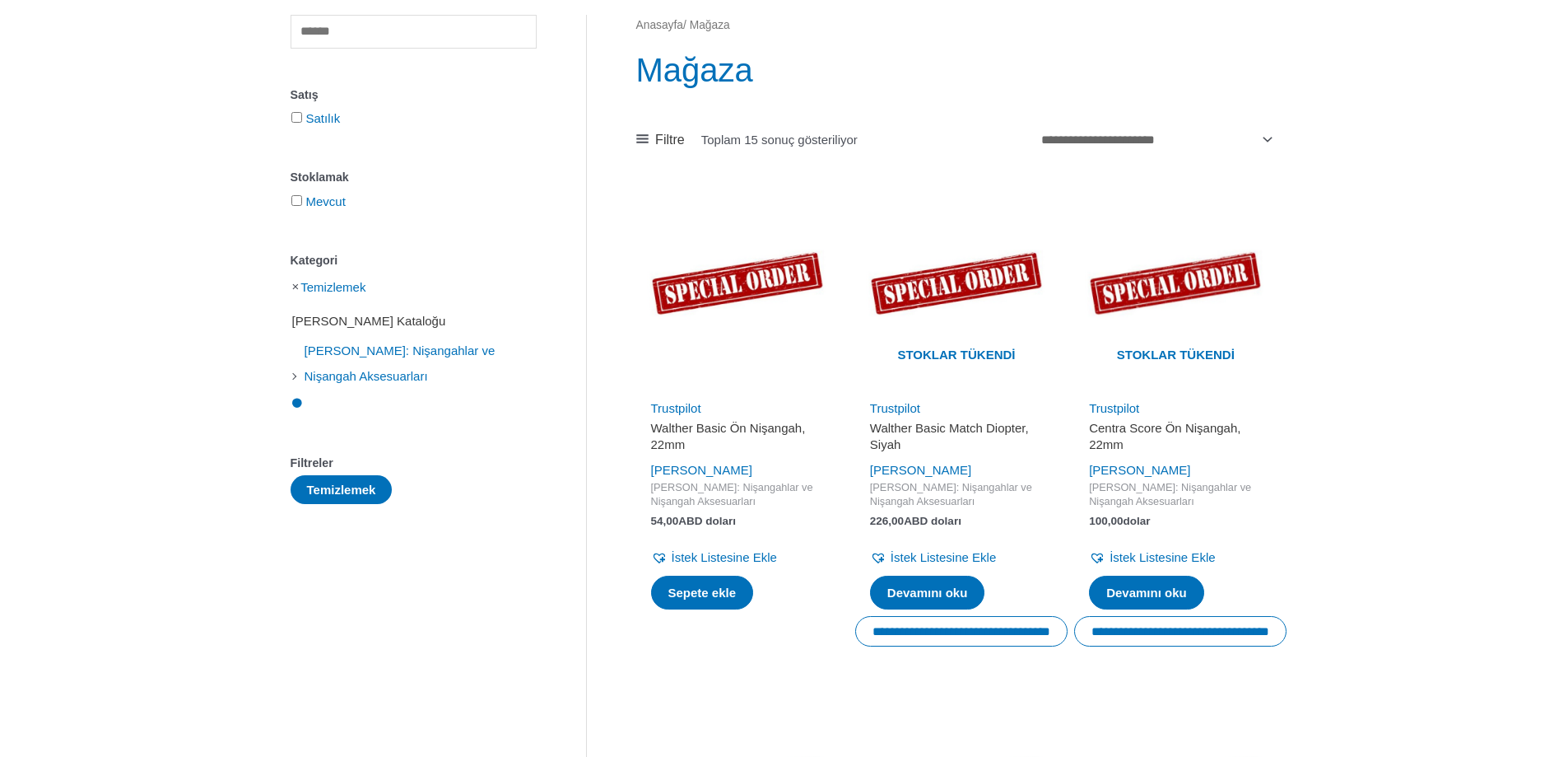
click at [375, 320] on font "[PERSON_NAME] Kataloğu" at bounding box center [369, 321] width 154 height 14
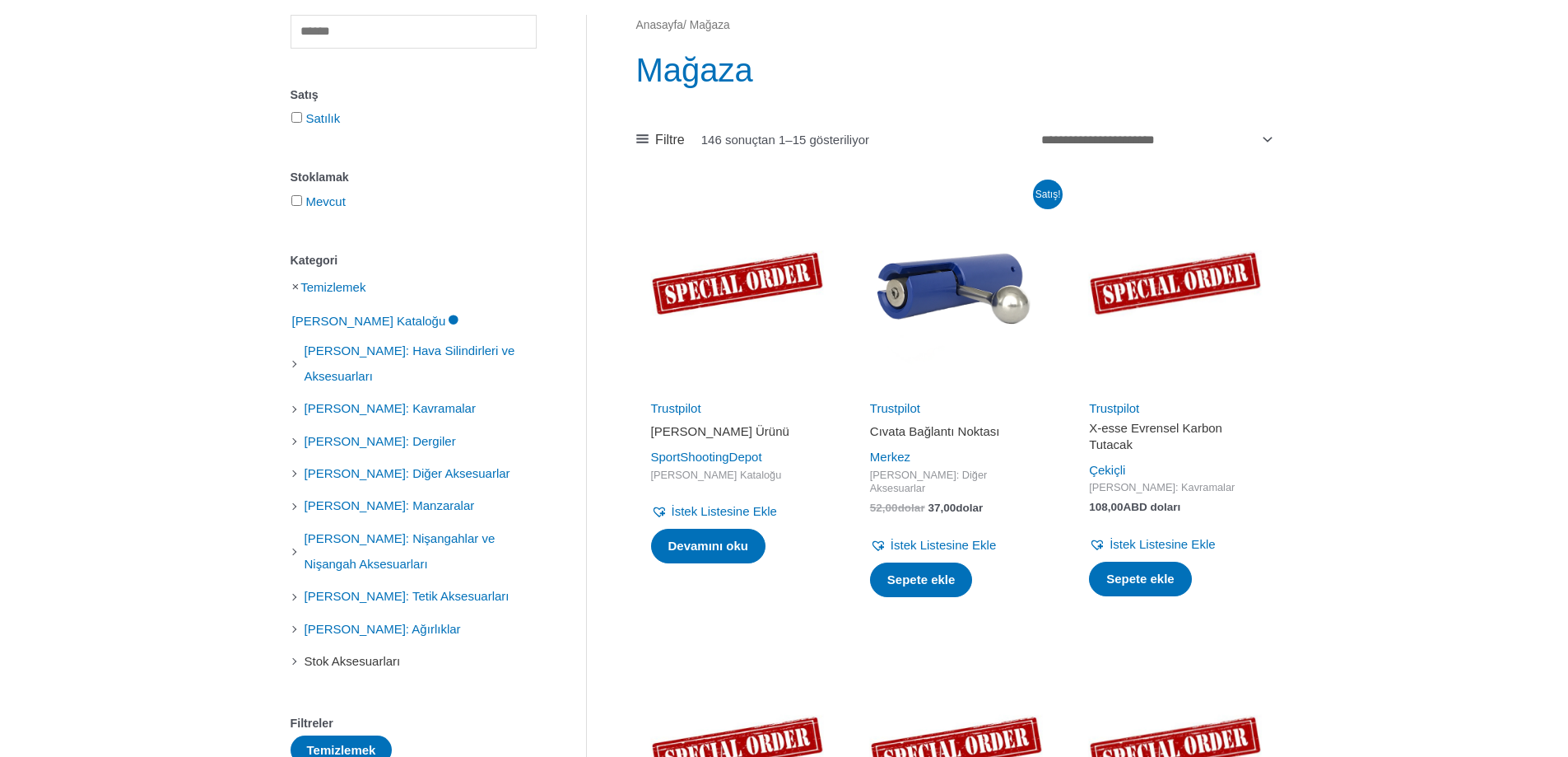
click at [382, 668] on font "Stok Aksesuarları" at bounding box center [353, 661] width 96 height 14
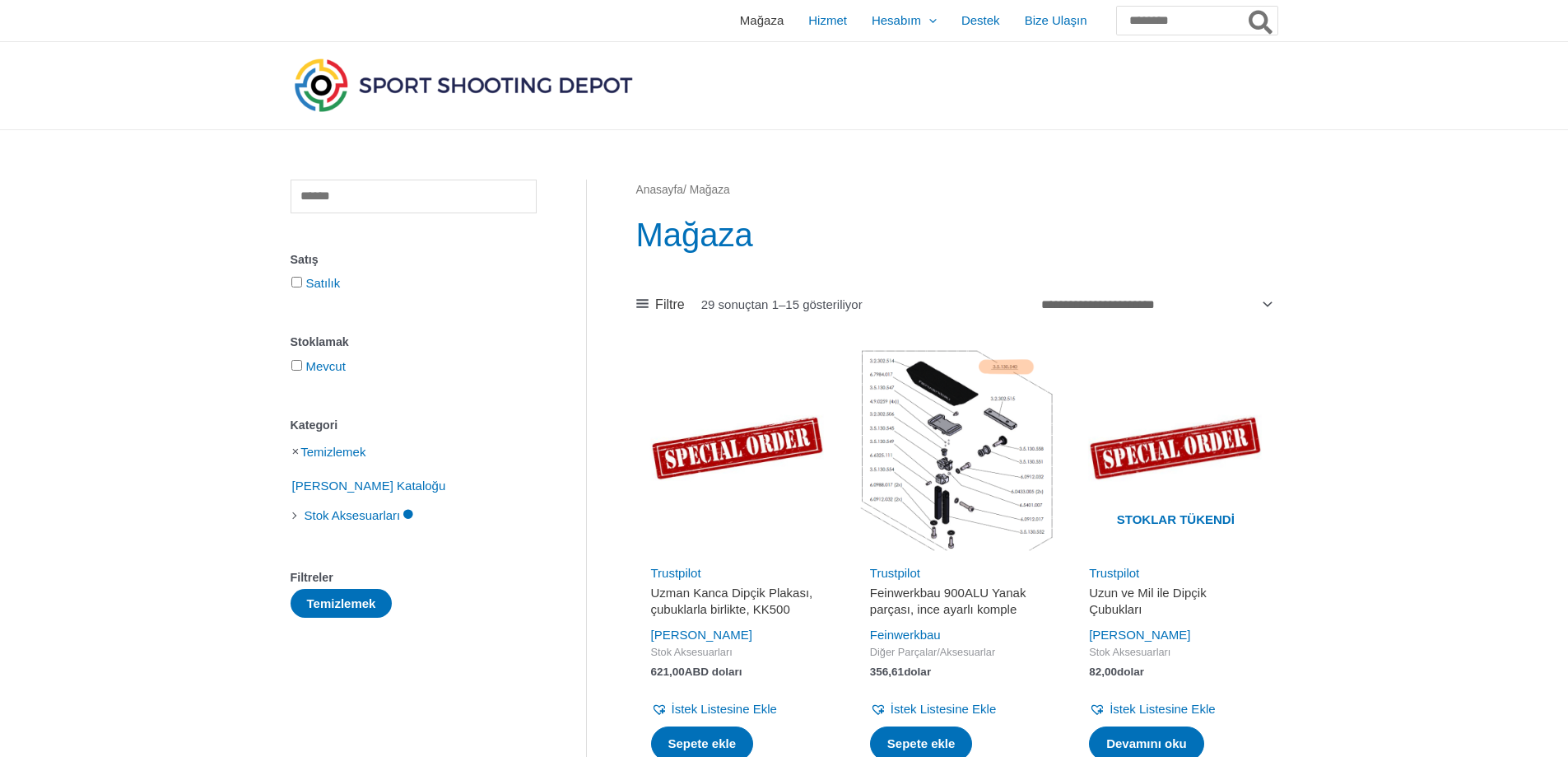
click at [740, 27] on font "Mağaza" at bounding box center [762, 20] width 44 height 14
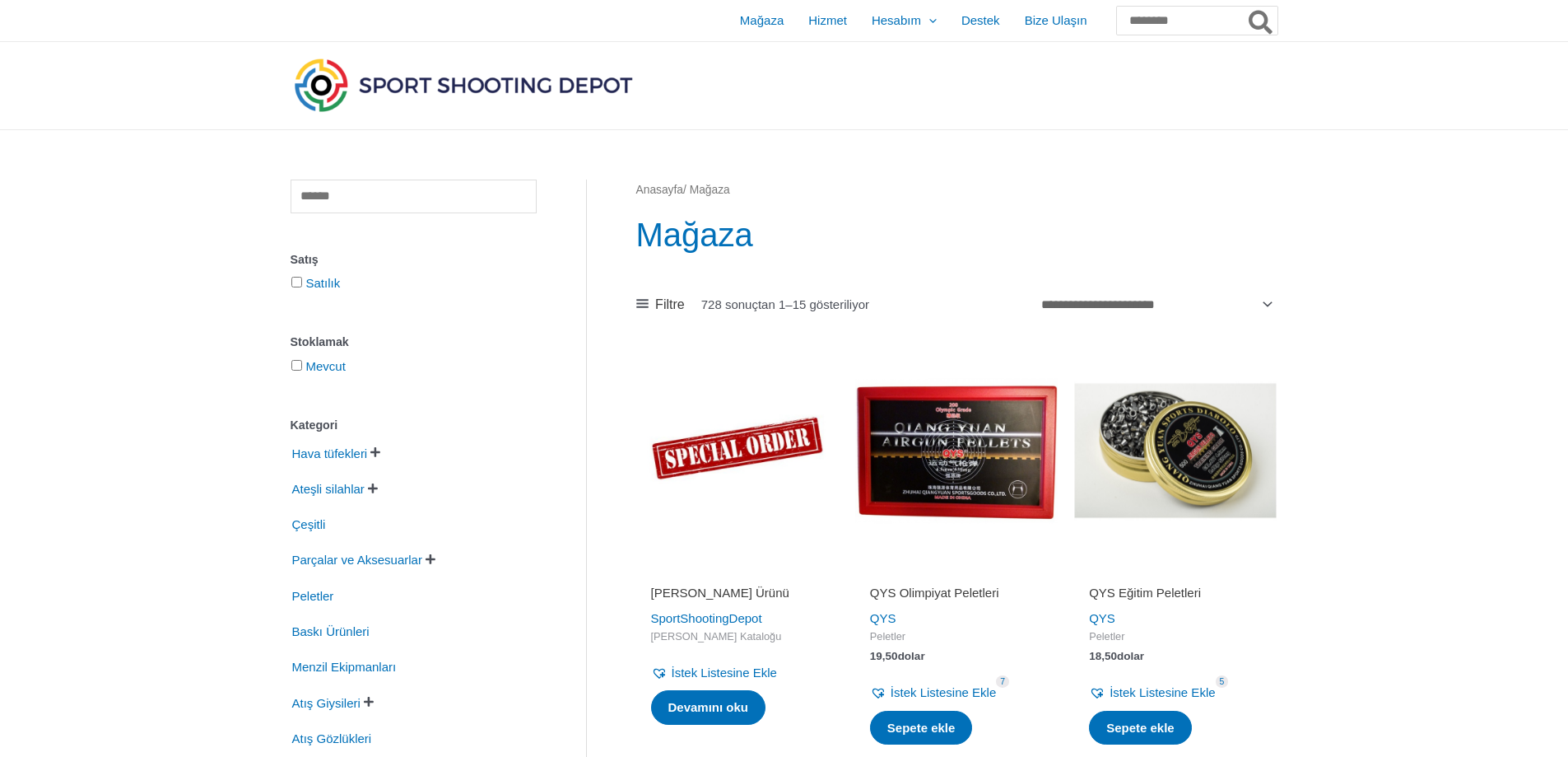
scroll to position [83, 0]
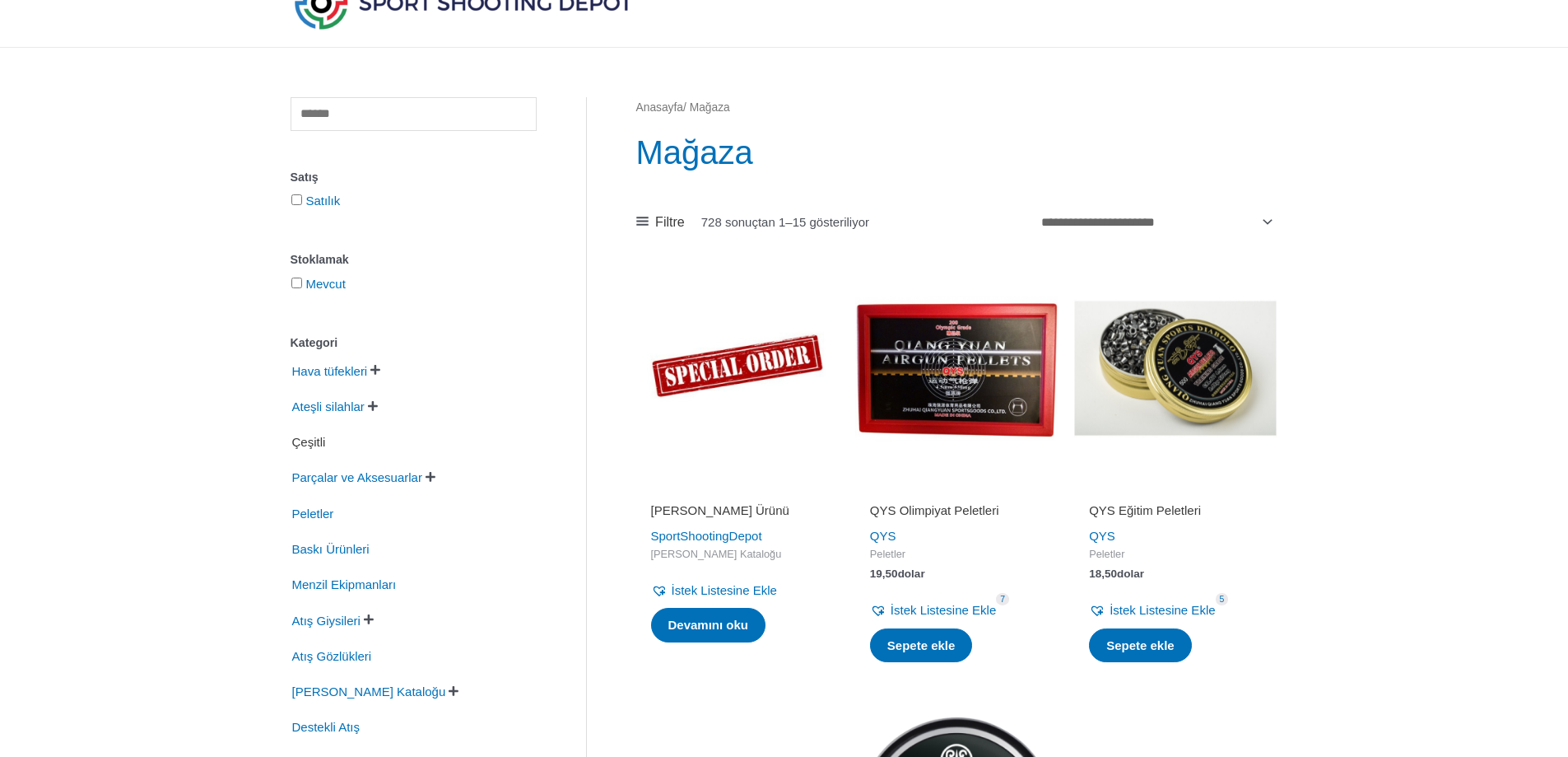
click at [315, 445] on font "Çeşitli" at bounding box center [309, 441] width 34 height 14
